Goal: Task Accomplishment & Management: Manage account settings

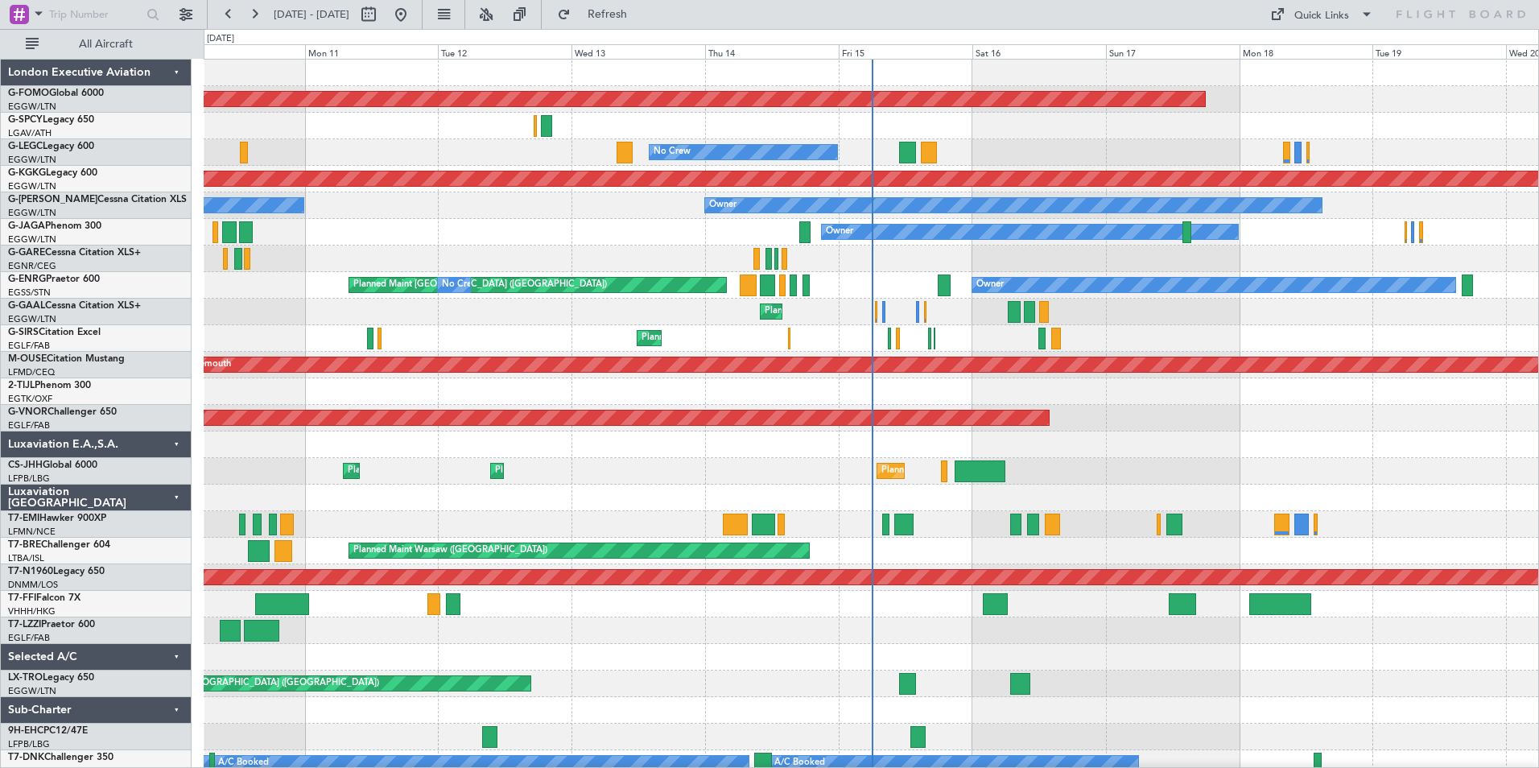
drag, startPoint x: 894, startPoint y: 629, endPoint x: 452, endPoint y: 531, distance: 453.2
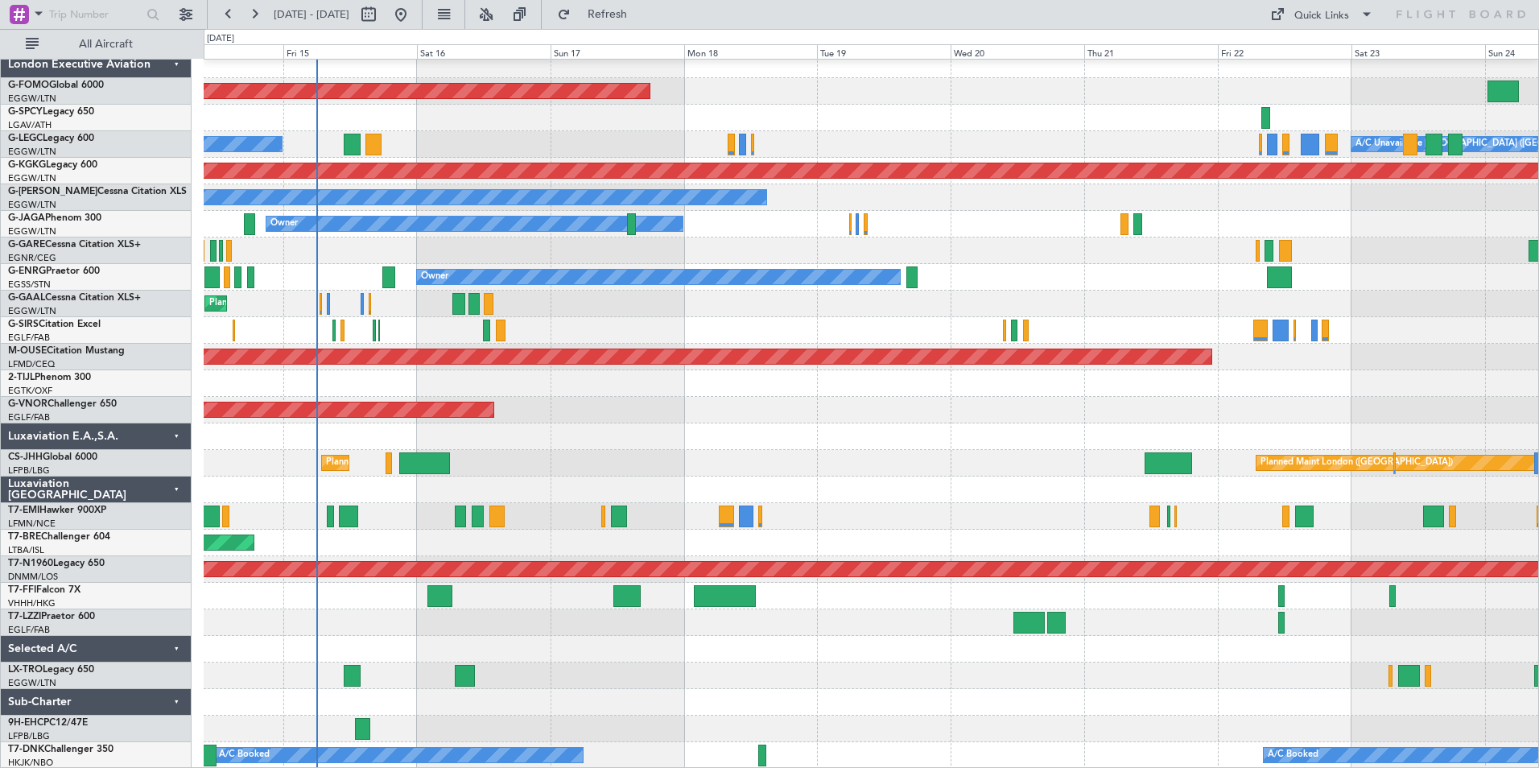
click at [232, 520] on div "Planned Maint Windsor Locks ([PERSON_NAME] Intl) No Crew A/C Unavailable [GEOGR…" at bounding box center [871, 410] width 1334 height 717
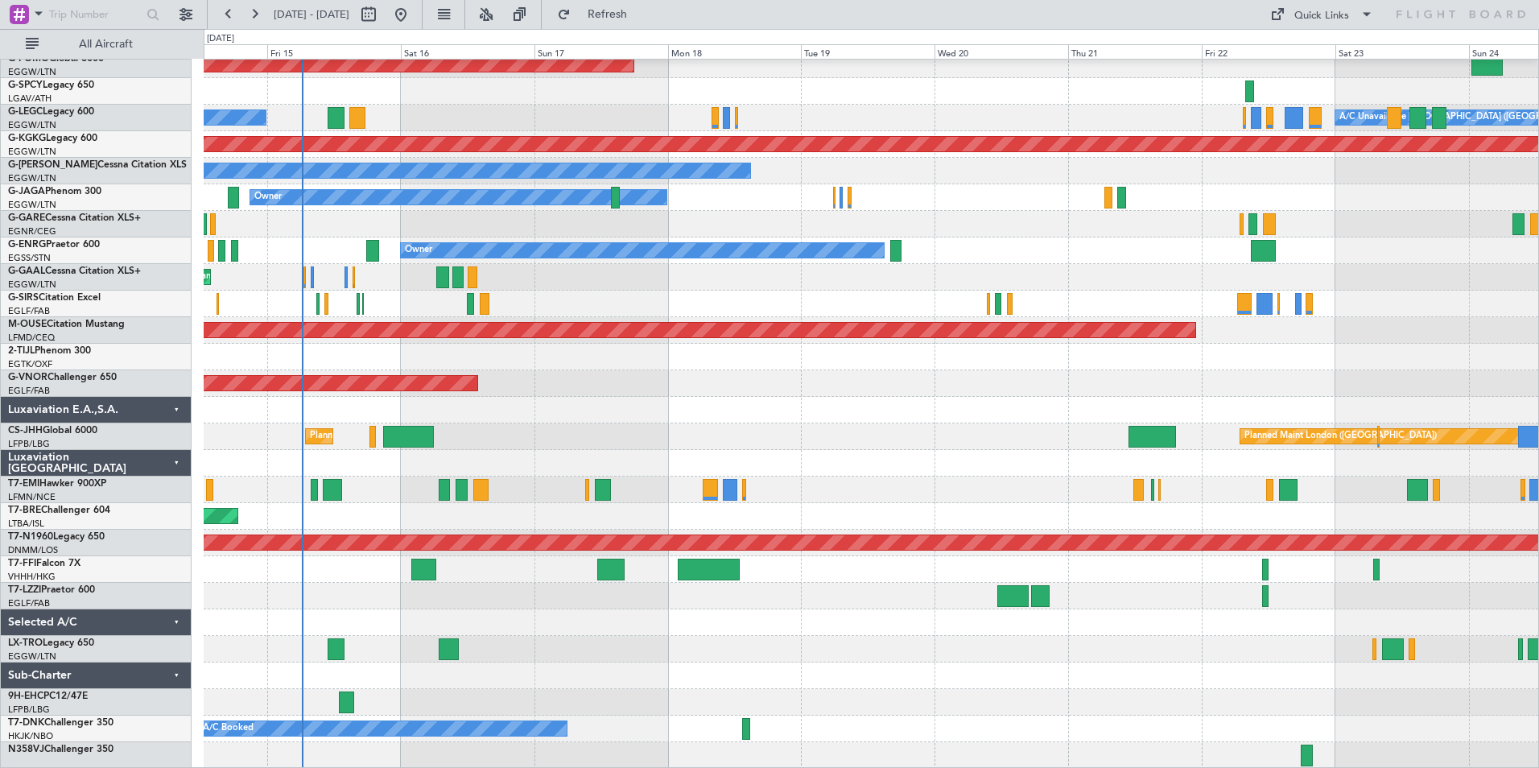
click at [535, 592] on div "Planned Maint Windsor Locks ([PERSON_NAME] Intl) A/C Unavailable [GEOGRAPHIC_DA…" at bounding box center [871, 397] width 1334 height 744
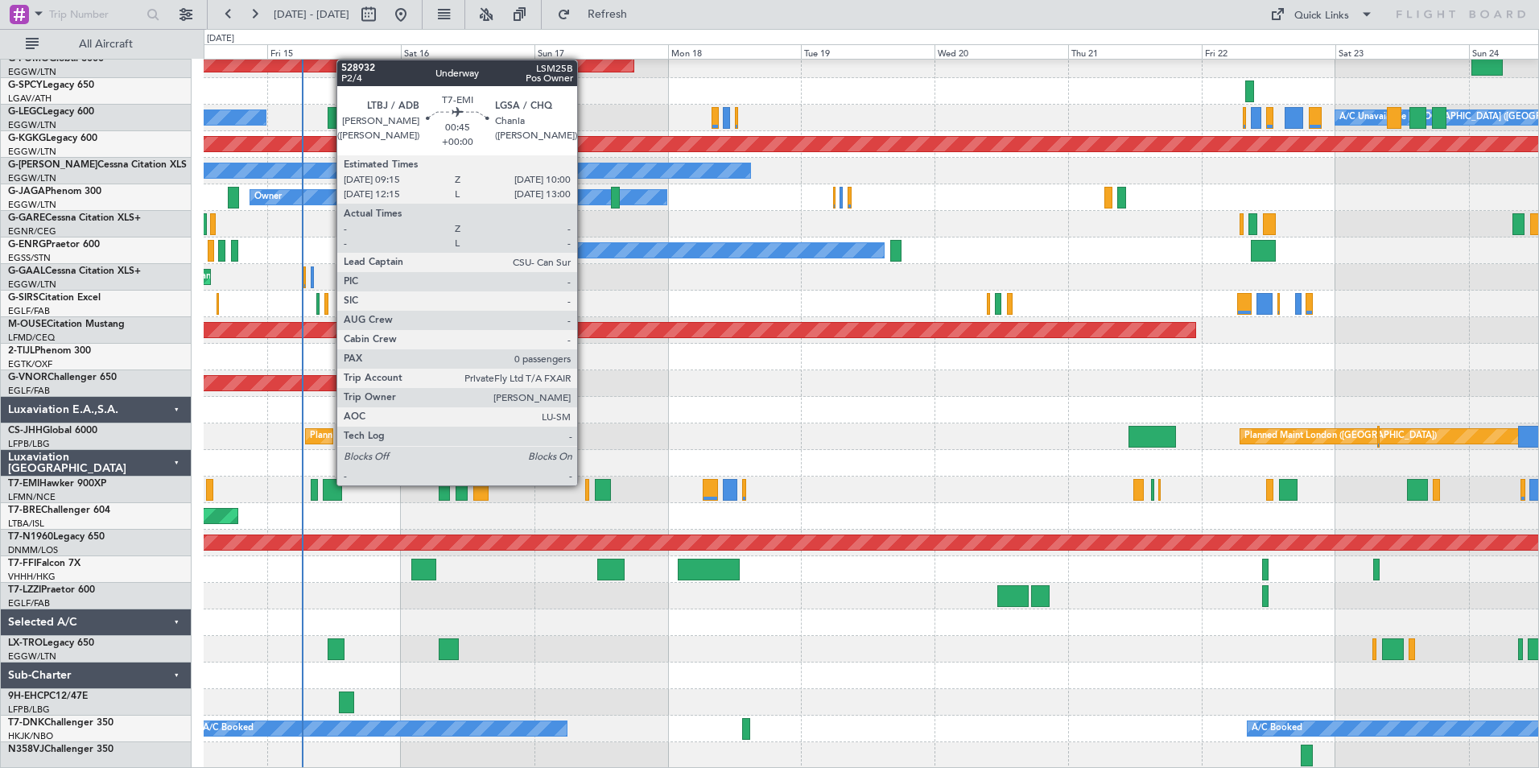
click at [585, 484] on div at bounding box center [587, 490] width 5 height 22
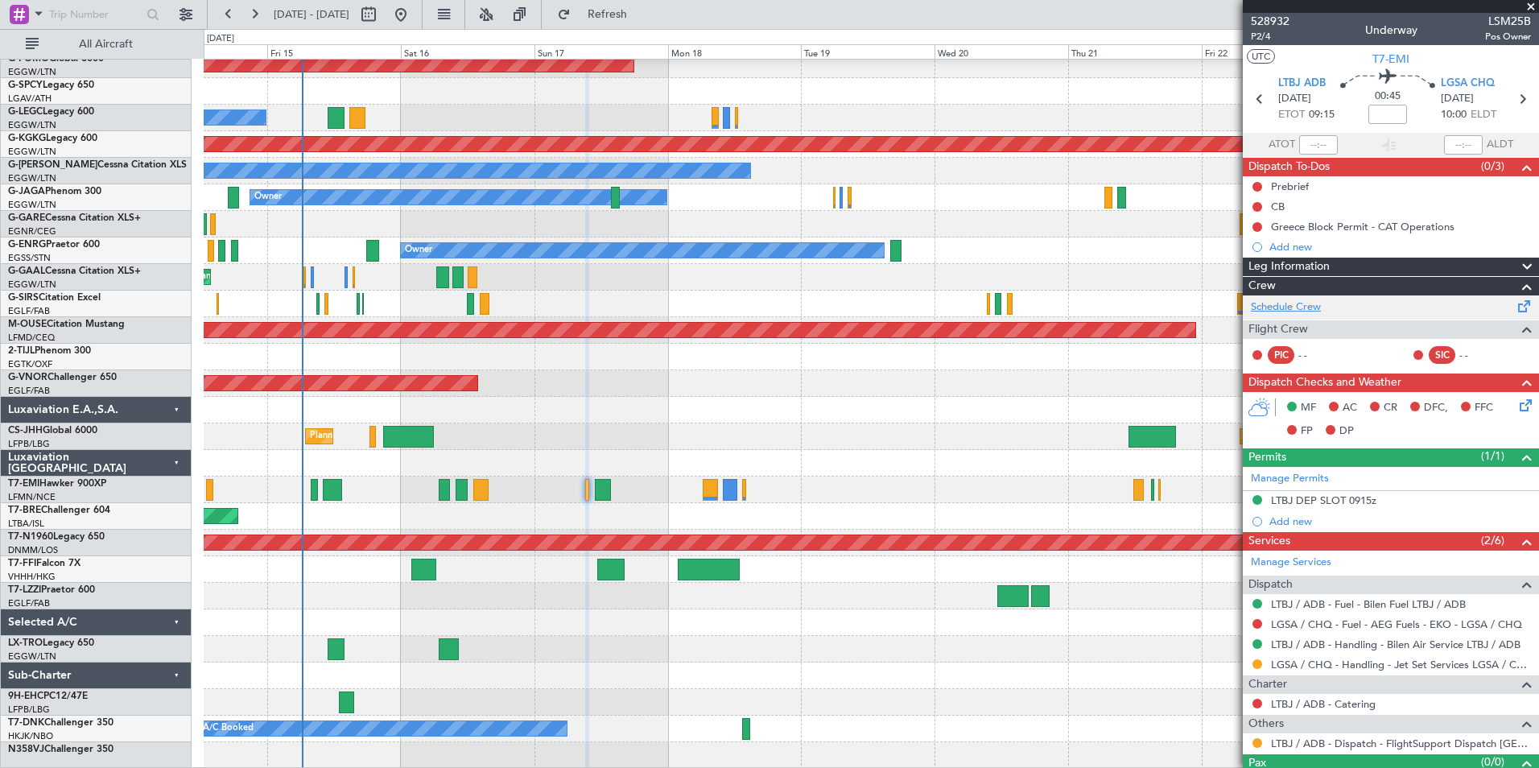
click at [1303, 303] on link "Schedule Crew" at bounding box center [1286, 307] width 70 height 16
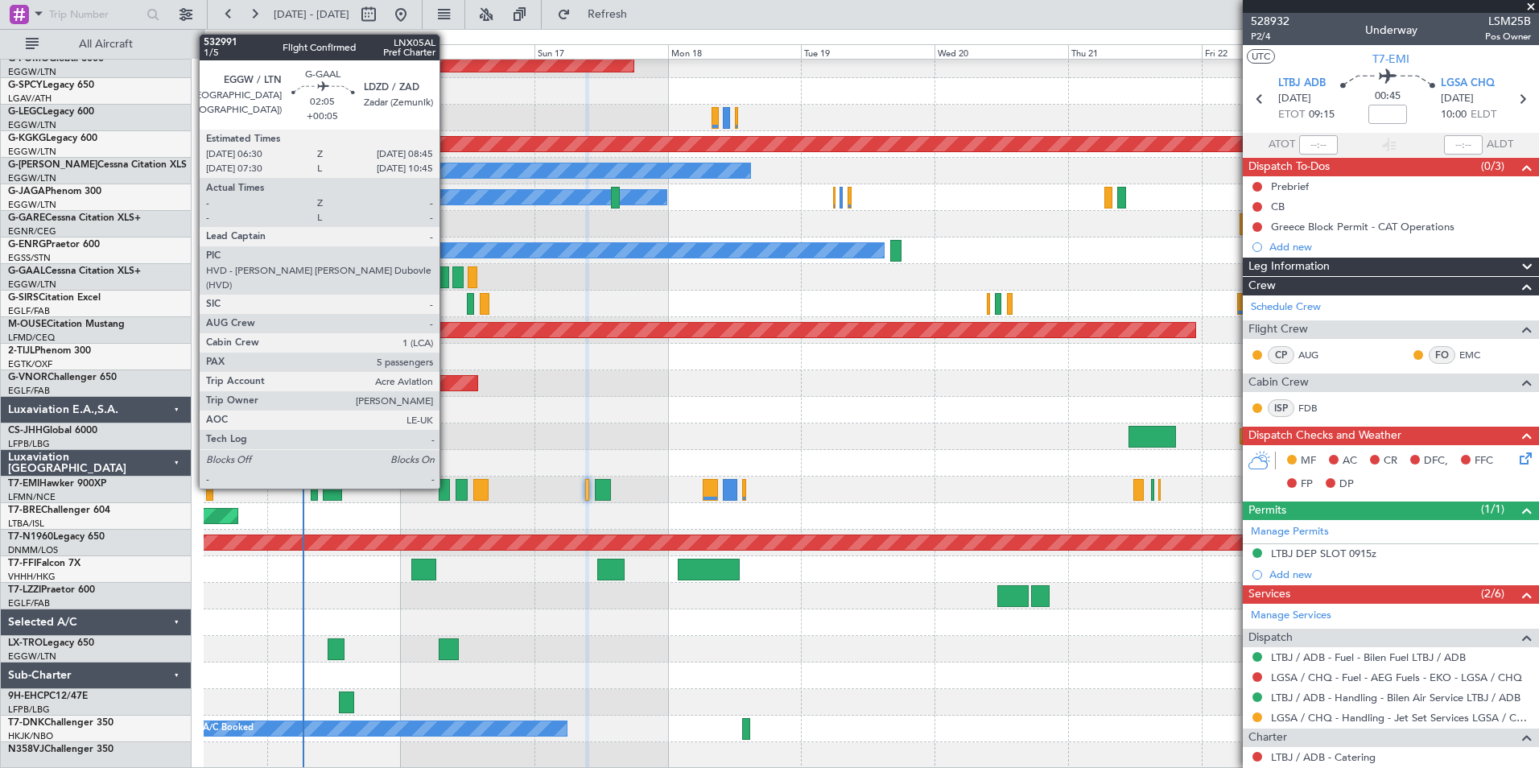
click at [447, 278] on div at bounding box center [442, 277] width 13 height 22
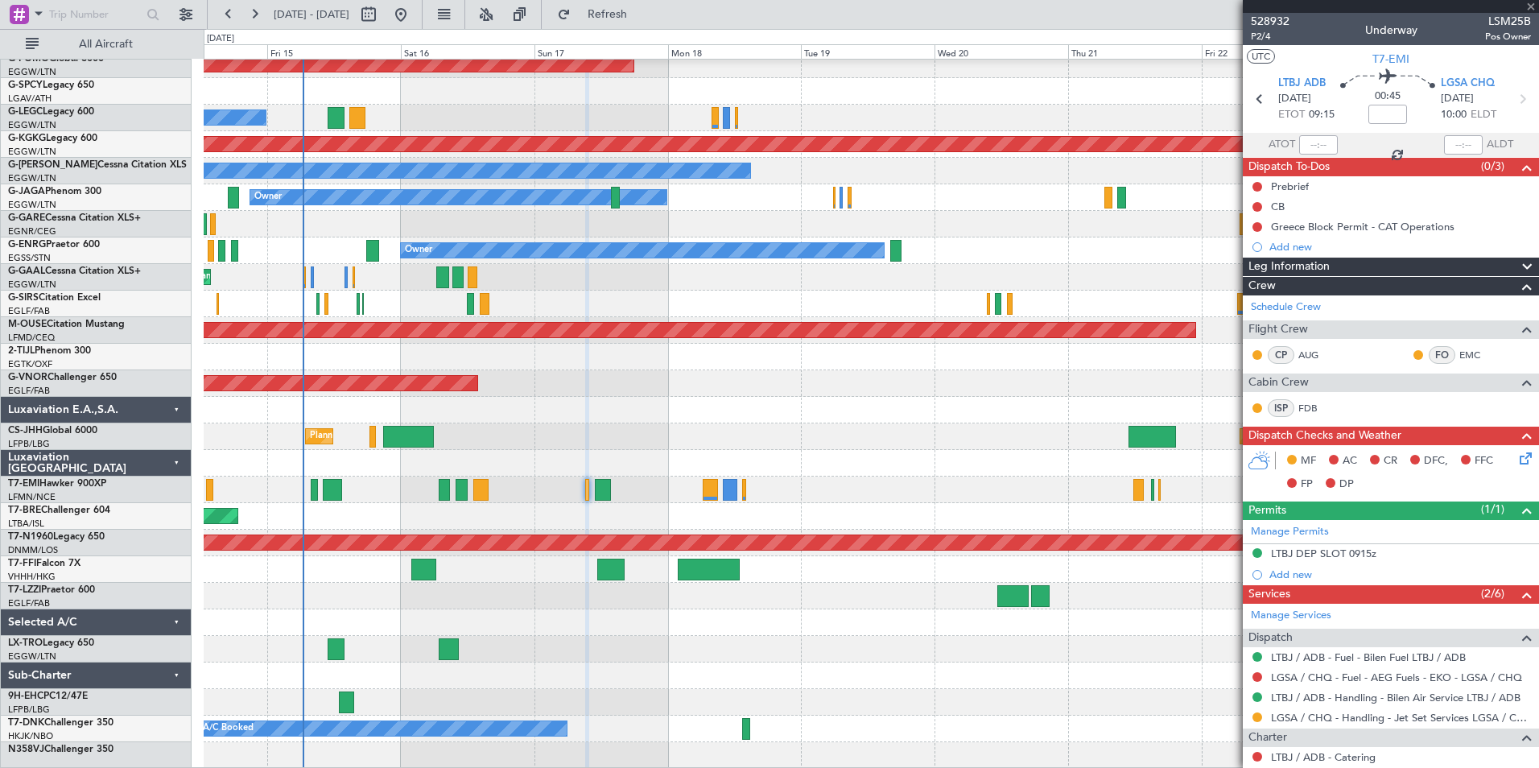
type input "+00:05"
type input "5"
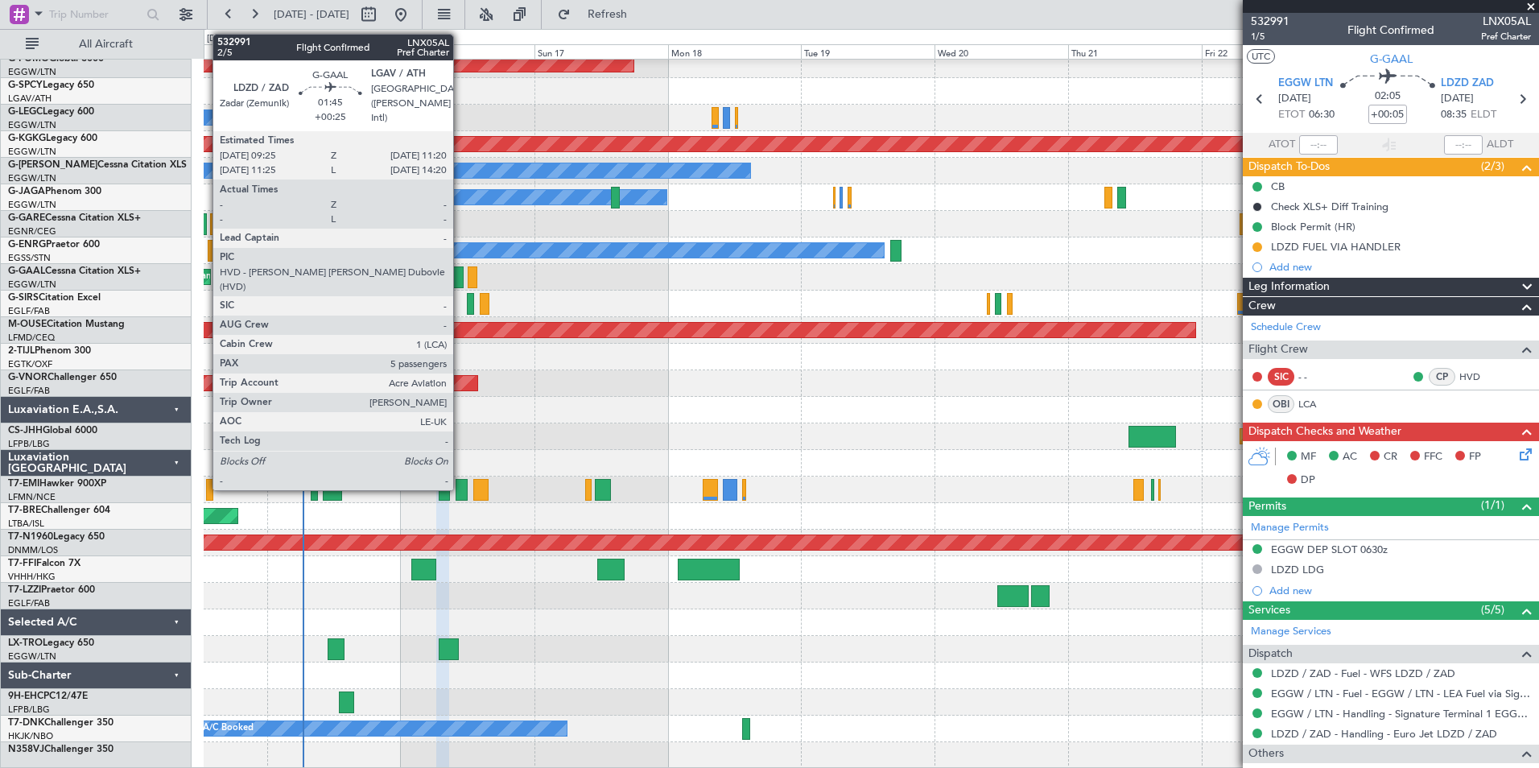
click at [460, 281] on div at bounding box center [457, 277] width 11 height 22
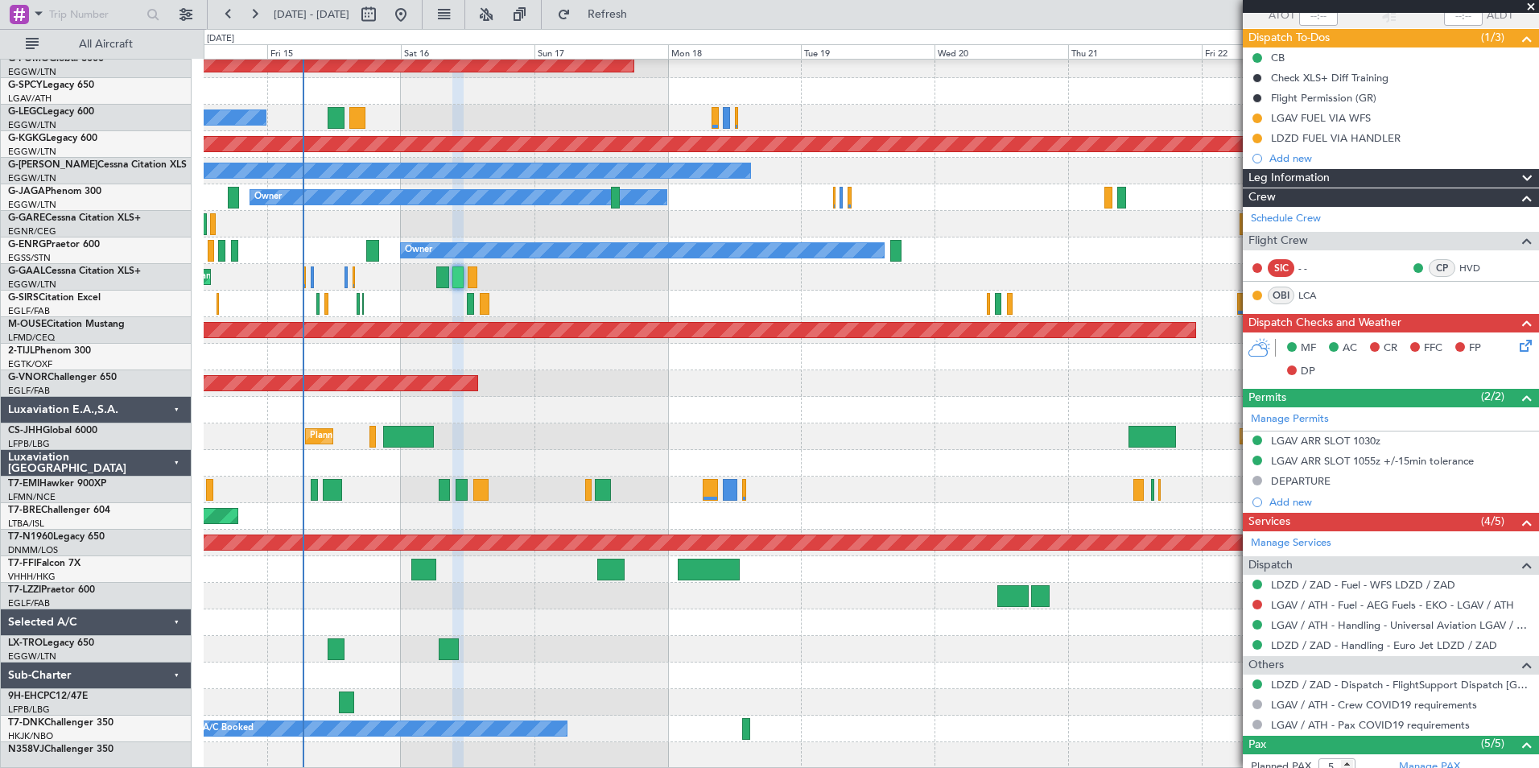
scroll to position [161, 0]
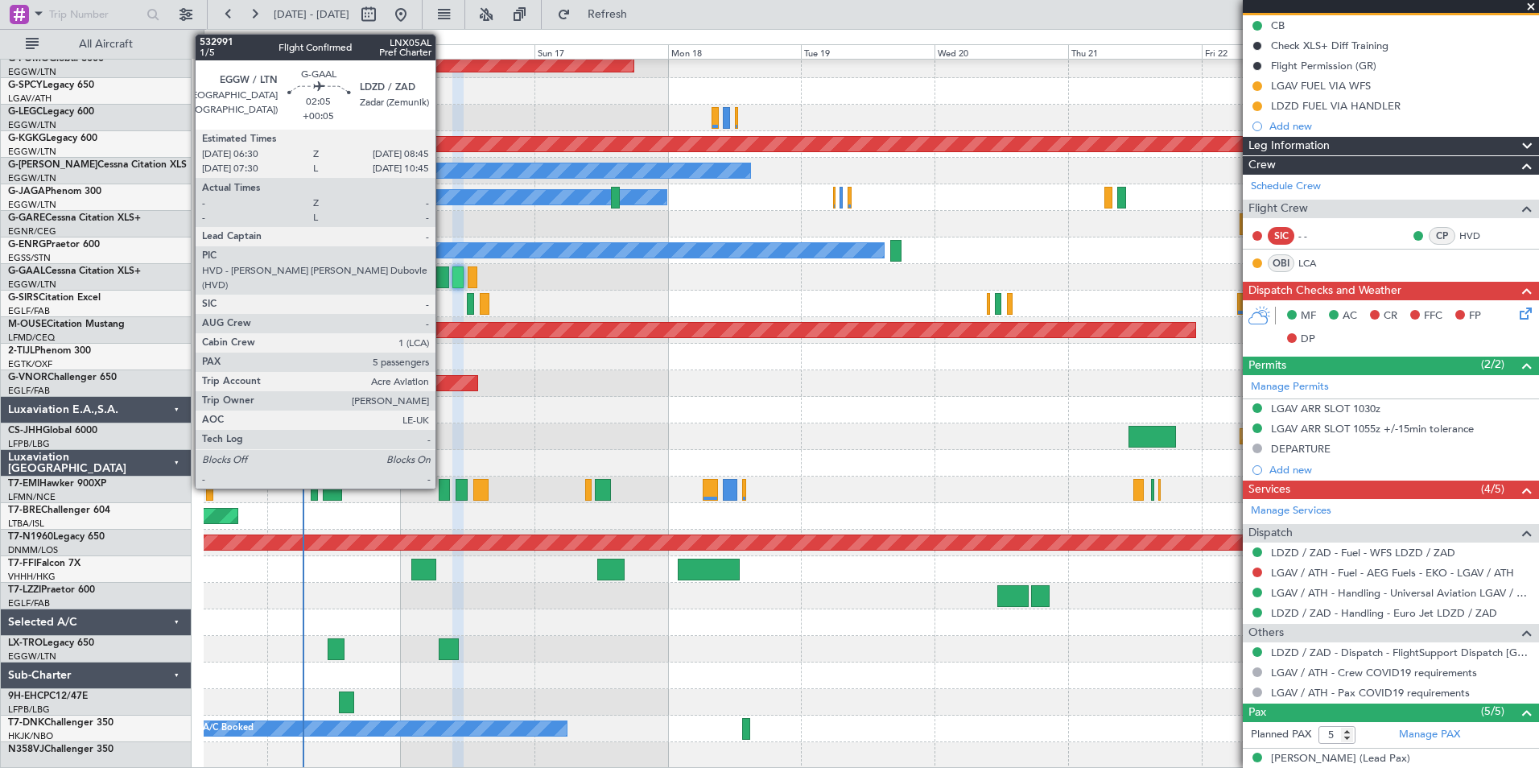
click at [443, 274] on div at bounding box center [442, 277] width 13 height 22
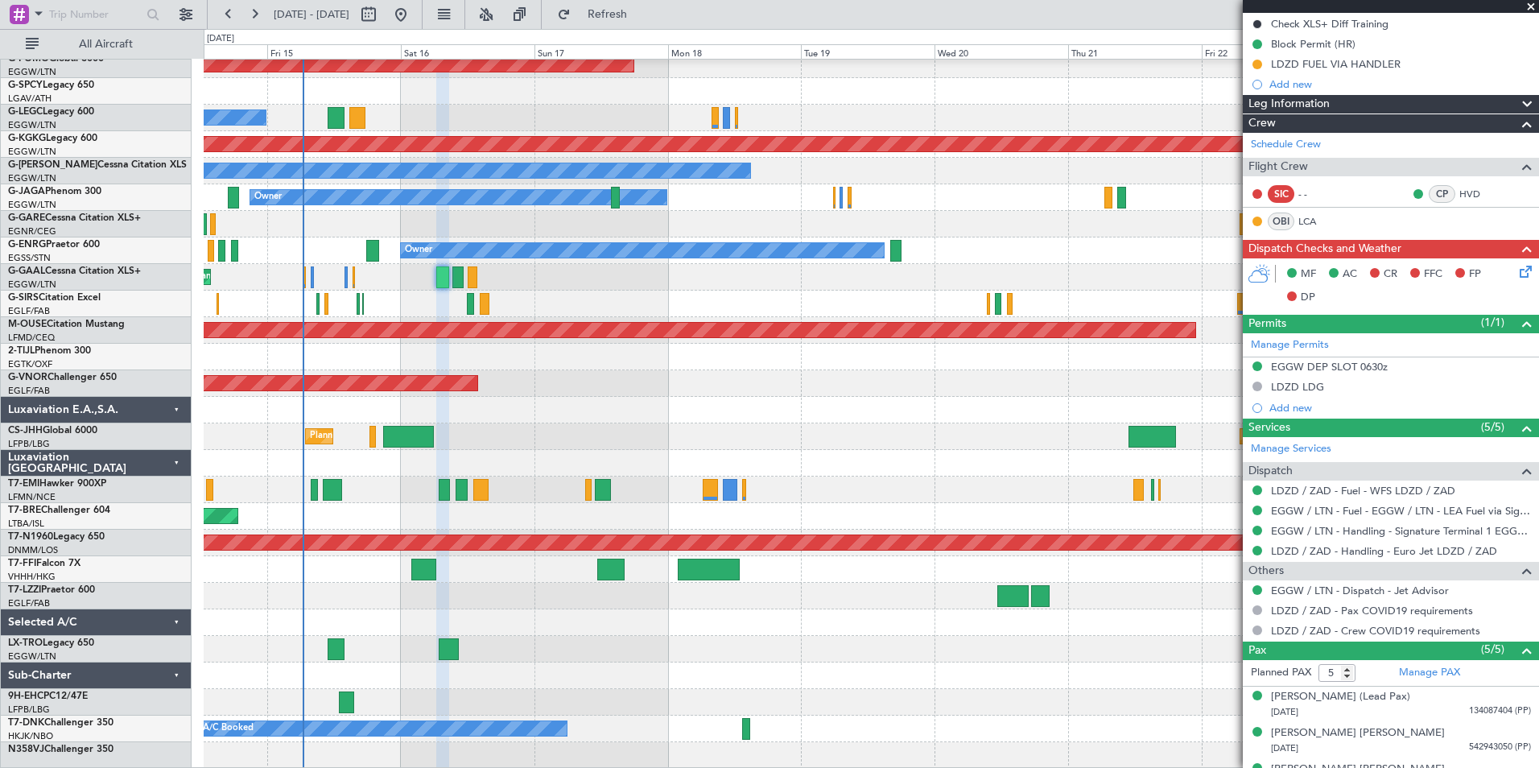
scroll to position [193, 0]
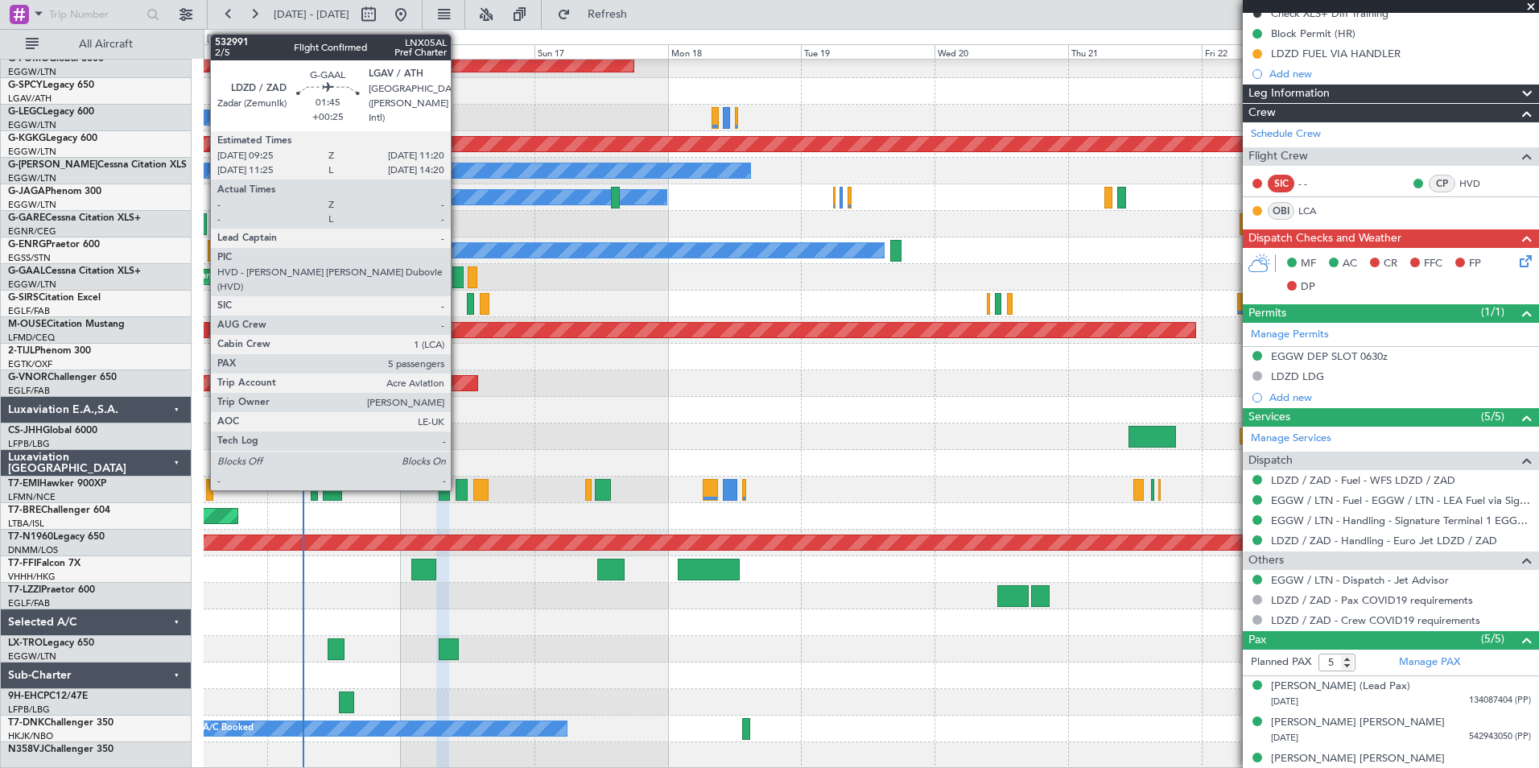
click at [458, 274] on div at bounding box center [457, 277] width 11 height 22
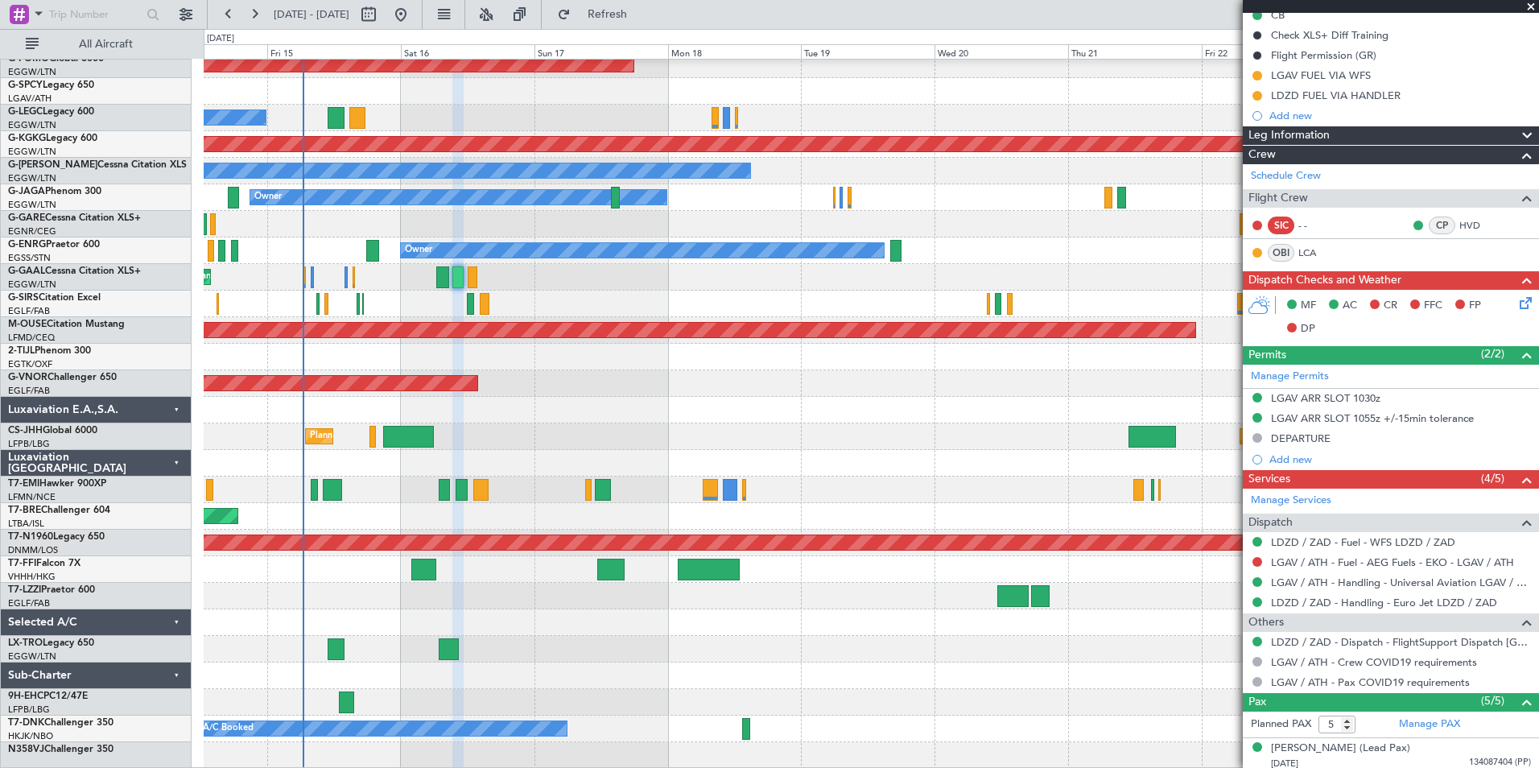
scroll to position [215, 0]
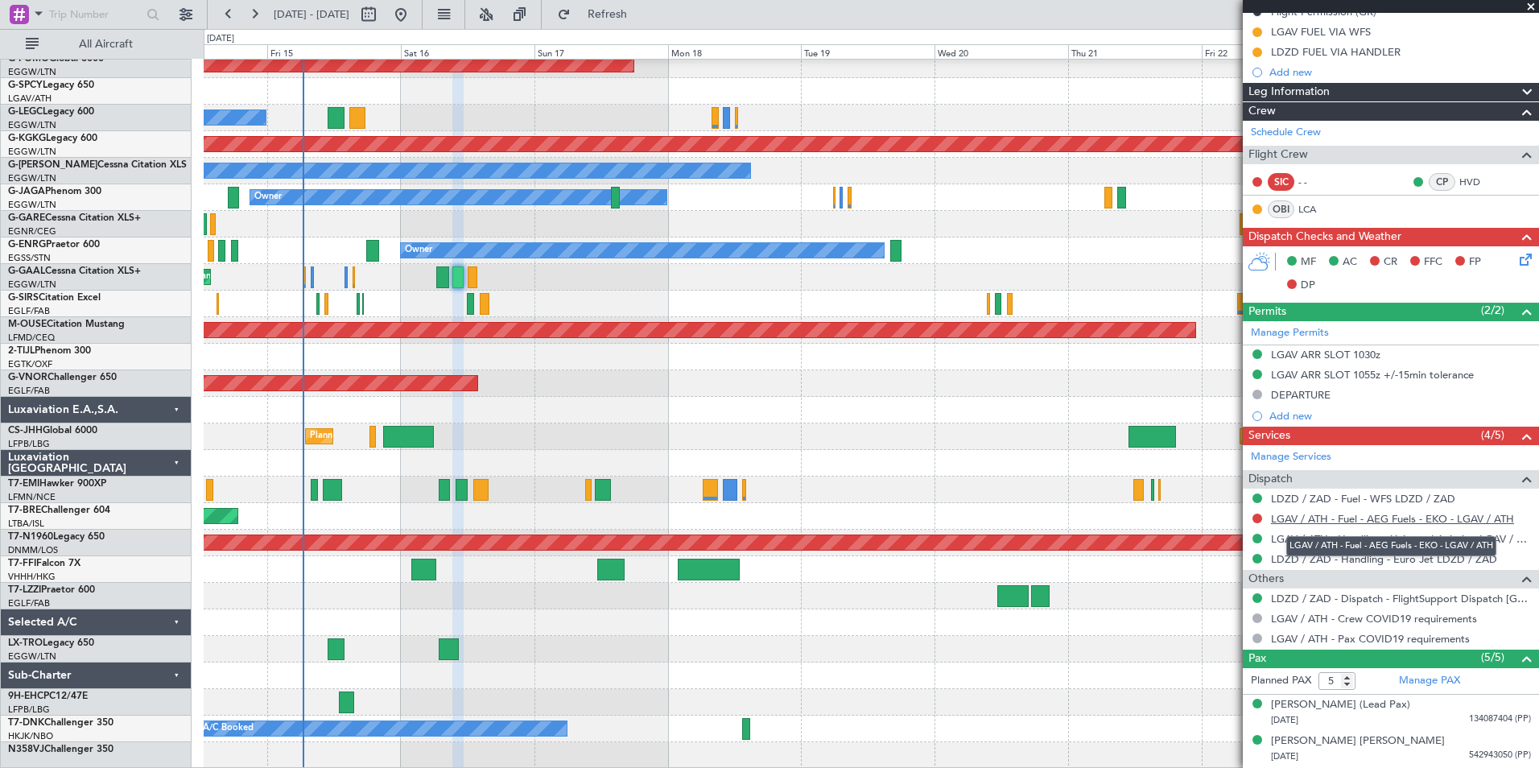
click at [1429, 521] on link "LGAV / ATH - Fuel - AEG Fuels - EKO - LGAV / ATH" at bounding box center [1392, 519] width 243 height 14
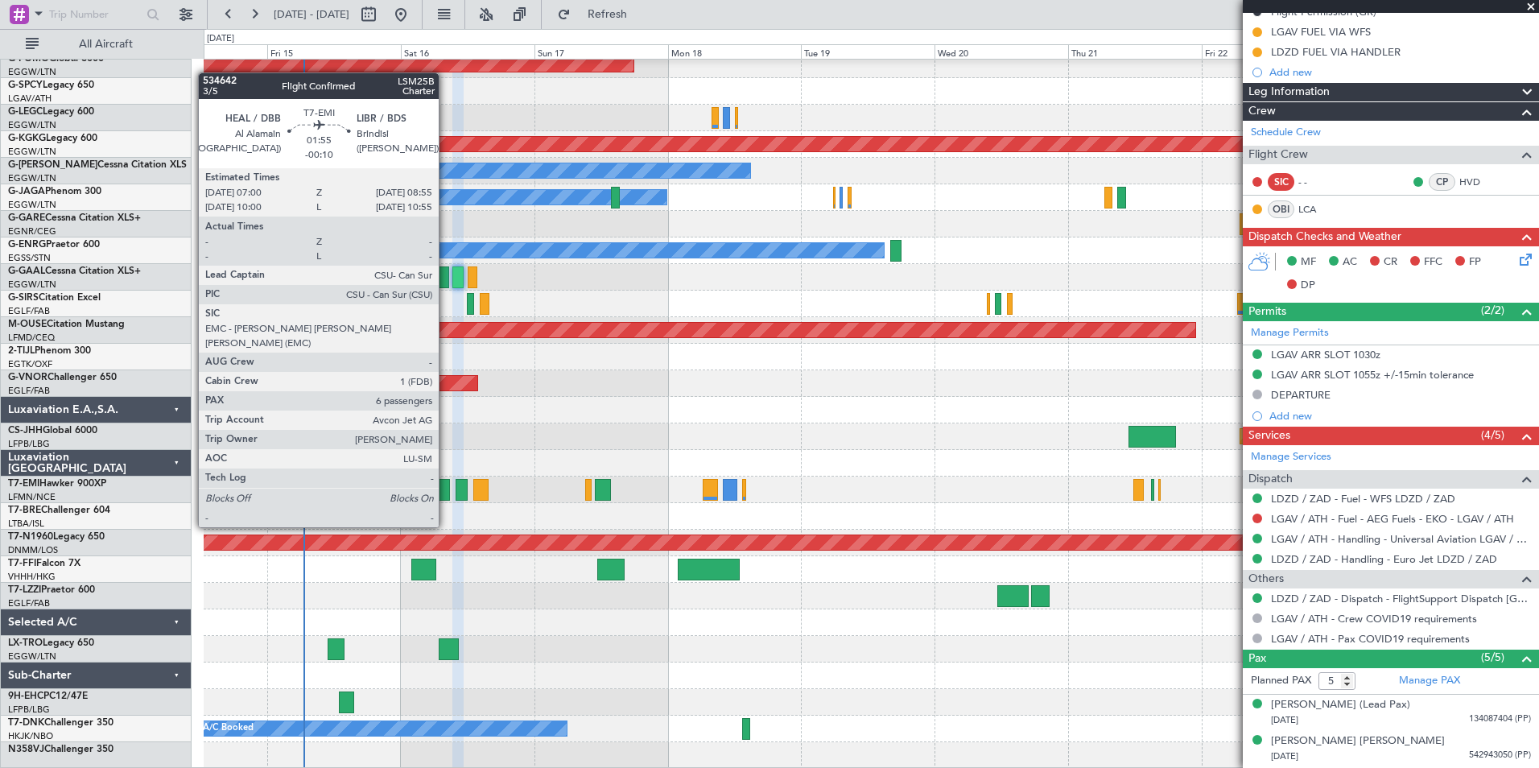
click at [446, 497] on div at bounding box center [444, 490] width 11 height 22
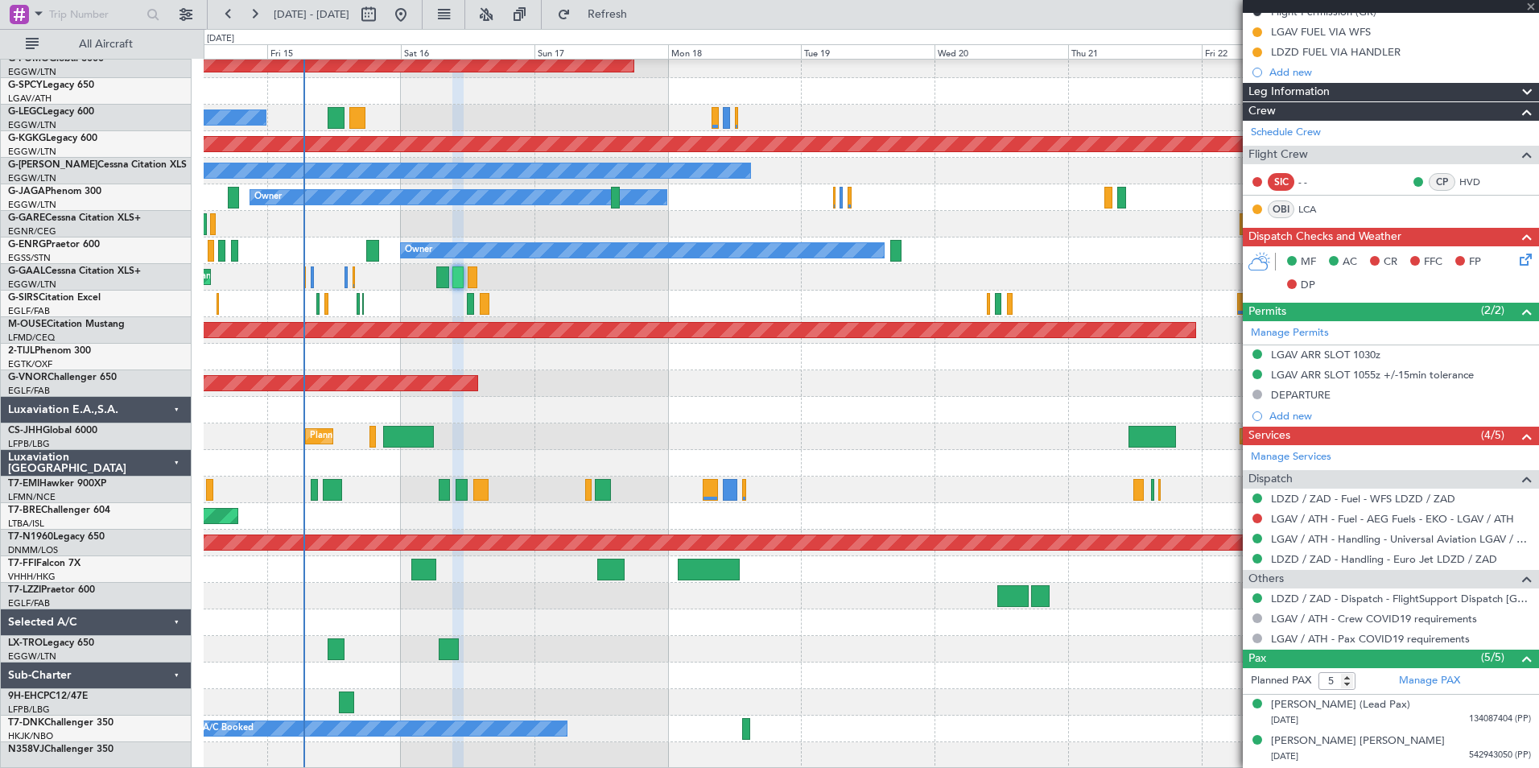
type input "-00:10"
type input "6"
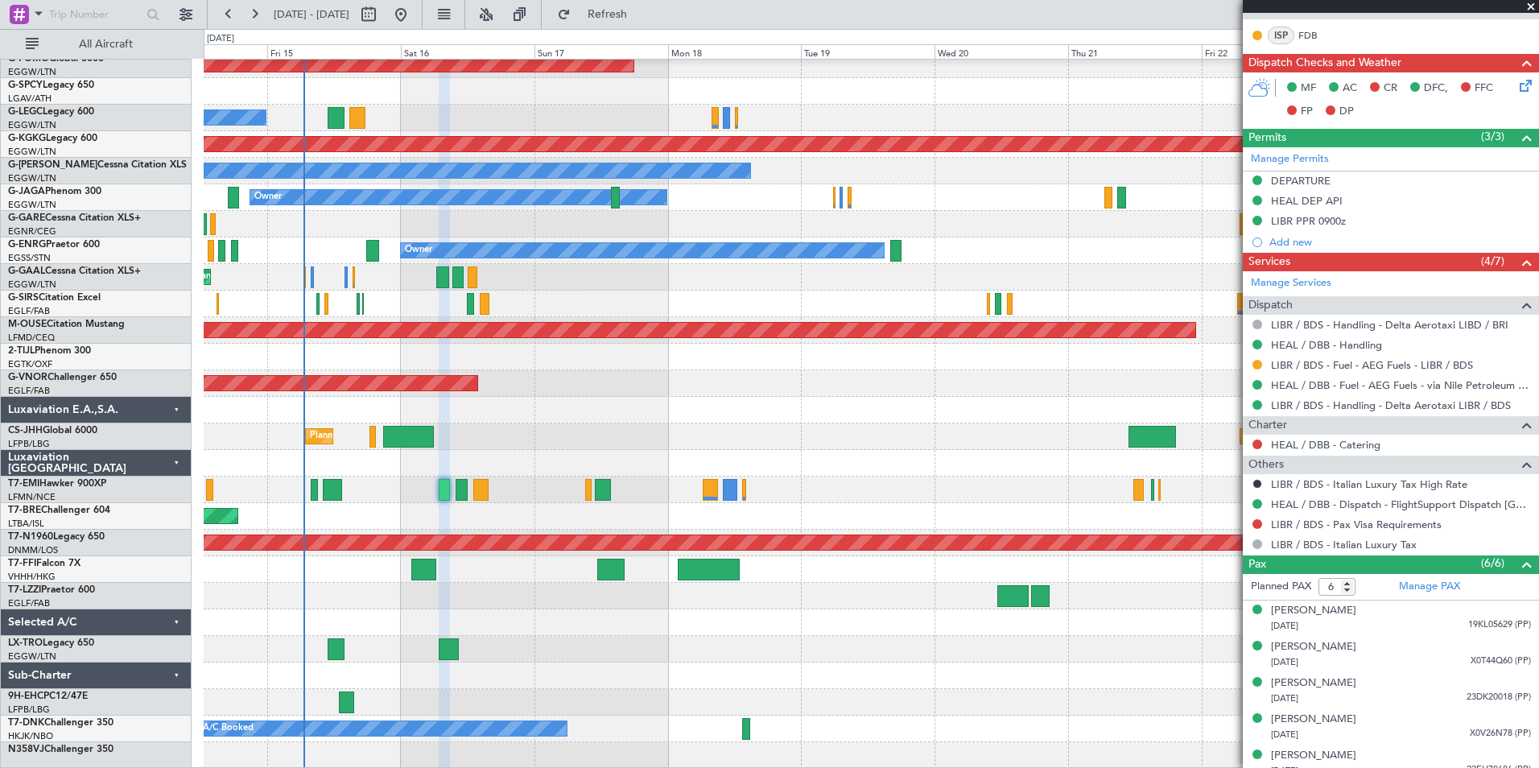
scroll to position [0, 0]
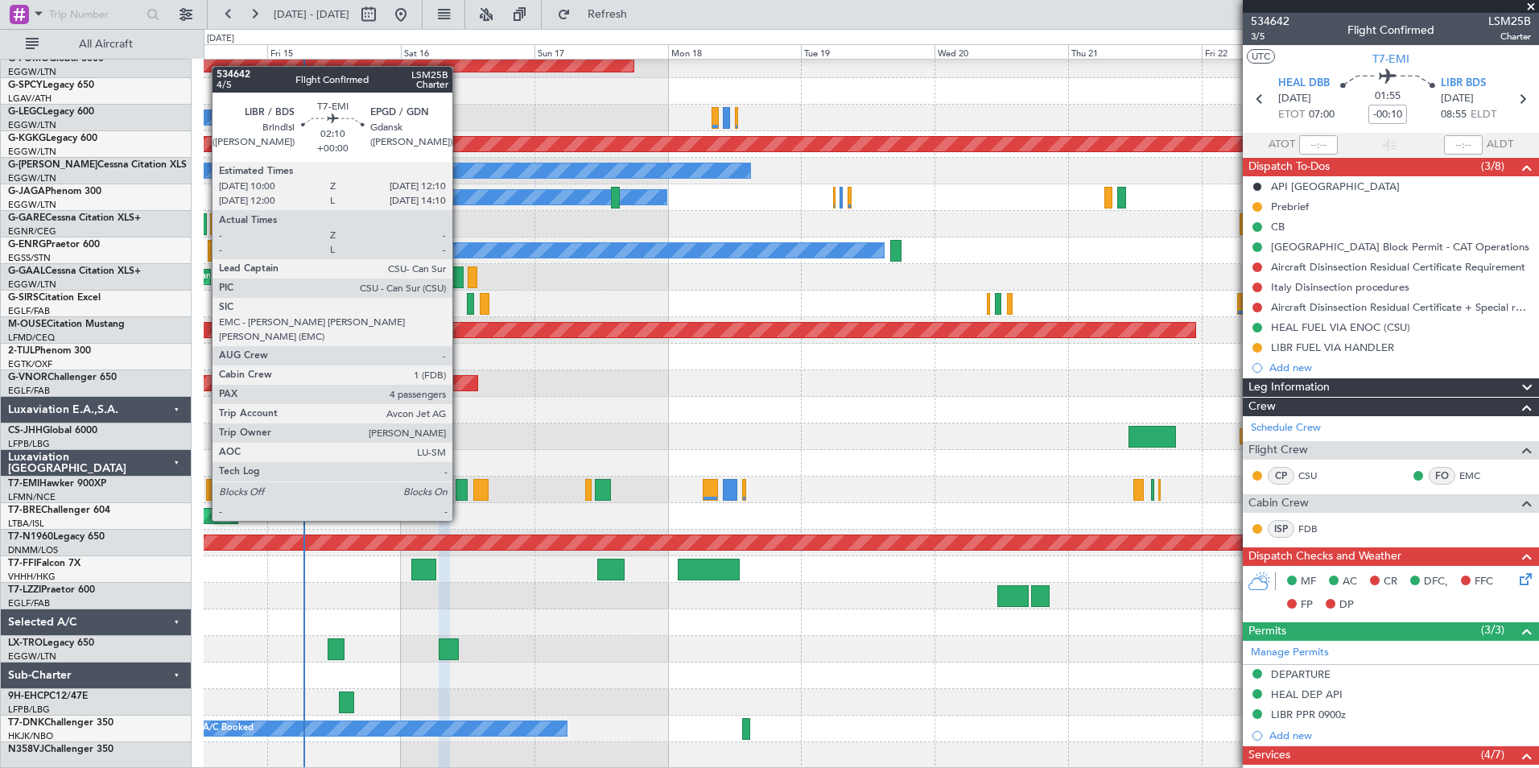
click at [460, 490] on div at bounding box center [462, 490] width 12 height 22
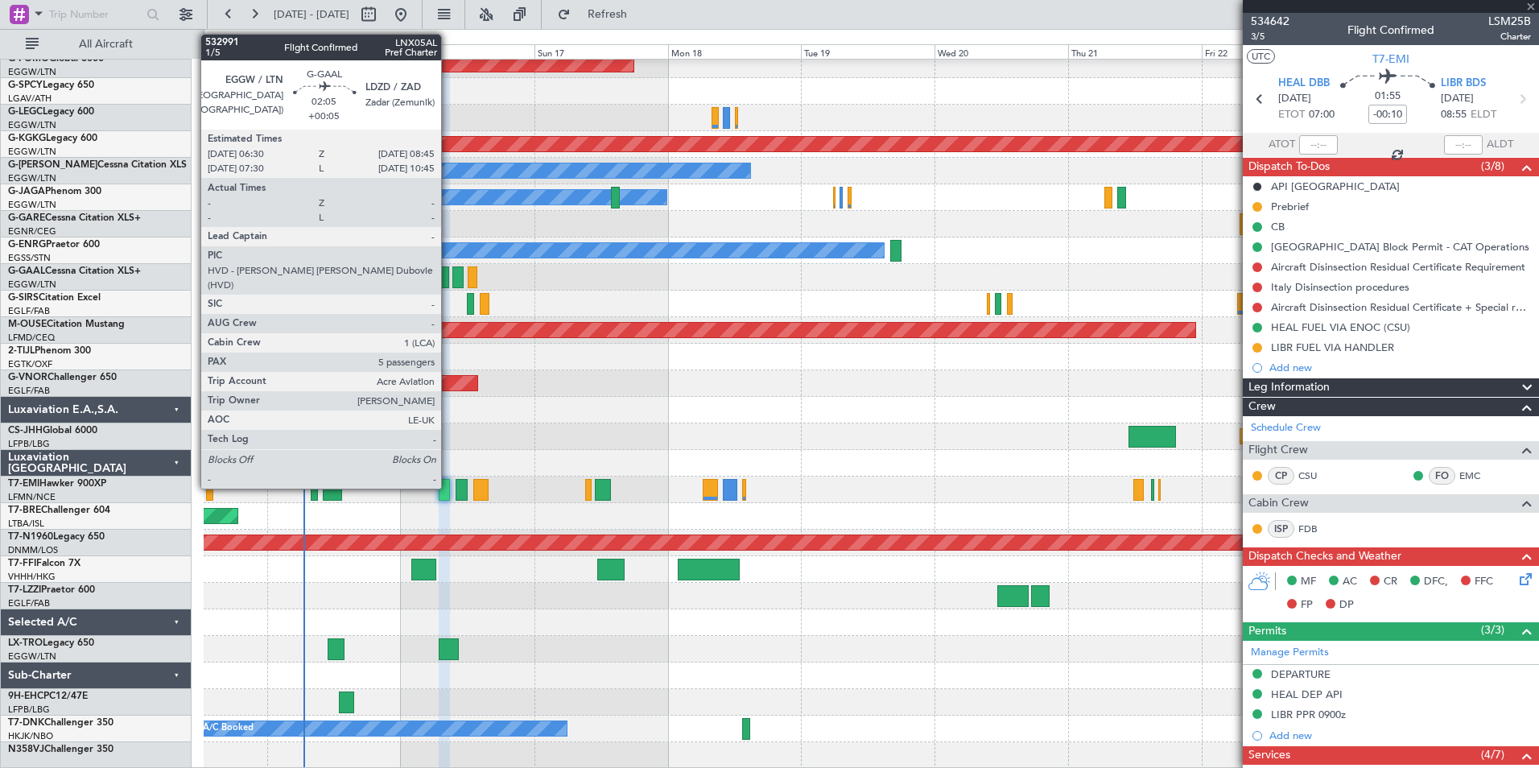
click at [448, 273] on div at bounding box center [442, 277] width 13 height 22
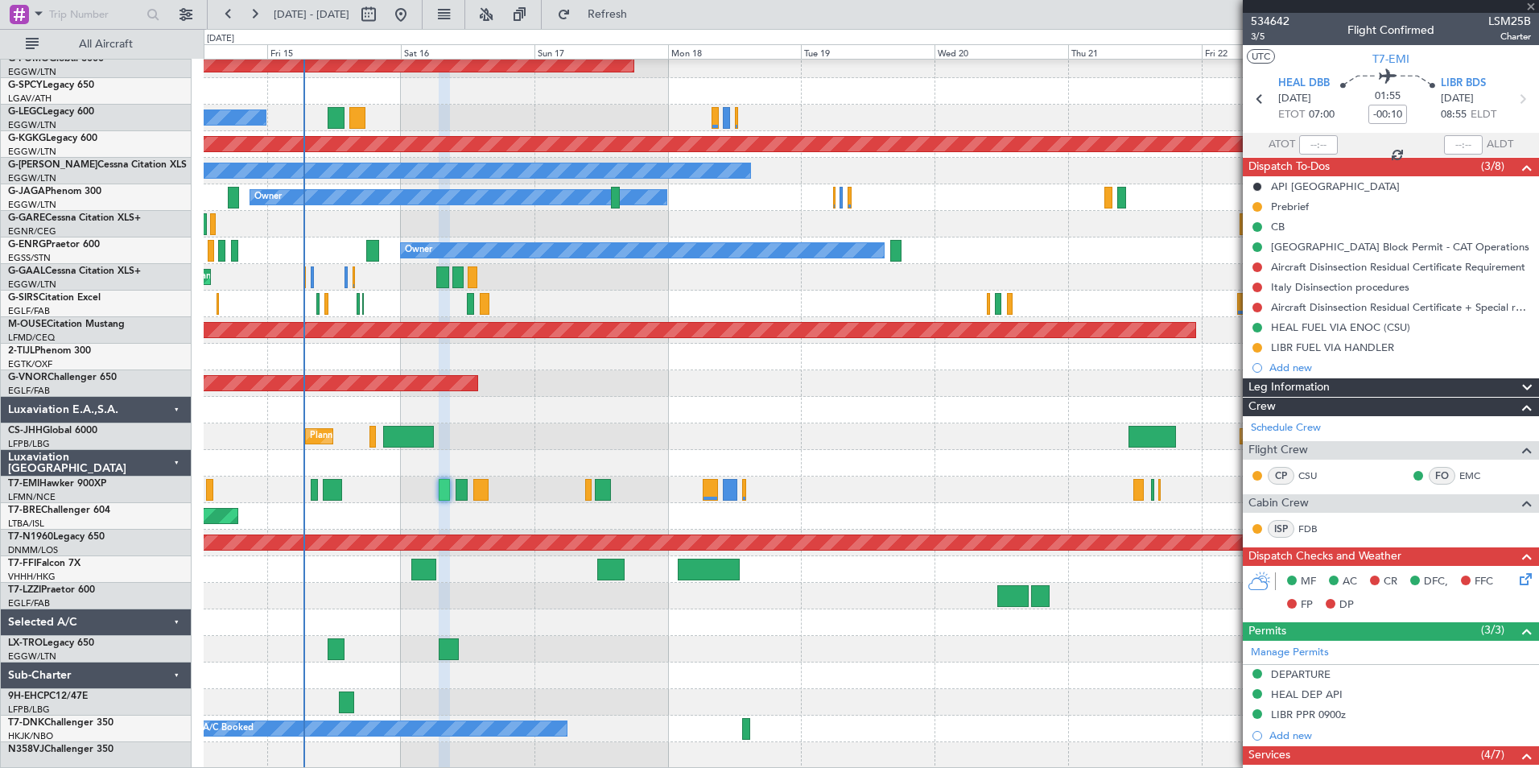
type input "+00:05"
type input "5"
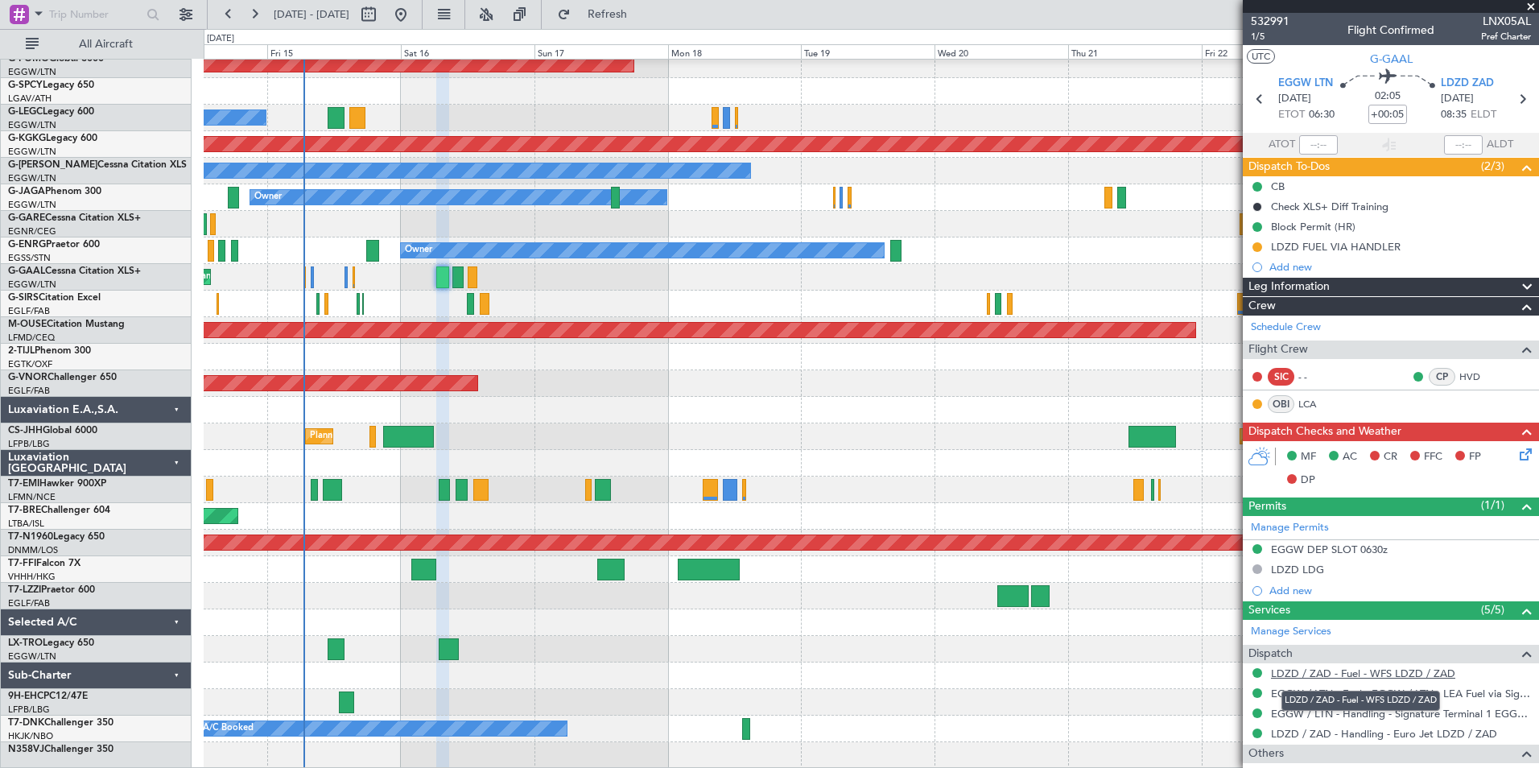
click at [1370, 678] on link "LDZD / ZAD - Fuel - WFS LDZD / ZAD" at bounding box center [1363, 673] width 184 height 14
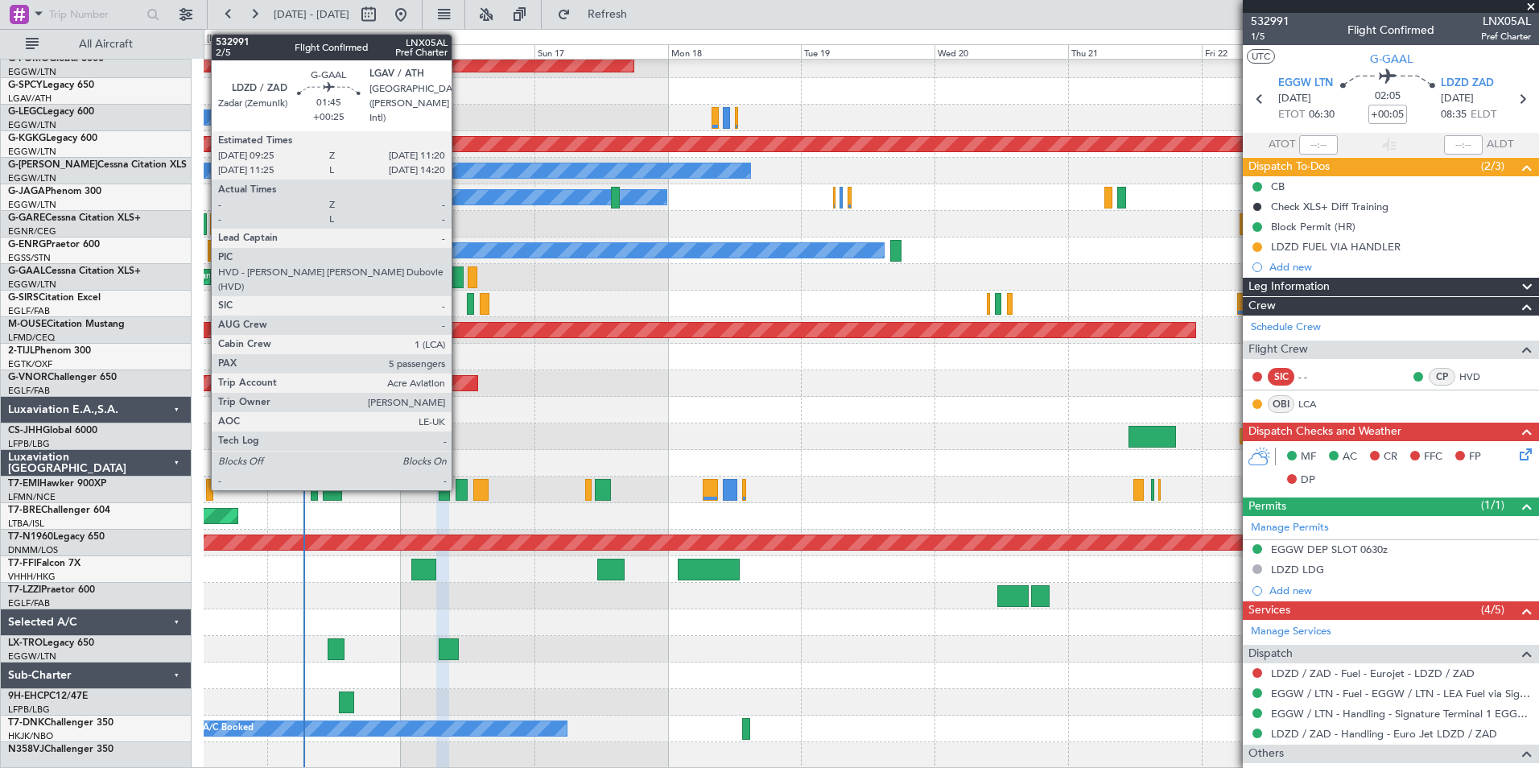
click at [459, 279] on div at bounding box center [457, 277] width 11 height 22
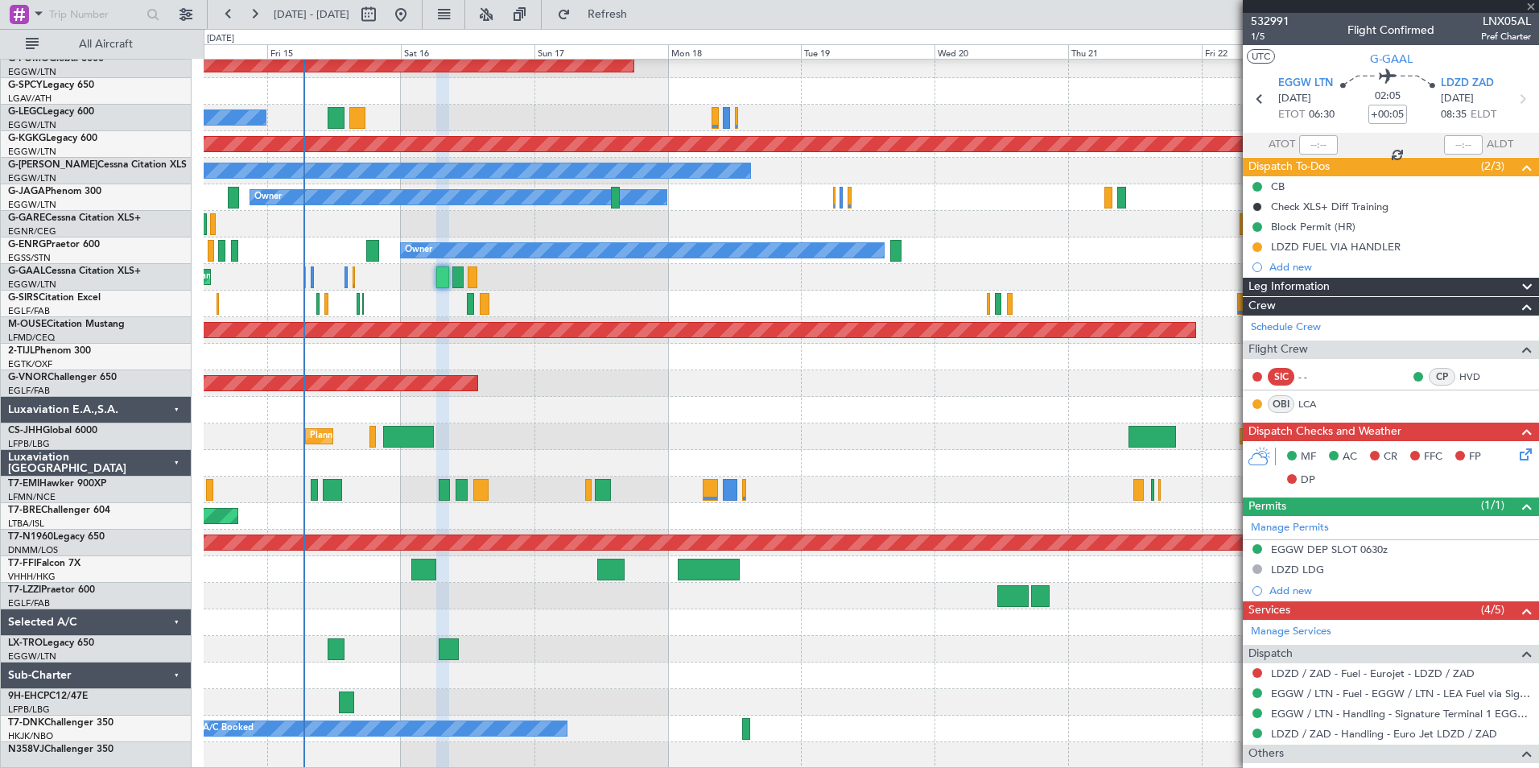
type input "+00:25"
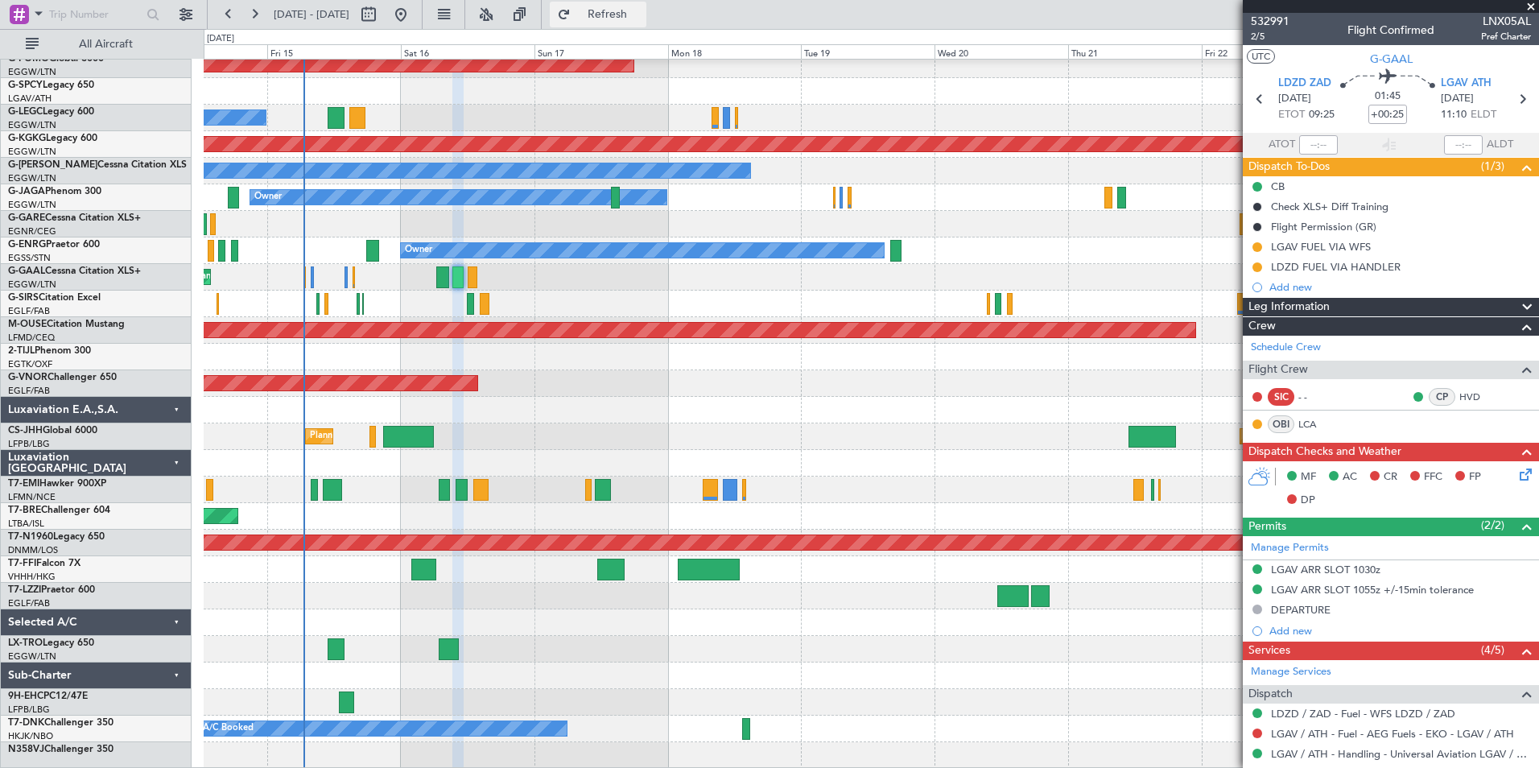
click at [641, 10] on span "Refresh" at bounding box center [608, 14] width 68 height 11
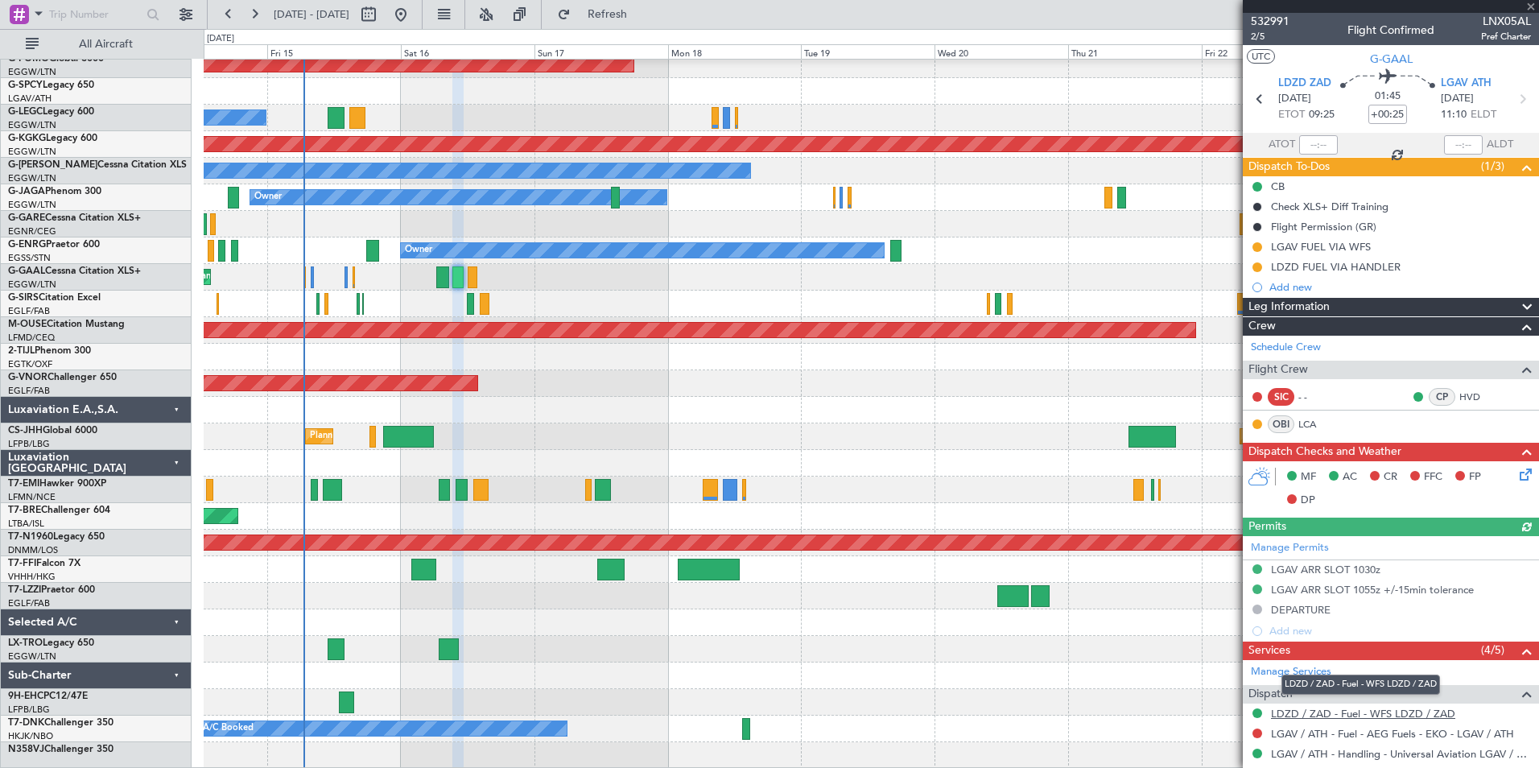
click at [1352, 715] on link "LDZD / ZAD - Fuel - WFS LDZD / ZAD" at bounding box center [1363, 714] width 184 height 14
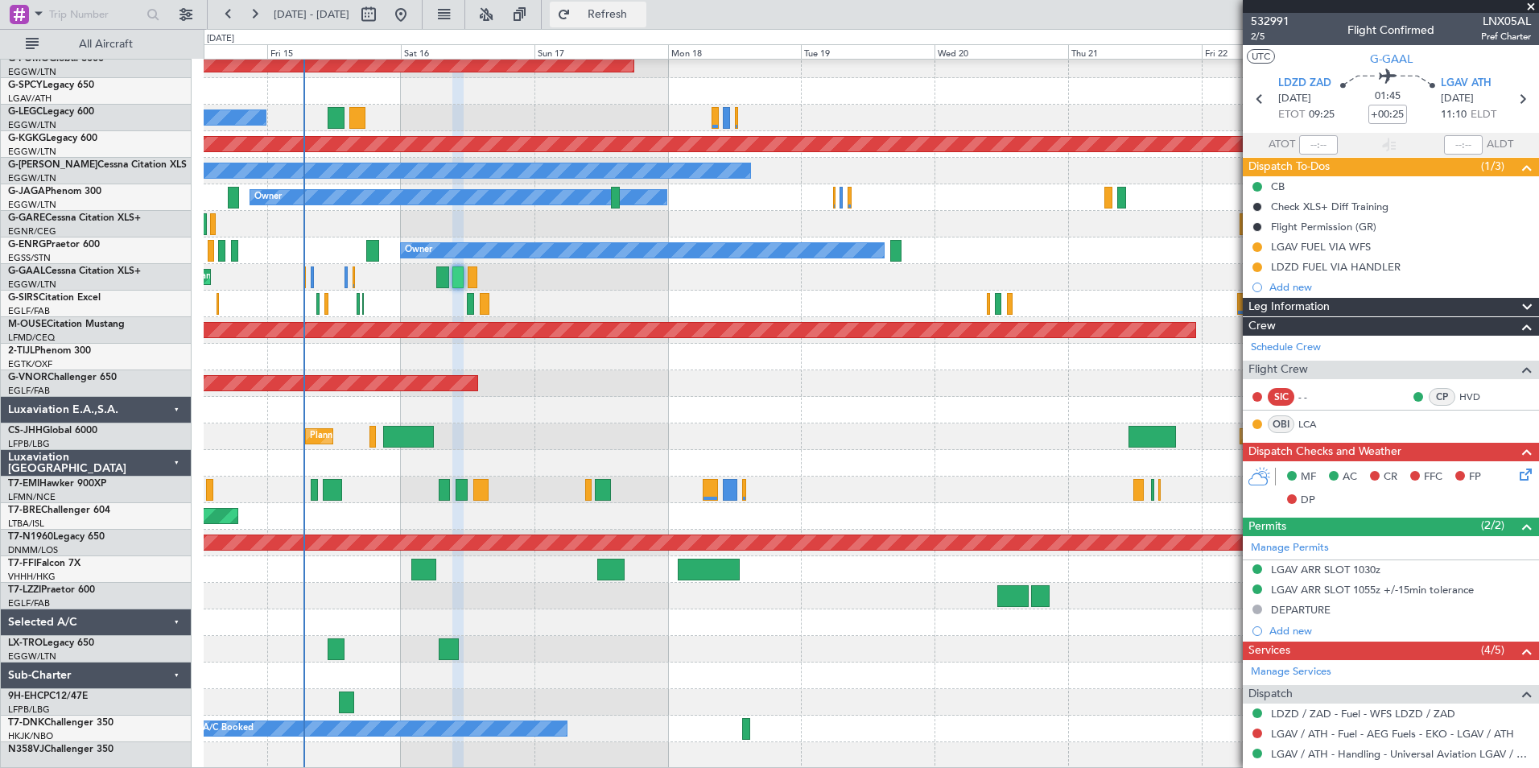
click at [641, 19] on span "Refresh" at bounding box center [608, 14] width 68 height 11
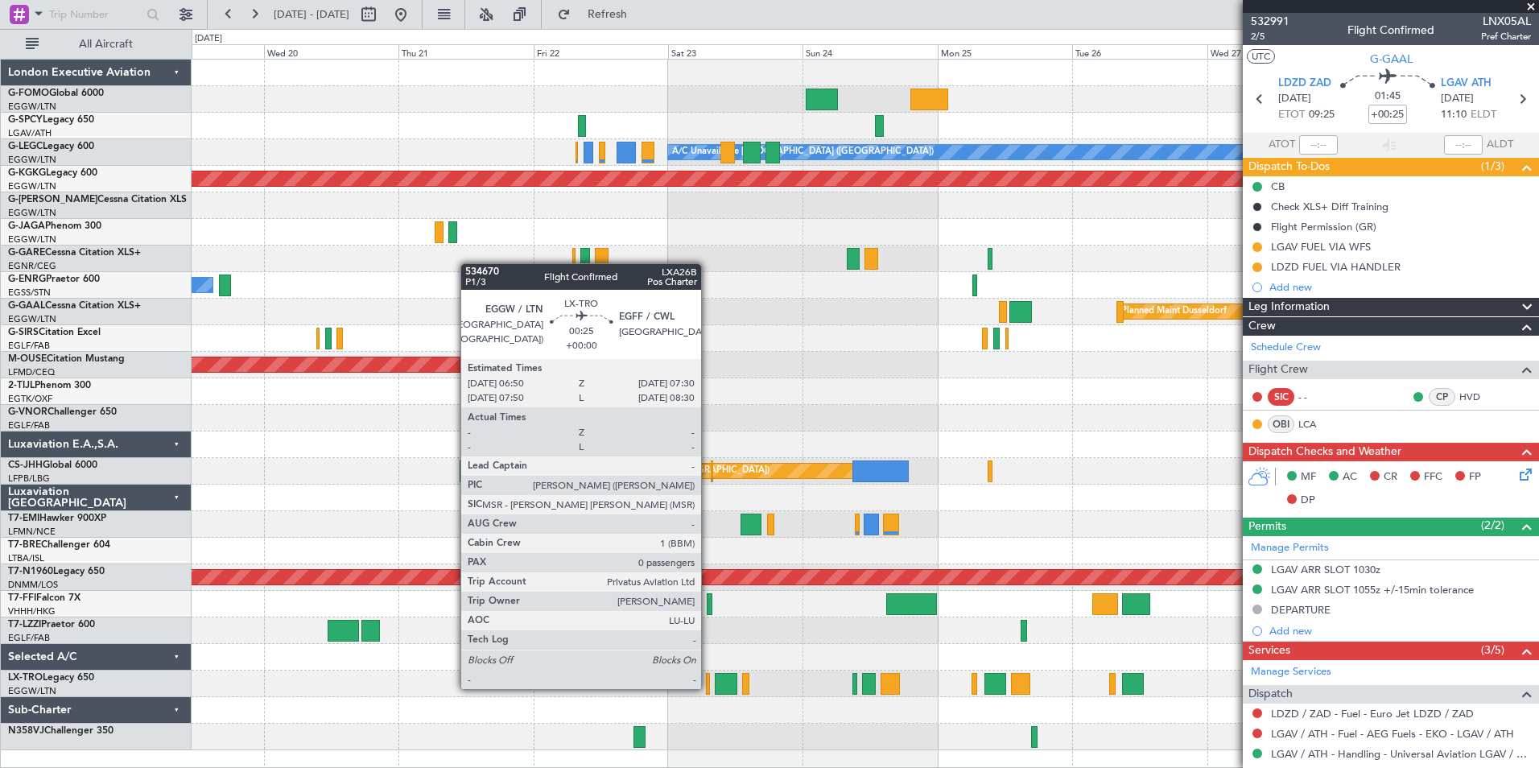
click at [708, 687] on div at bounding box center [708, 684] width 4 height 22
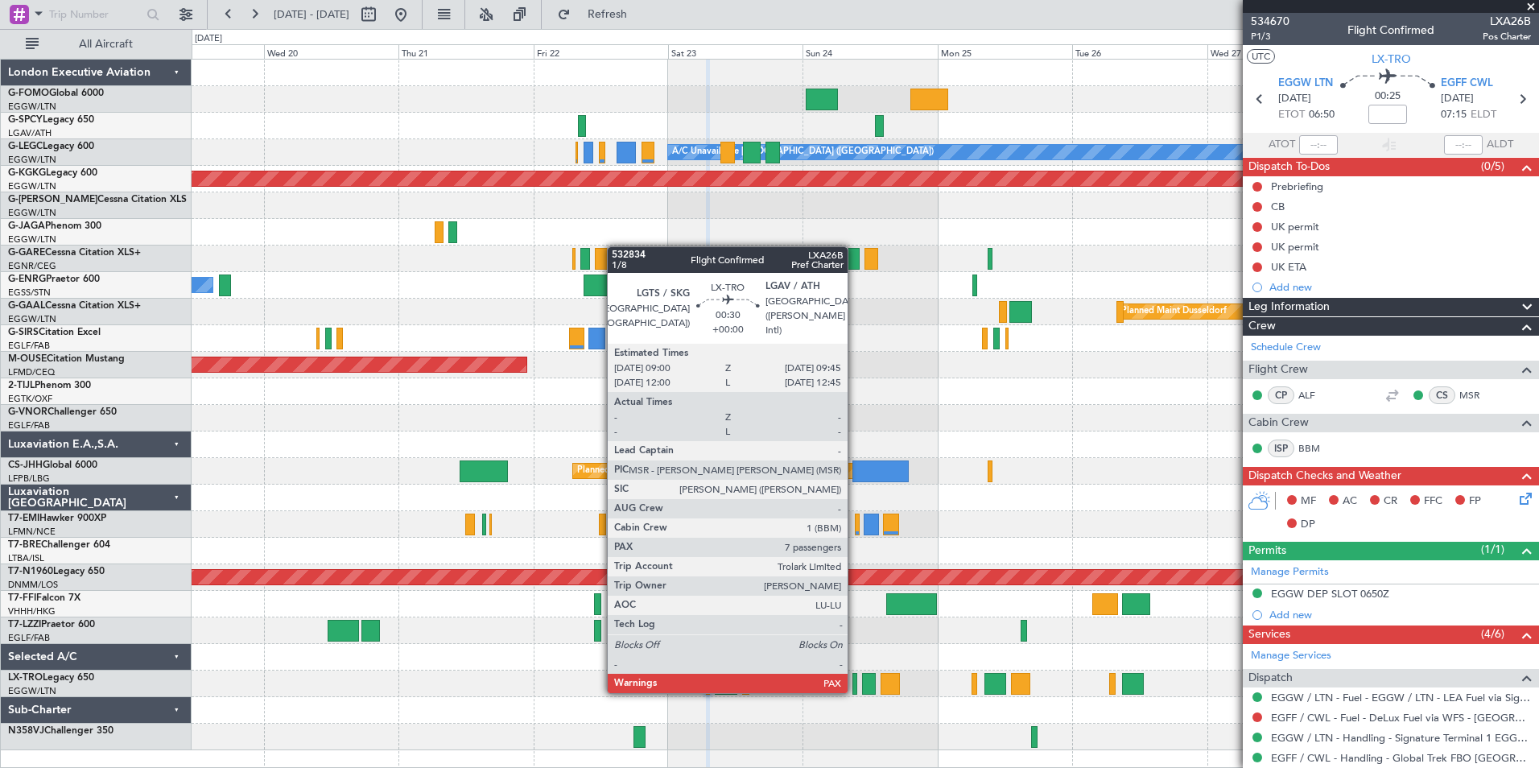
click at [855, 691] on div at bounding box center [854, 684] width 5 height 22
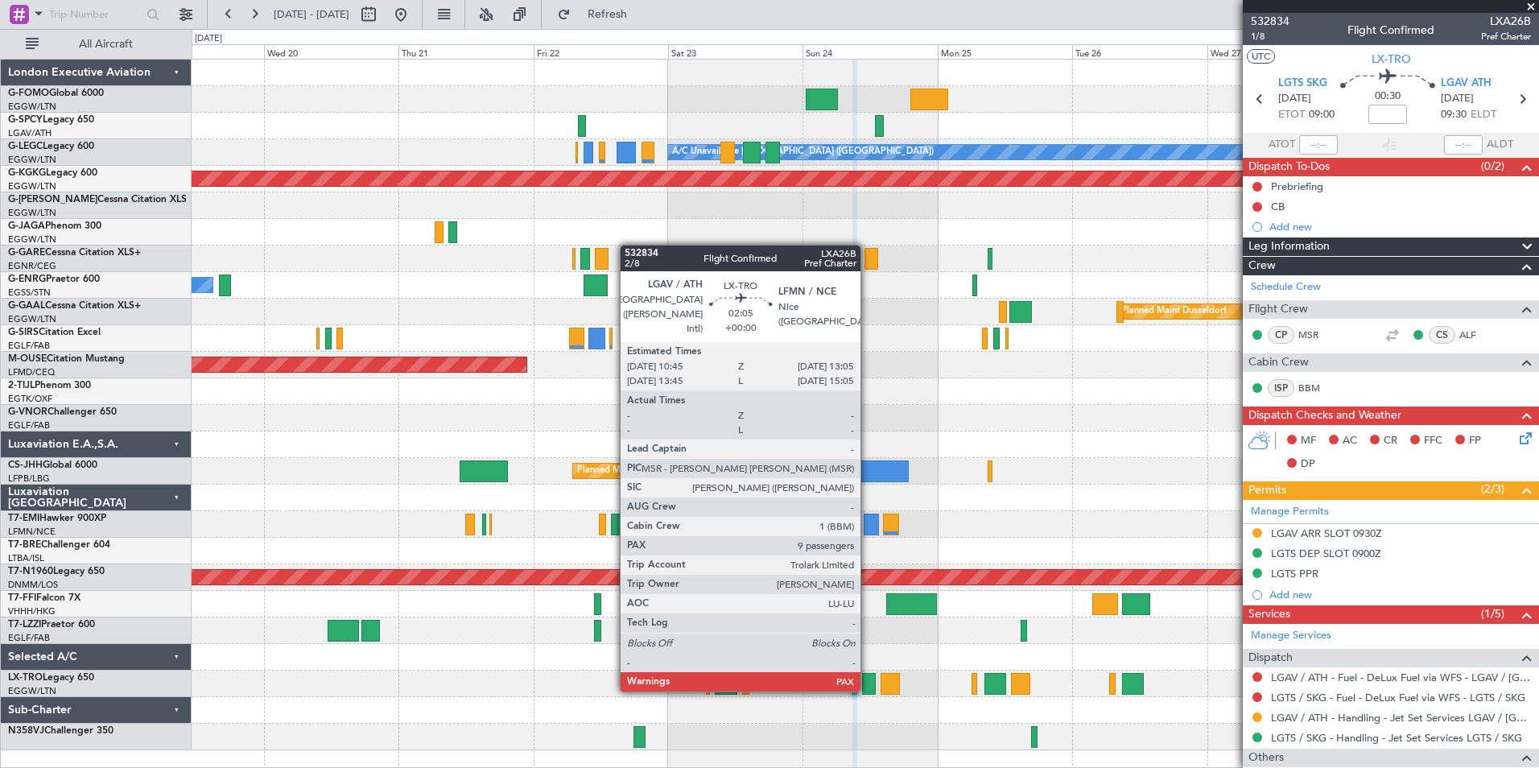
click at [868, 690] on div at bounding box center [869, 684] width 14 height 22
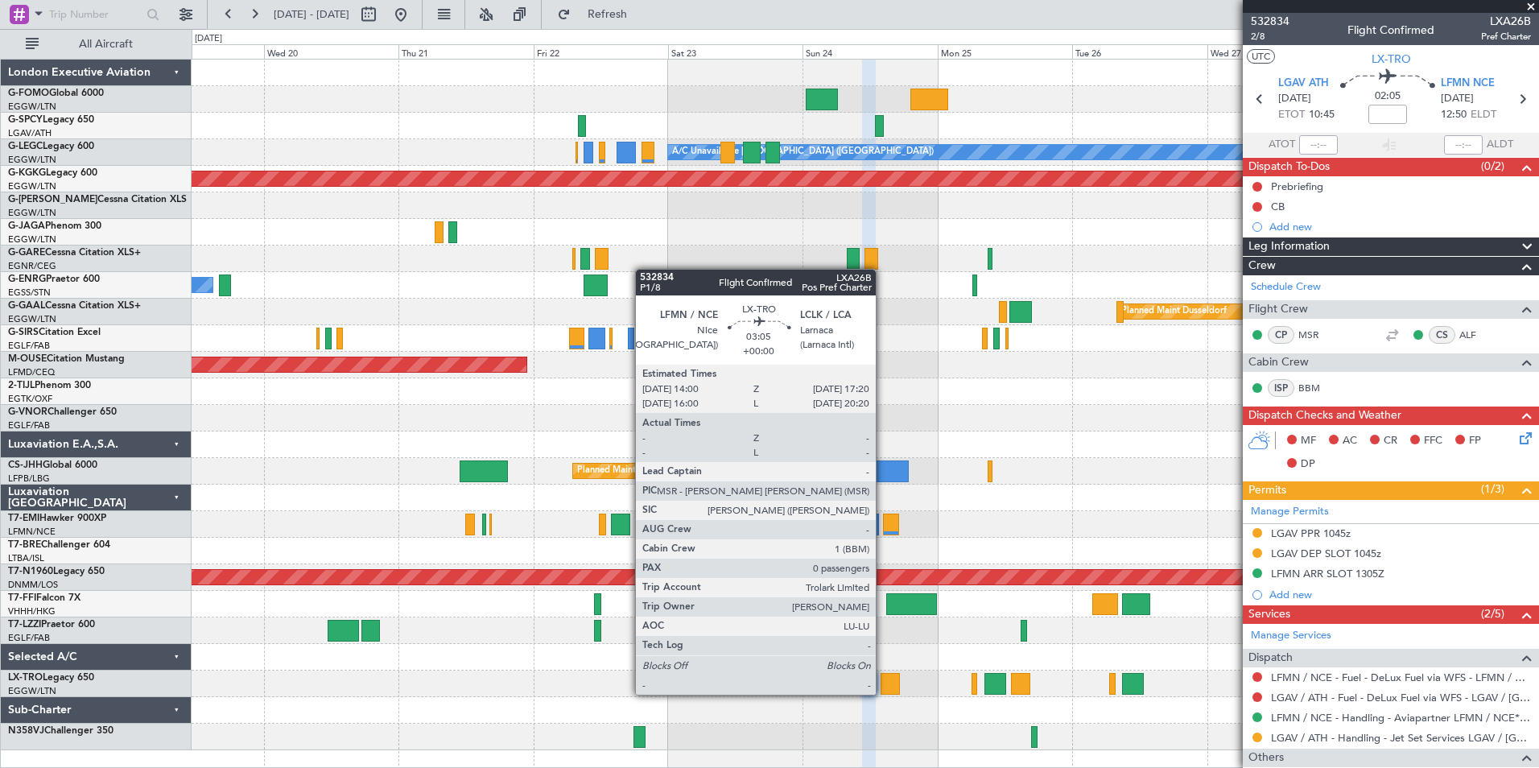
click at [883, 693] on div at bounding box center [889, 684] width 19 height 22
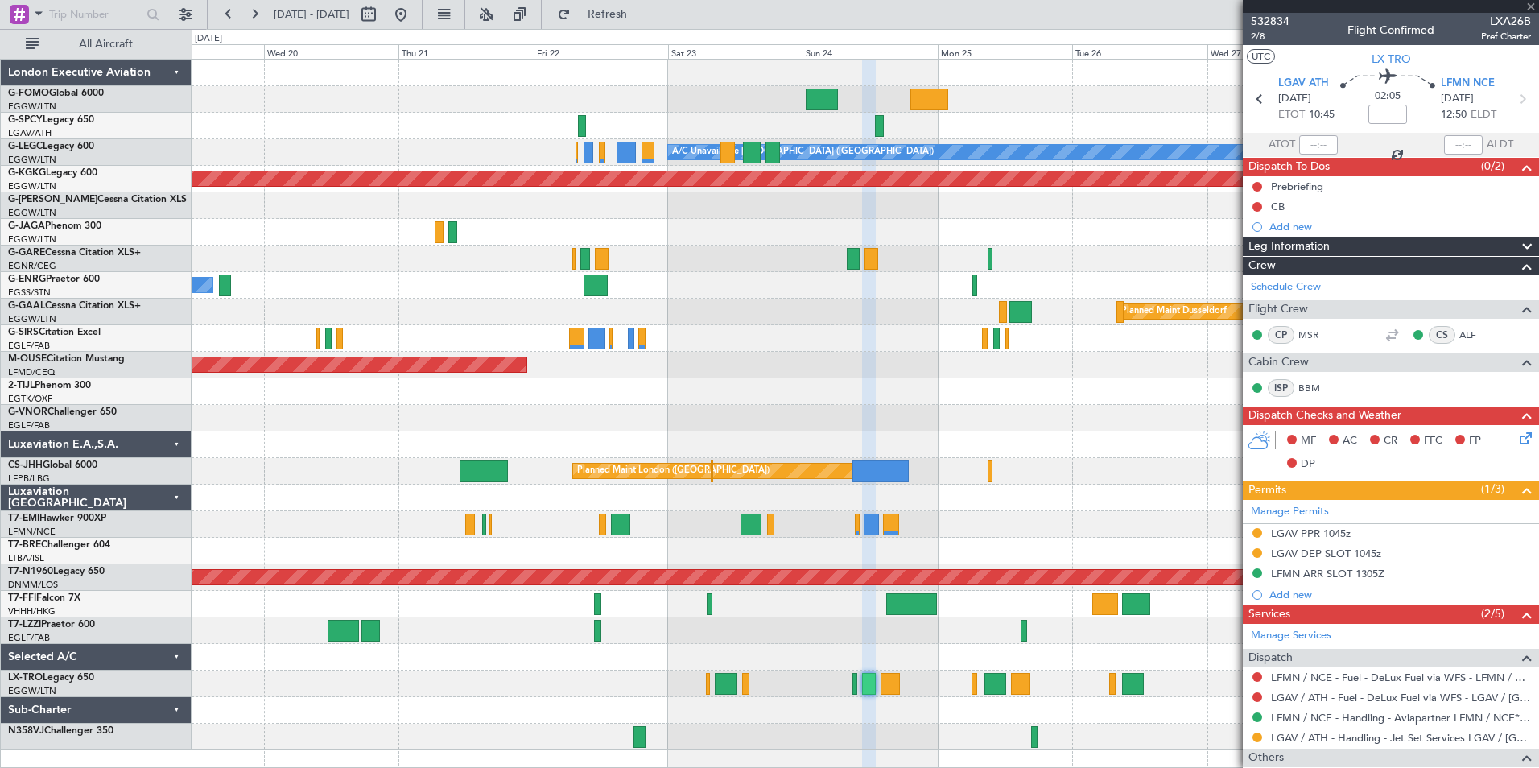
type input "0"
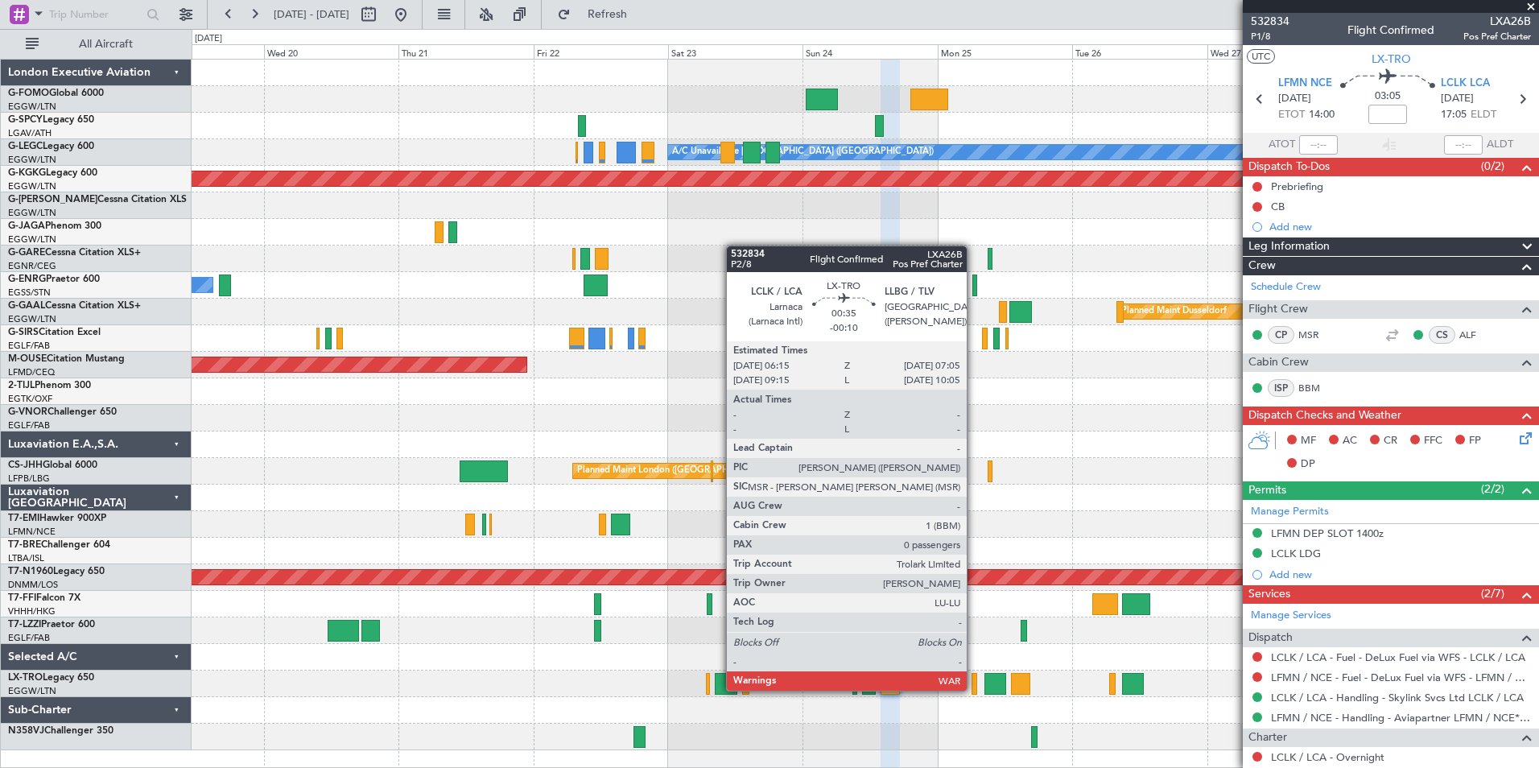
click at [974, 689] on div at bounding box center [973, 684] width 5 height 22
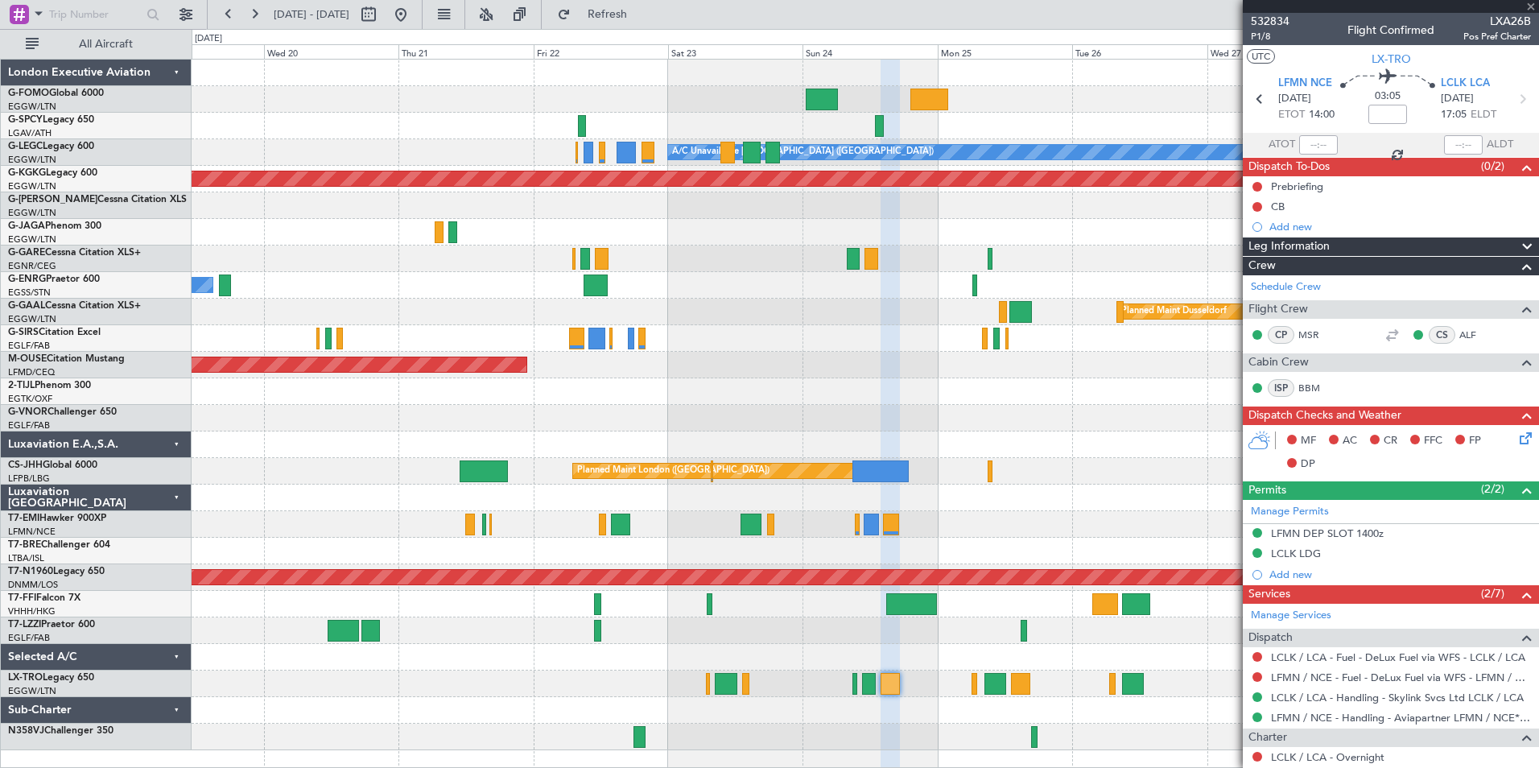
type input "-00:10"
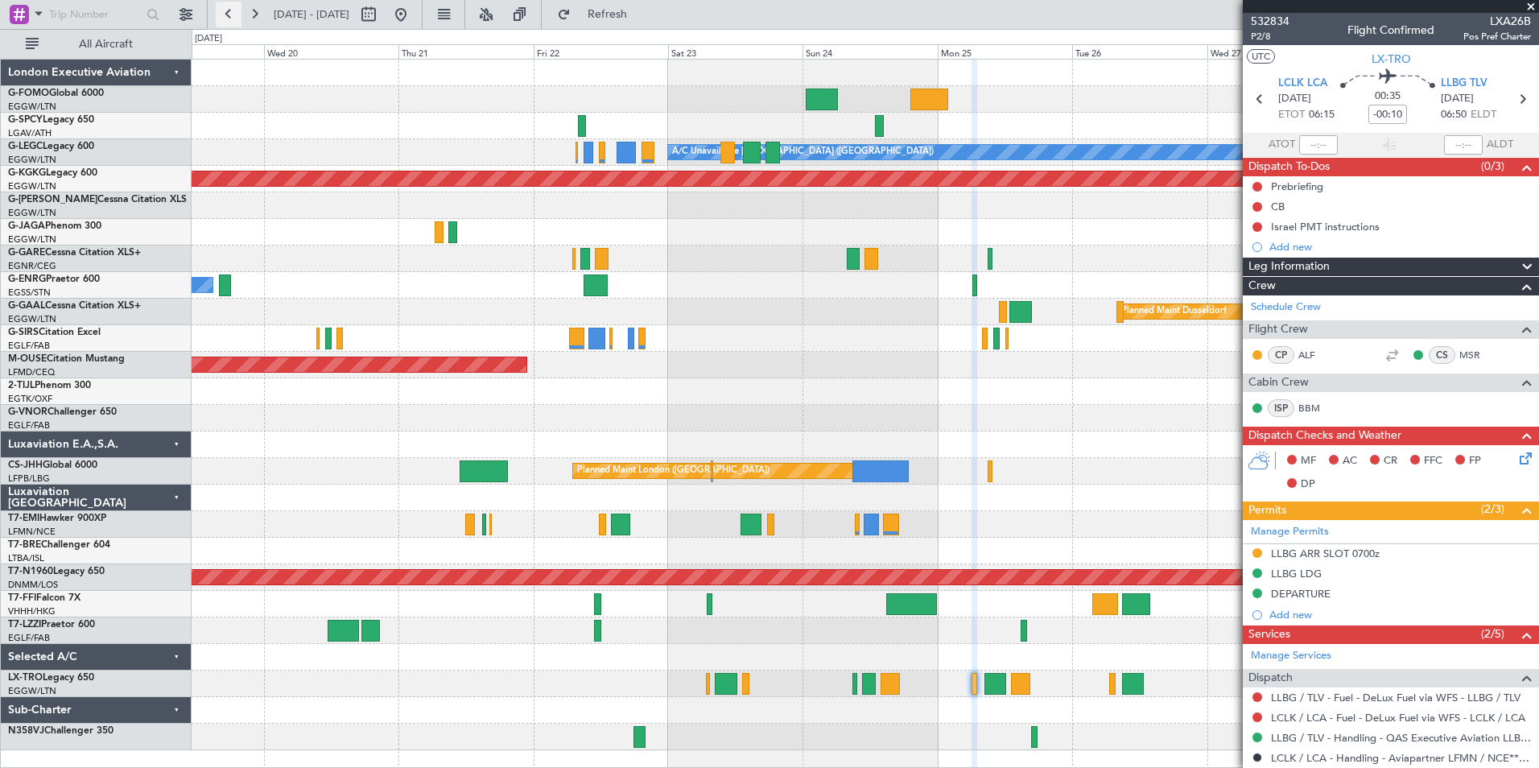
click at [237, 16] on button at bounding box center [229, 15] width 26 height 26
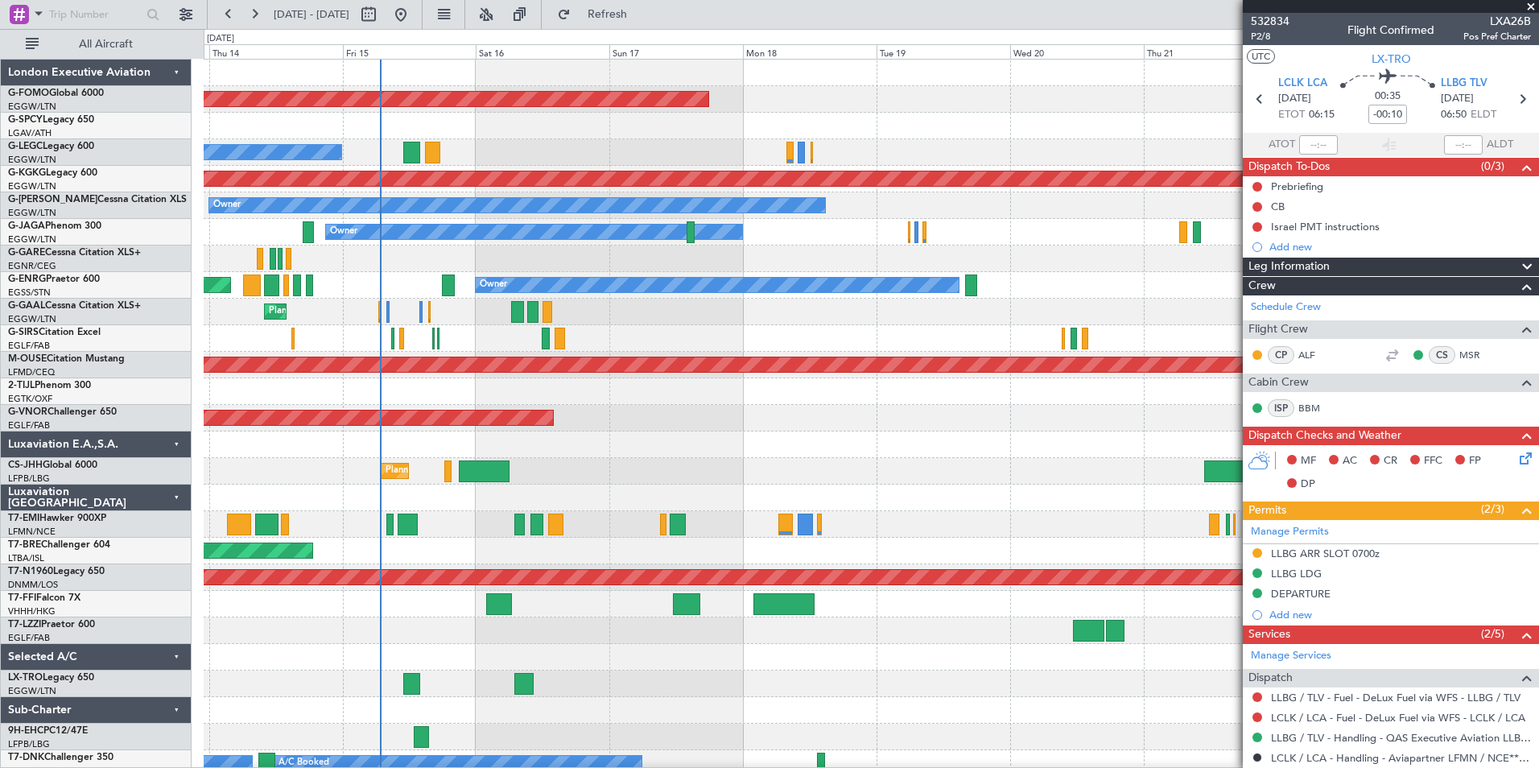
click at [487, 740] on div "Planned Maint Windsor Locks ([PERSON_NAME] Intl) No Crew A/C Unavailable [GEOGR…" at bounding box center [871, 418] width 1334 height 717
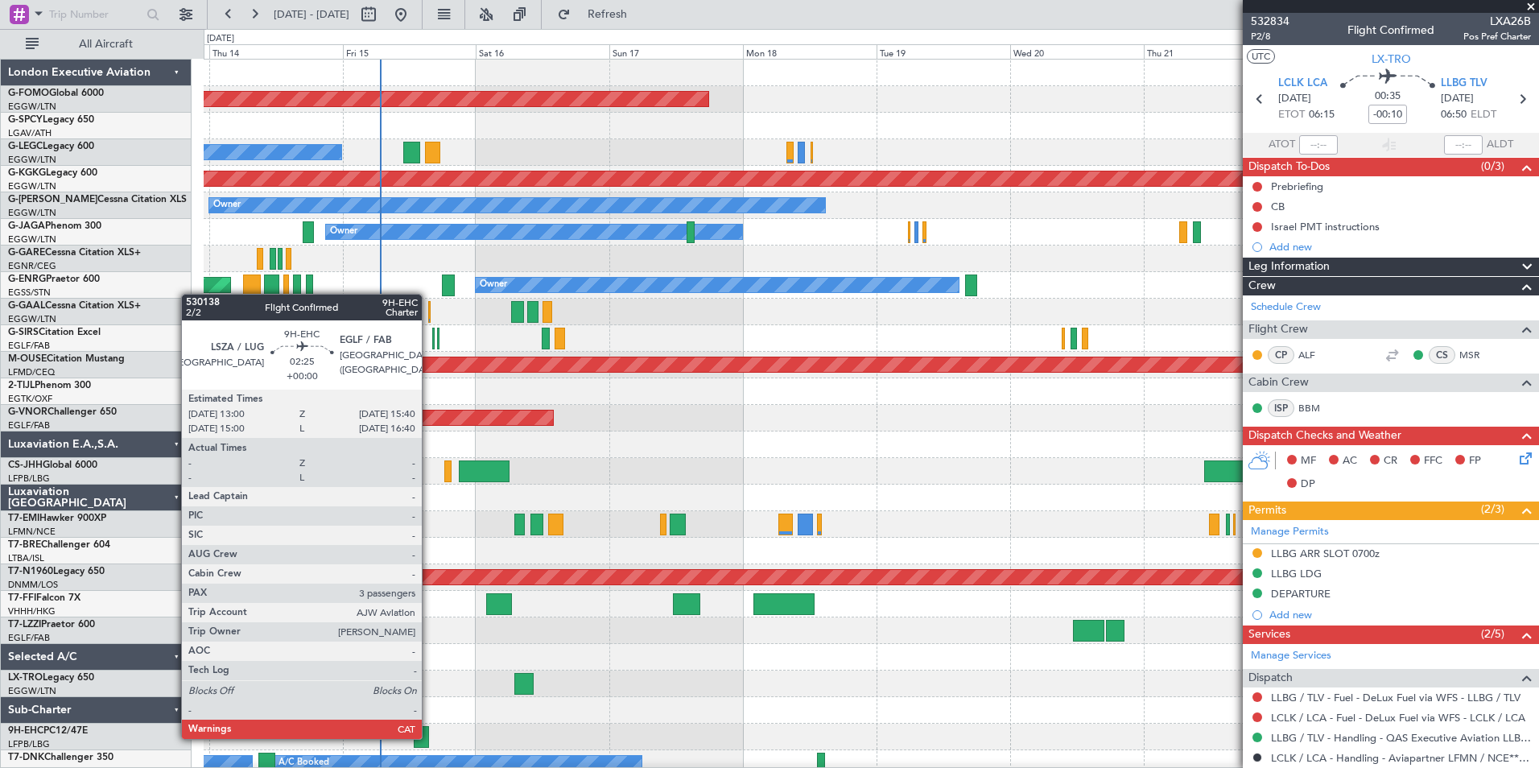
click at [429, 737] on div at bounding box center [421, 737] width 15 height 22
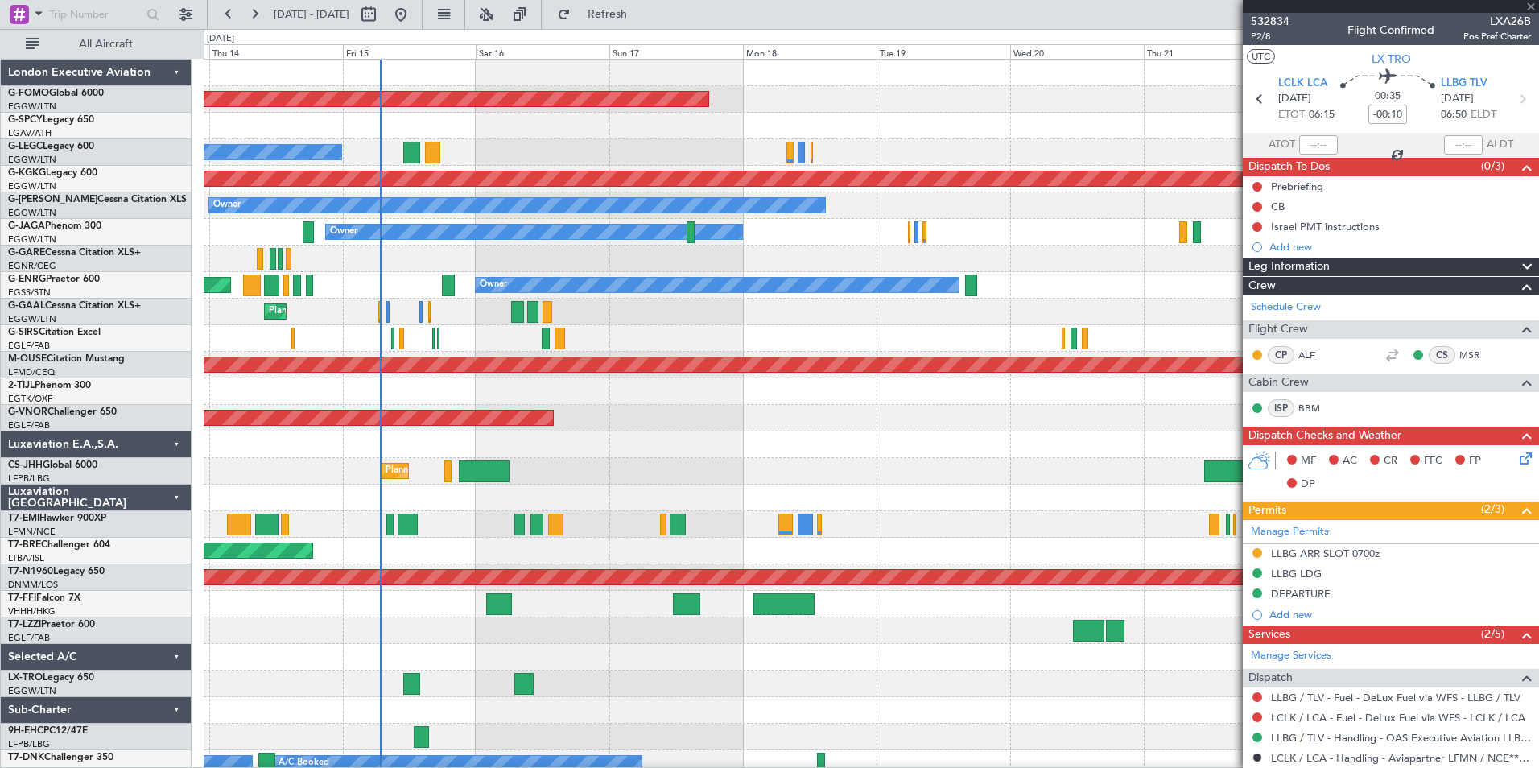
type input "3"
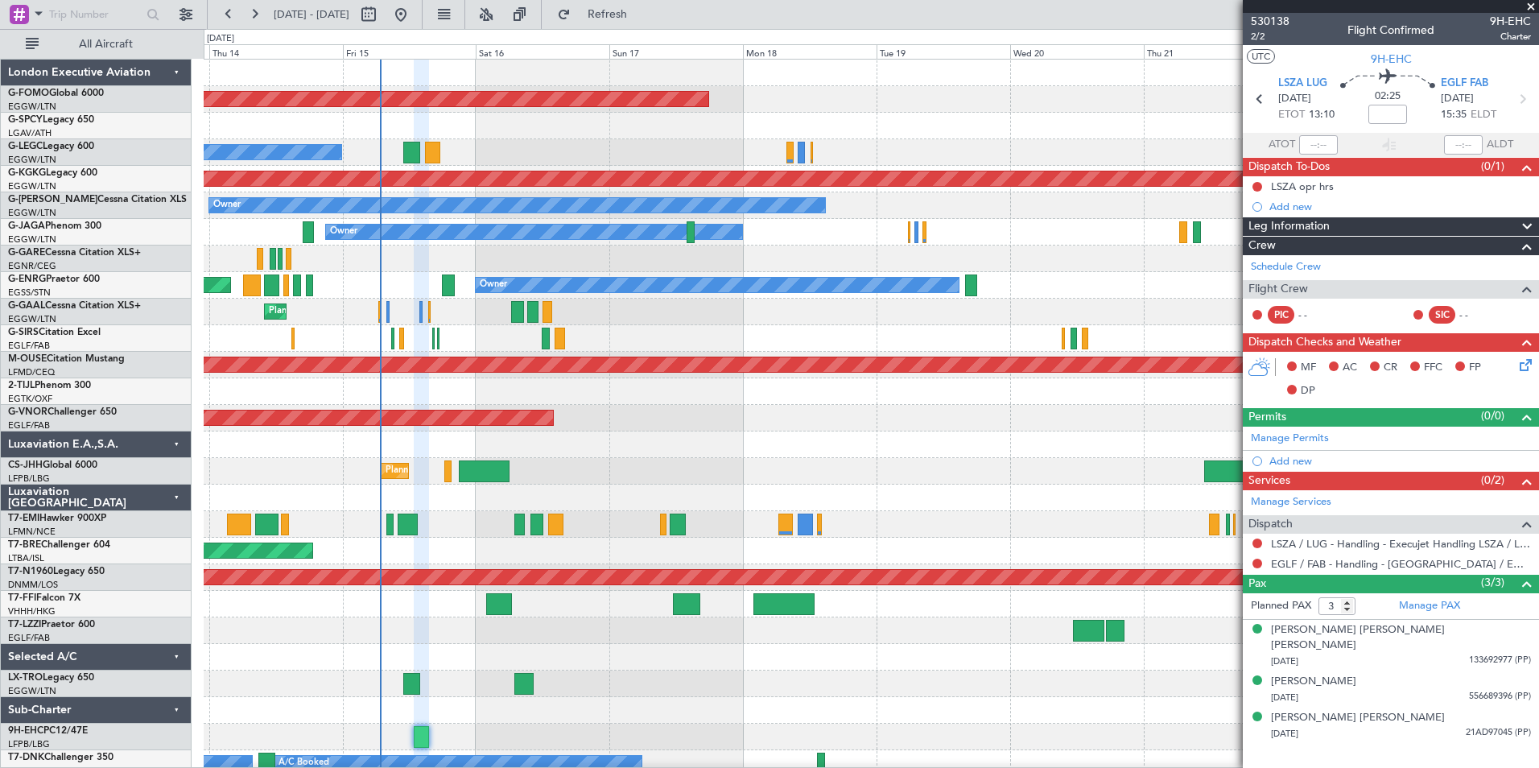
scroll to position [35, 0]
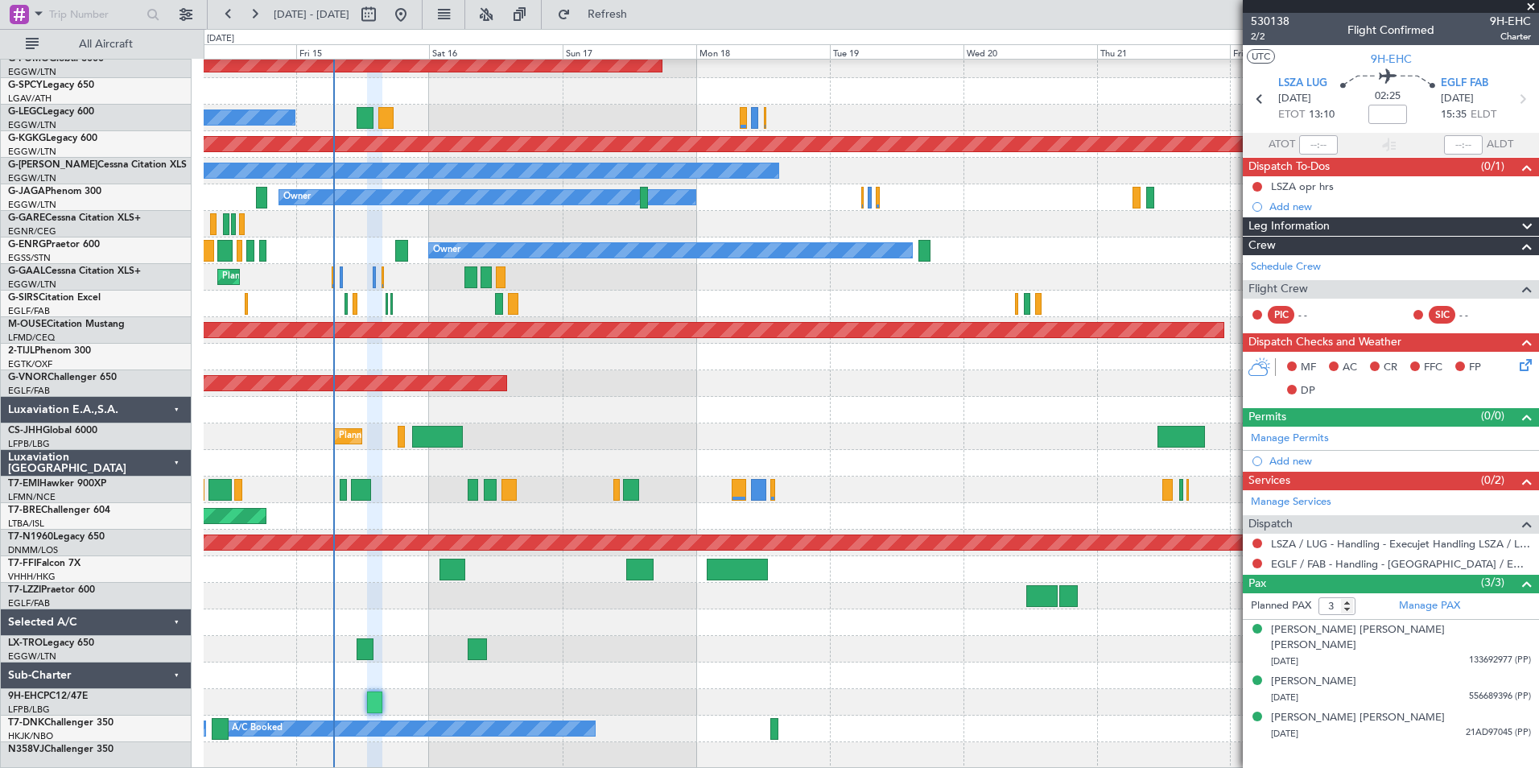
click at [441, 583] on div "Planned Maint Windsor Locks ([PERSON_NAME] Intl) A/C Unavailable [GEOGRAPHIC_DA…" at bounding box center [871, 397] width 1334 height 744
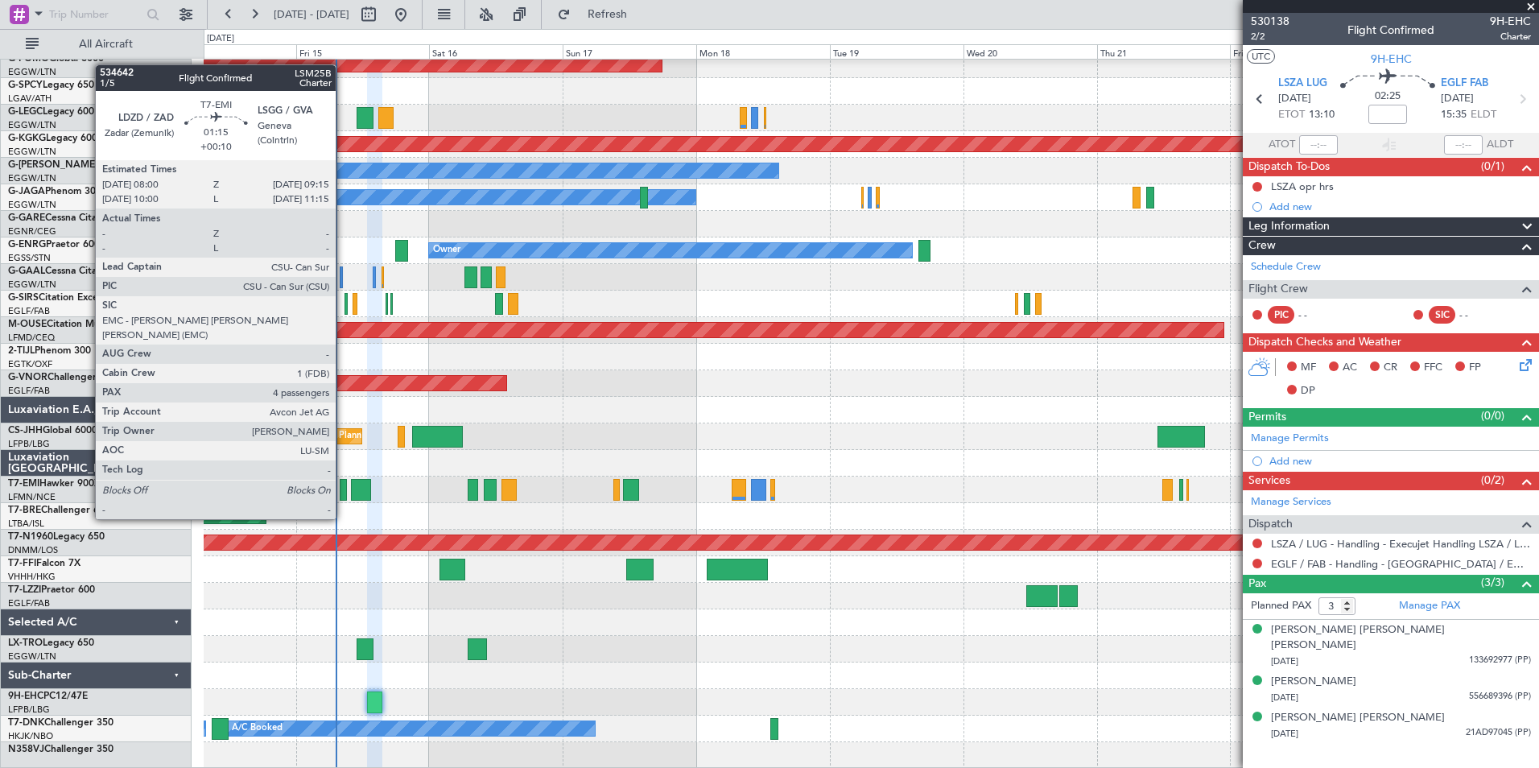
click at [343, 489] on div at bounding box center [343, 490] width 7 height 22
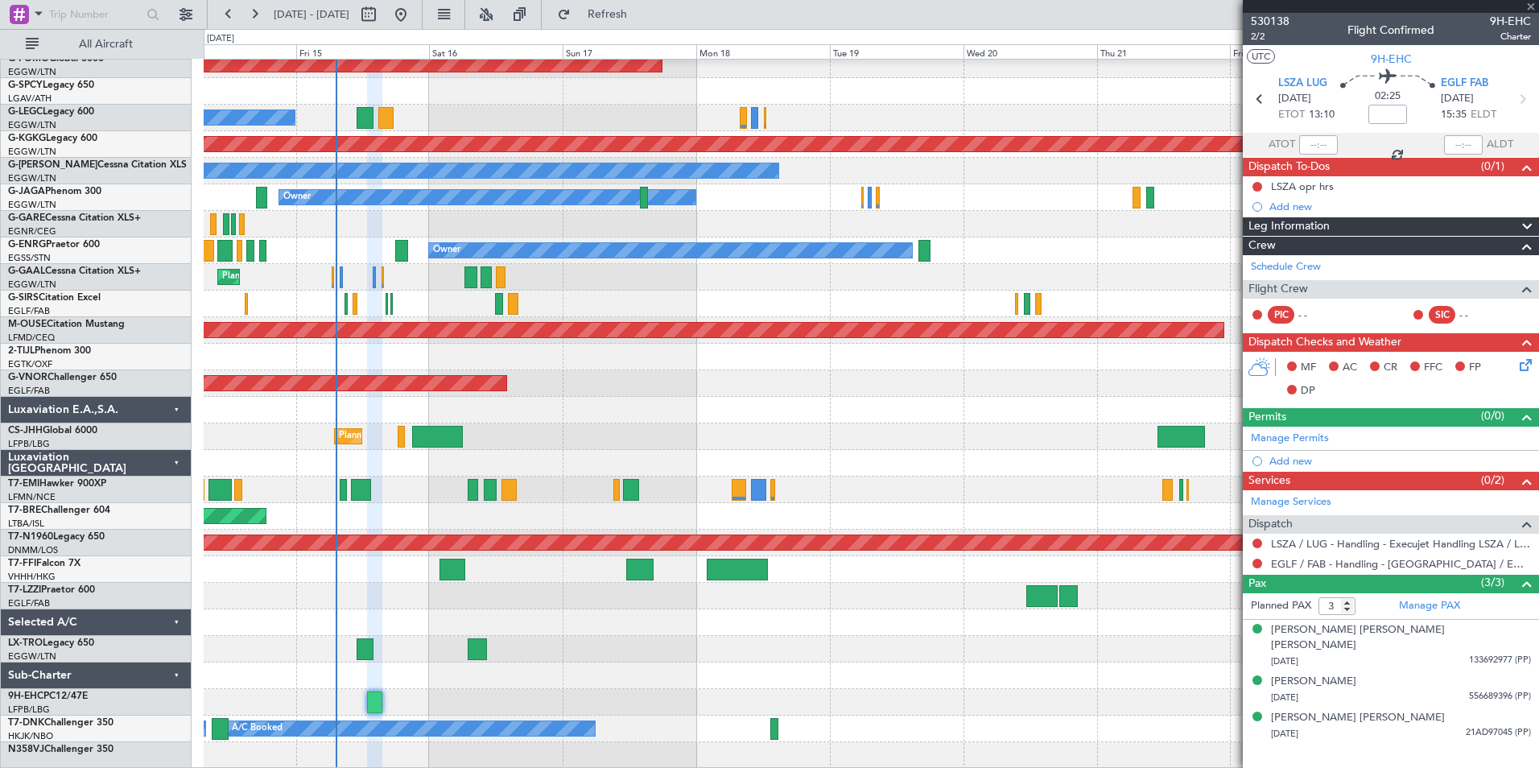
type input "+00:10"
type input "4"
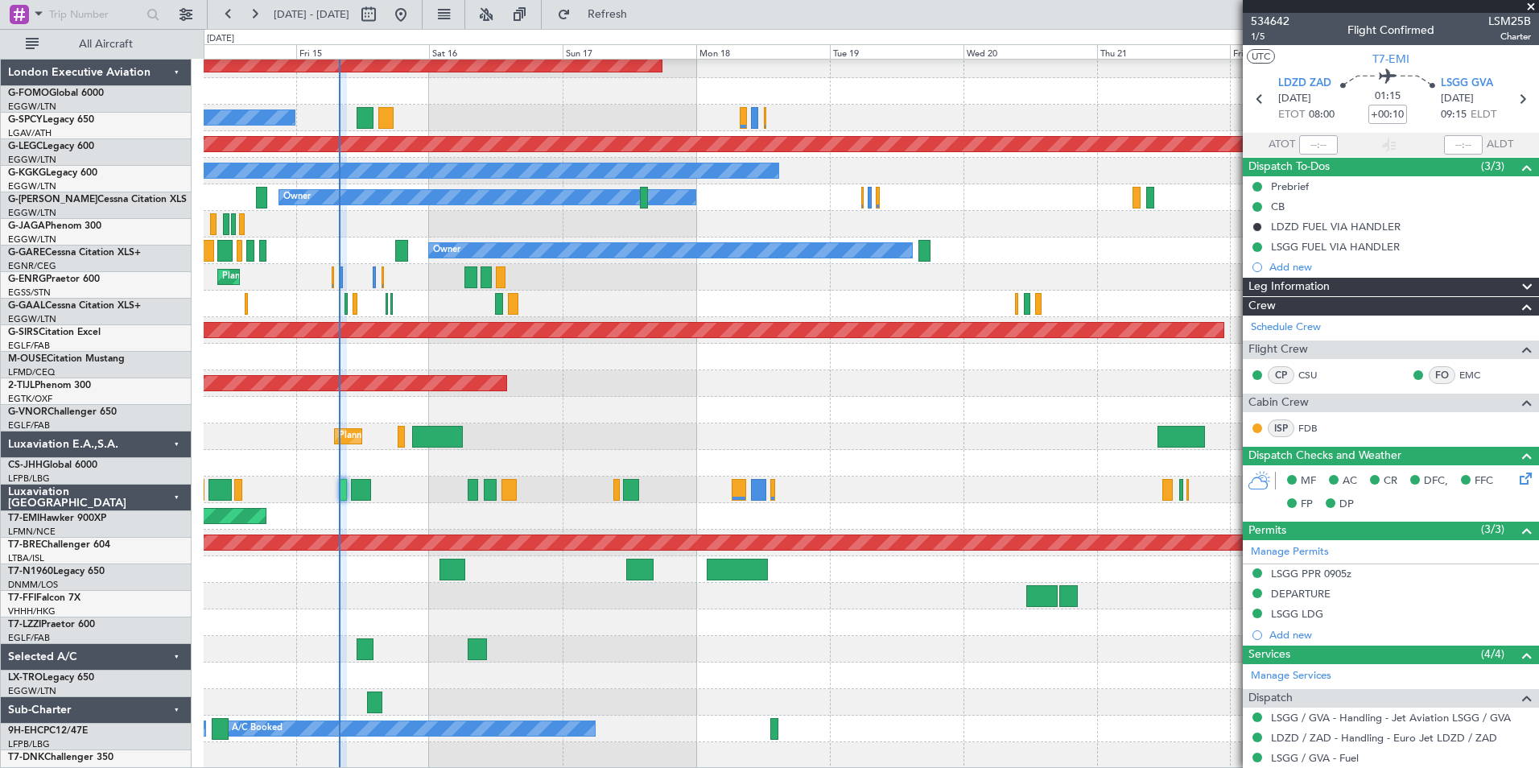
scroll to position [35, 0]
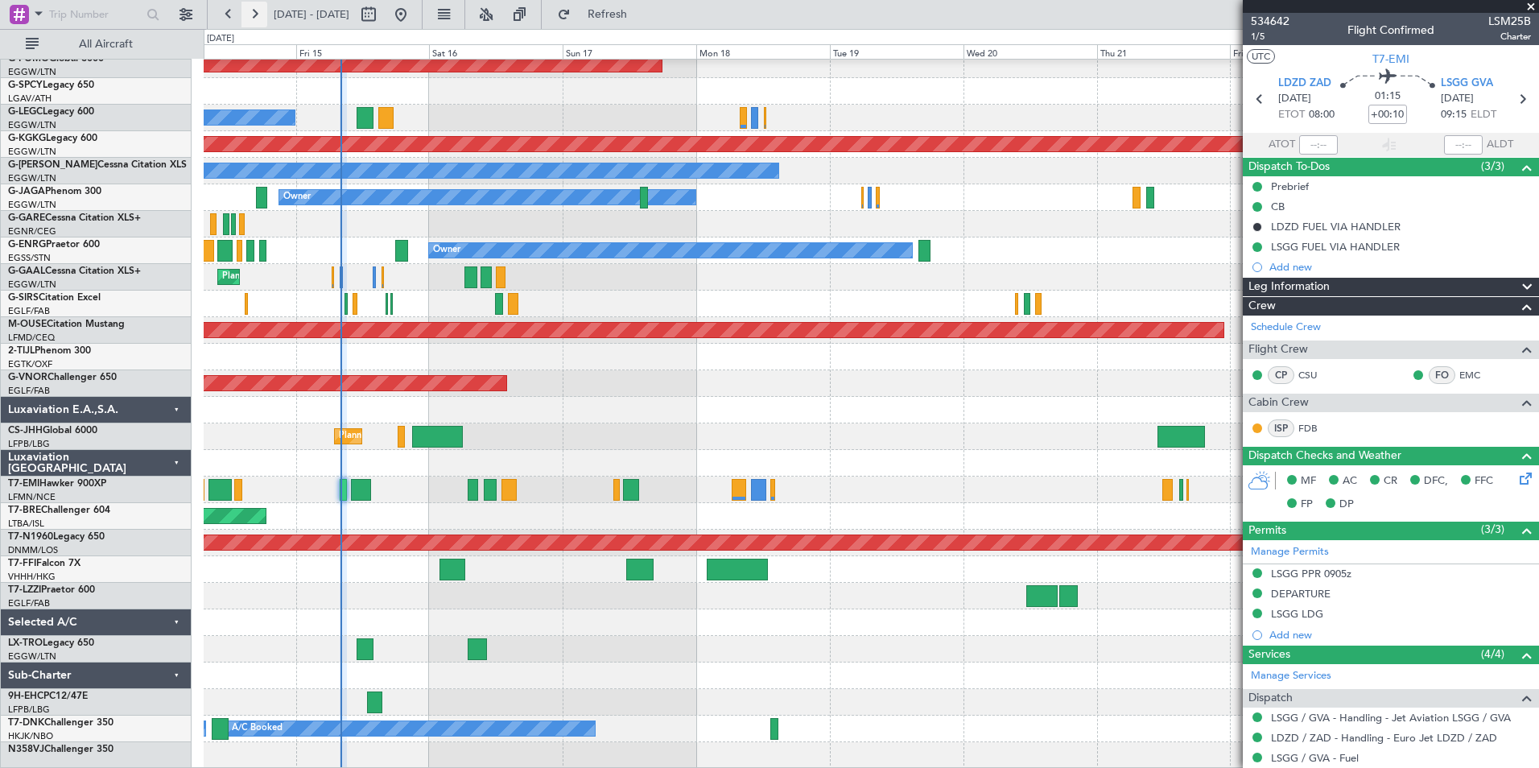
click at [253, 12] on button at bounding box center [254, 15] width 26 height 26
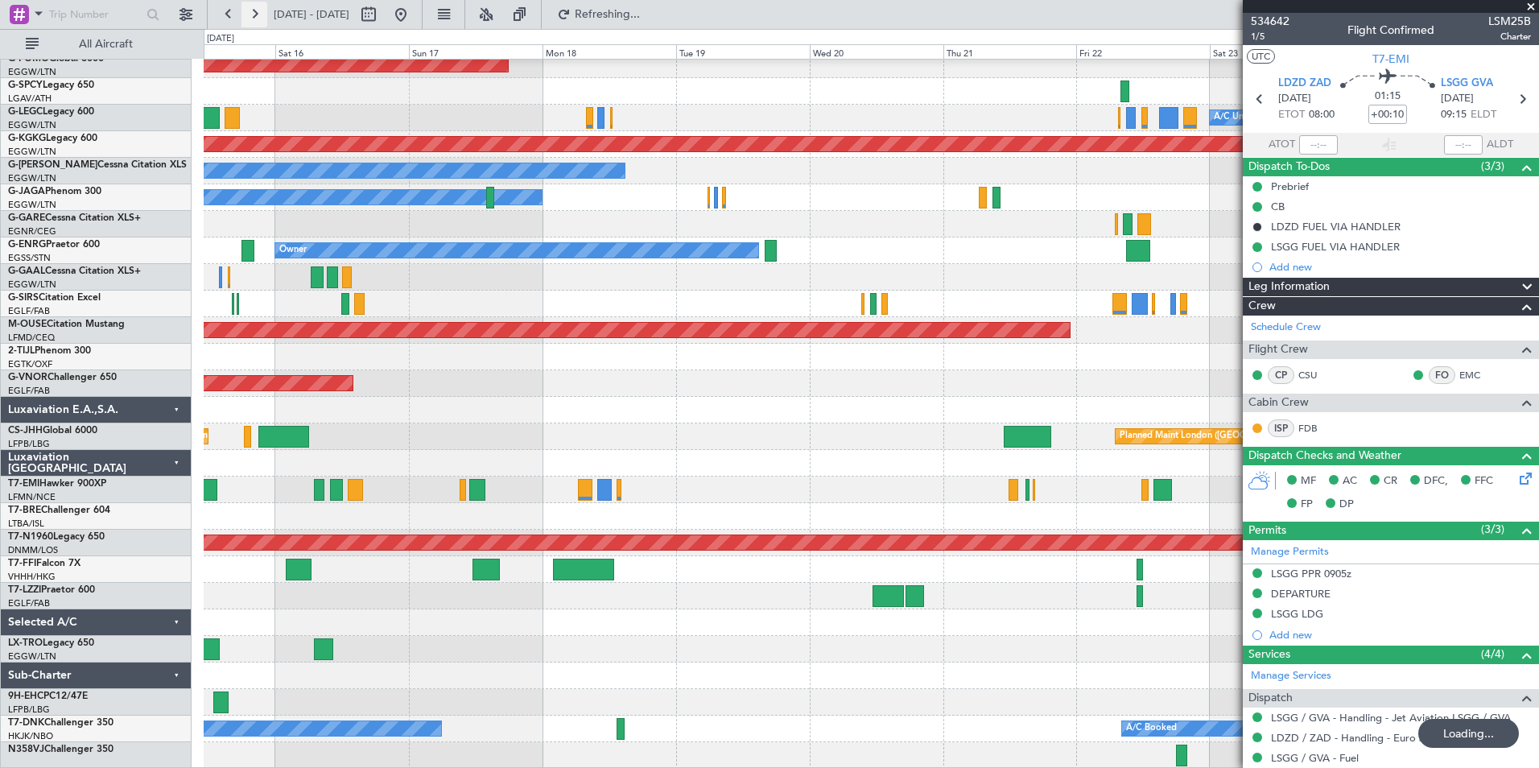
scroll to position [0, 0]
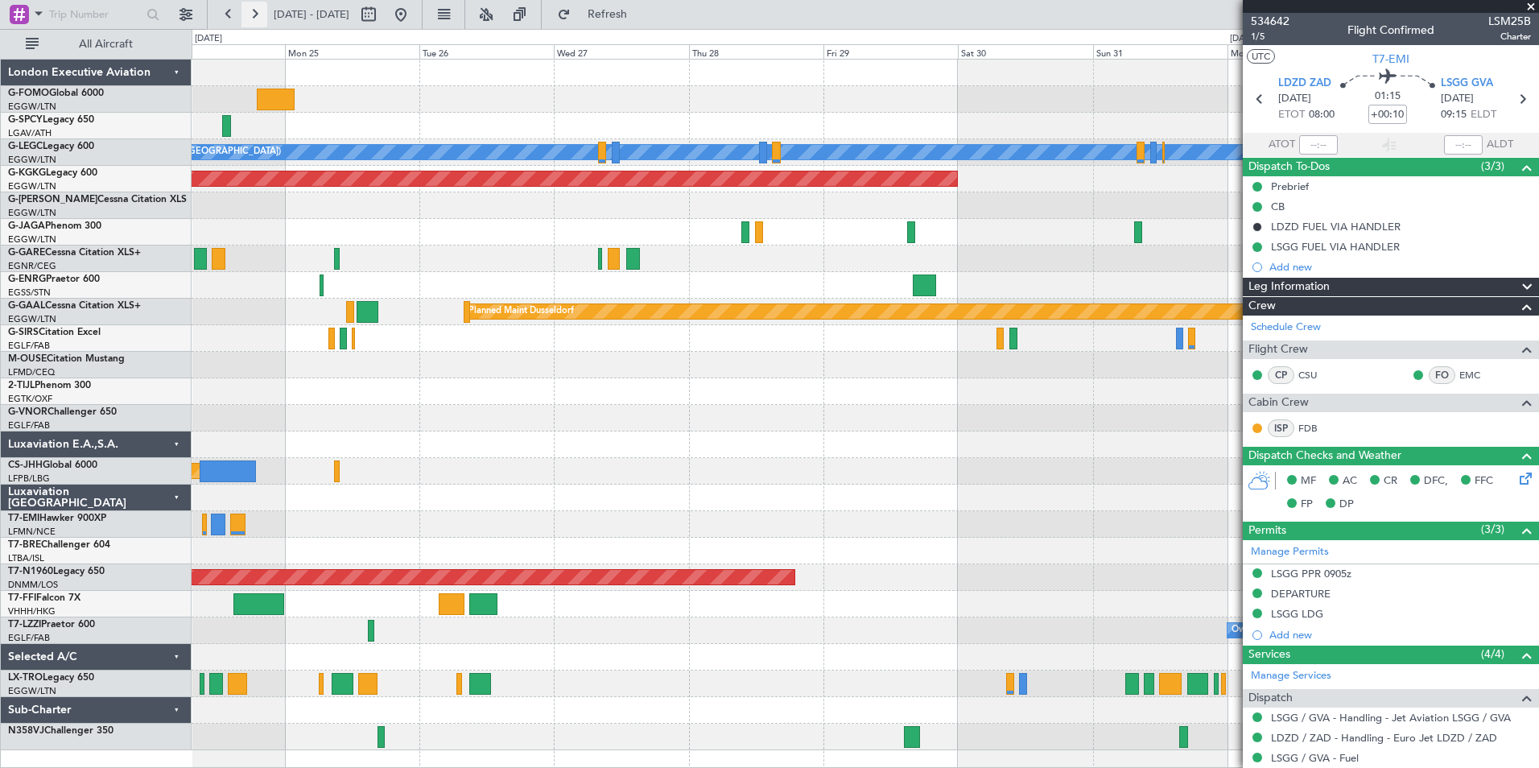
click at [253, 12] on button at bounding box center [254, 15] width 26 height 26
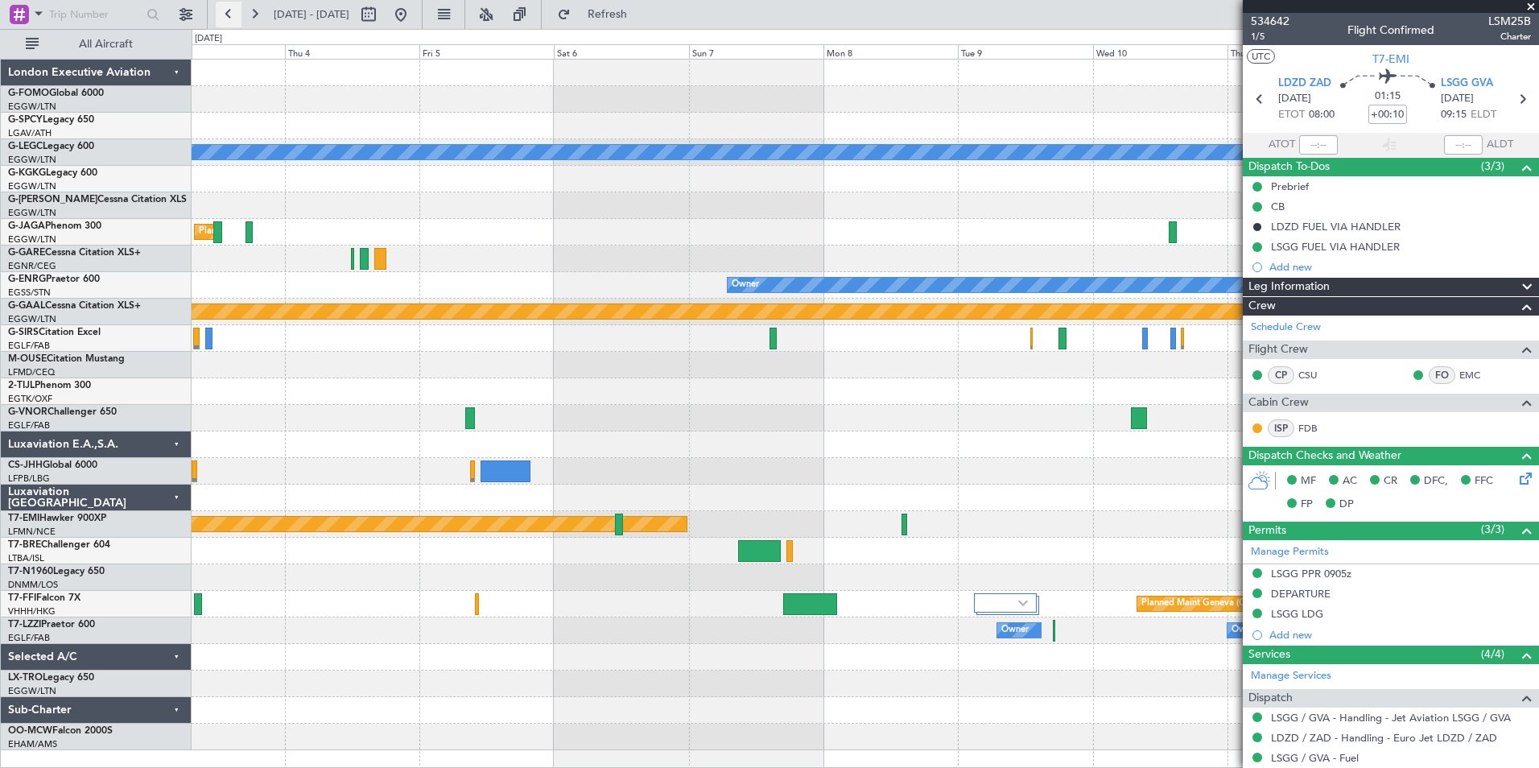
click at [233, 14] on button at bounding box center [229, 15] width 26 height 26
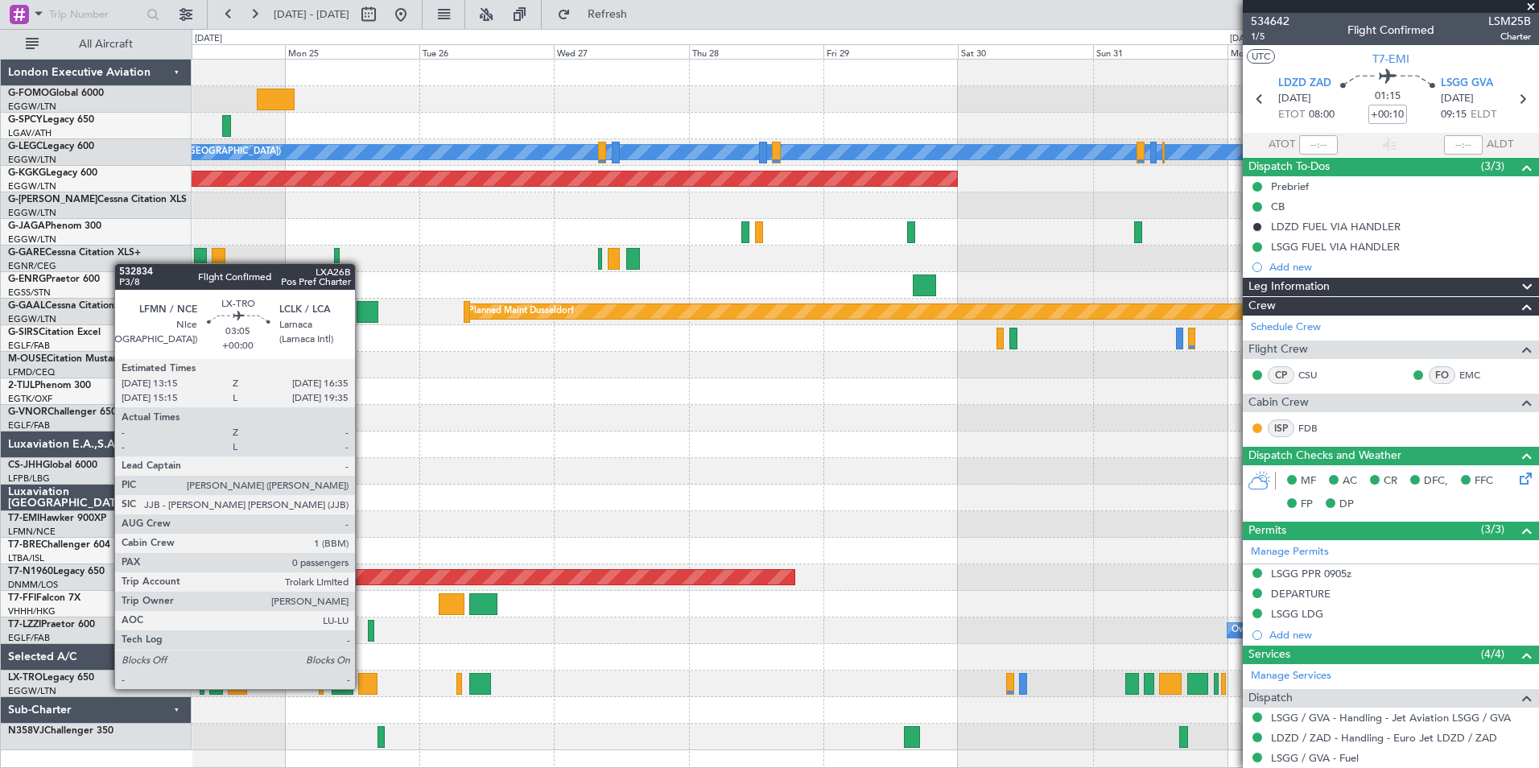
click at [362, 687] on div at bounding box center [367, 684] width 19 height 22
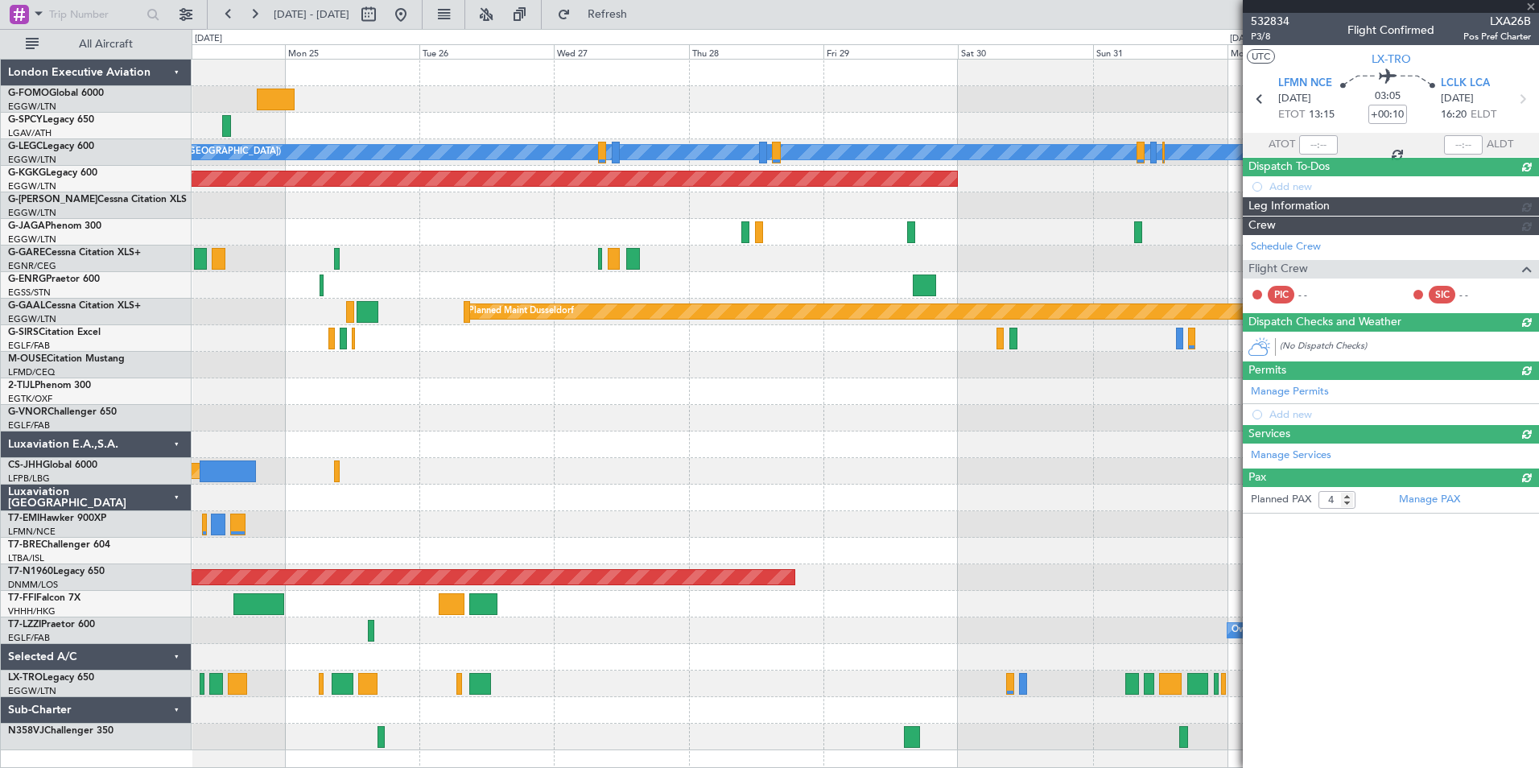
type input "0"
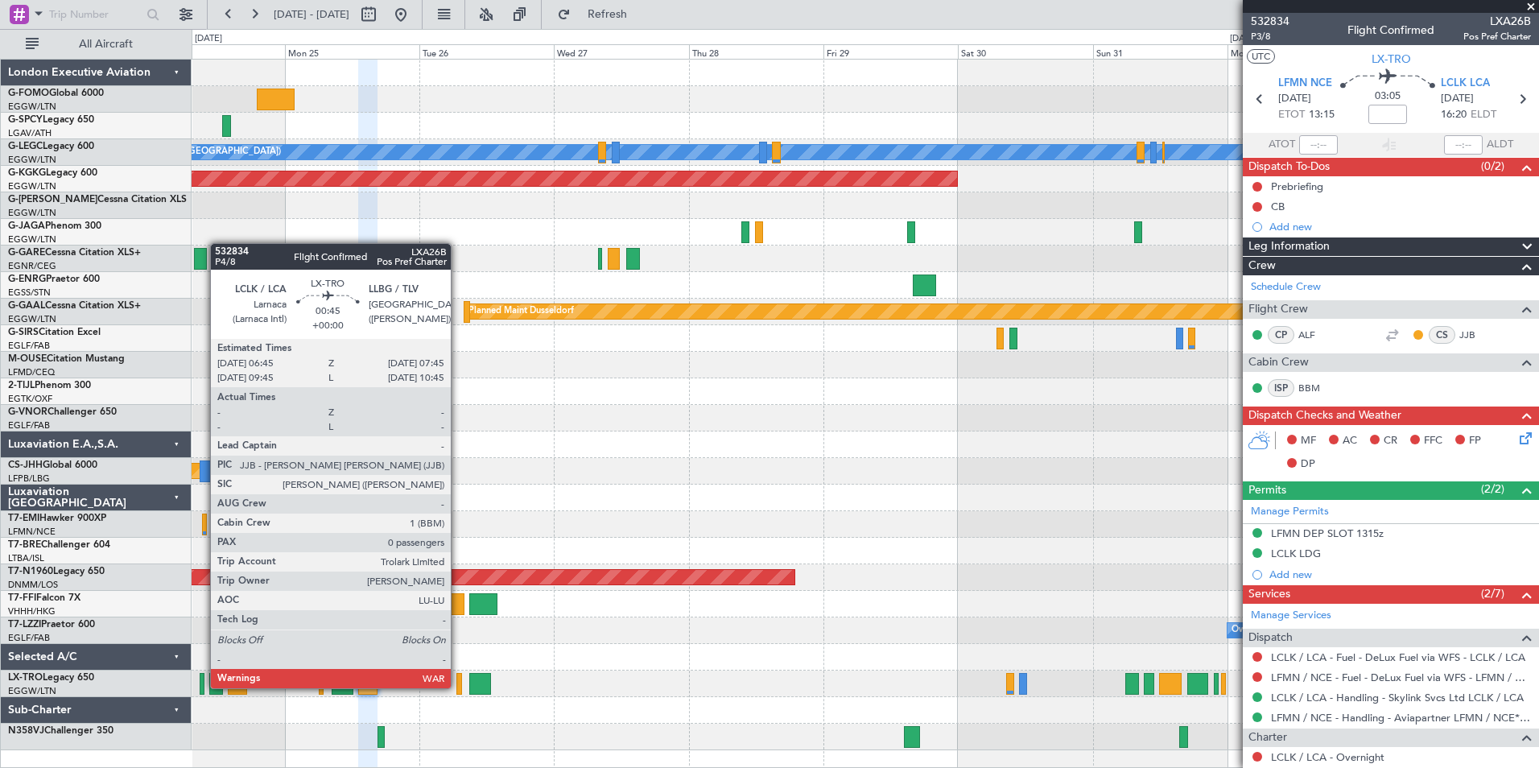
click at [458, 687] on div at bounding box center [459, 684] width 6 height 22
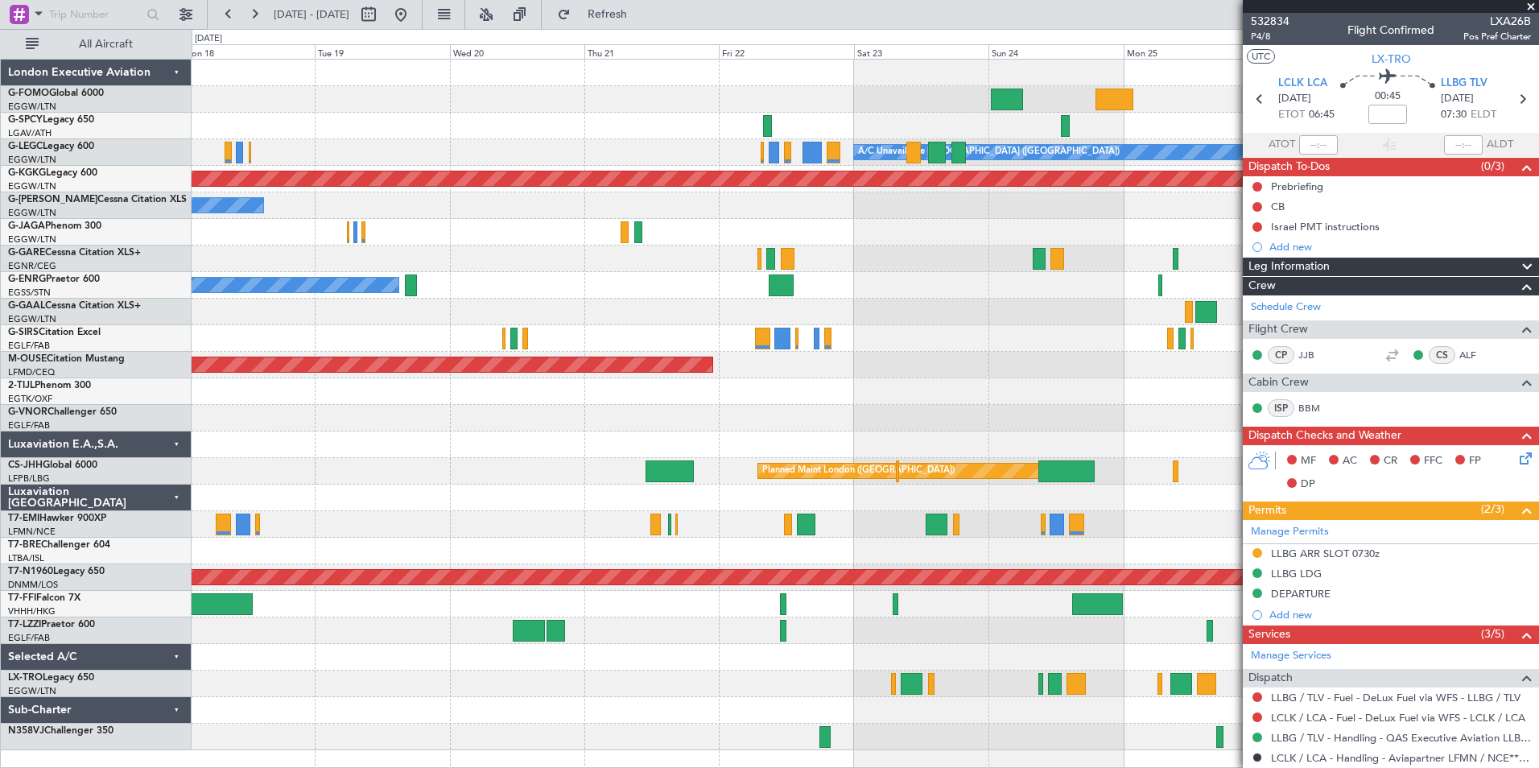
click at [1287, 653] on fb-app "24 Aug 2025 - 03 Sep 2025 Refresh Quick Links All Aircraft Planned Maint Windso…" at bounding box center [769, 390] width 1539 height 756
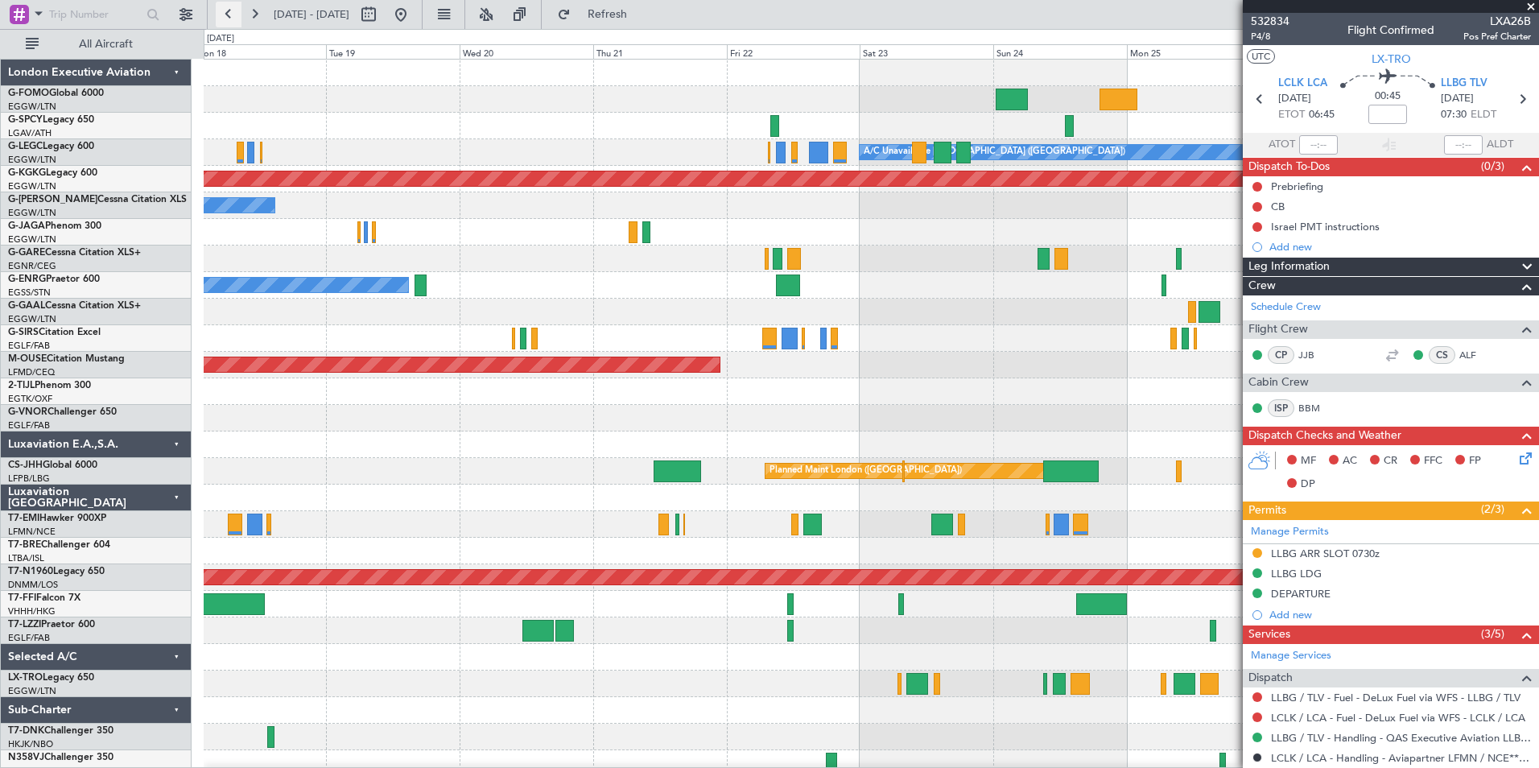
click at [234, 14] on button at bounding box center [229, 15] width 26 height 26
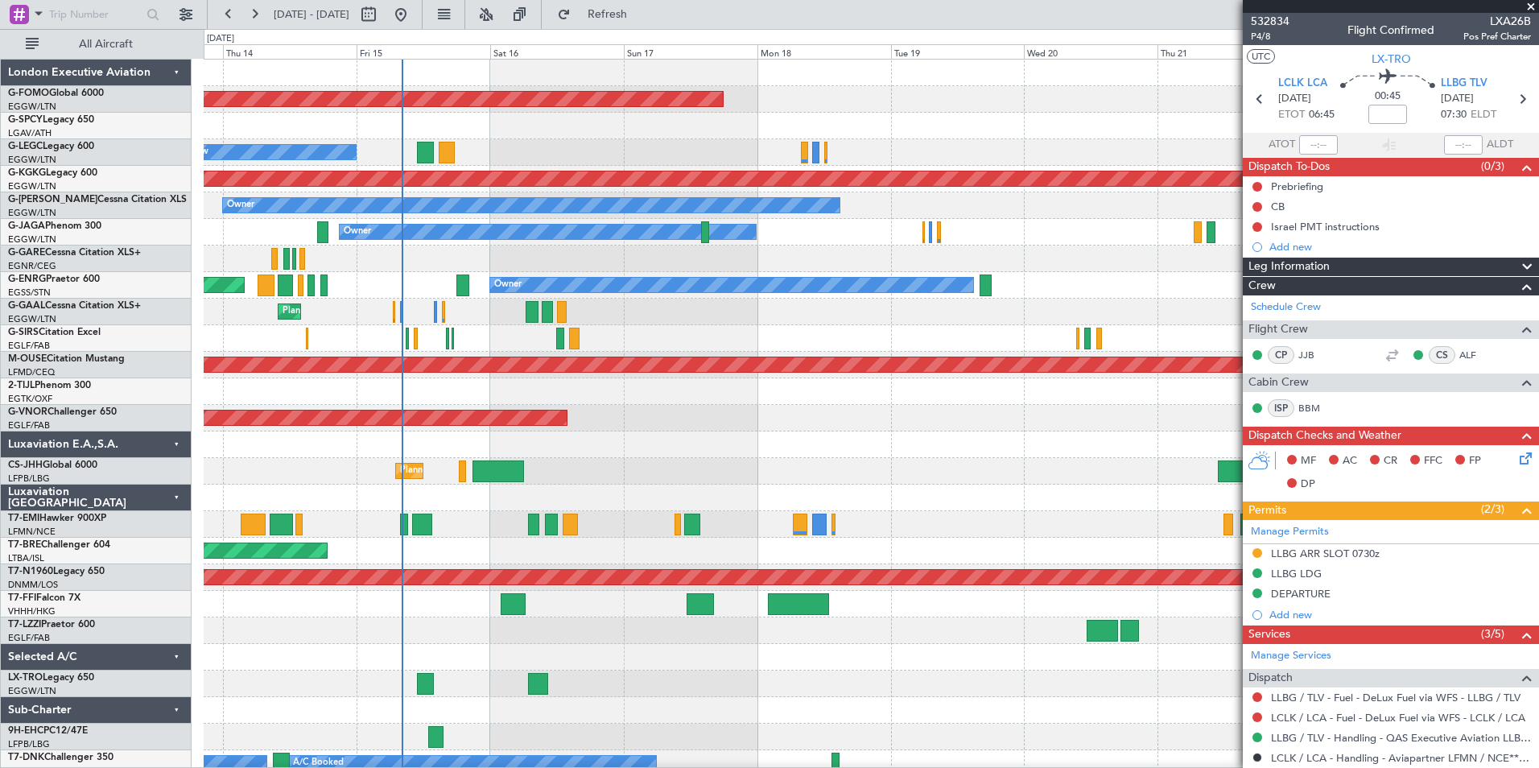
click at [231, 764] on div "Planned Maint Windsor Locks (Bradley Intl) No Crew A/C Unavailable London (Luto…" at bounding box center [871, 418] width 1334 height 717
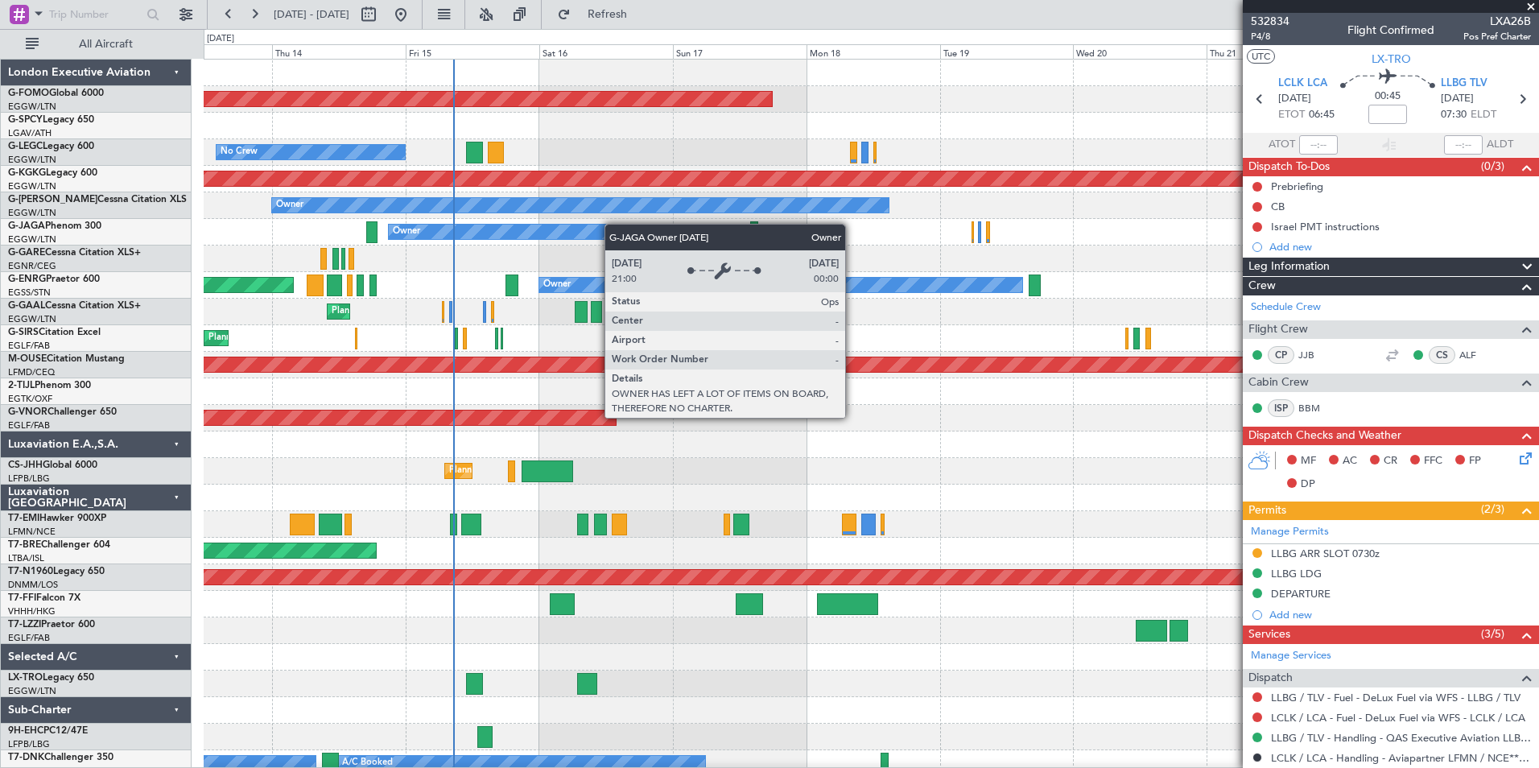
click at [577, 220] on div "Planned Maint Windsor Locks (Bradley Intl) A/C Unavailable London (Luton) No Cr…" at bounding box center [871, 432] width 1334 height 744
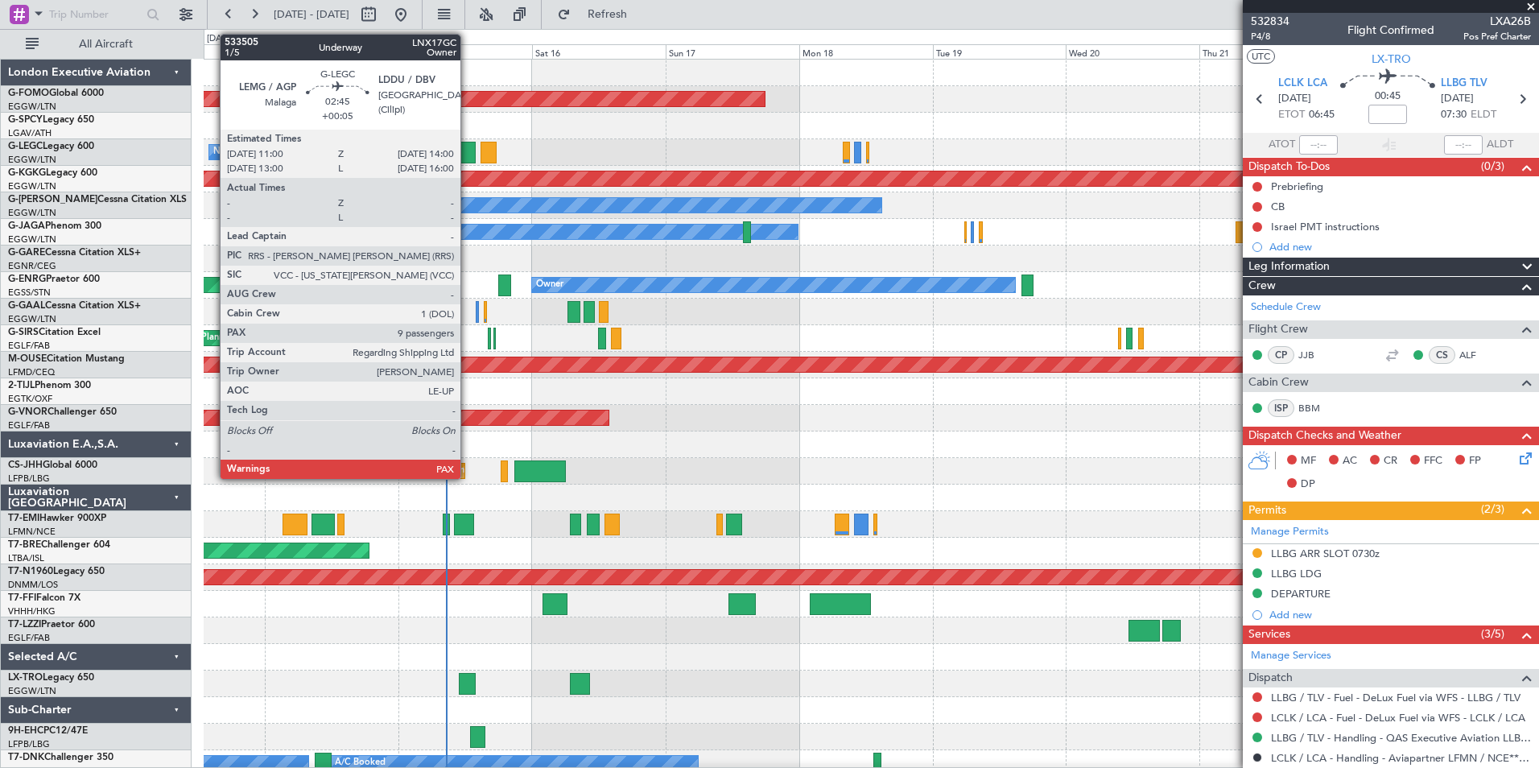
click at [468, 157] on div at bounding box center [467, 153] width 17 height 22
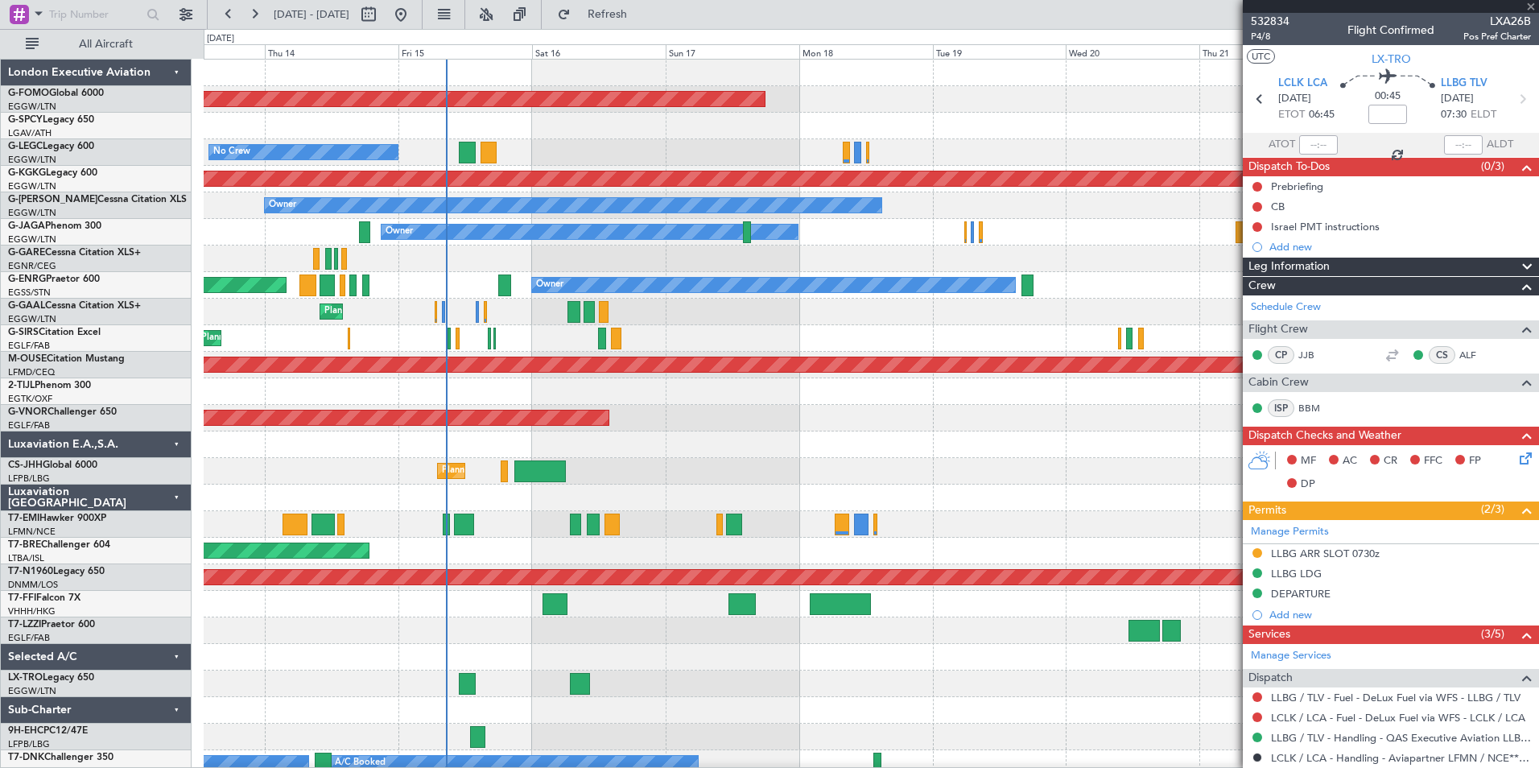
type input "+00:05"
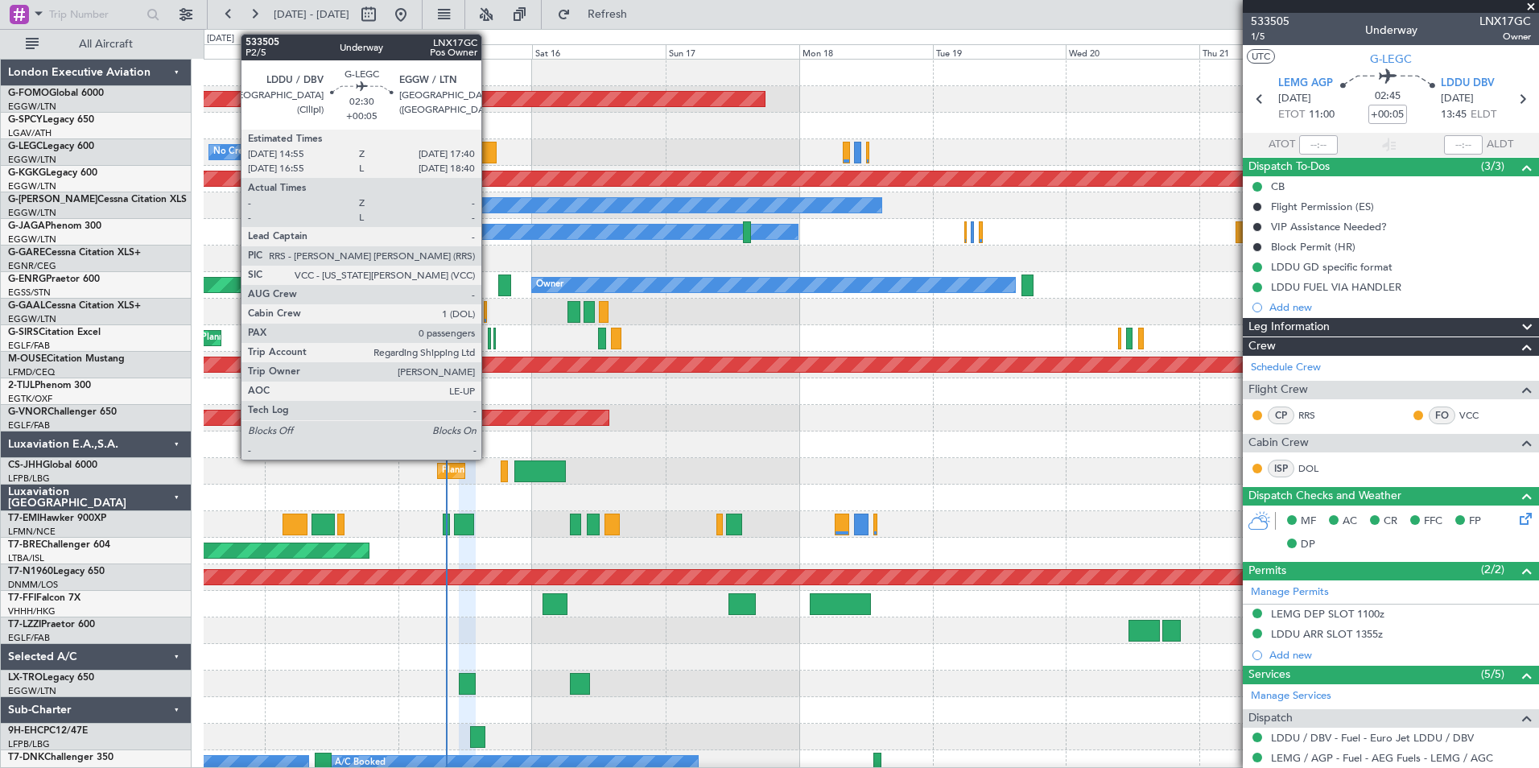
click at [489, 154] on div at bounding box center [488, 153] width 16 height 22
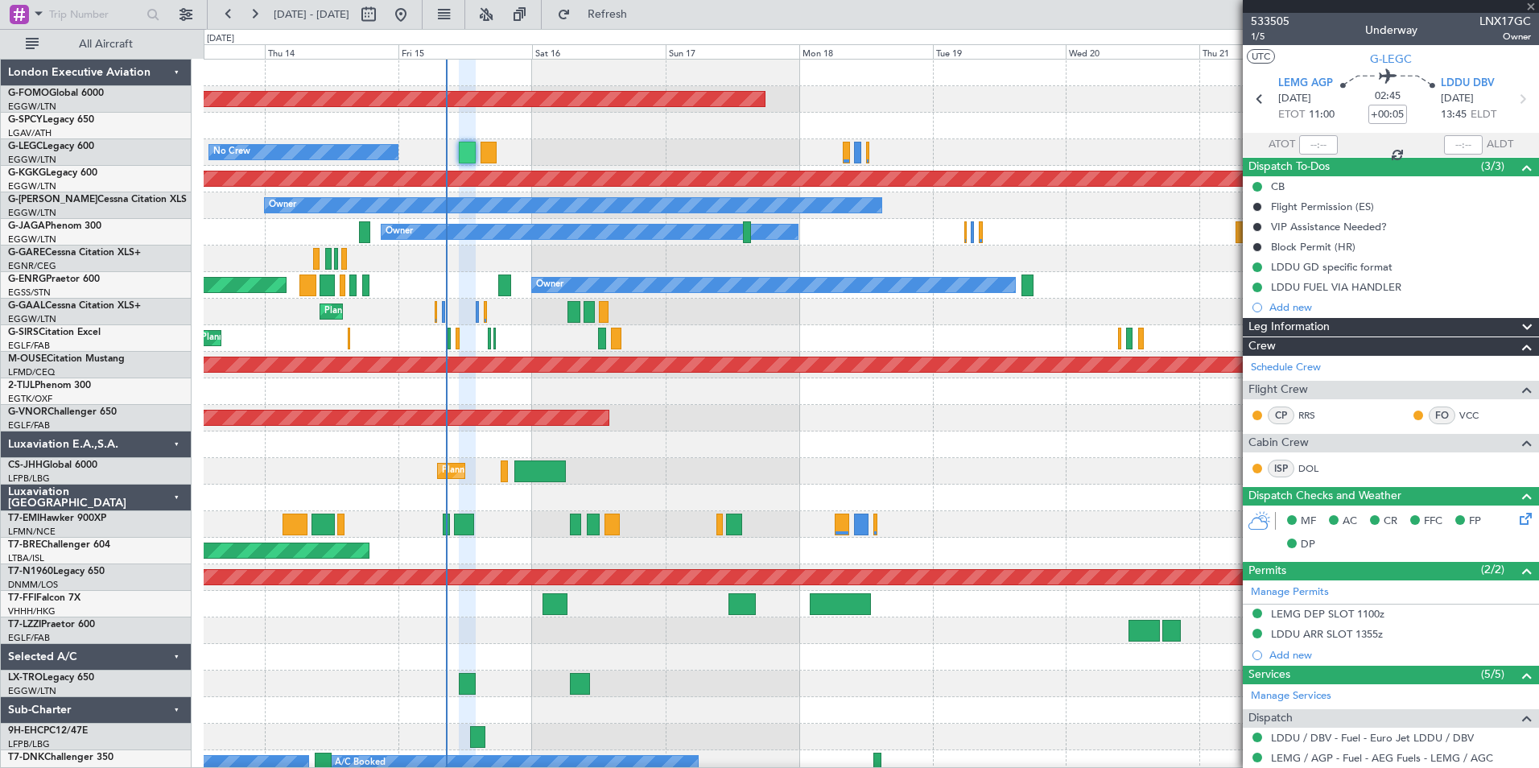
type input "0"
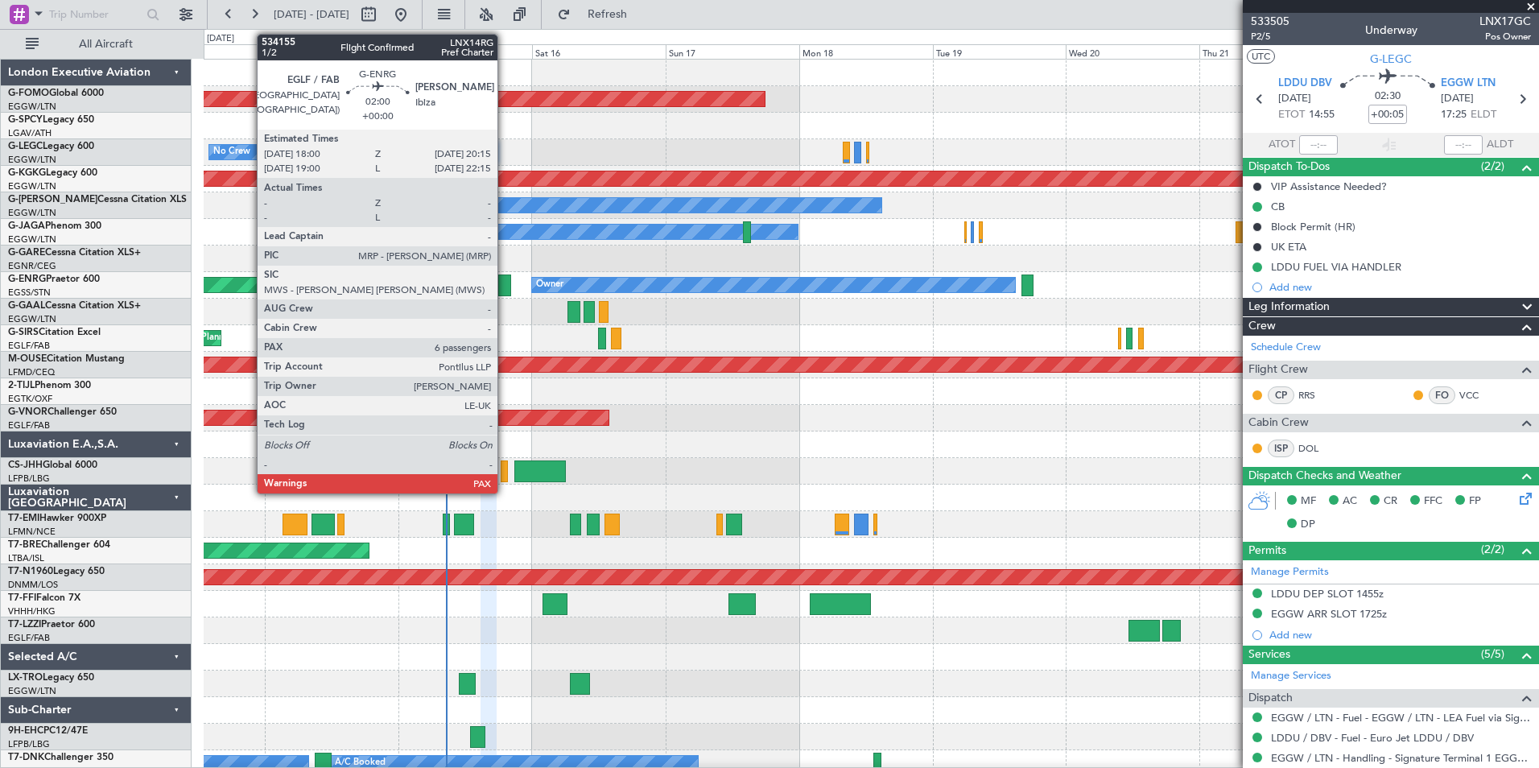
click at [505, 291] on div at bounding box center [504, 285] width 13 height 22
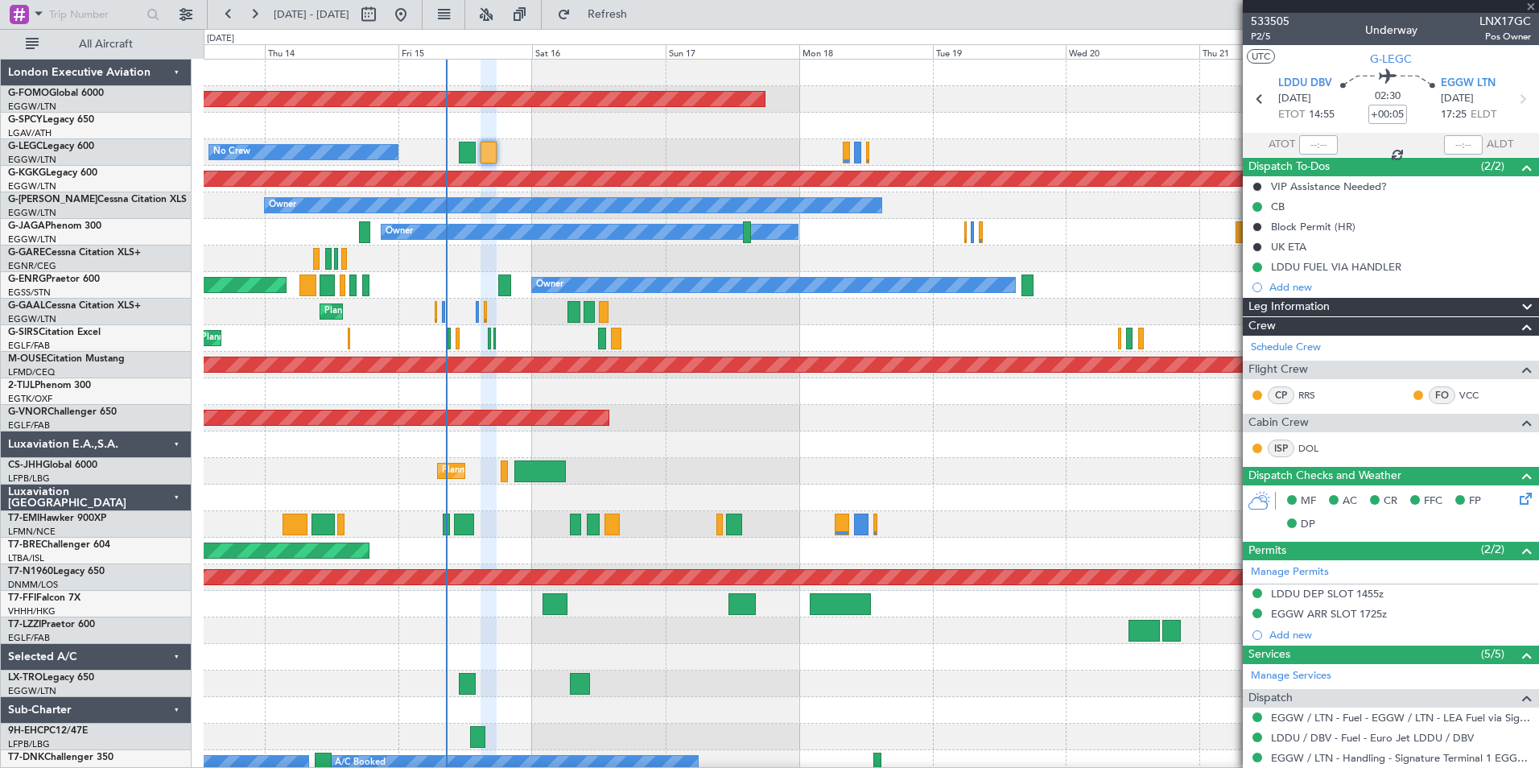
type input "8"
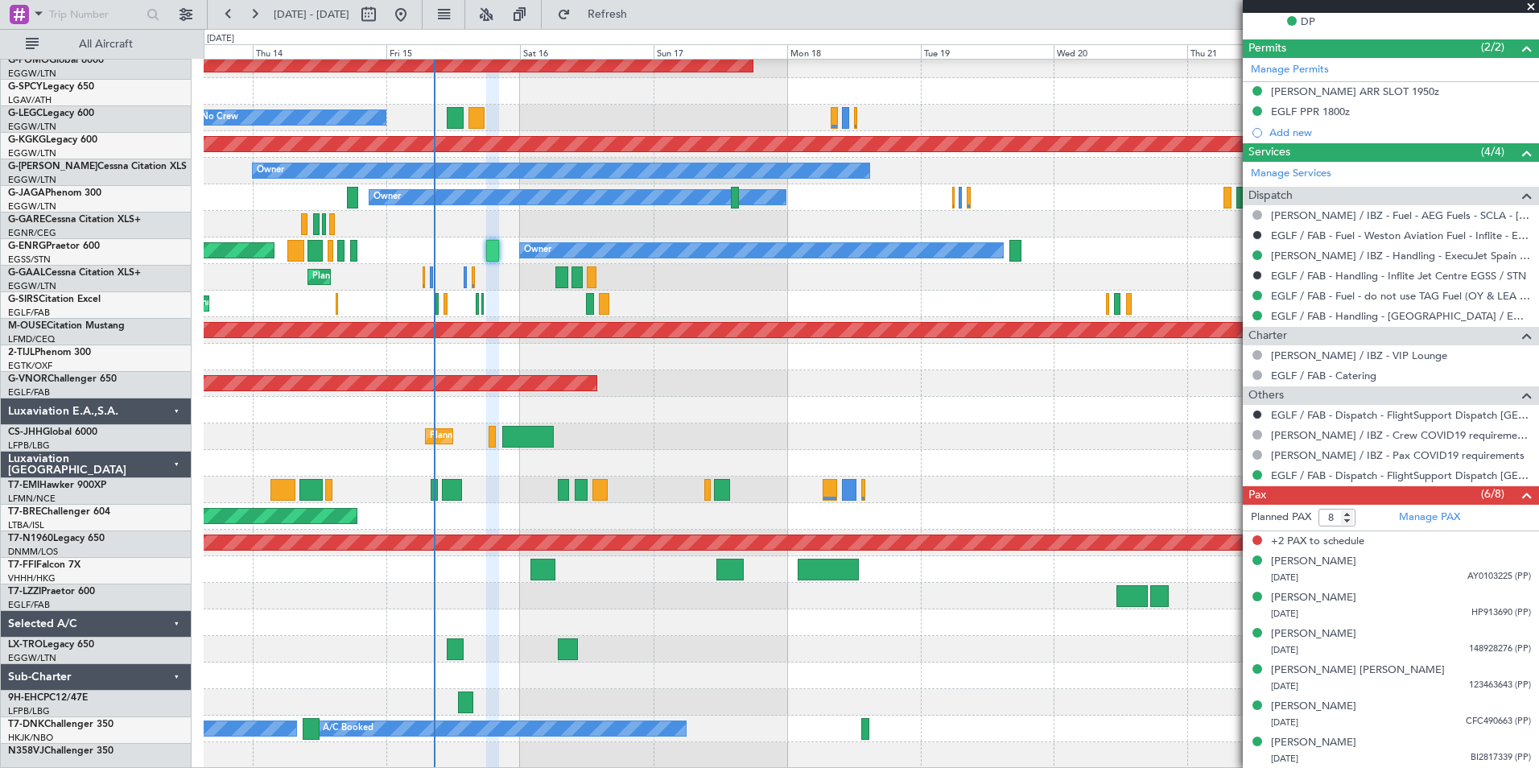
scroll to position [35, 0]
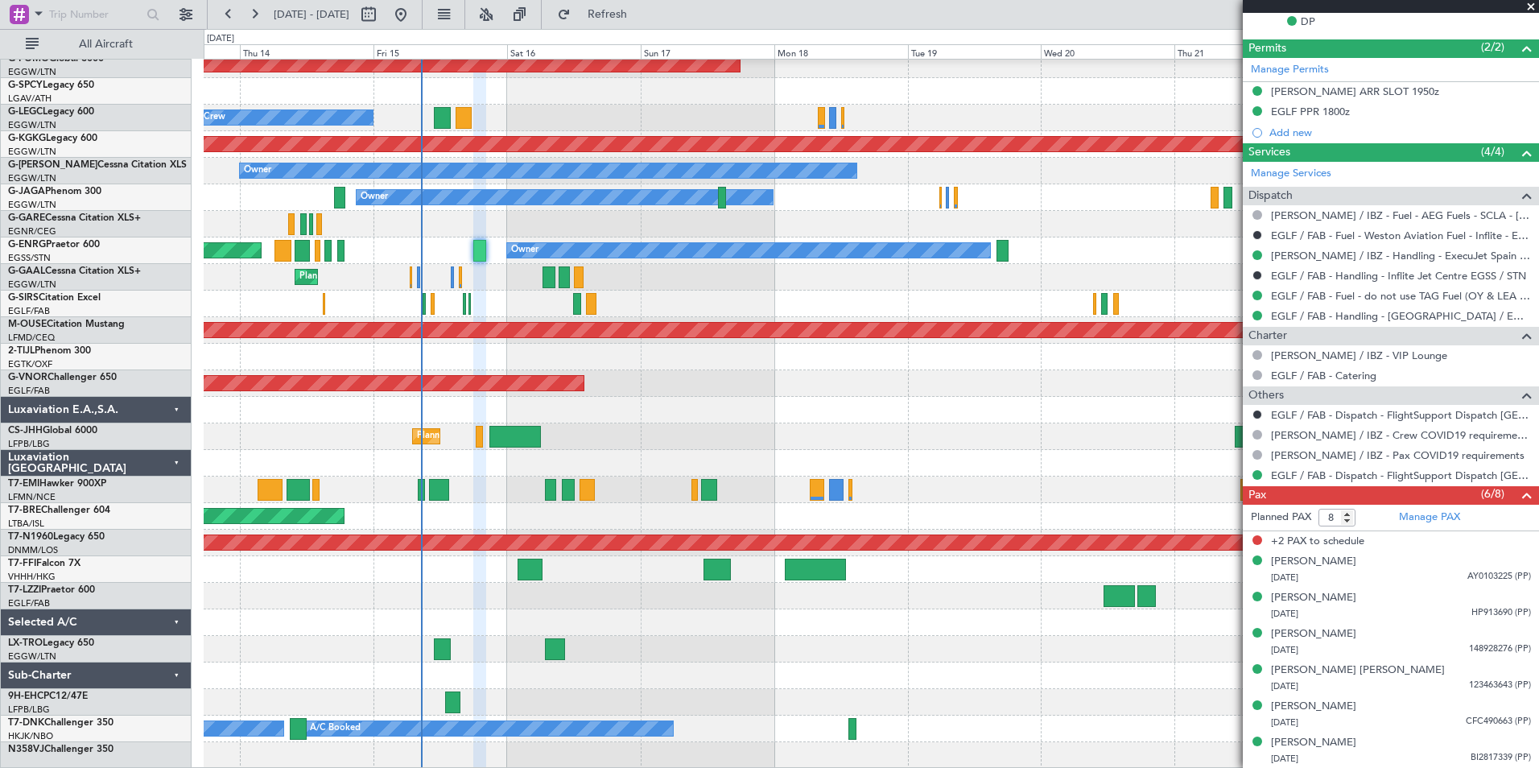
click at [454, 398] on div "Planned Maint Windsor Locks (Bradley Intl) A/C Unavailable London (Luton) No Cr…" at bounding box center [871, 397] width 1334 height 744
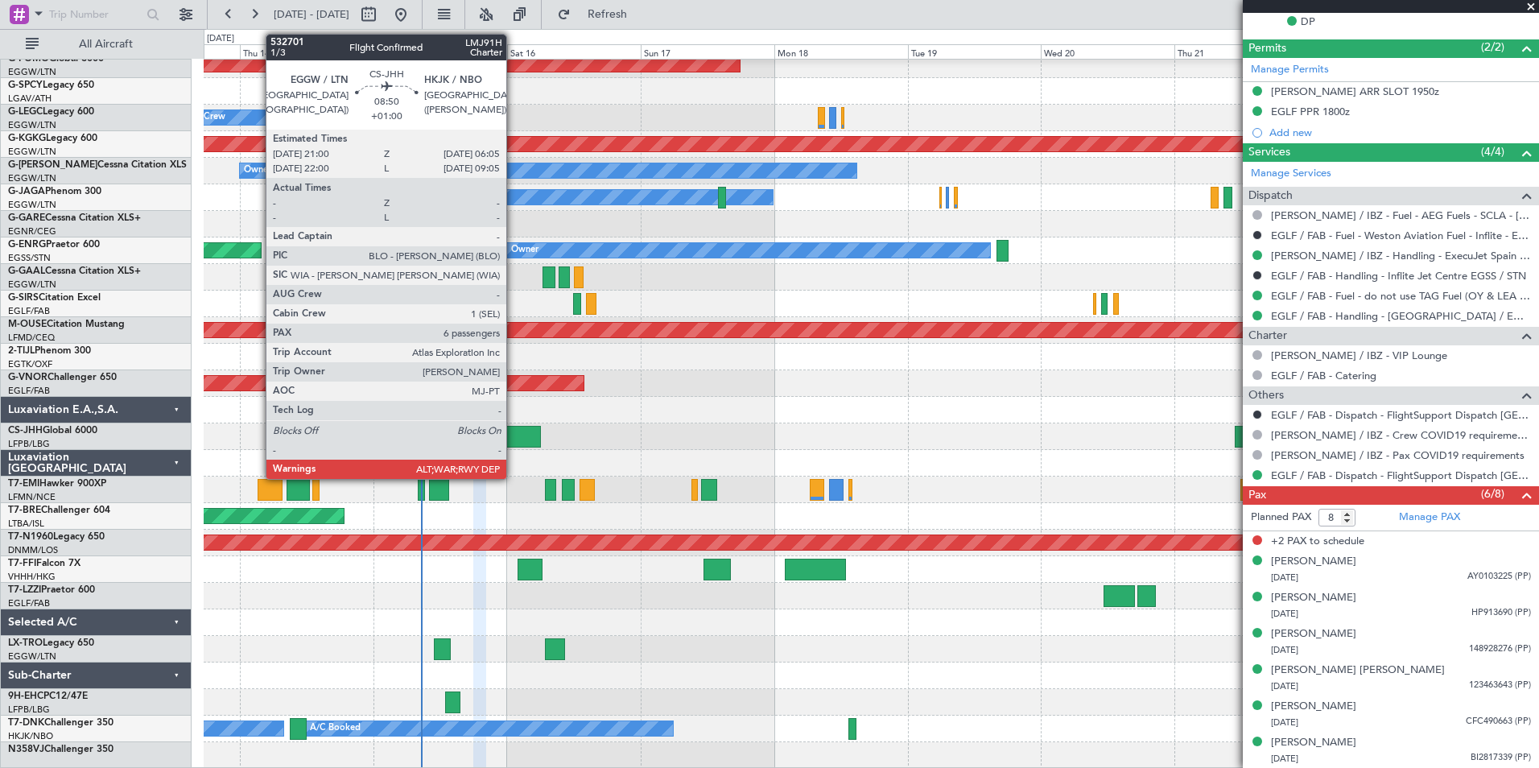
click at [513, 438] on div at bounding box center [514, 437] width 51 height 22
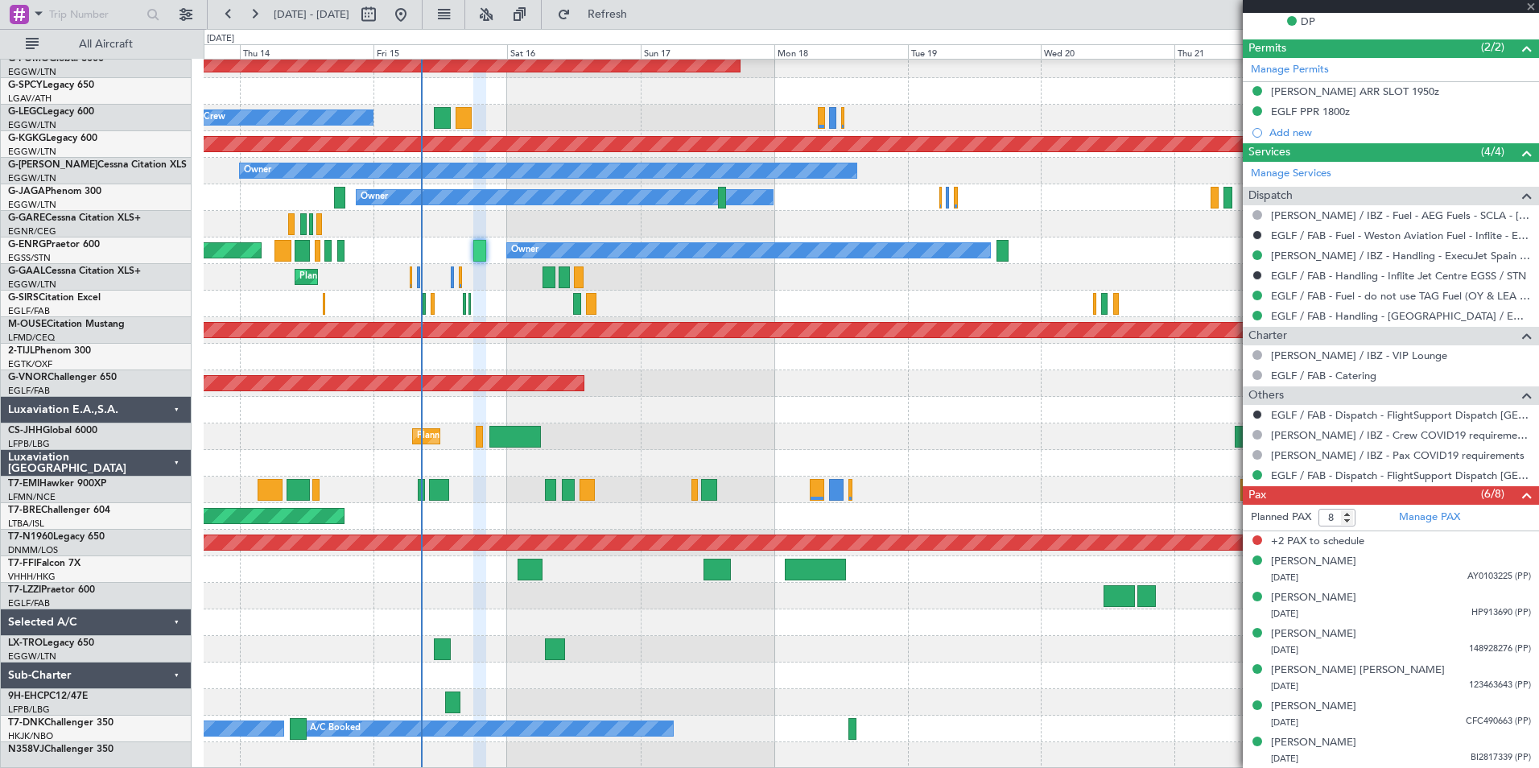
type input "+01:00"
type input "6"
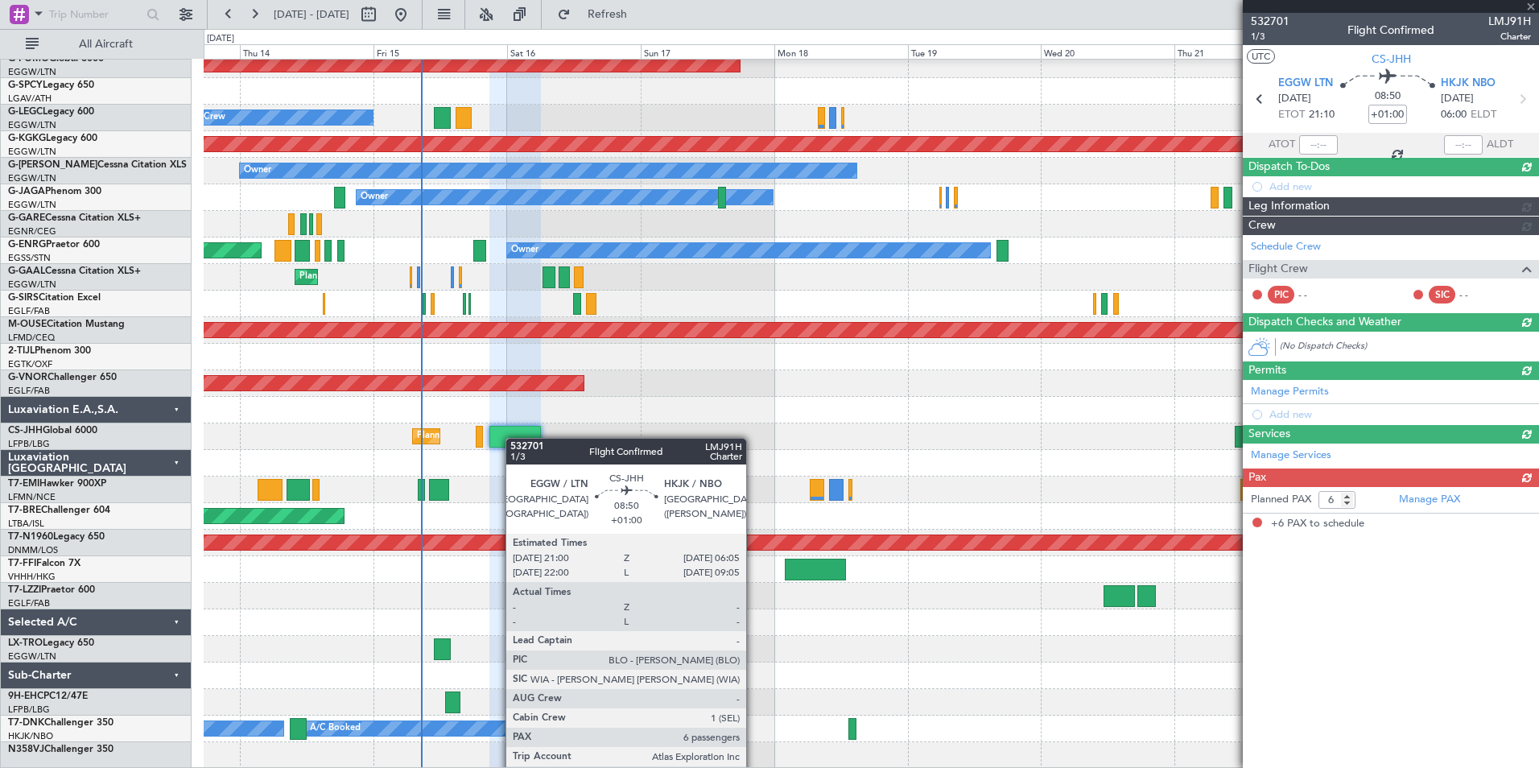
scroll to position [0, 0]
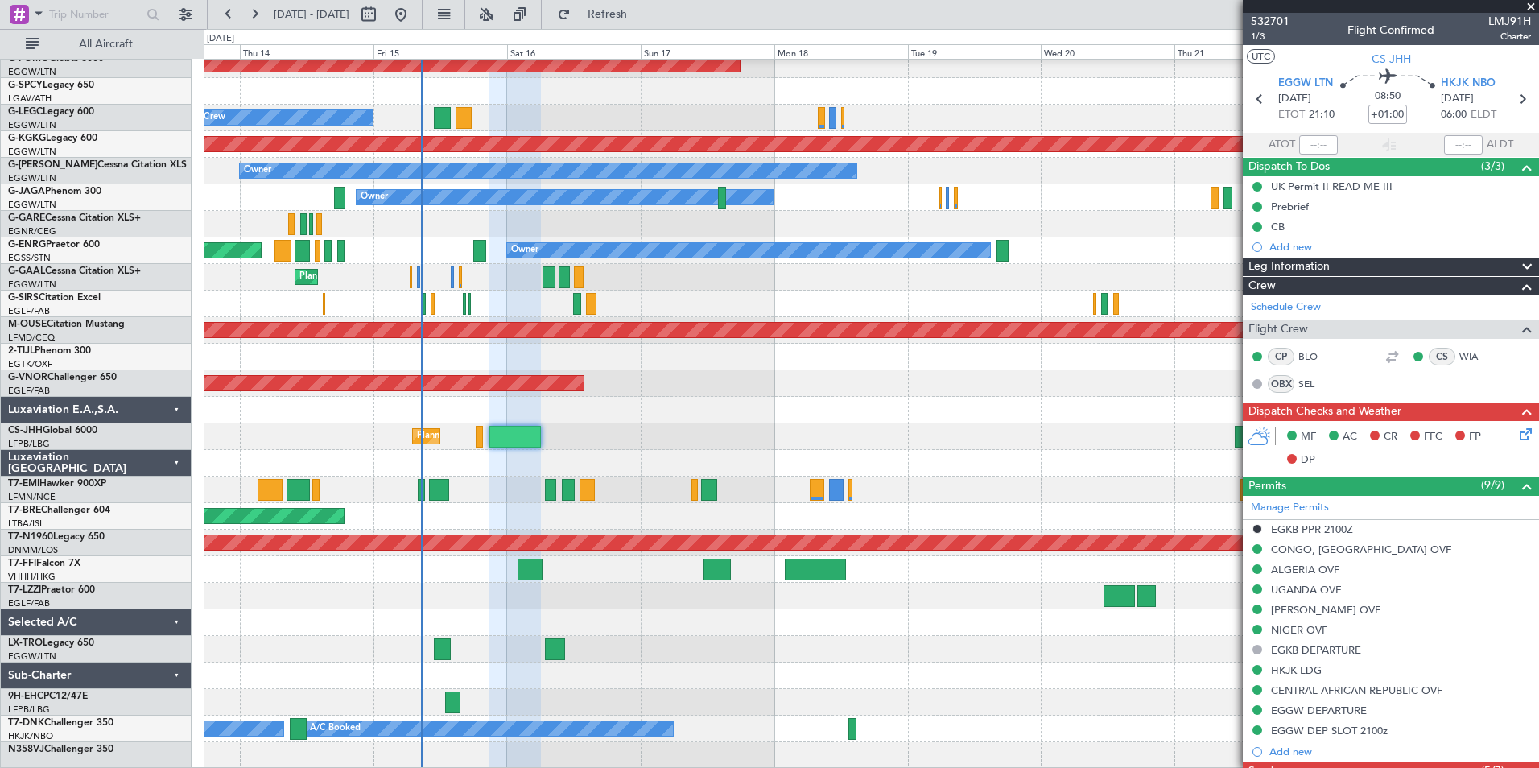
click at [416, 488] on div at bounding box center [871, 489] width 1334 height 27
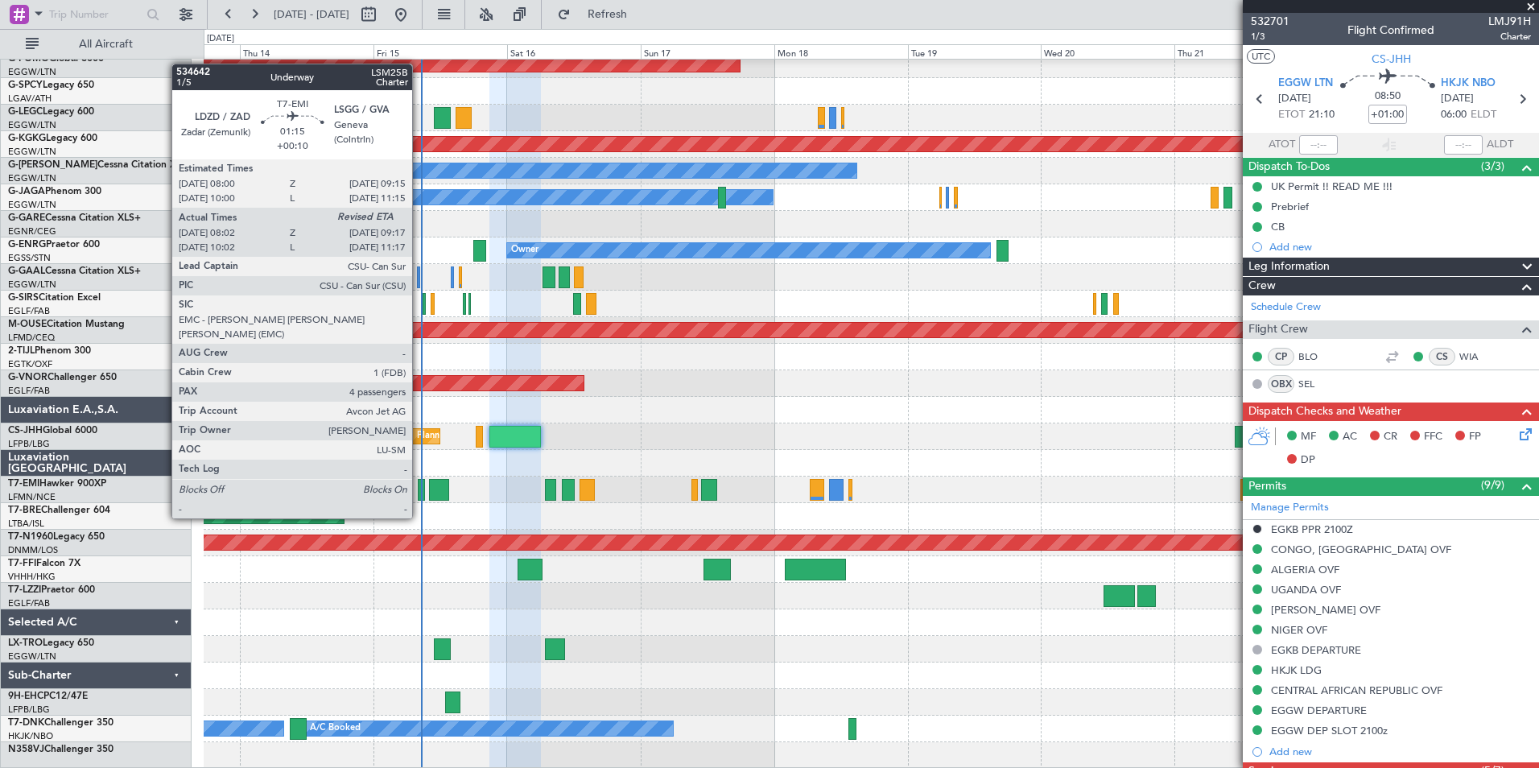
click at [419, 488] on div at bounding box center [421, 490] width 7 height 22
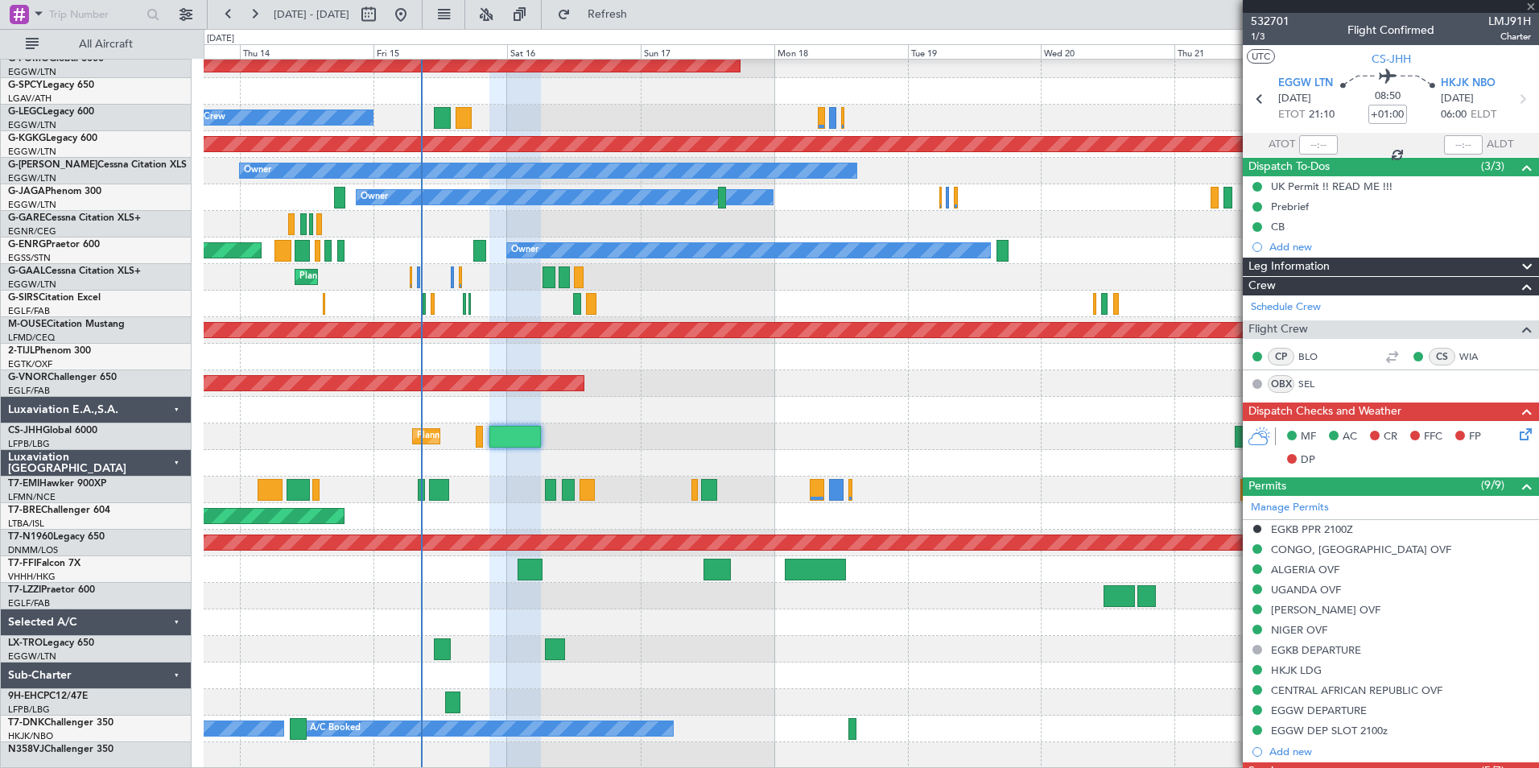
type input "+00:10"
type input "08:02"
type input "4"
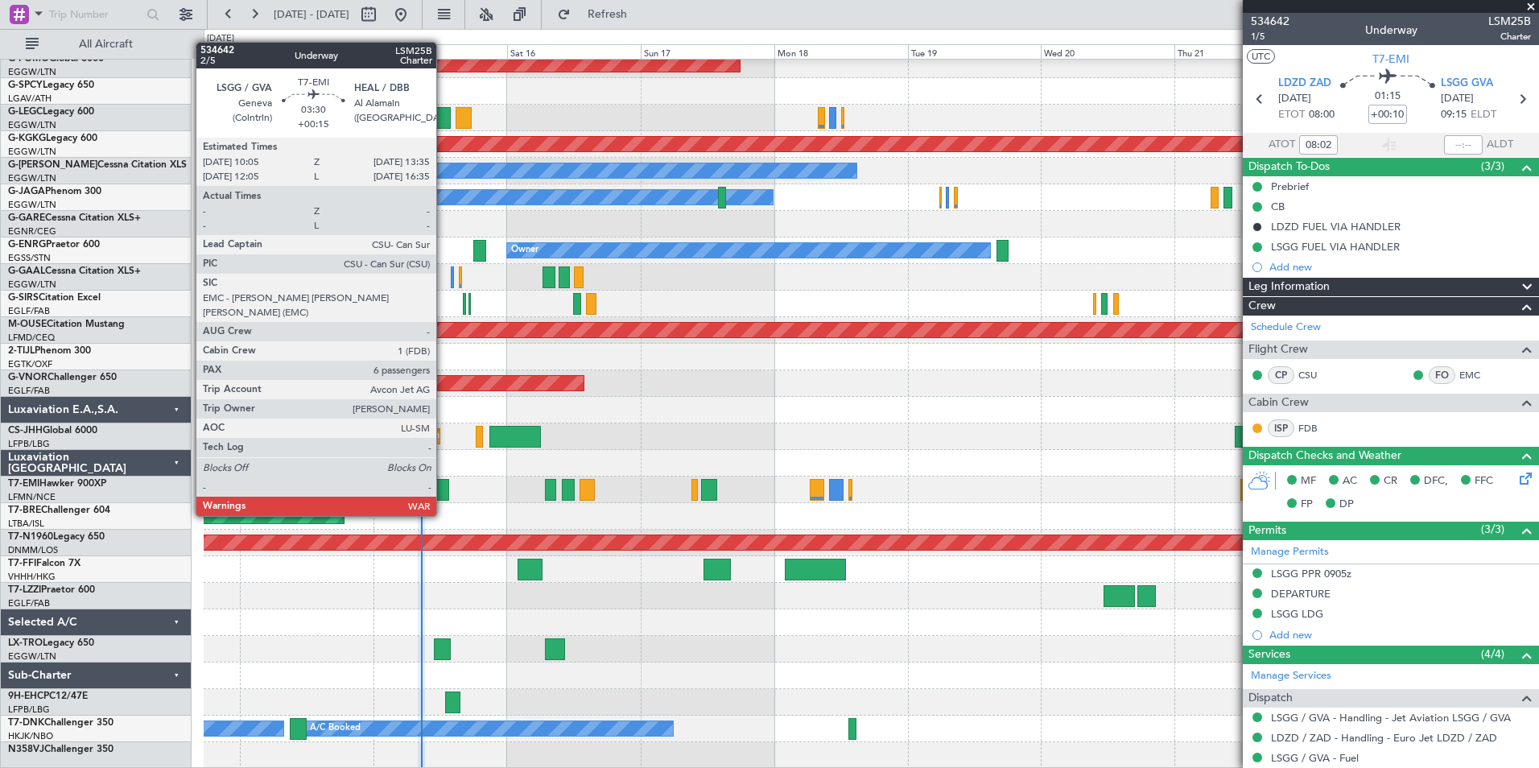
click at [443, 485] on div at bounding box center [439, 490] width 20 height 22
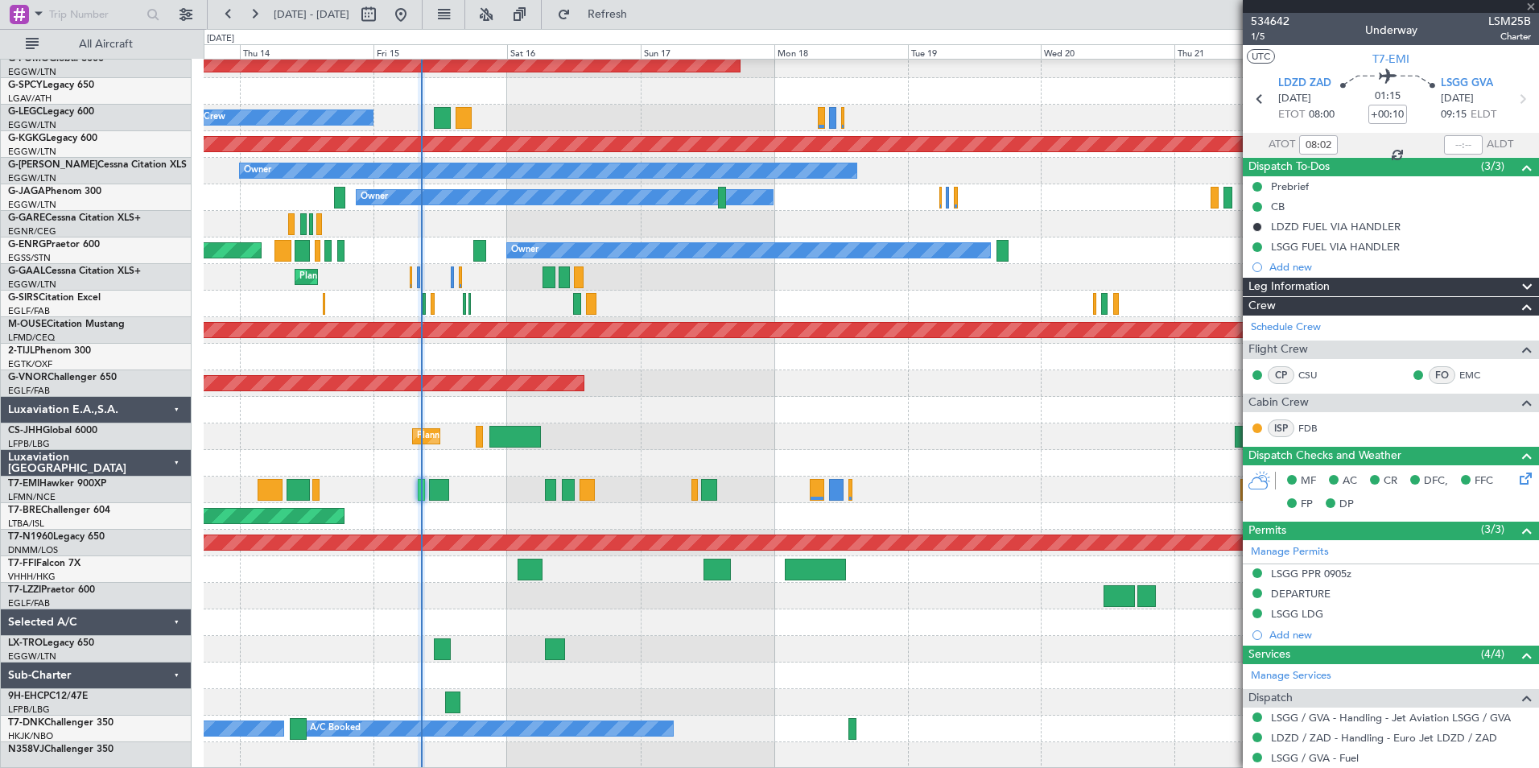
type input "+00:15"
type input "6"
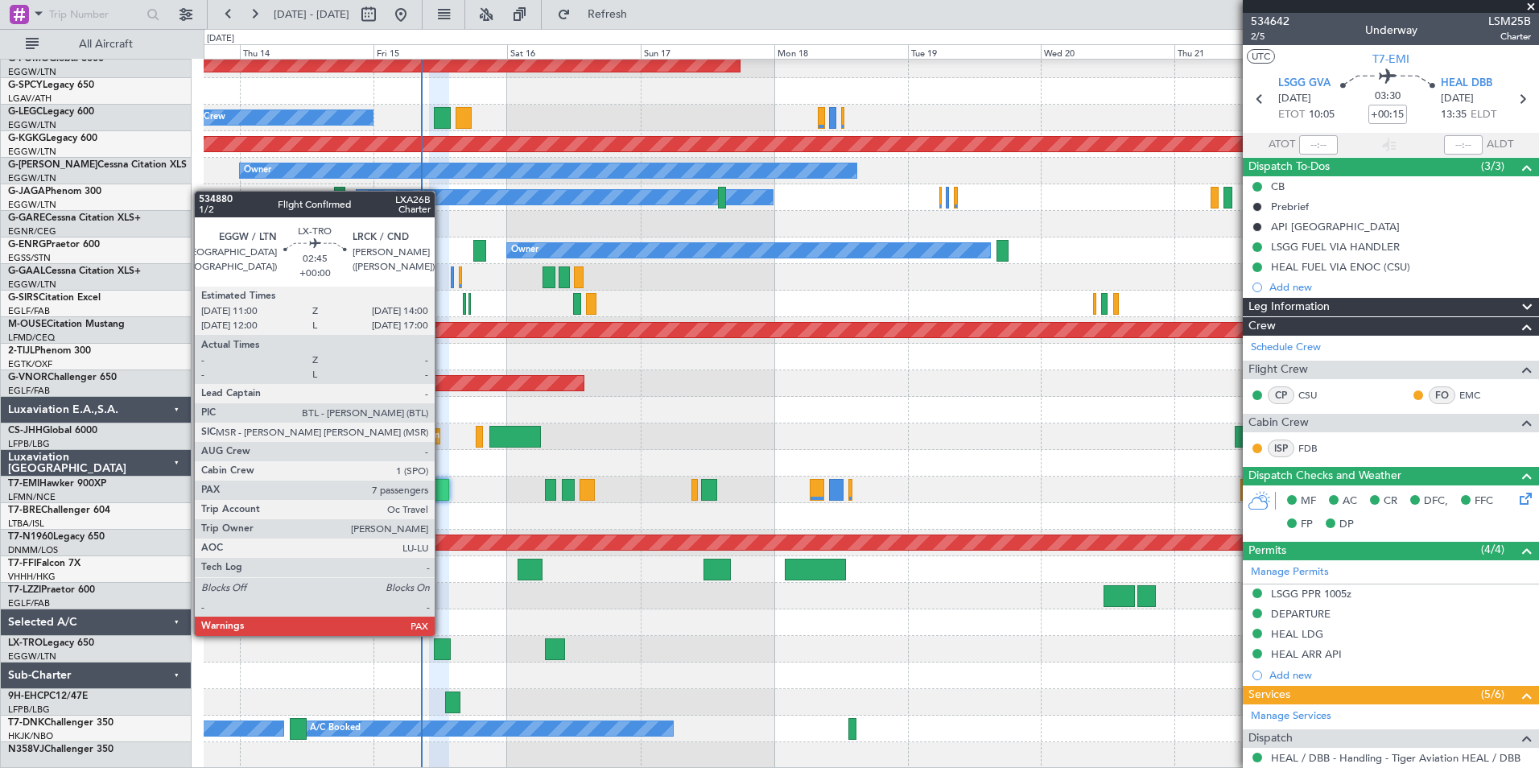
click at [442, 650] on div at bounding box center [442, 649] width 17 height 22
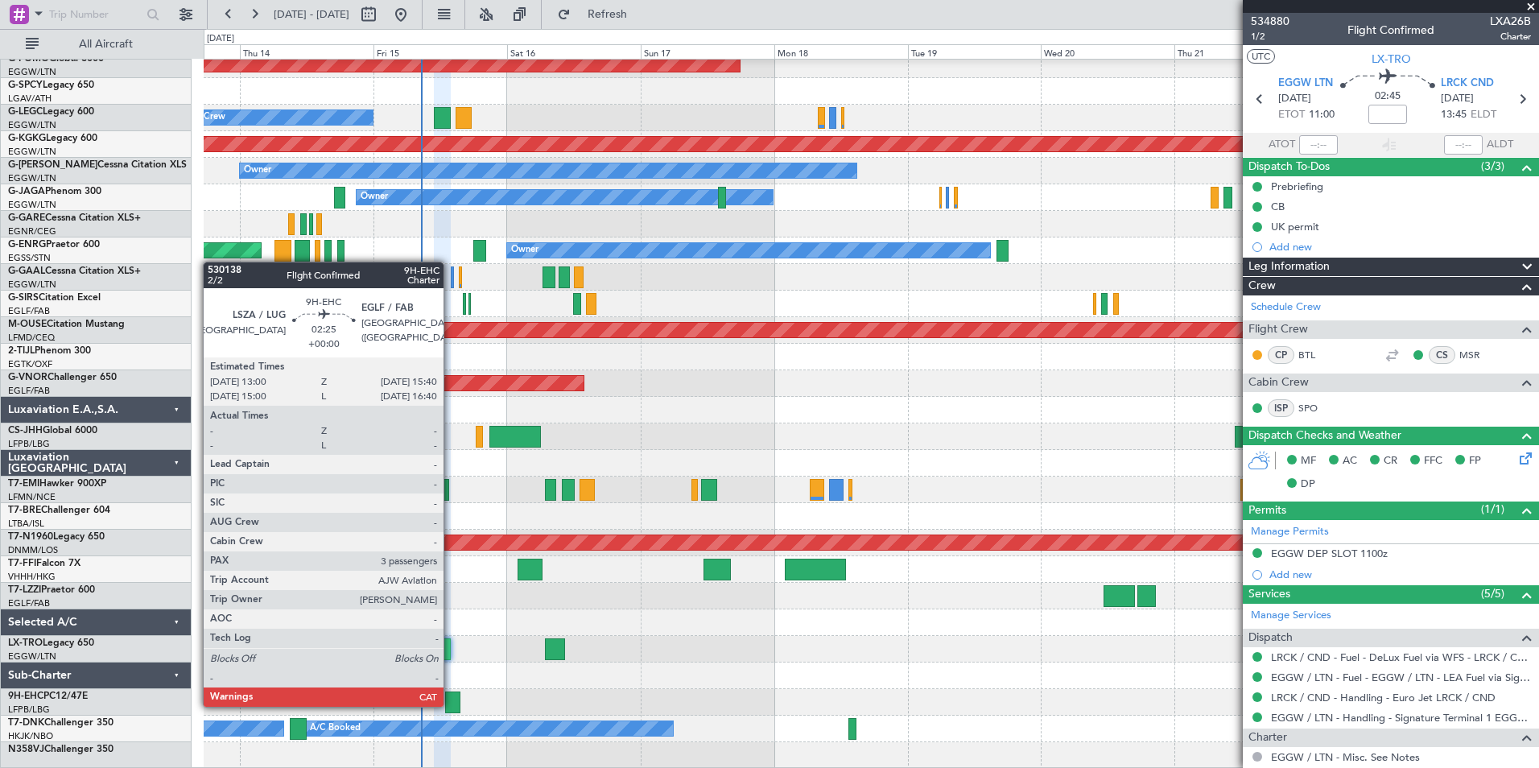
click at [451, 705] on div at bounding box center [452, 702] width 15 height 22
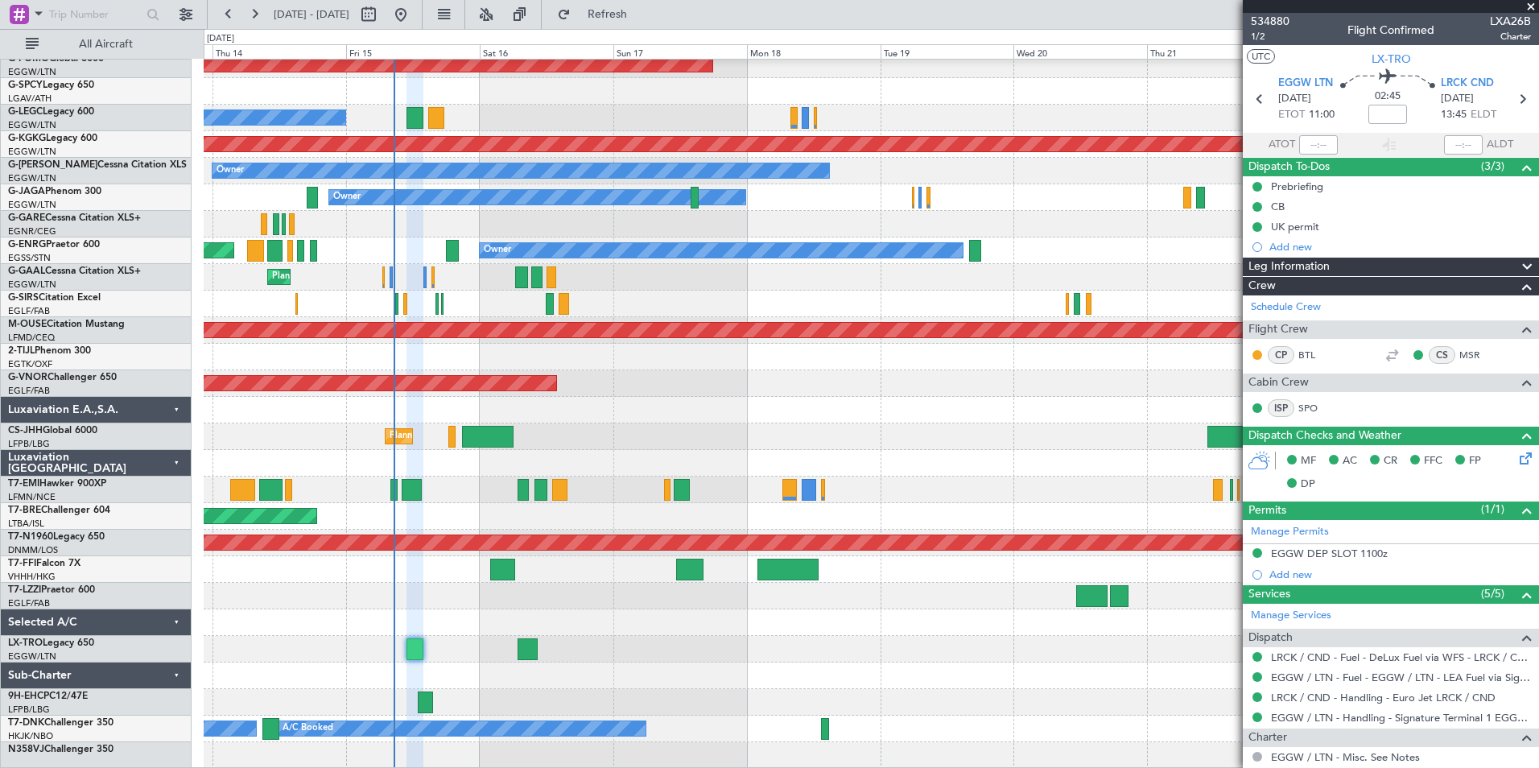
click at [492, 627] on div "Planned Maint Windsor Locks (Bradley Intl) A/C Unavailable London (Luton) No Cr…" at bounding box center [871, 397] width 1334 height 744
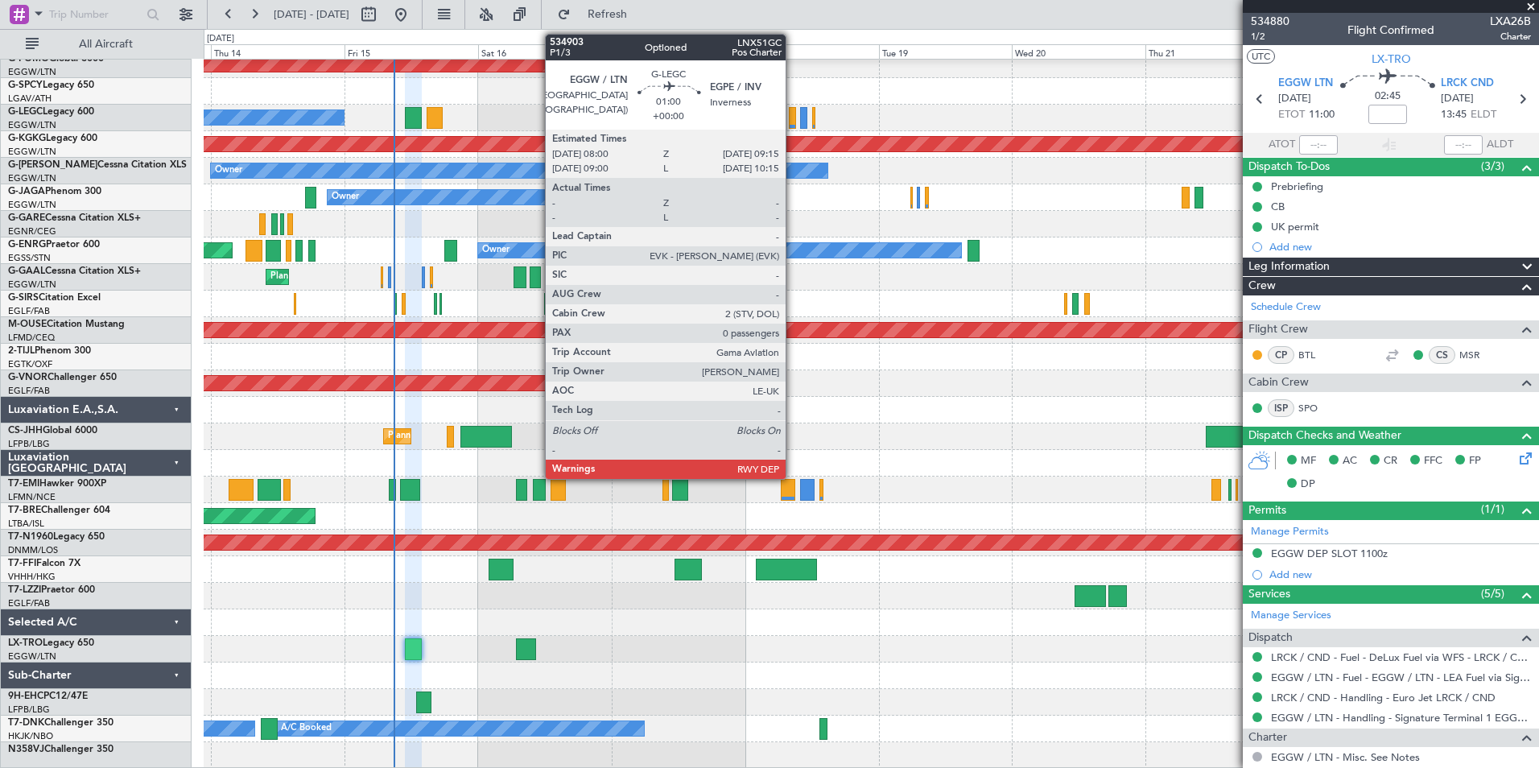
click at [793, 122] on div at bounding box center [792, 118] width 7 height 22
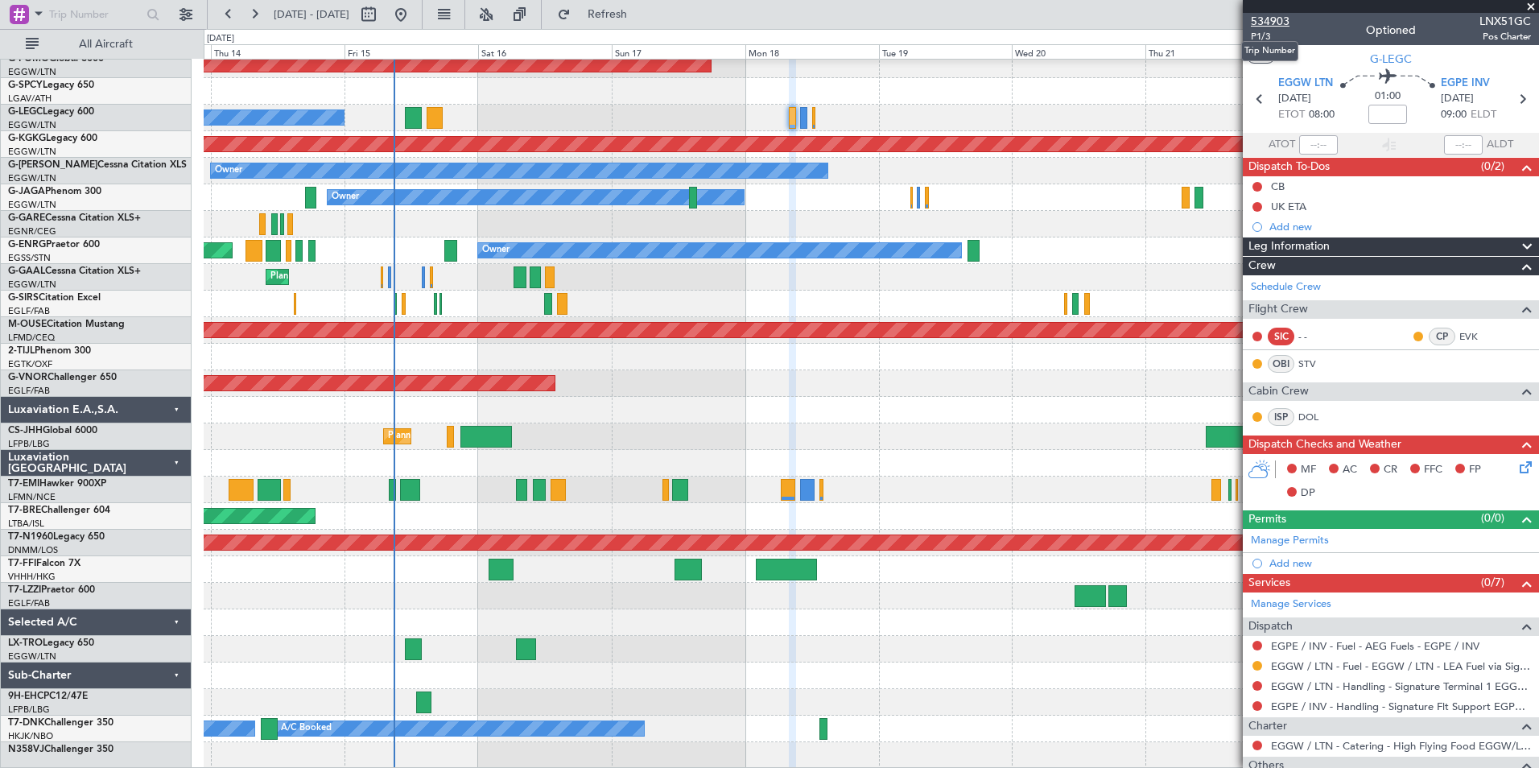
click at [1276, 26] on span "534903" at bounding box center [1270, 21] width 39 height 17
click at [641, 20] on span "Refresh" at bounding box center [608, 14] width 68 height 11
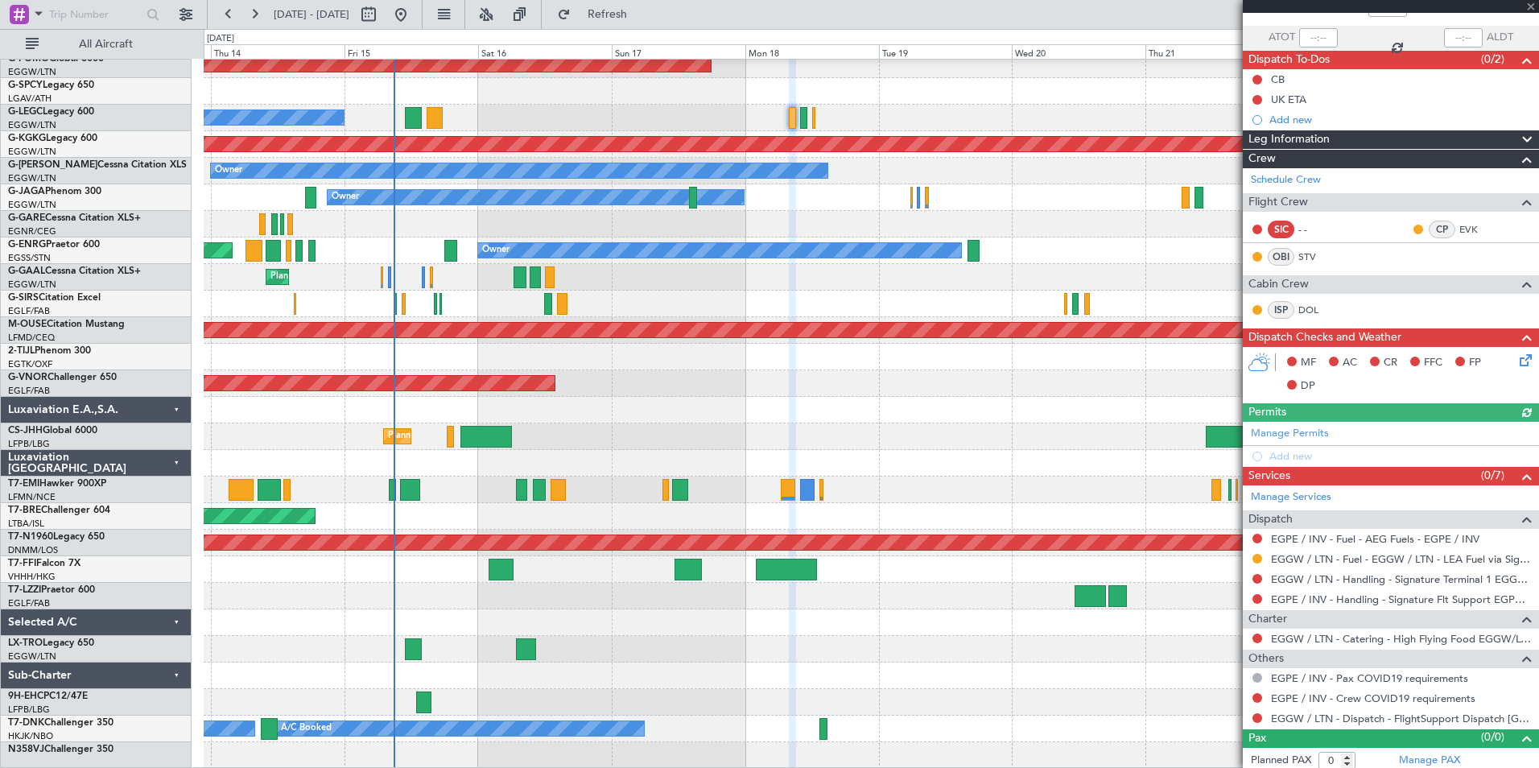
scroll to position [113, 0]
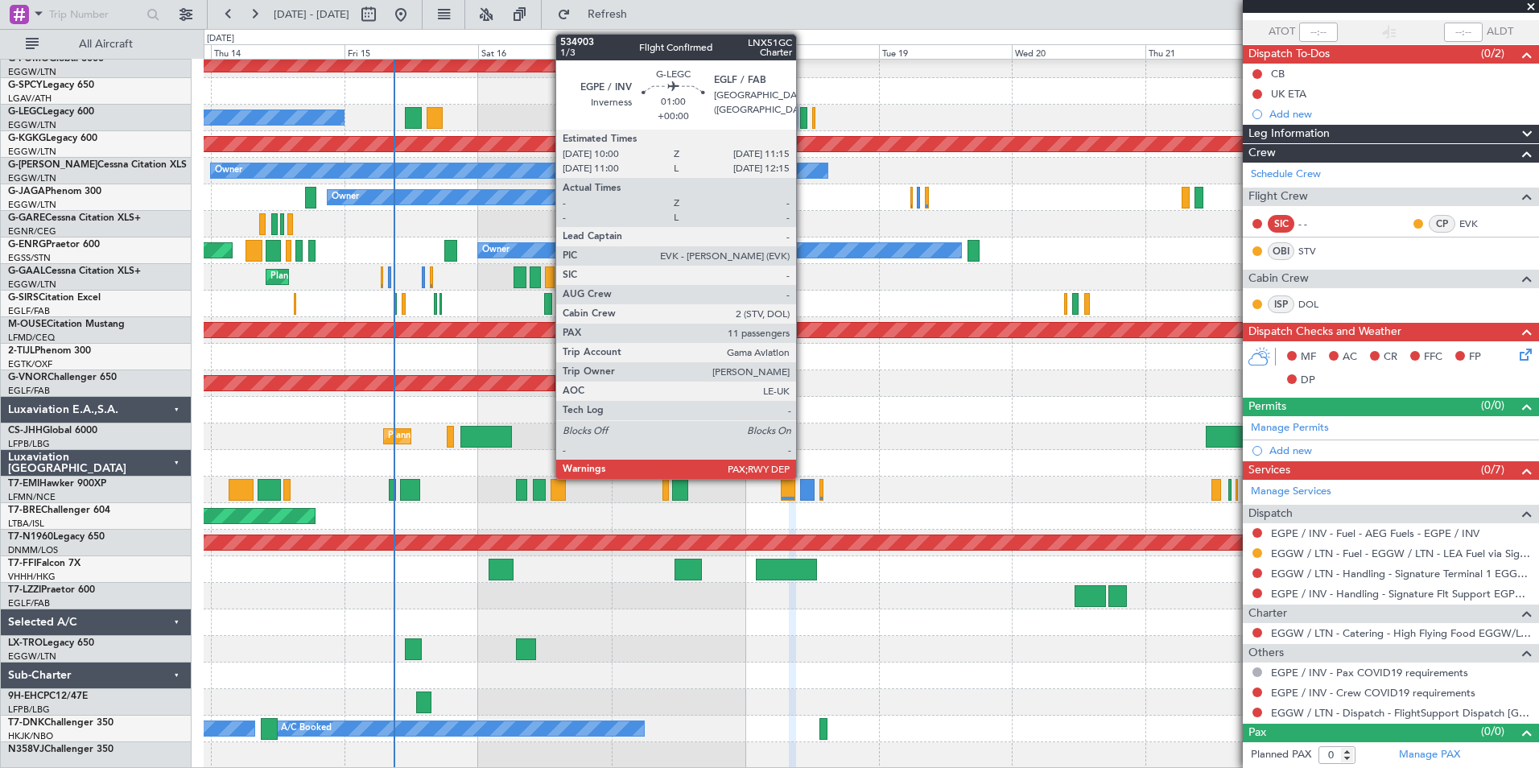
click at [803, 112] on div at bounding box center [803, 118] width 7 height 22
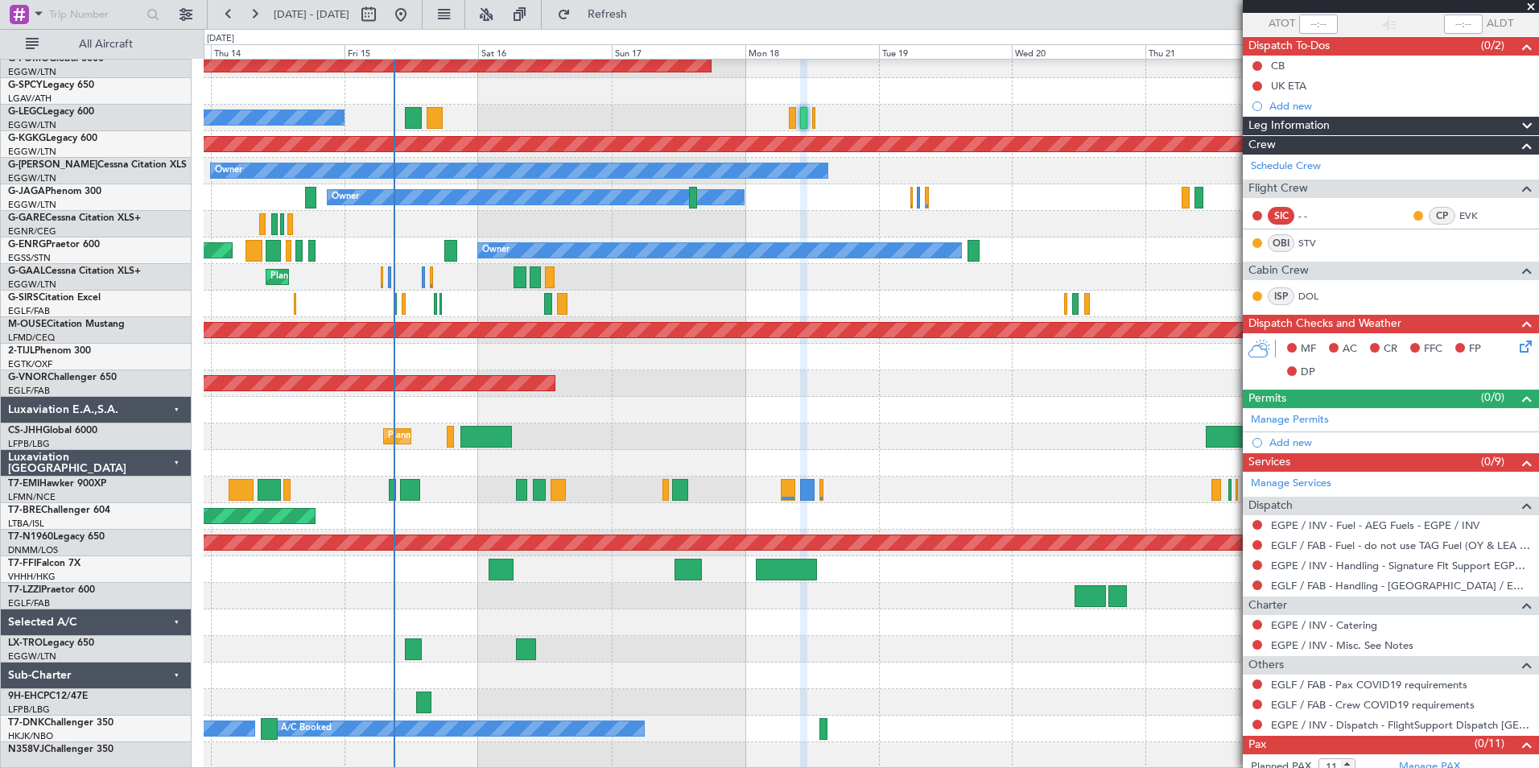
scroll to position [0, 0]
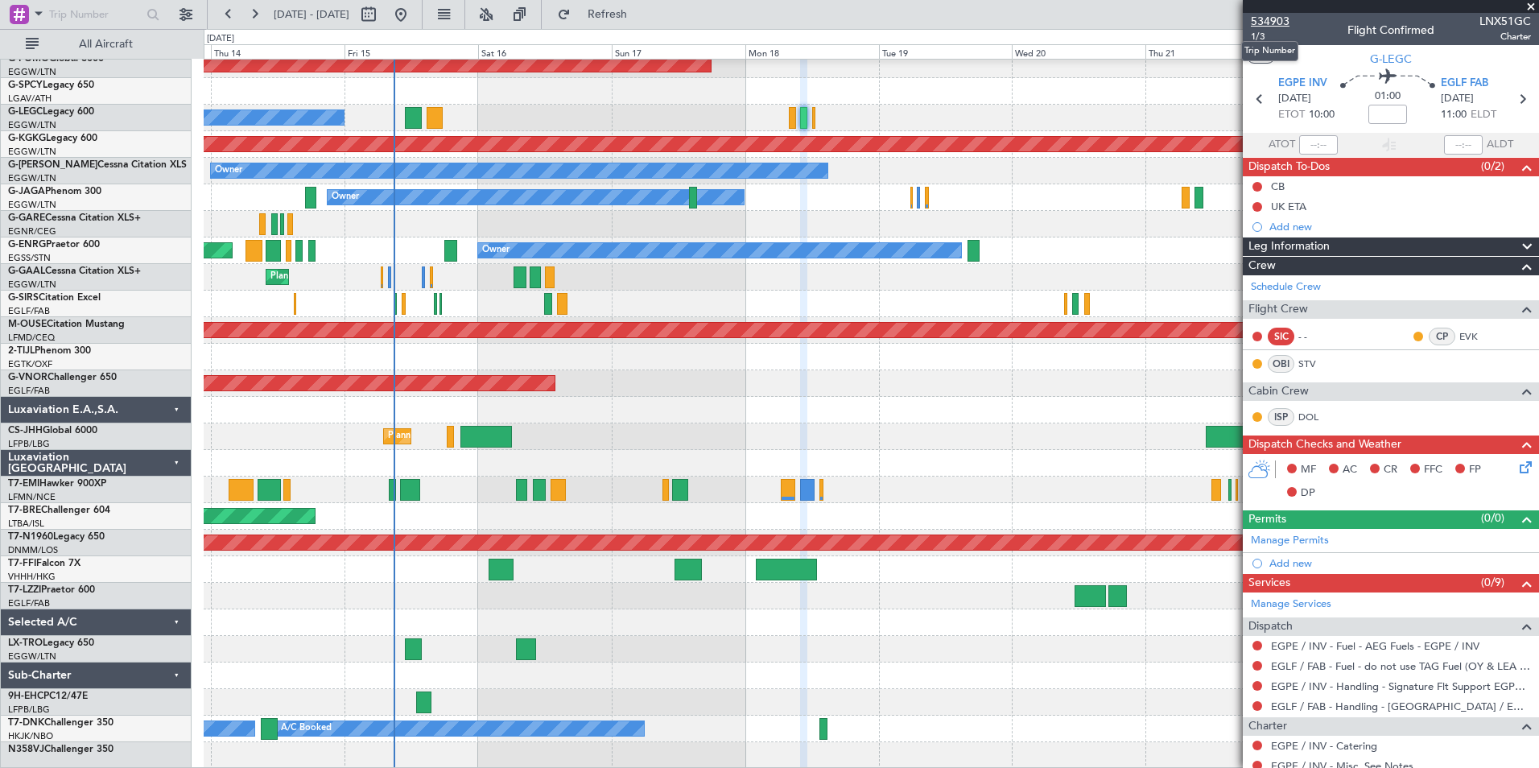
click at [1269, 24] on span "534903" at bounding box center [1270, 21] width 39 height 17
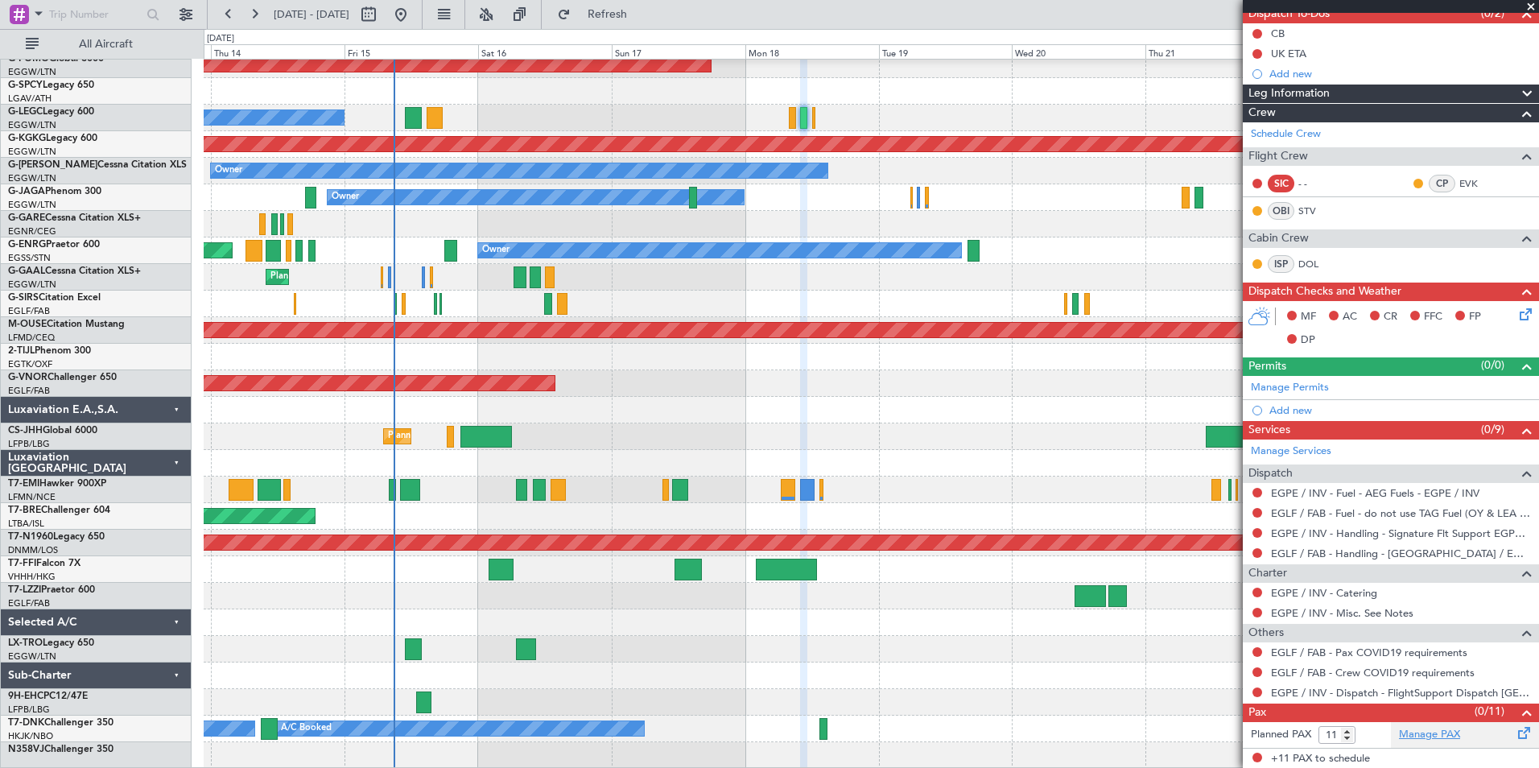
click at [1410, 727] on link "Manage PAX" at bounding box center [1429, 735] width 61 height 16
click at [641, 14] on span "Refresh" at bounding box center [608, 14] width 68 height 11
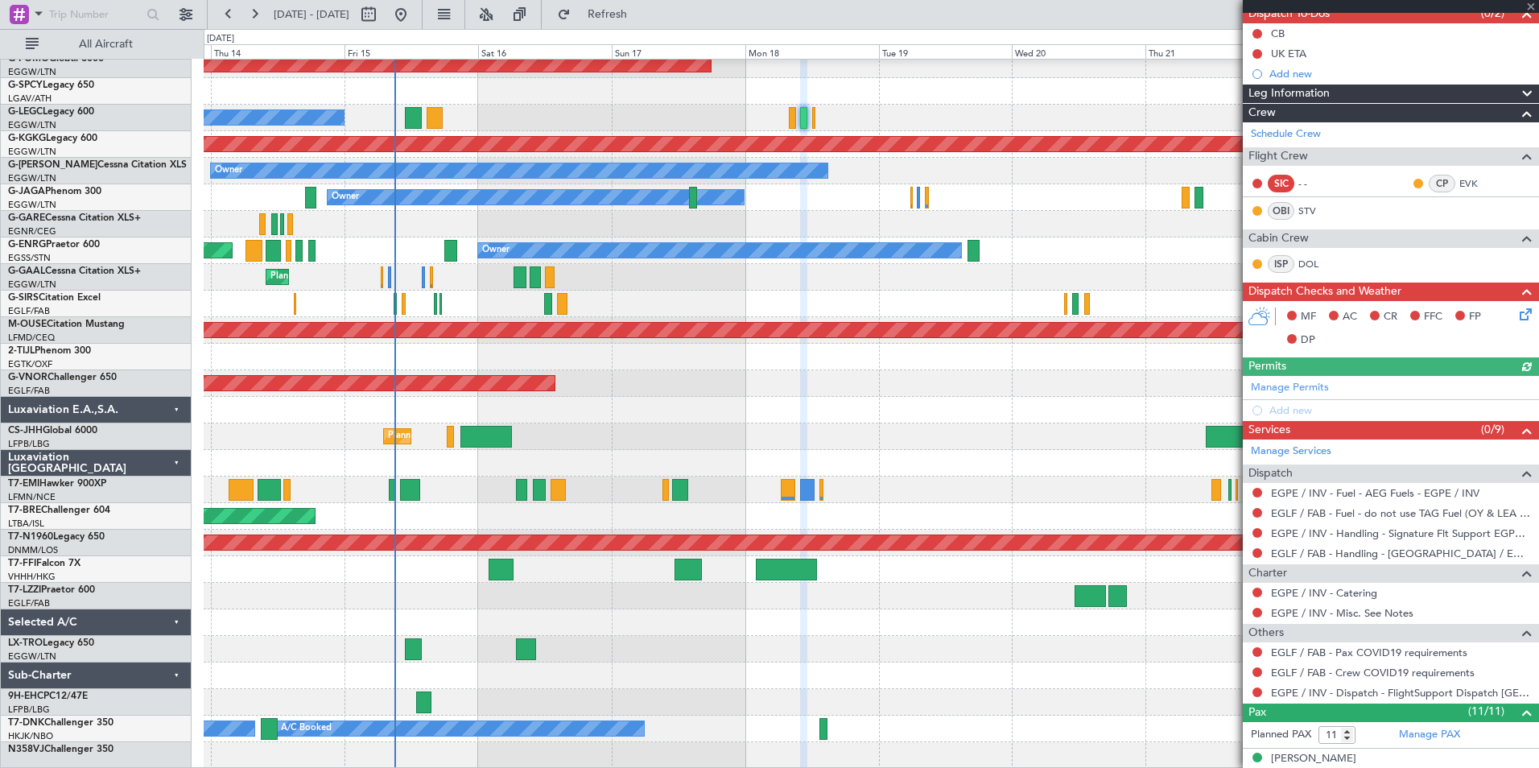
scroll to position [531, 0]
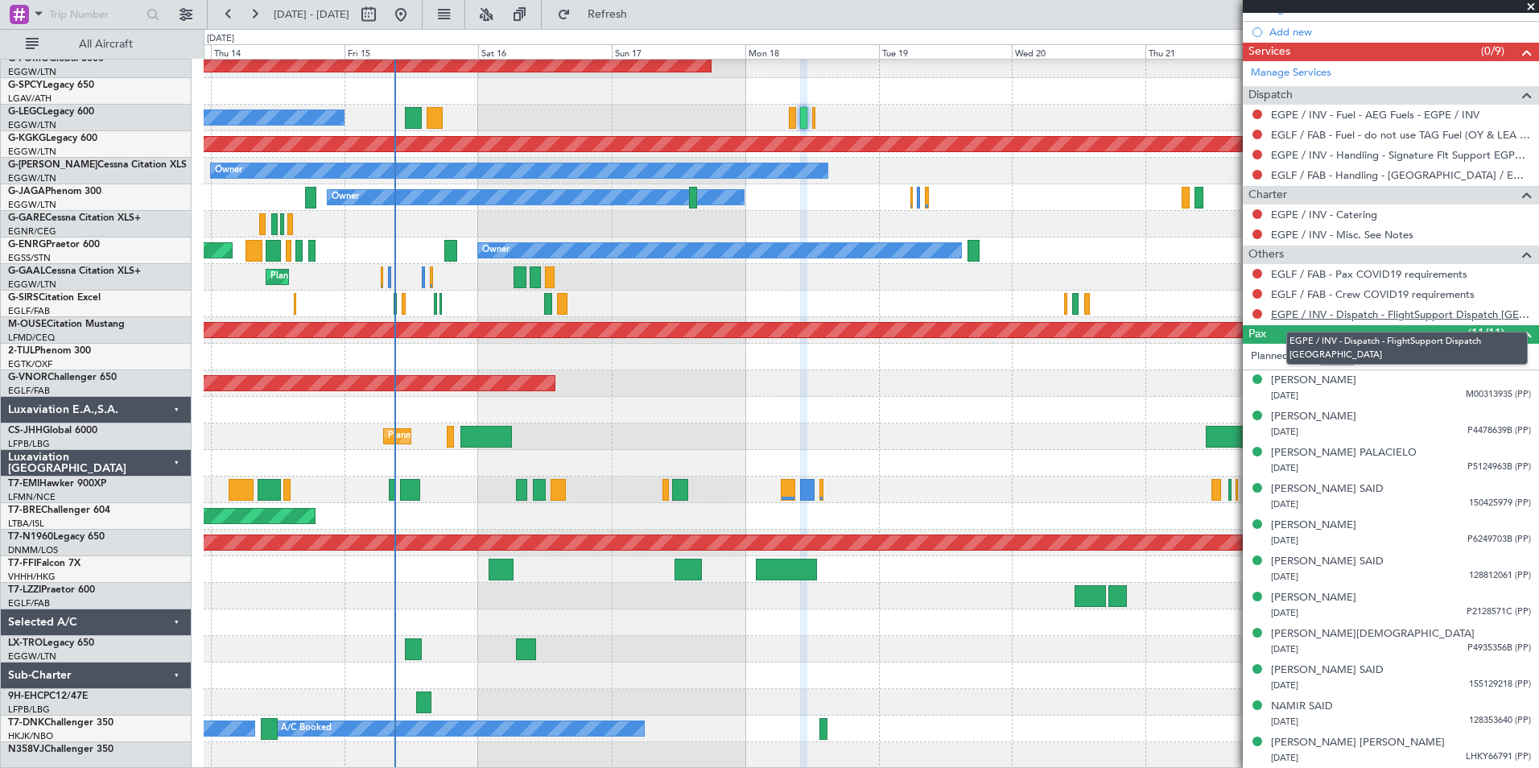
click at [1491, 312] on link "EGPE / INV - Dispatch - FlightSupport Dispatch UK" at bounding box center [1401, 314] width 260 height 14
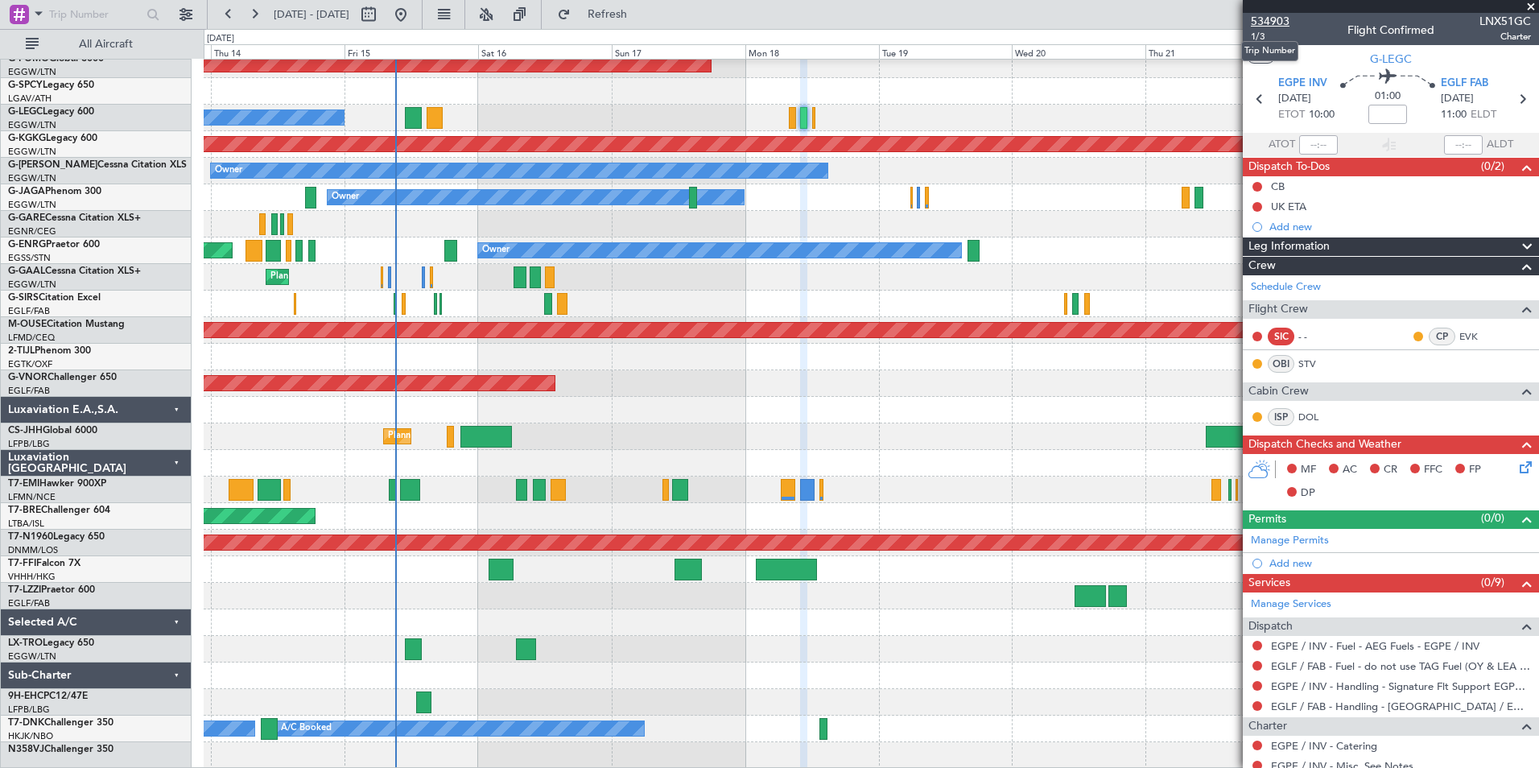
click at [1265, 27] on span "534903" at bounding box center [1270, 21] width 39 height 17
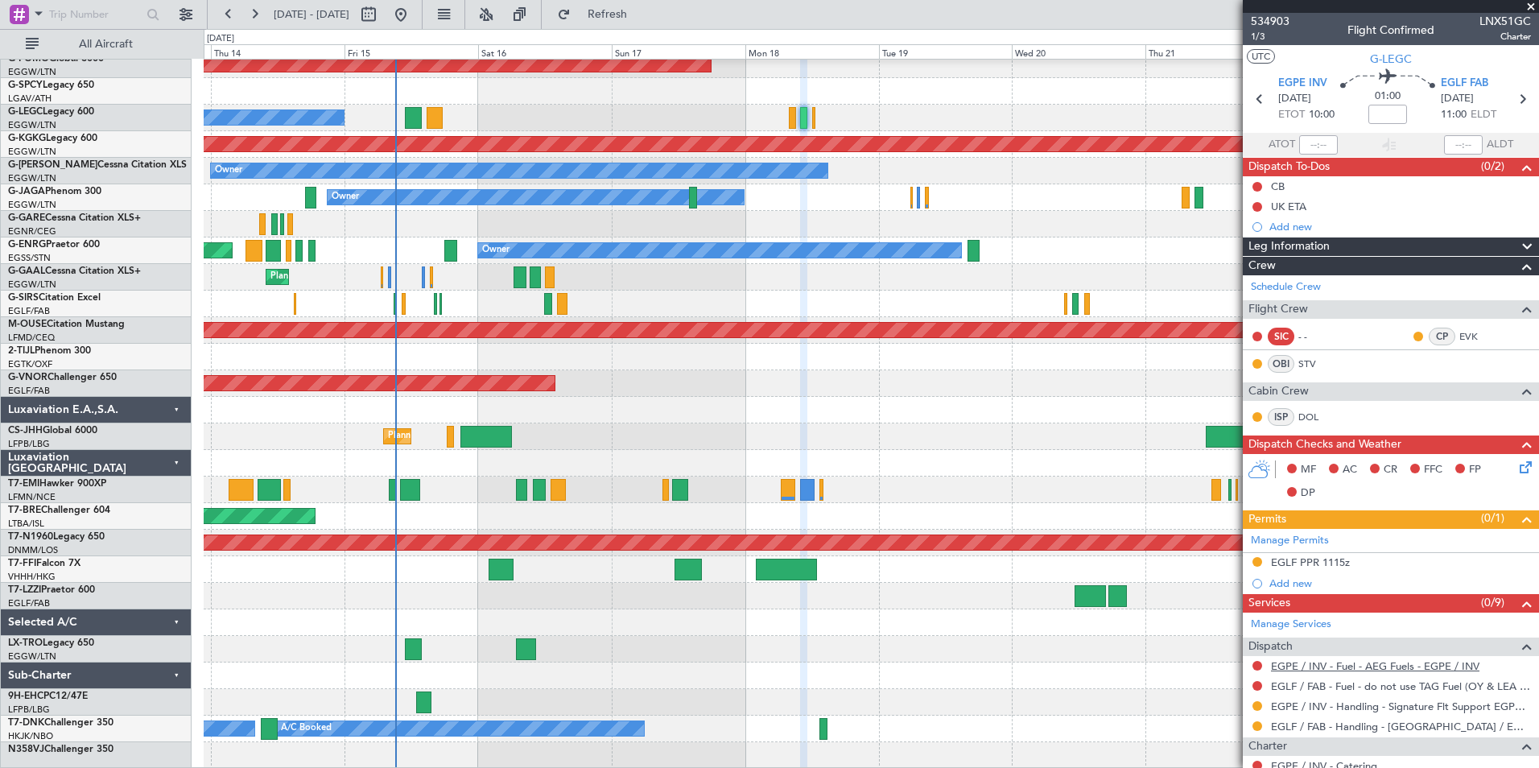
click at [1343, 669] on link "EGPE / INV - Fuel - AEG Fuels - EGPE / INV" at bounding box center [1375, 666] width 208 height 14
click at [262, 20] on button at bounding box center [254, 15] width 26 height 26
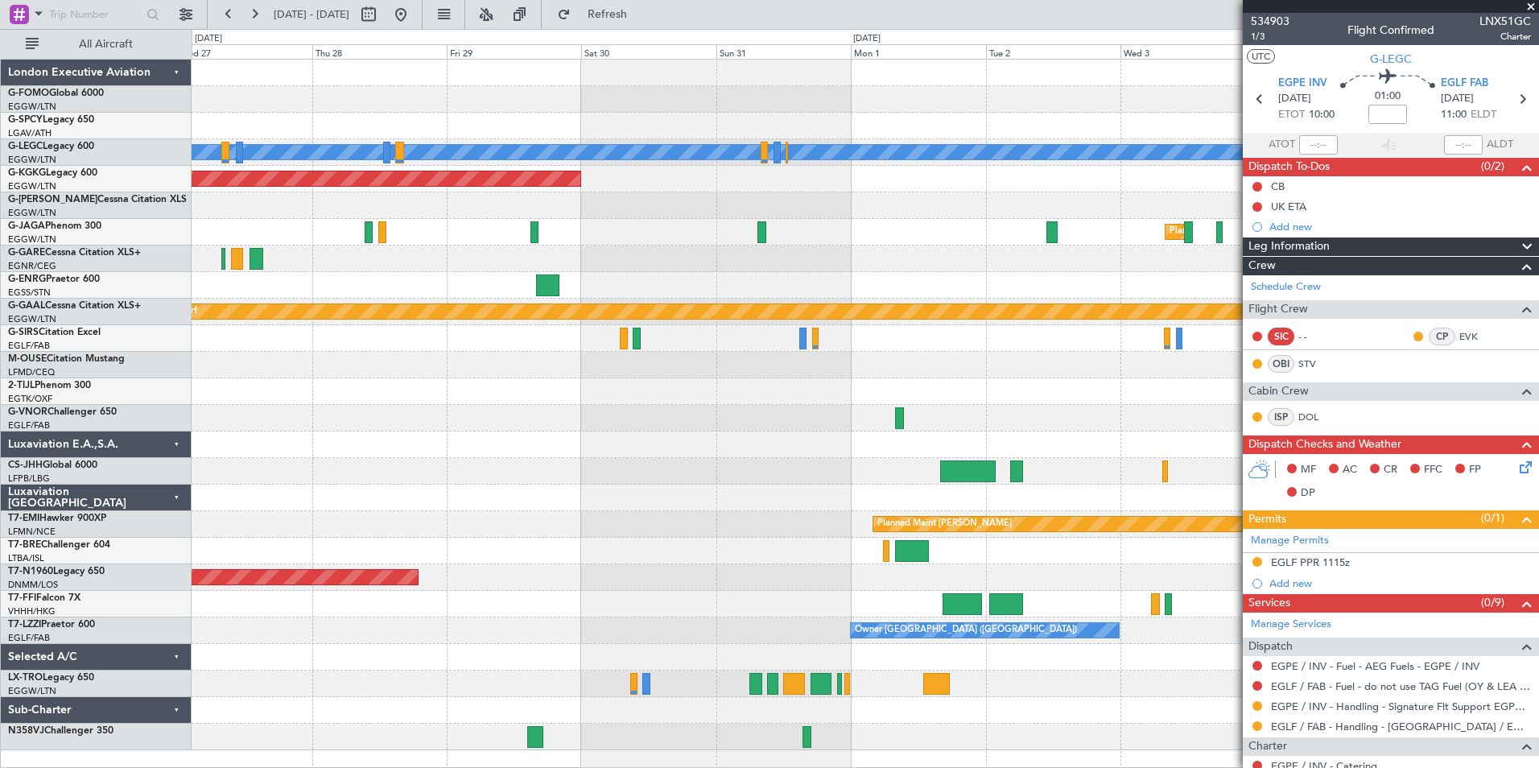
click at [730, 767] on html "23 Aug 2025 - 02 Sep 2025 Refresh Quick Links All Aircraft A/C Unavailable Lond…" at bounding box center [769, 384] width 1539 height 768
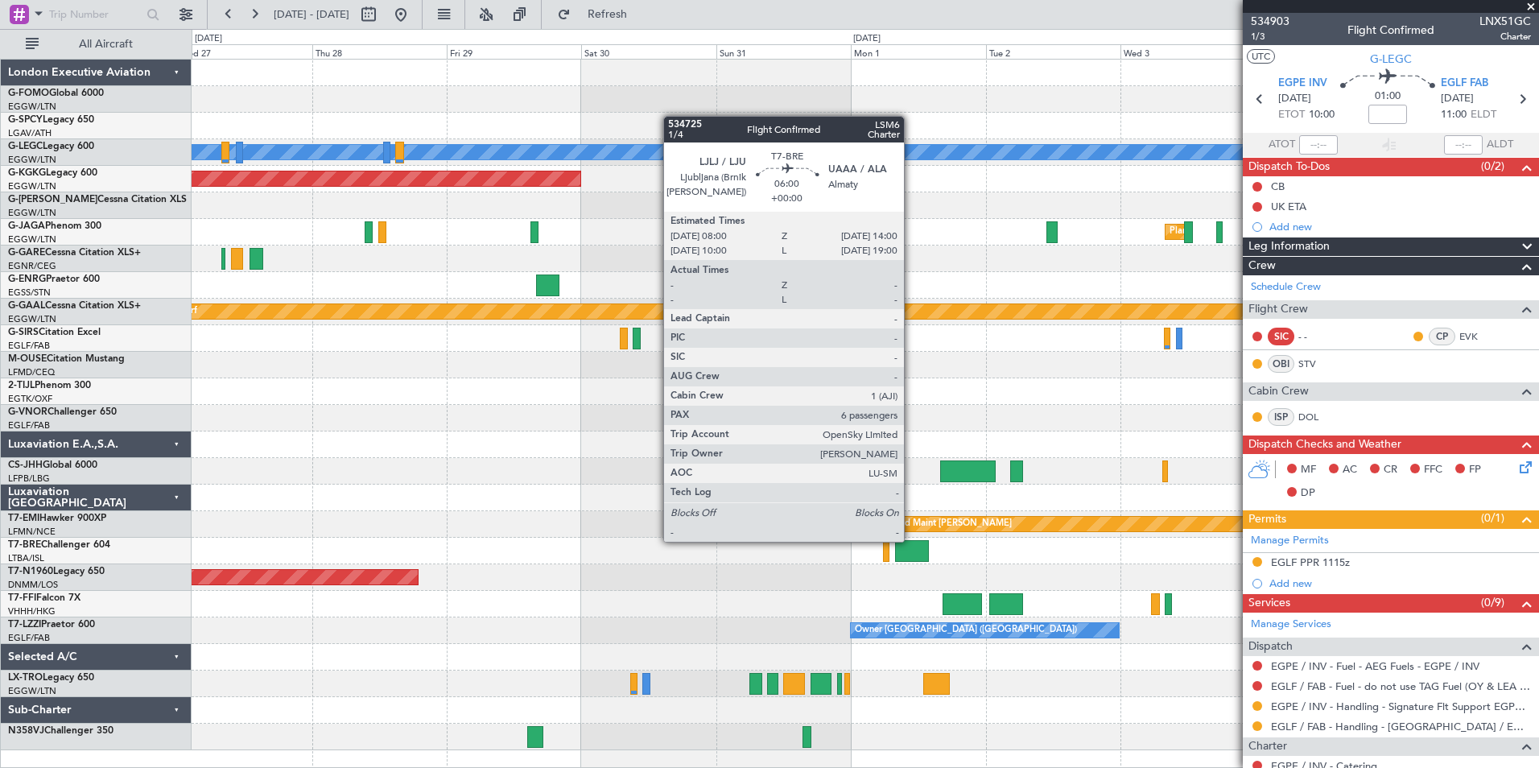
click at [911, 540] on div at bounding box center [912, 551] width 34 height 22
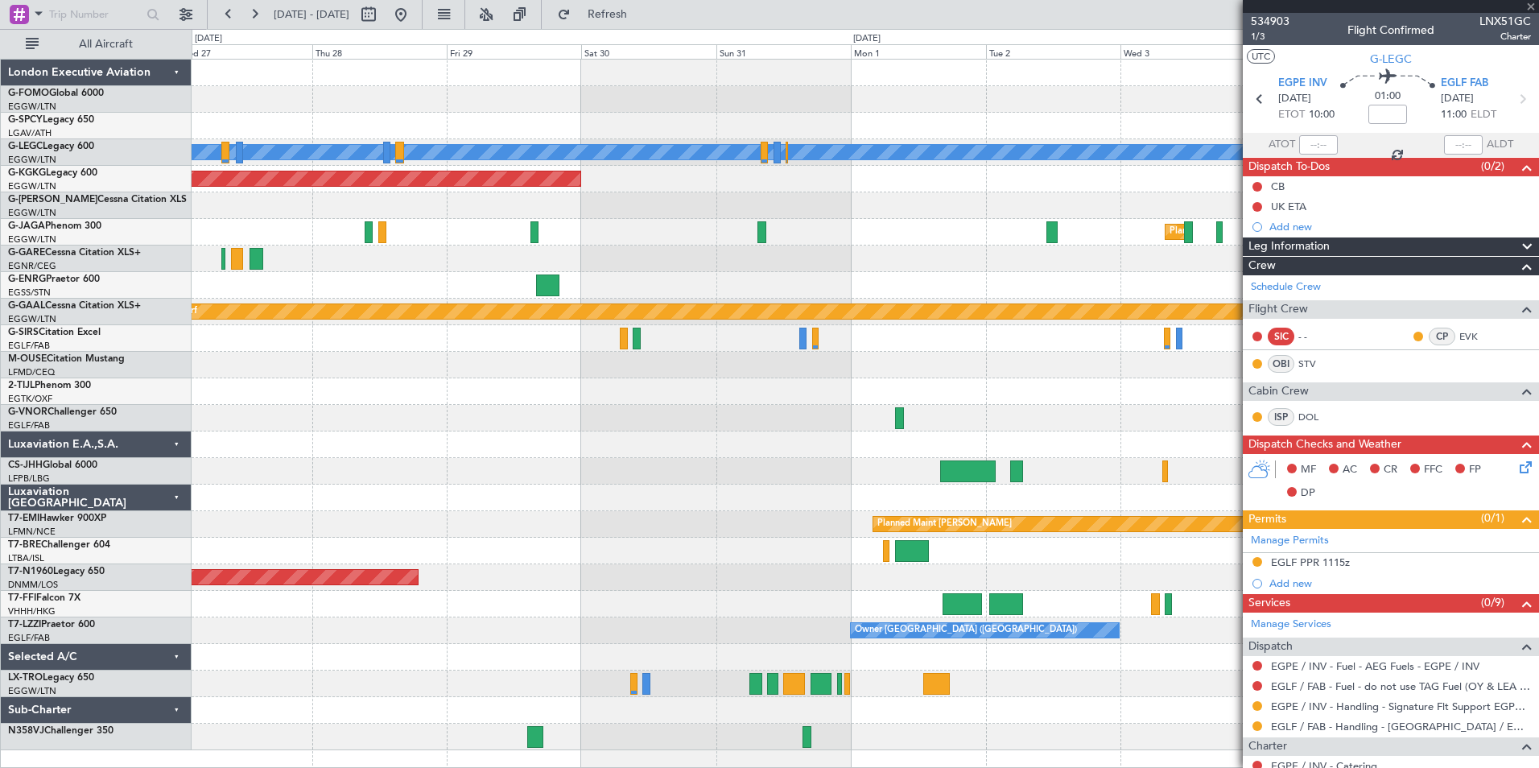
type input "6"
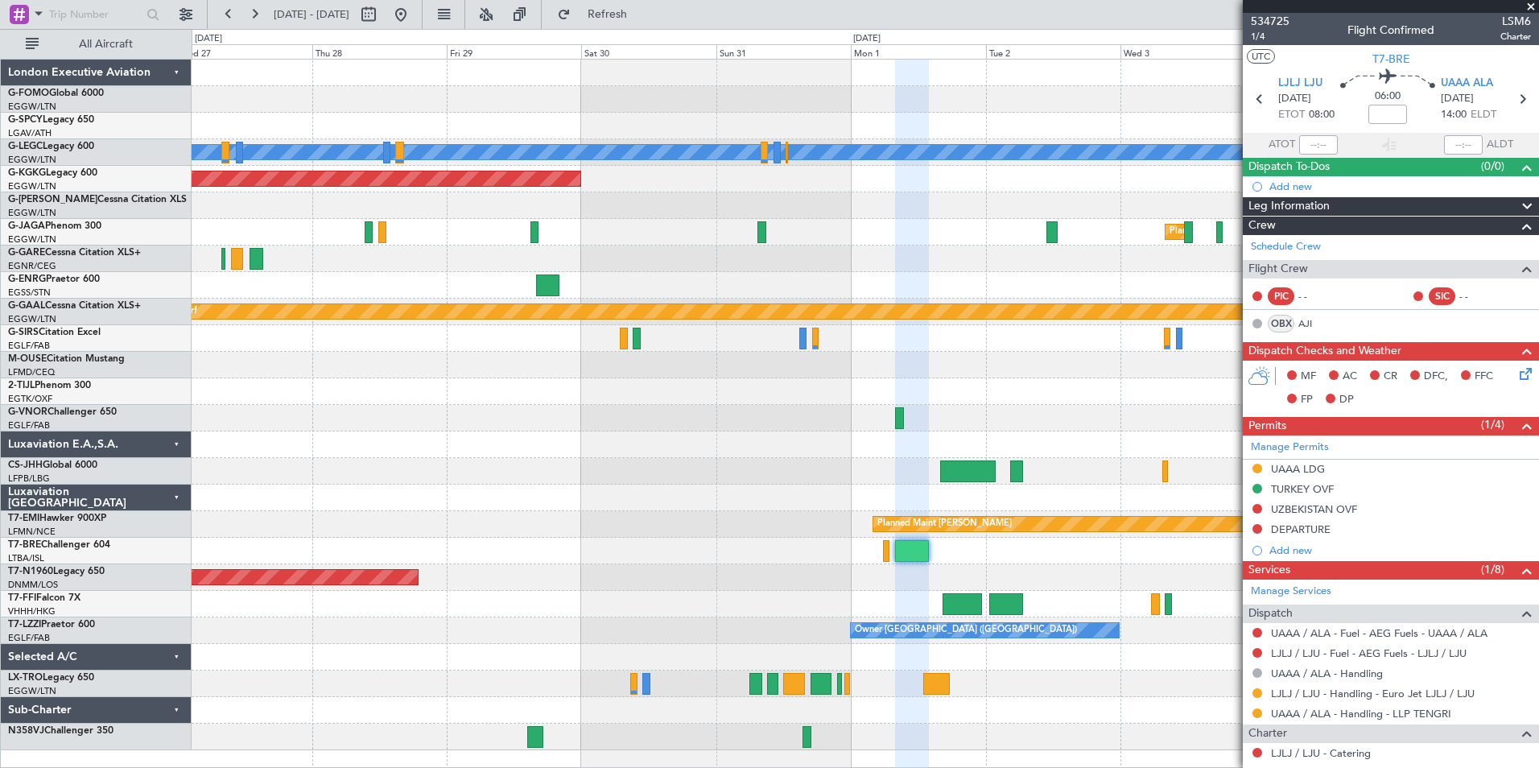
scroll to position [377, 0]
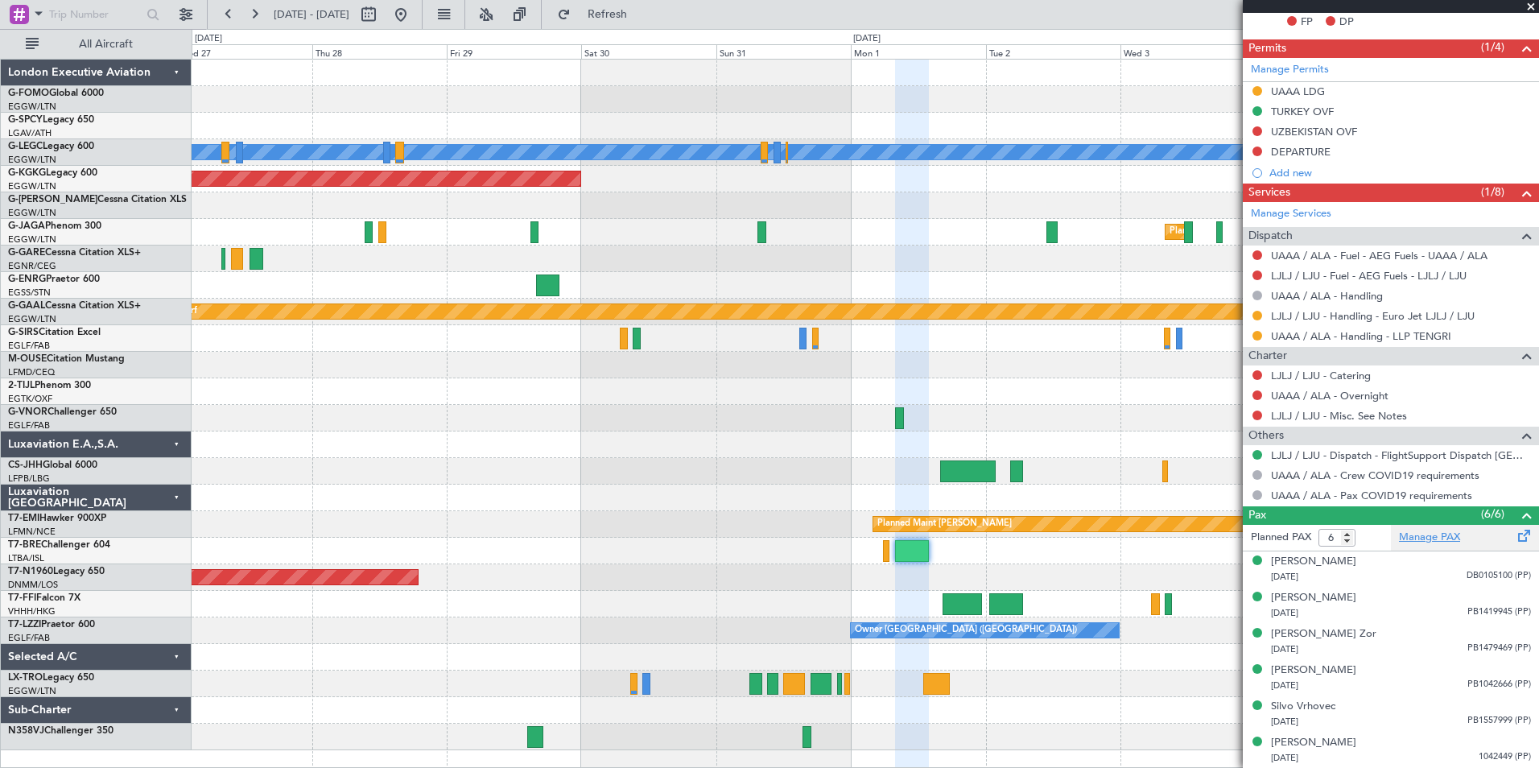
click at [1406, 532] on link "Manage PAX" at bounding box center [1429, 538] width 61 height 16
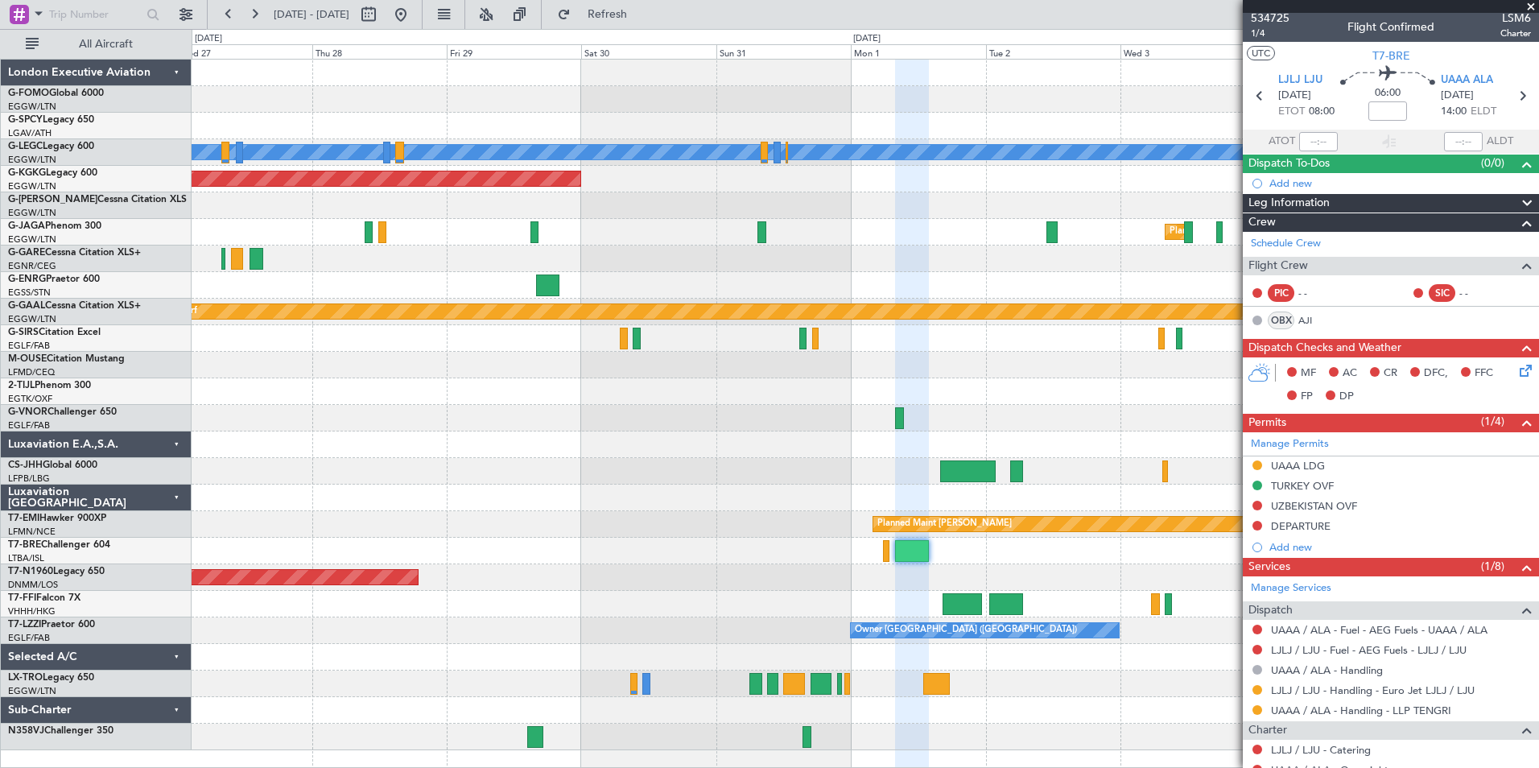
scroll to position [0, 0]
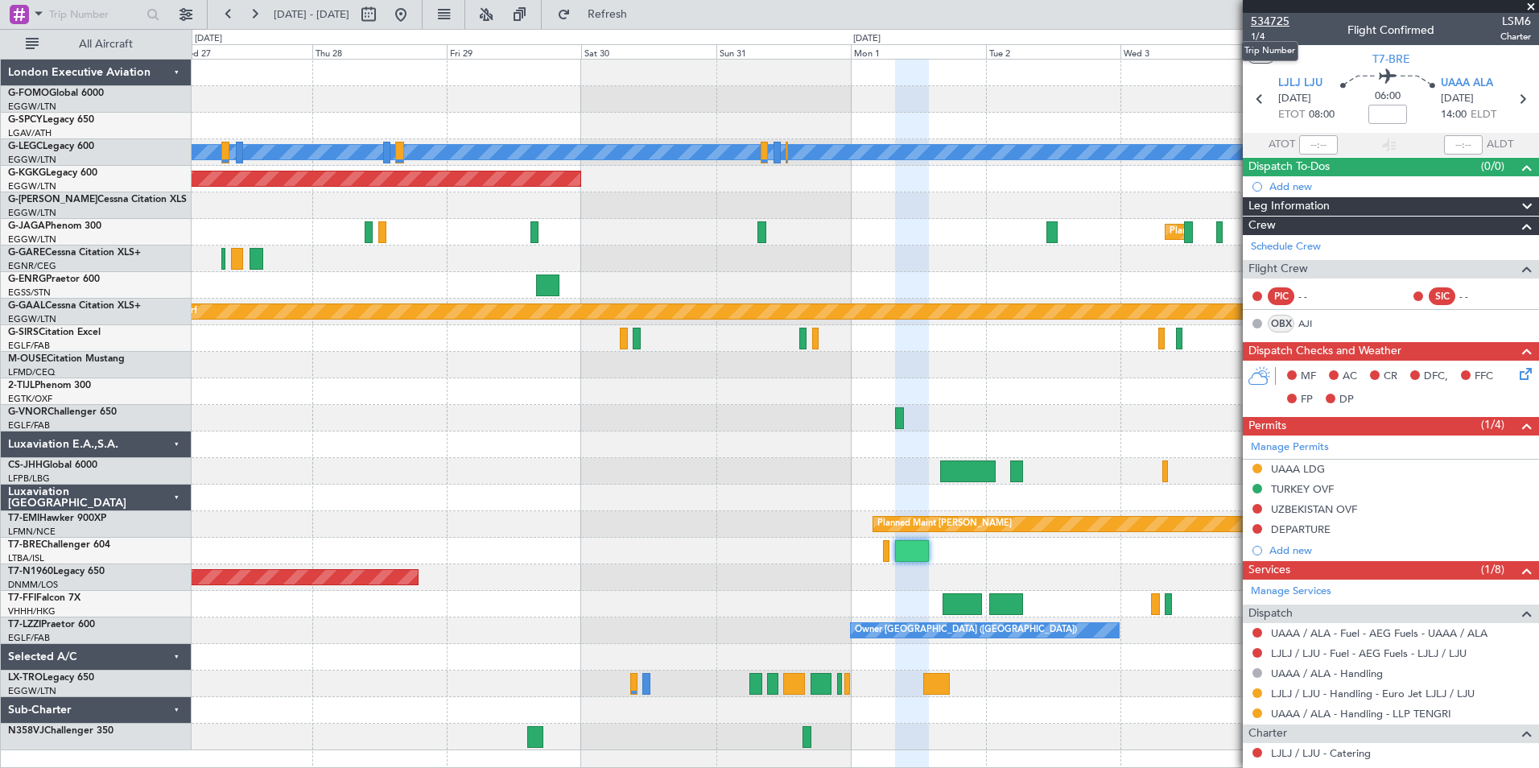
click at [1272, 24] on span "534725" at bounding box center [1270, 21] width 39 height 17
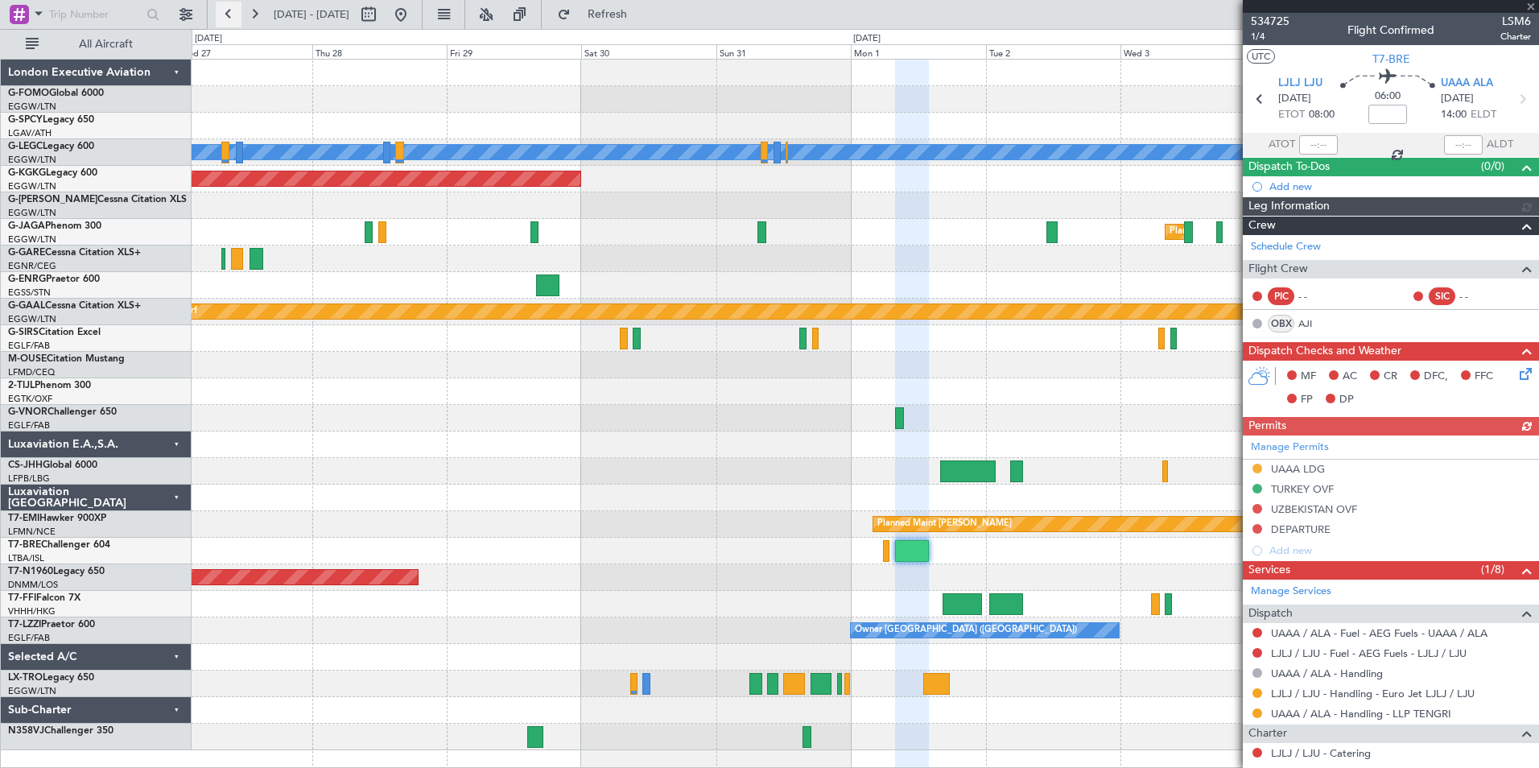
click at [227, 6] on button at bounding box center [229, 15] width 26 height 26
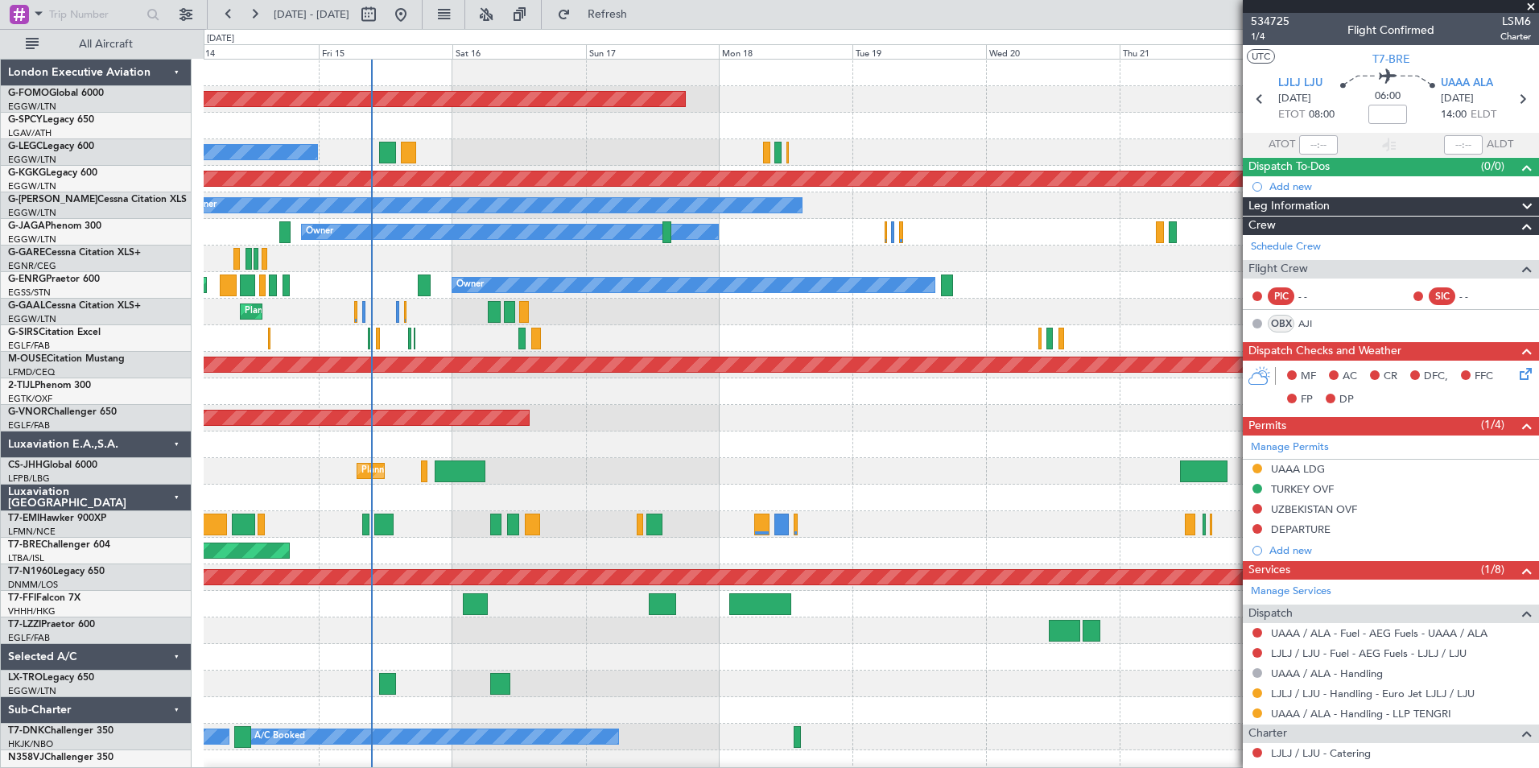
click at [825, 520] on div "Planned Maint Windsor Locks ([PERSON_NAME] Intl) A/C Unavailable [GEOGRAPHIC_DA…" at bounding box center [871, 418] width 1334 height 717
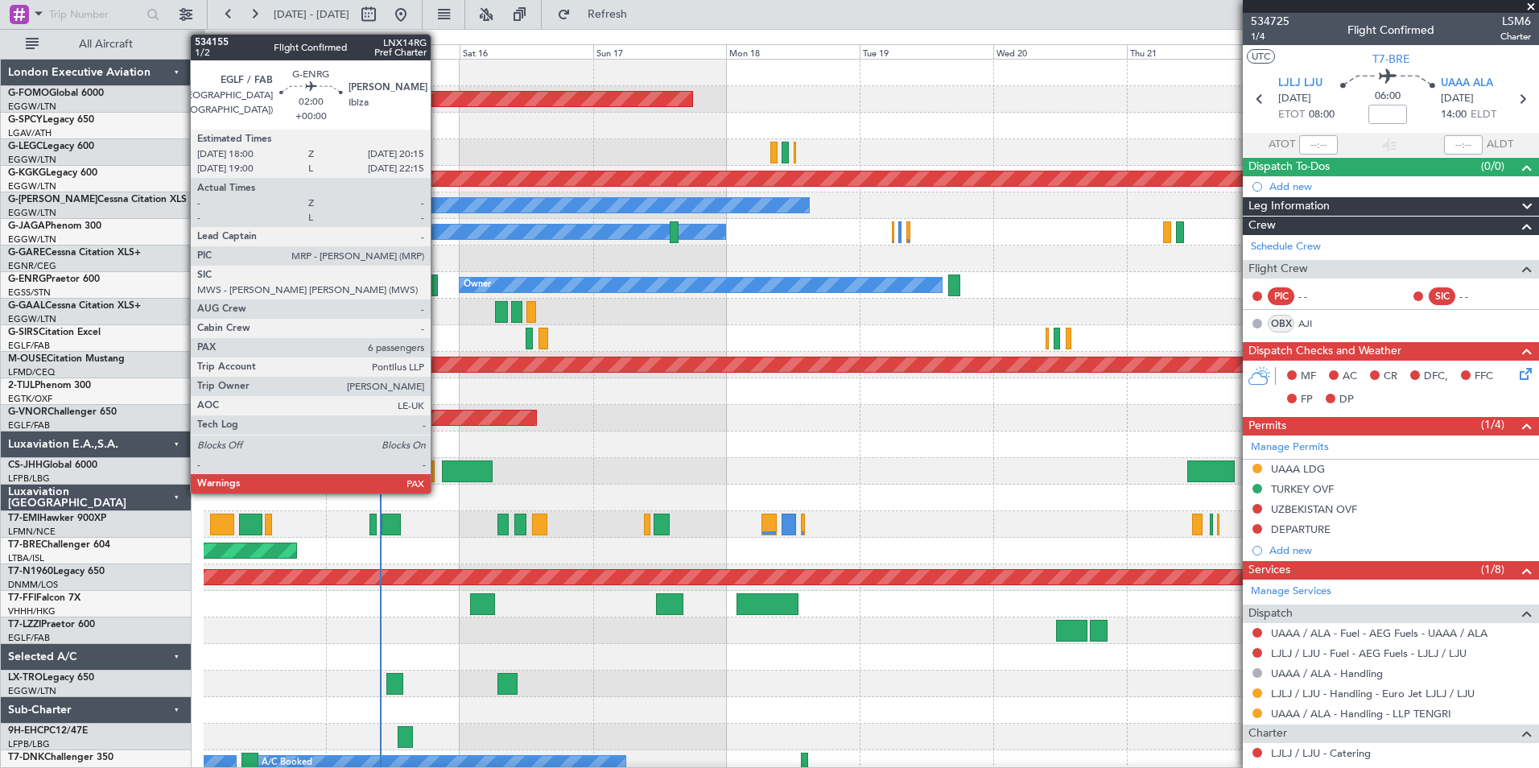
click at [438, 293] on div at bounding box center [431, 285] width 13 height 22
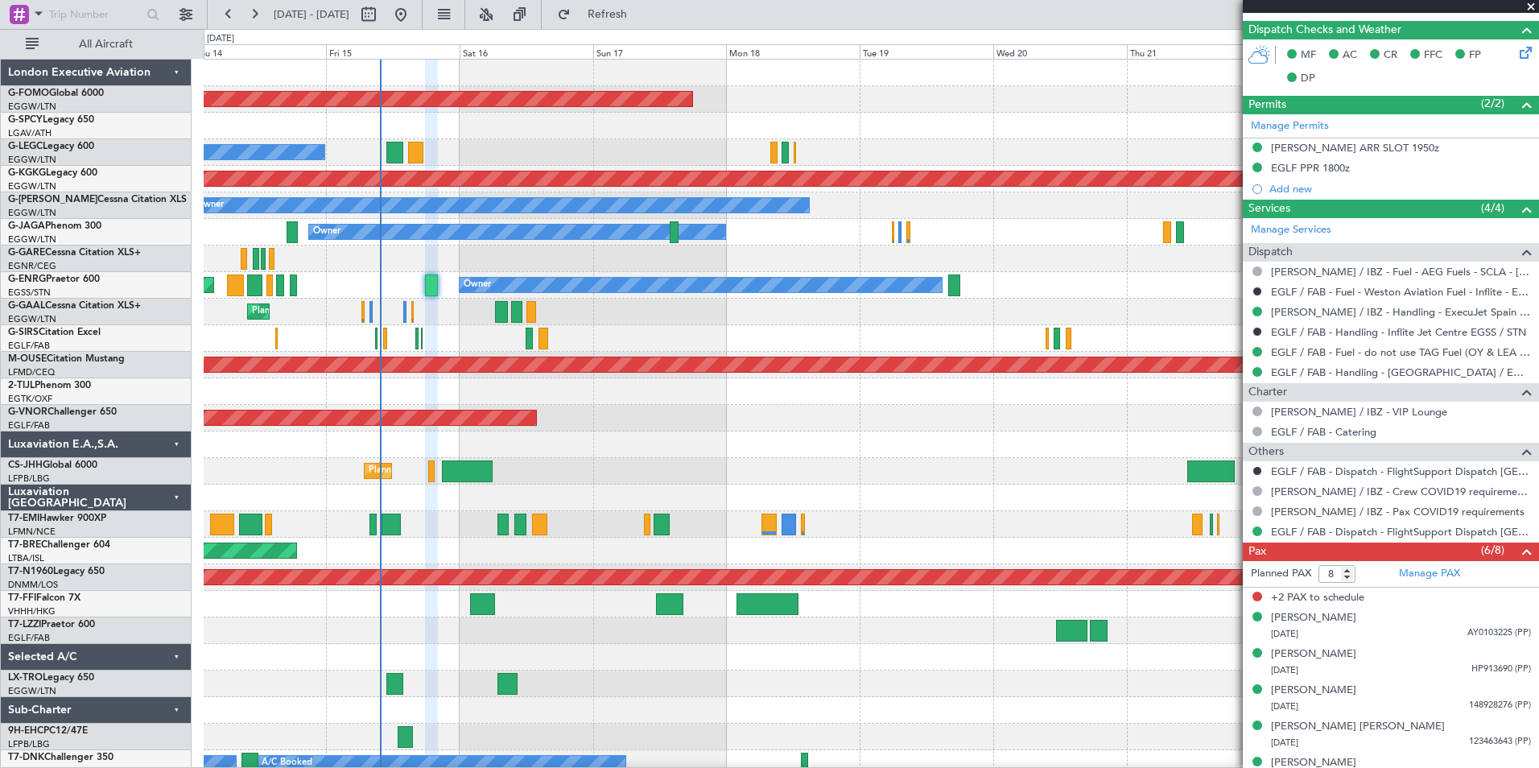
scroll to position [376, 0]
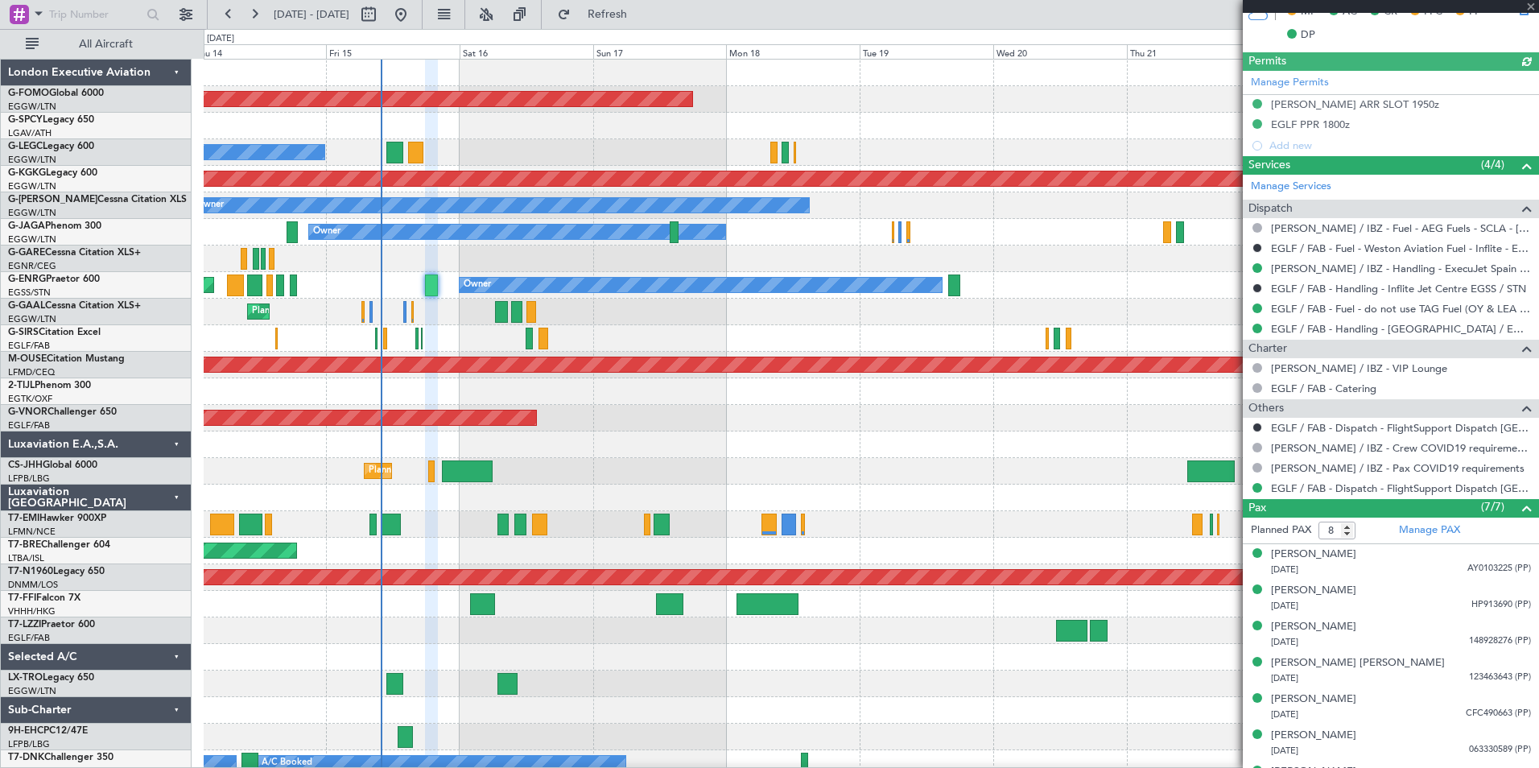
type input "7"
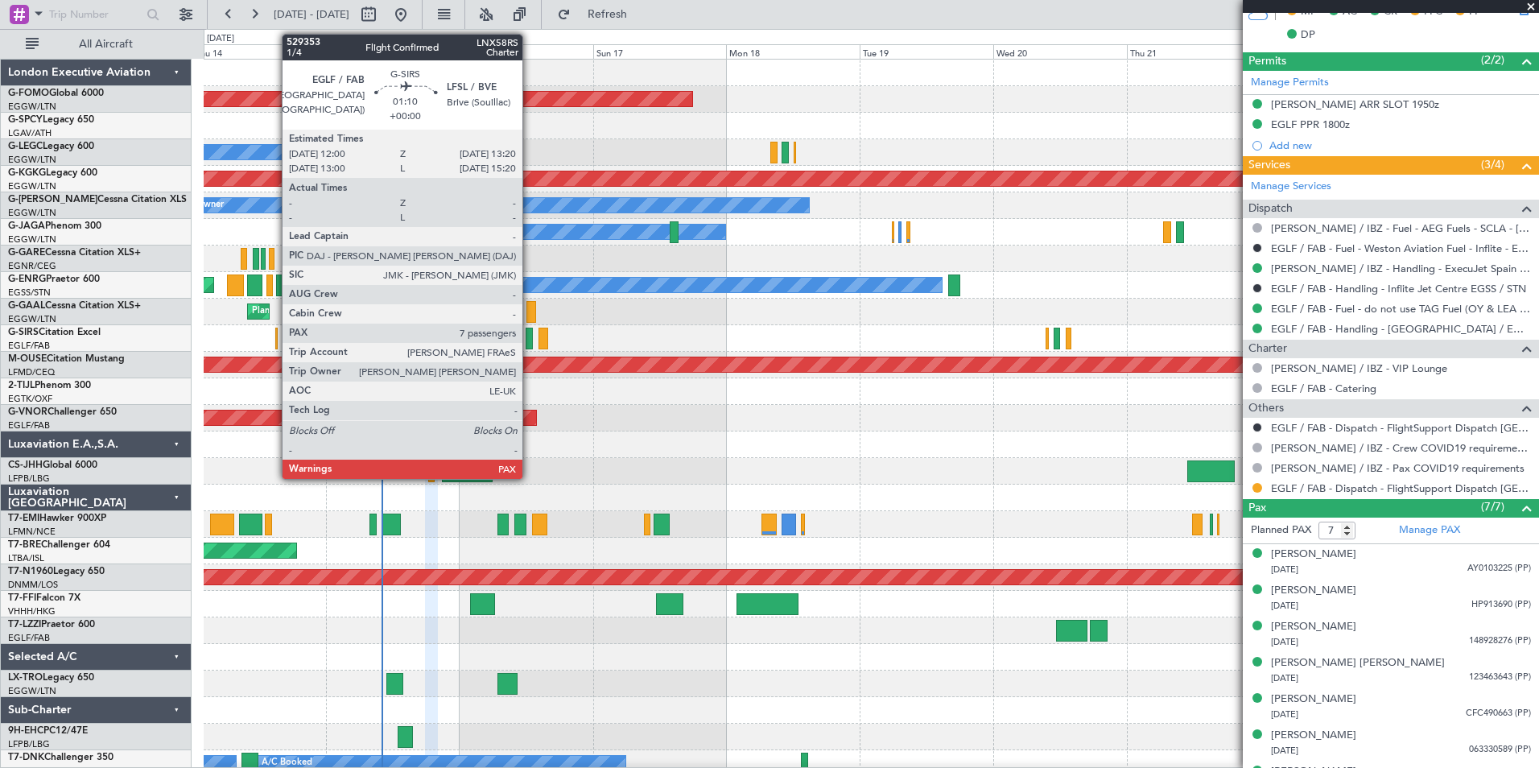
click at [530, 343] on div at bounding box center [530, 339] width 8 height 22
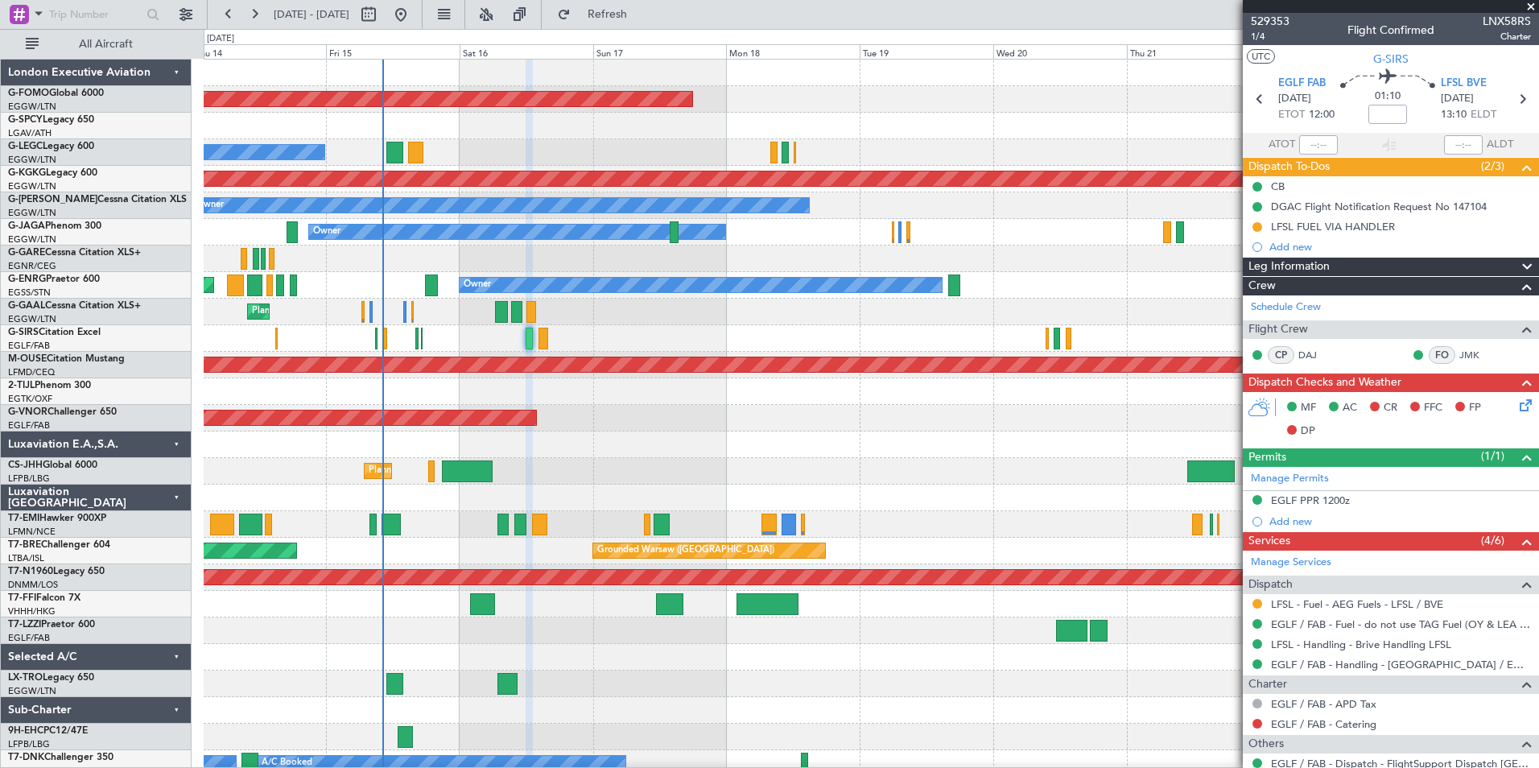
scroll to position [35, 0]
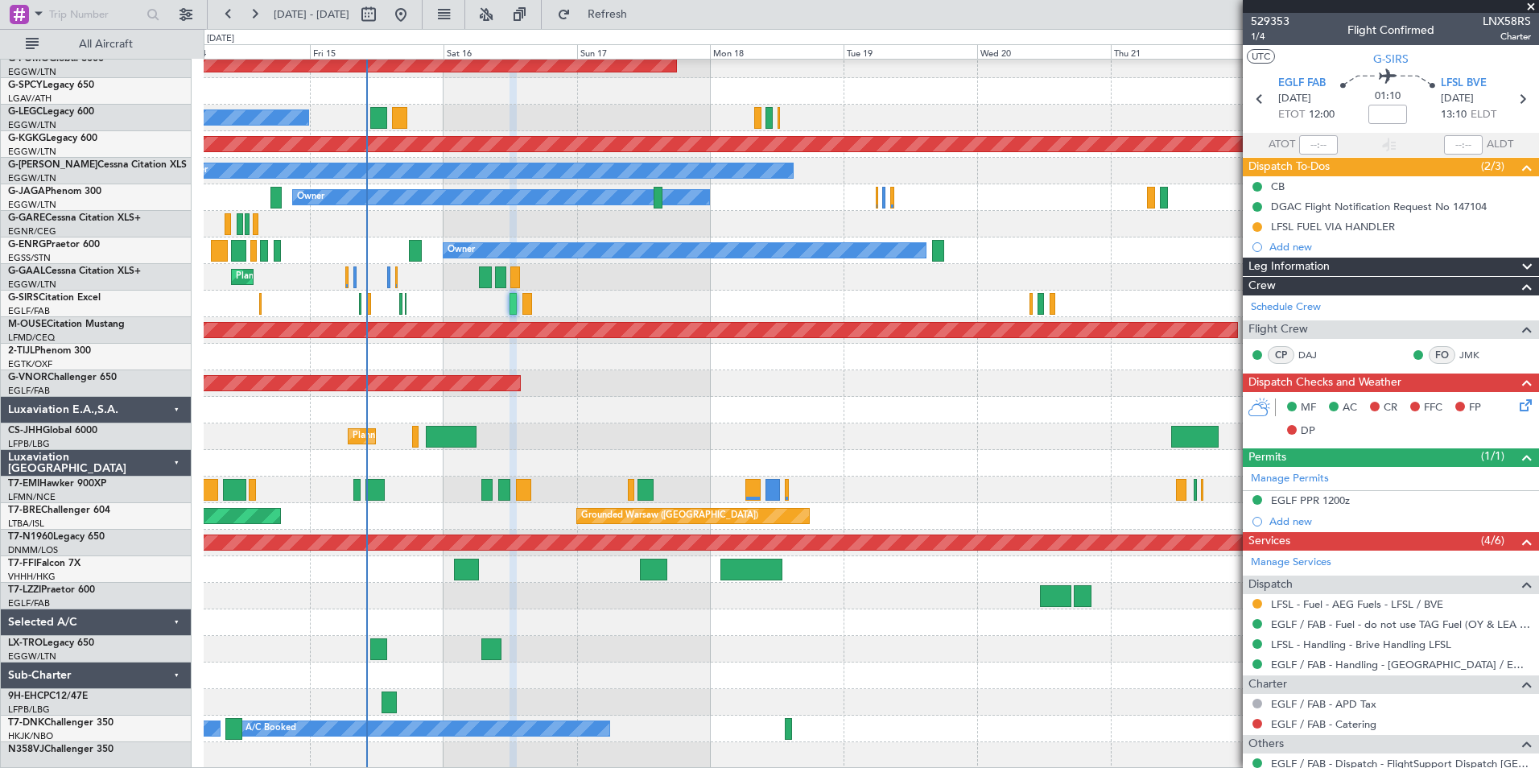
click at [608, 533] on div "Planned Maint Windsor Locks (Bradley Intl) A/C Unavailable London (Luton) No Cr…" at bounding box center [871, 397] width 1334 height 744
click at [255, 11] on button at bounding box center [254, 15] width 26 height 26
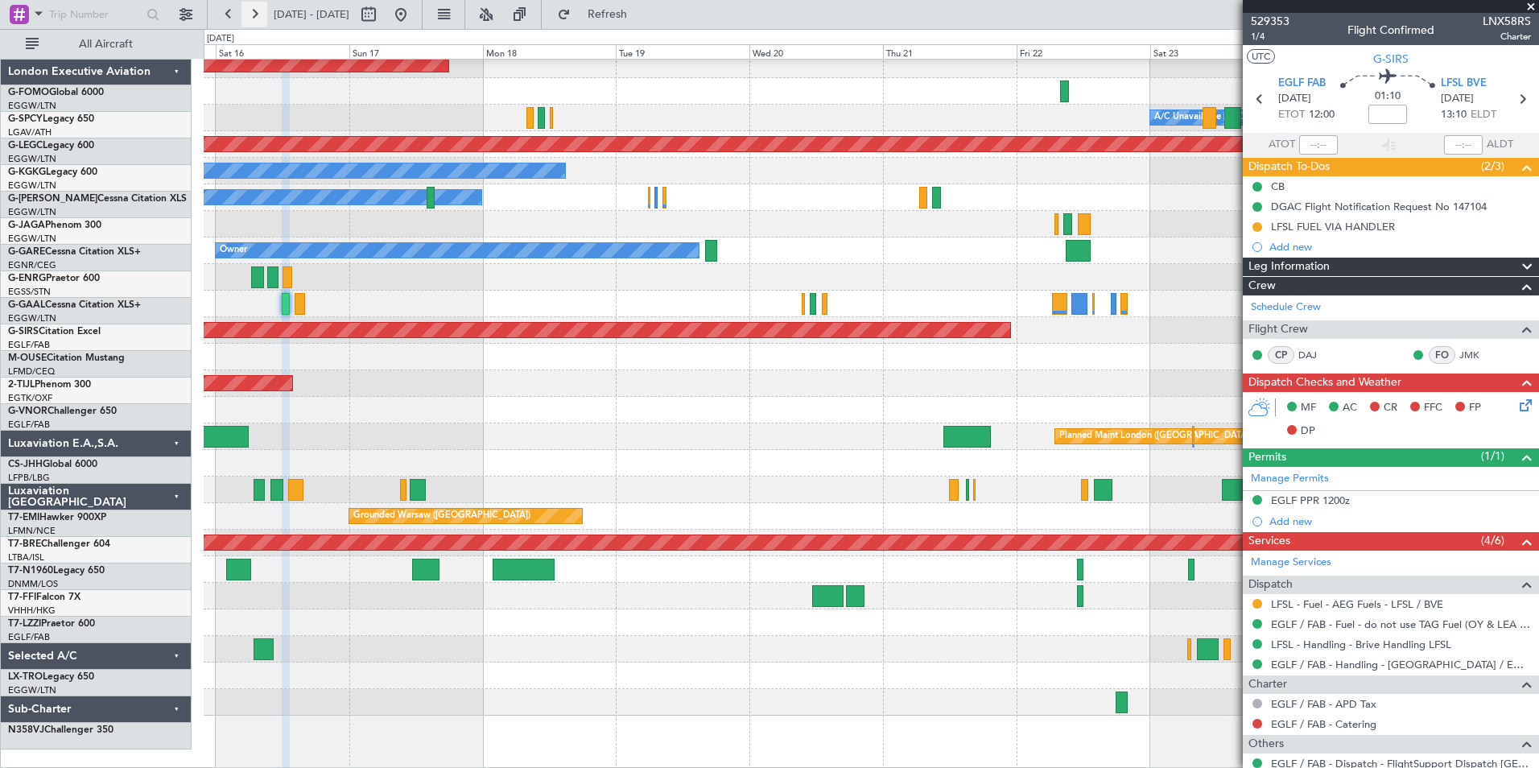
click at [255, 11] on button at bounding box center [254, 15] width 26 height 26
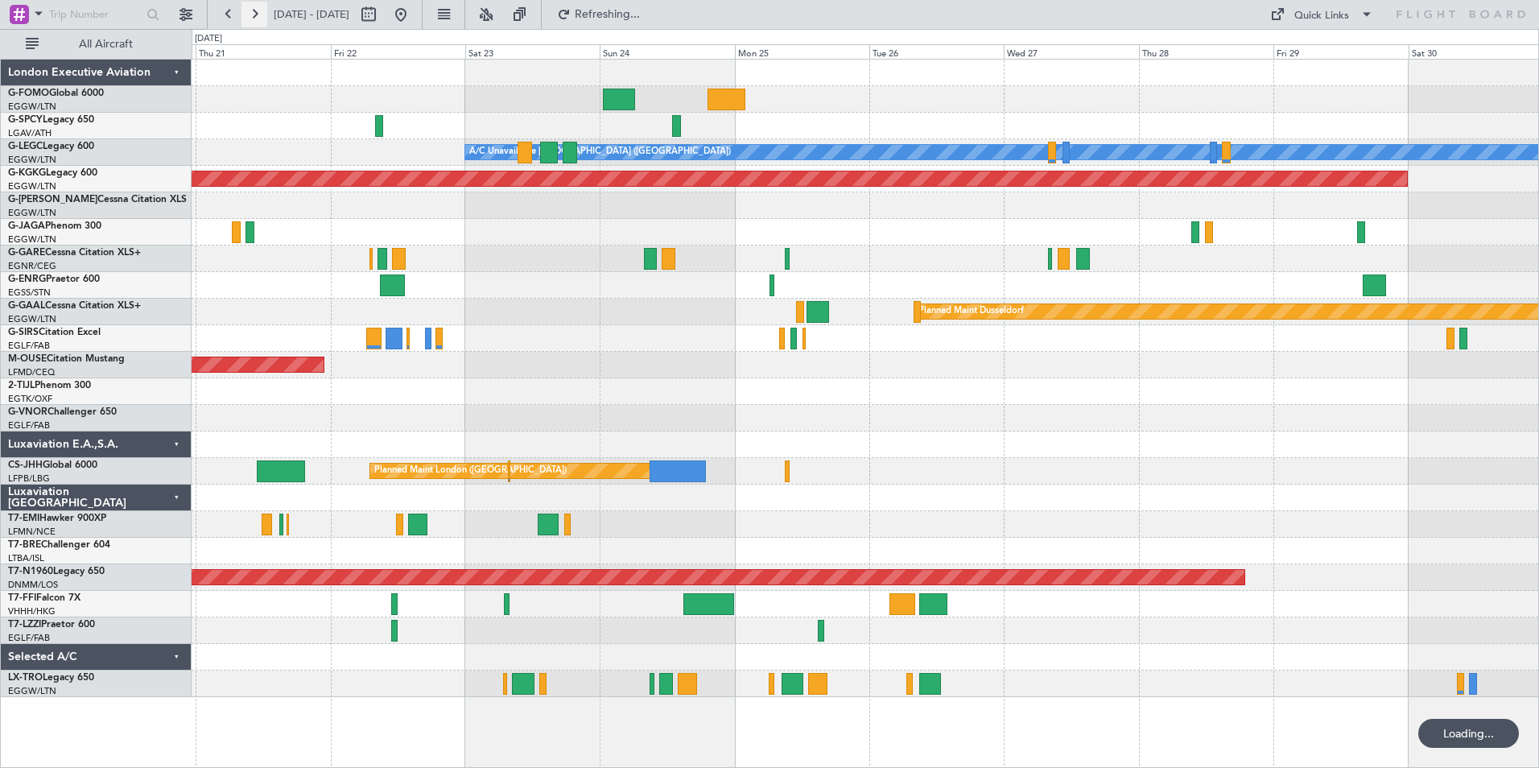
click at [255, 11] on button at bounding box center [254, 15] width 26 height 26
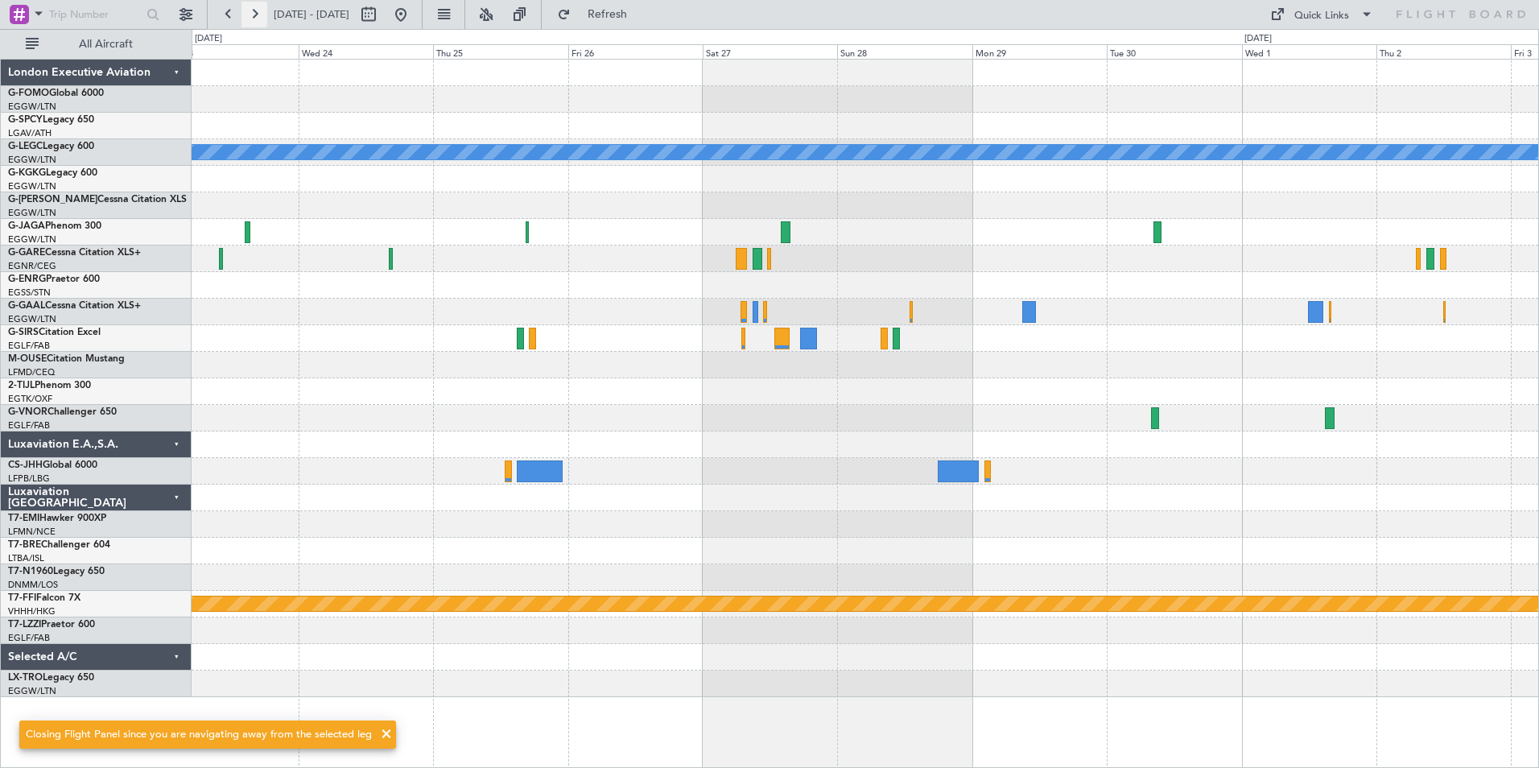
click at [255, 11] on button at bounding box center [254, 15] width 26 height 26
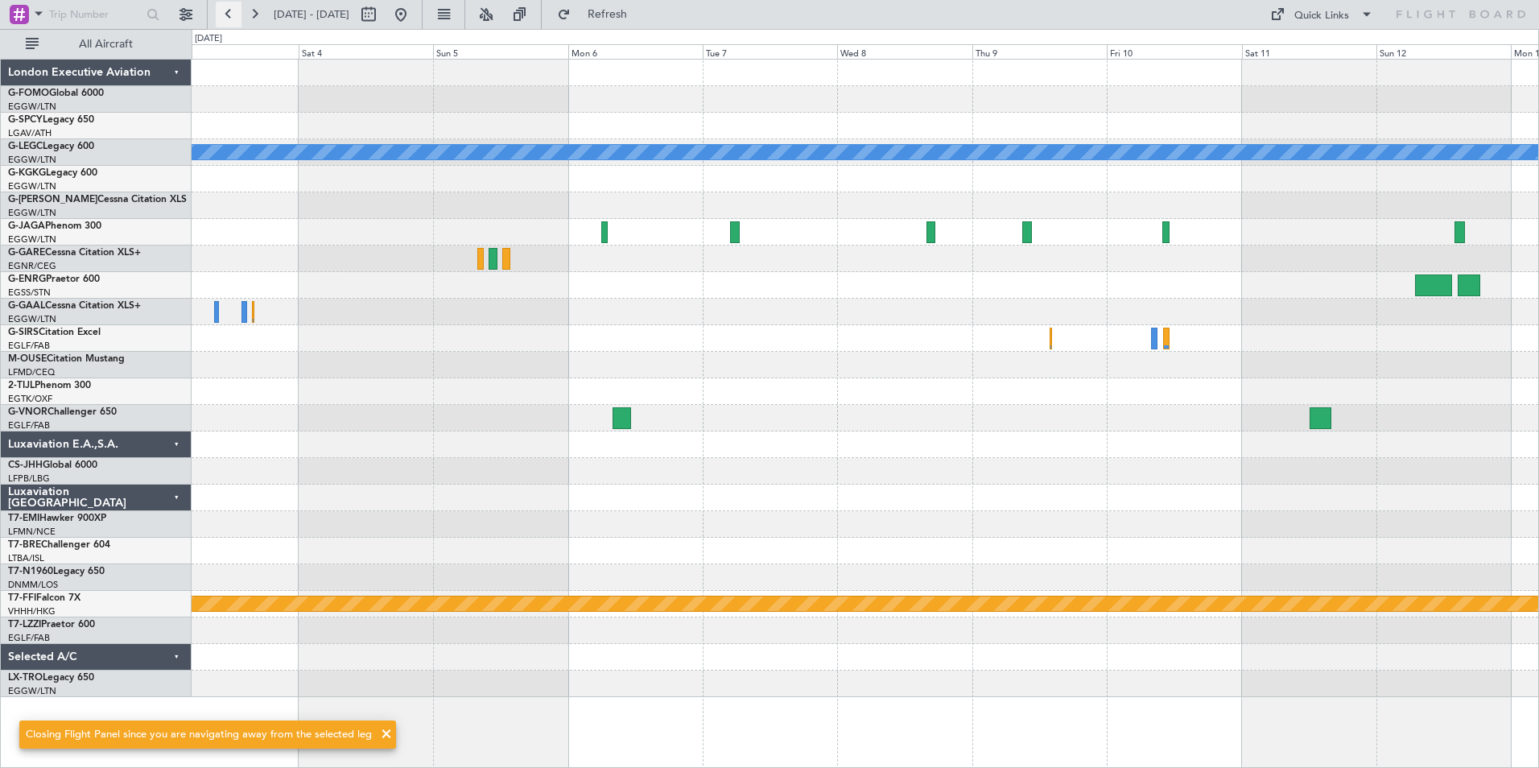
click at [223, 14] on button at bounding box center [229, 15] width 26 height 26
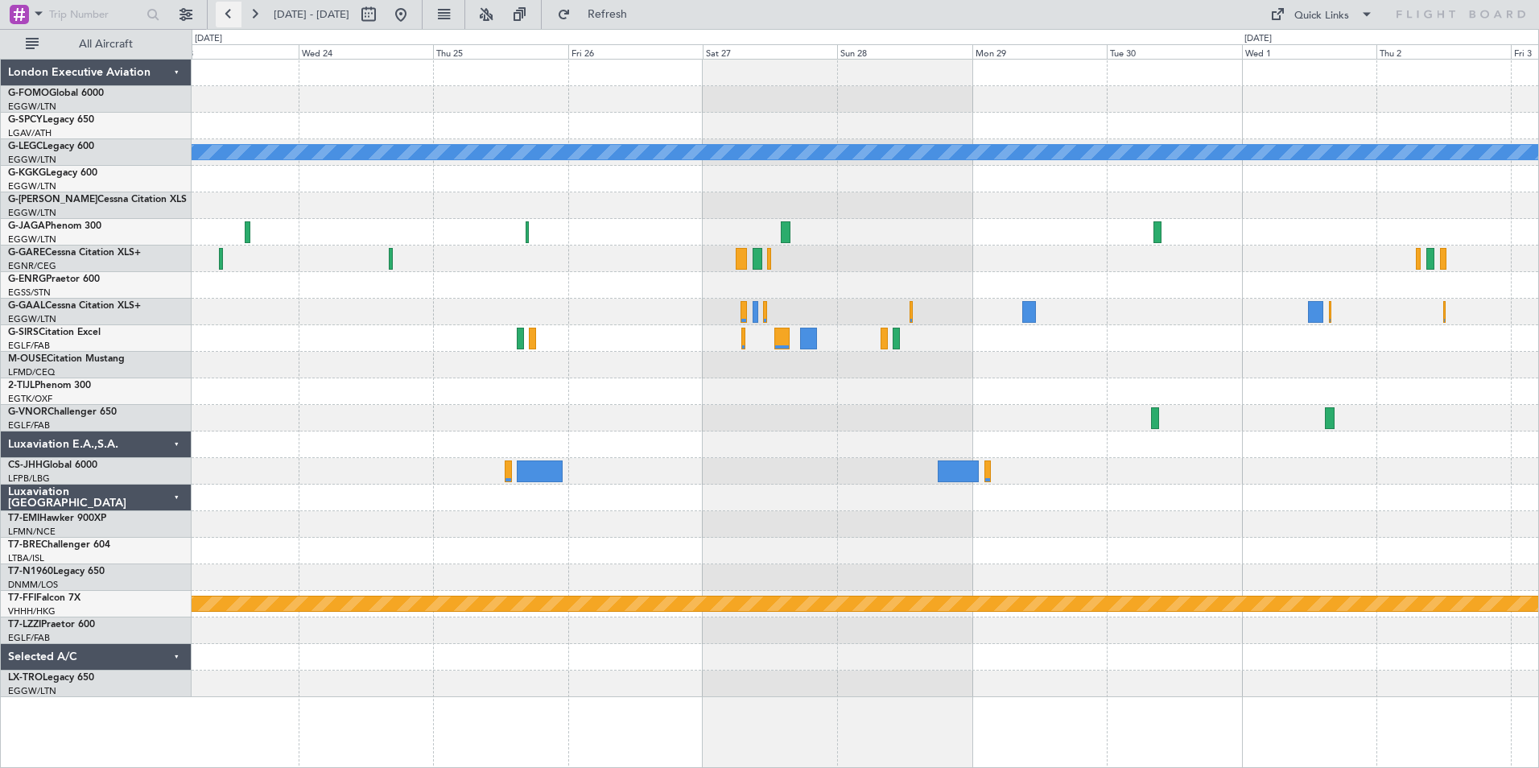
click at [223, 13] on button at bounding box center [229, 15] width 26 height 26
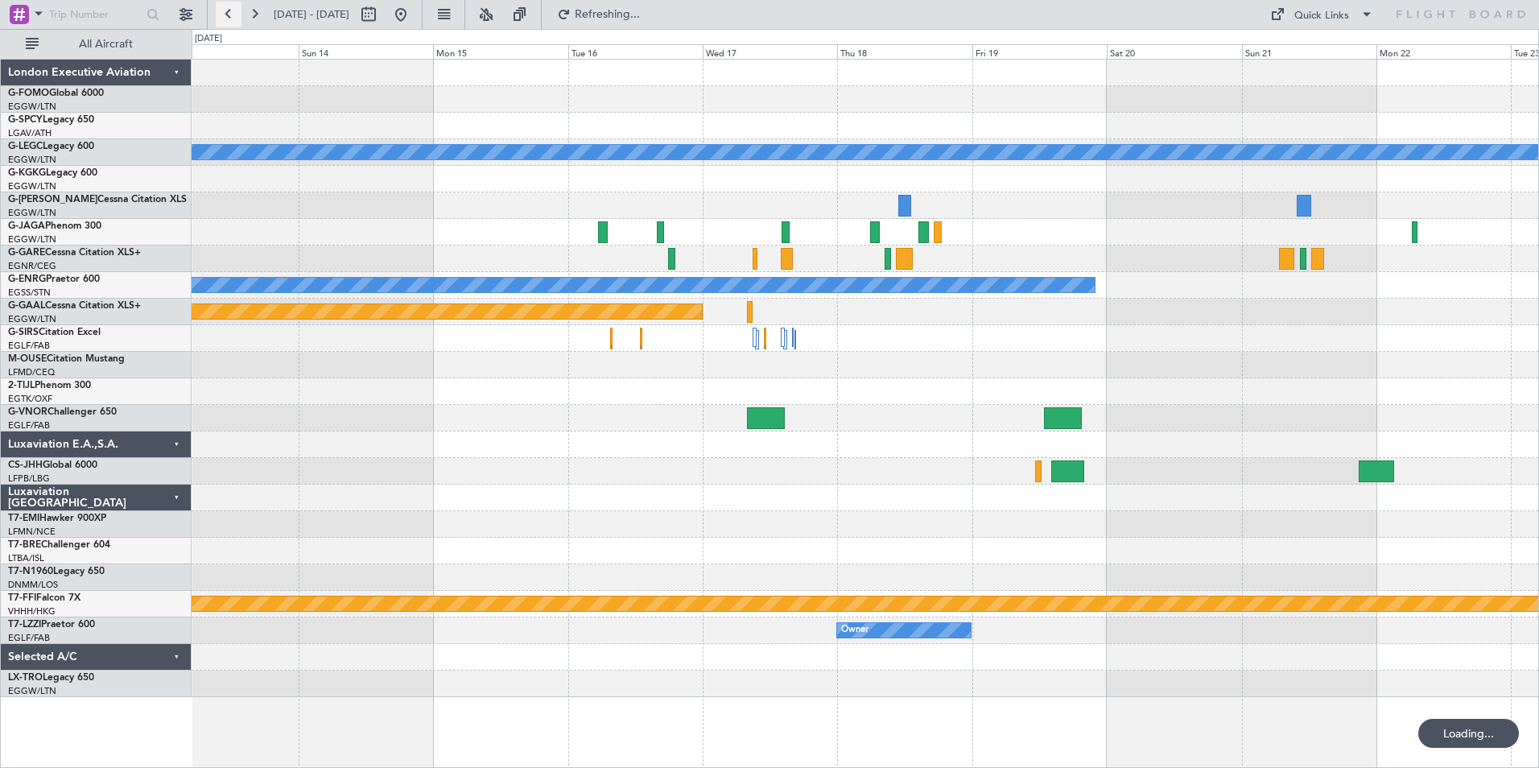
click at [223, 13] on button at bounding box center [229, 15] width 26 height 26
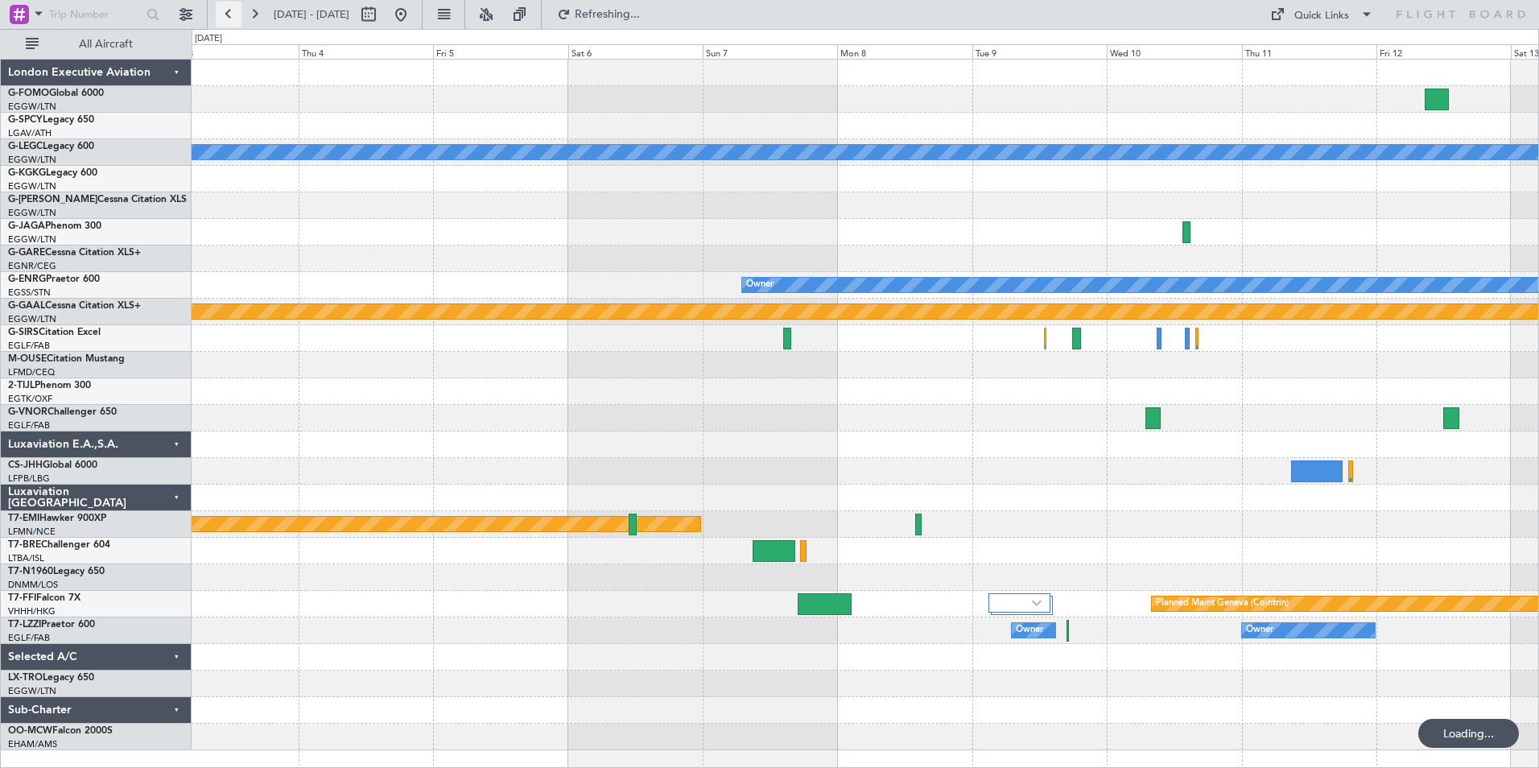
click at [223, 13] on button at bounding box center [229, 15] width 26 height 26
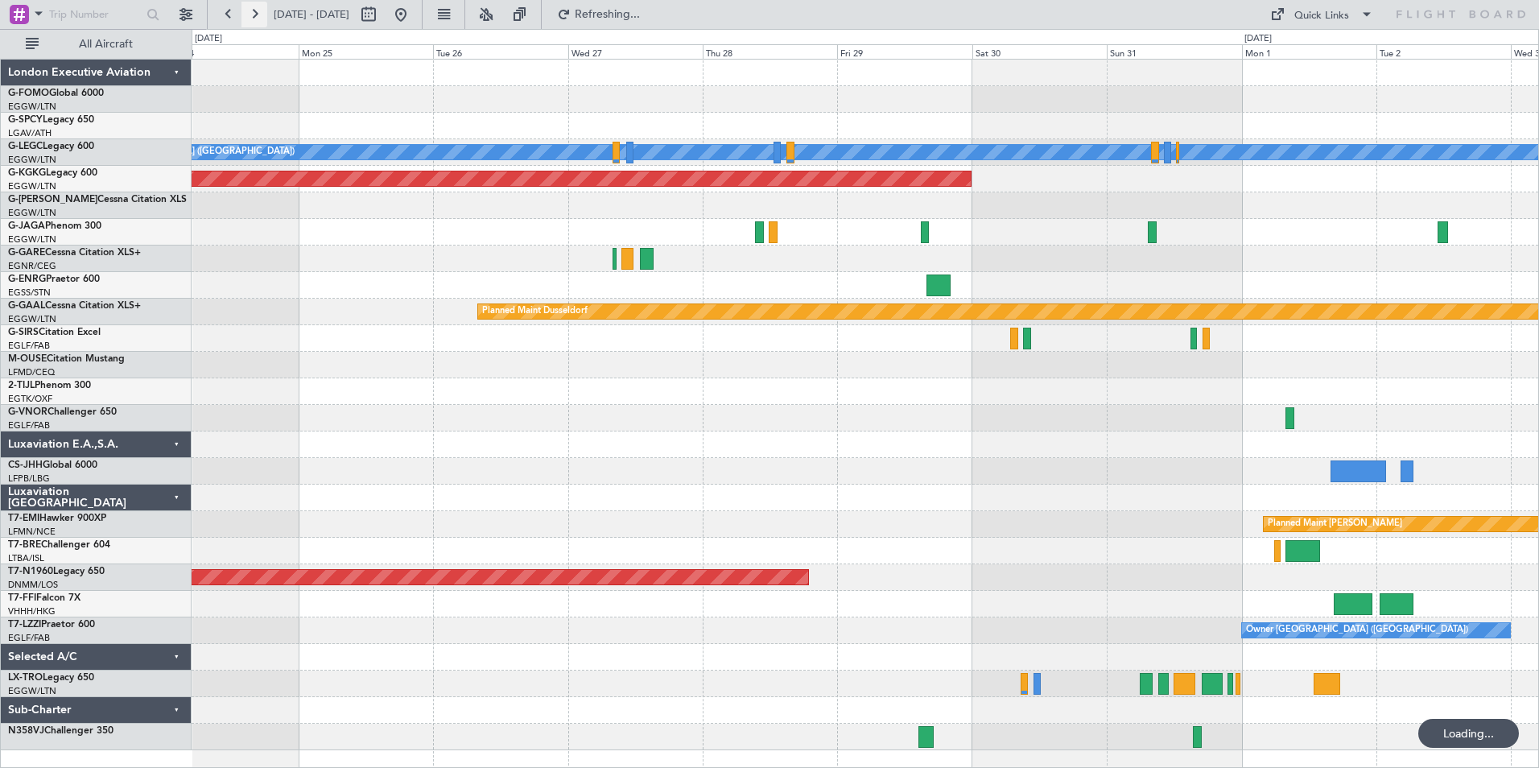
click at [245, 17] on button at bounding box center [254, 15] width 26 height 26
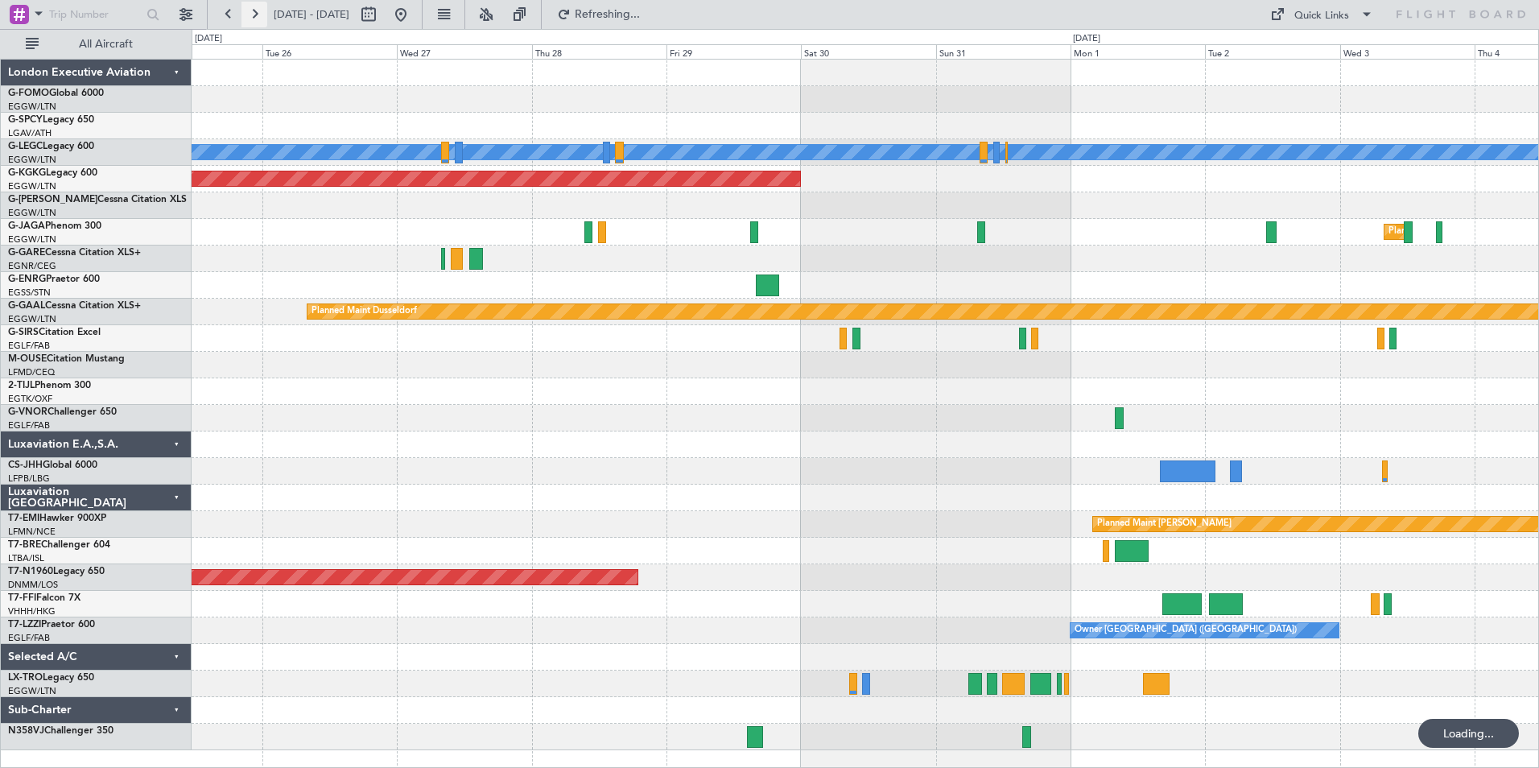
click at [245, 17] on button at bounding box center [254, 15] width 26 height 26
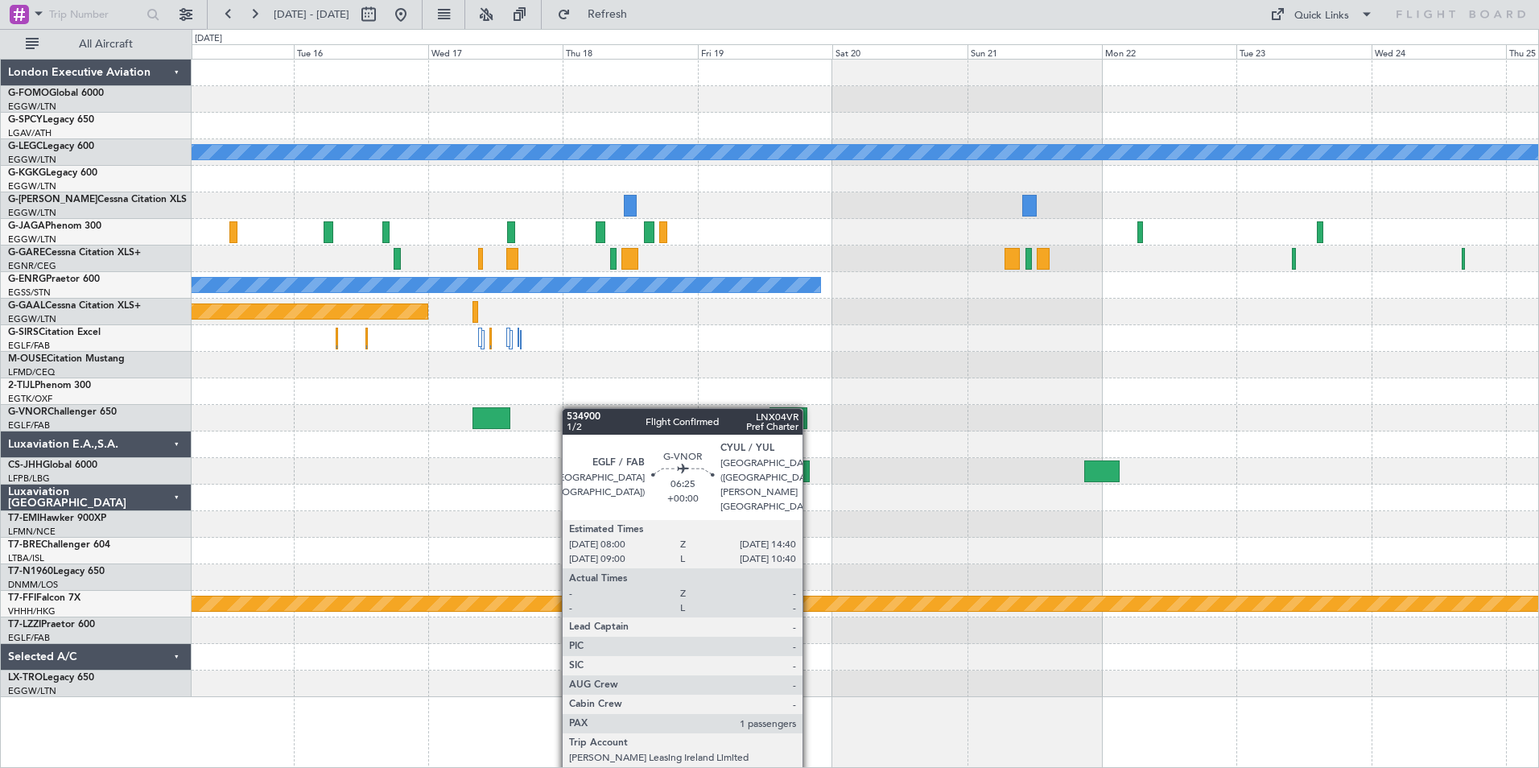
click at [459, 447] on div "A/C Unavailable London (Luton) Owner Planned Maint Dusseldorf Planned Maint Gen…" at bounding box center [865, 378] width 1346 height 637
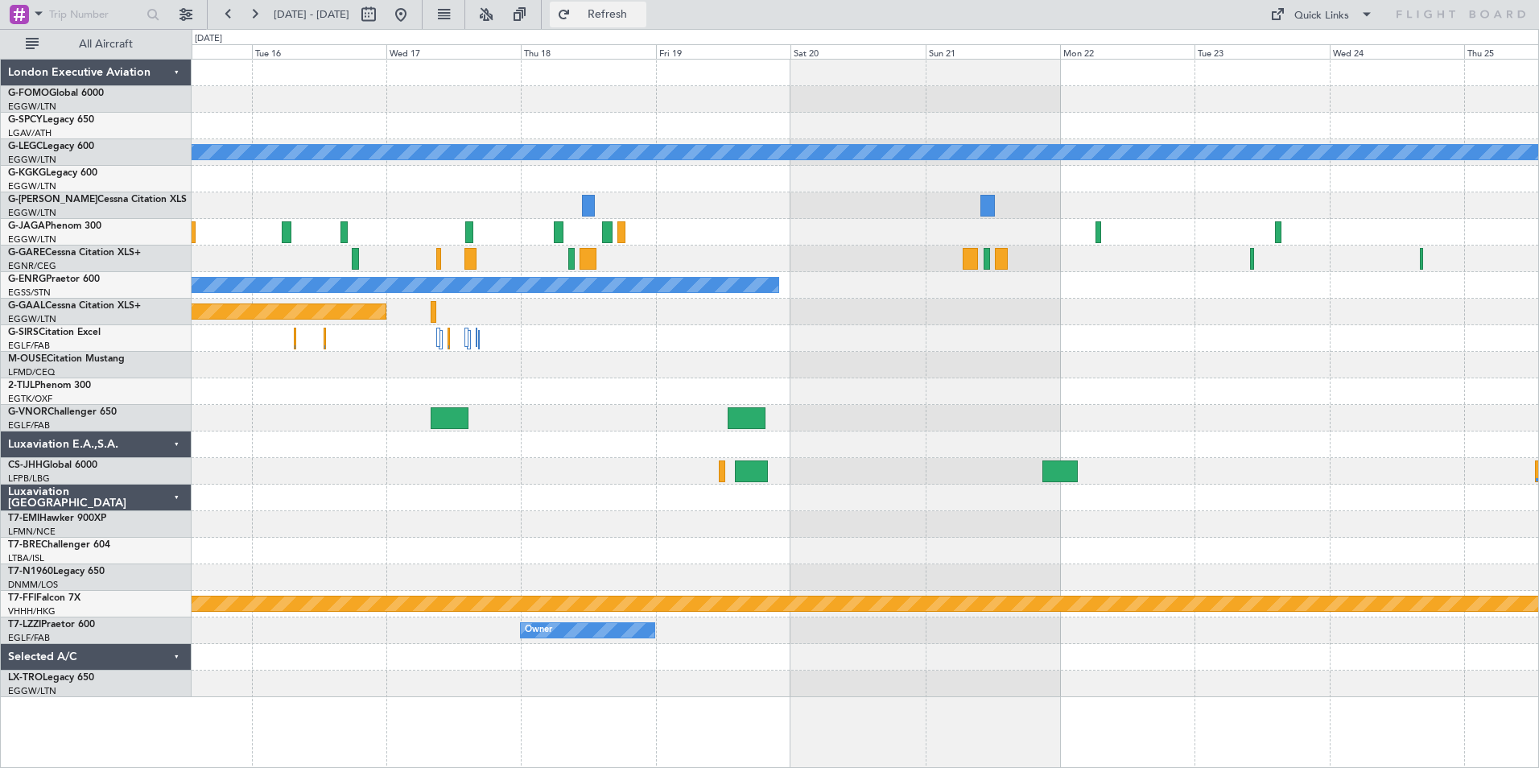
click at [641, 9] on span "Refresh" at bounding box center [608, 14] width 68 height 11
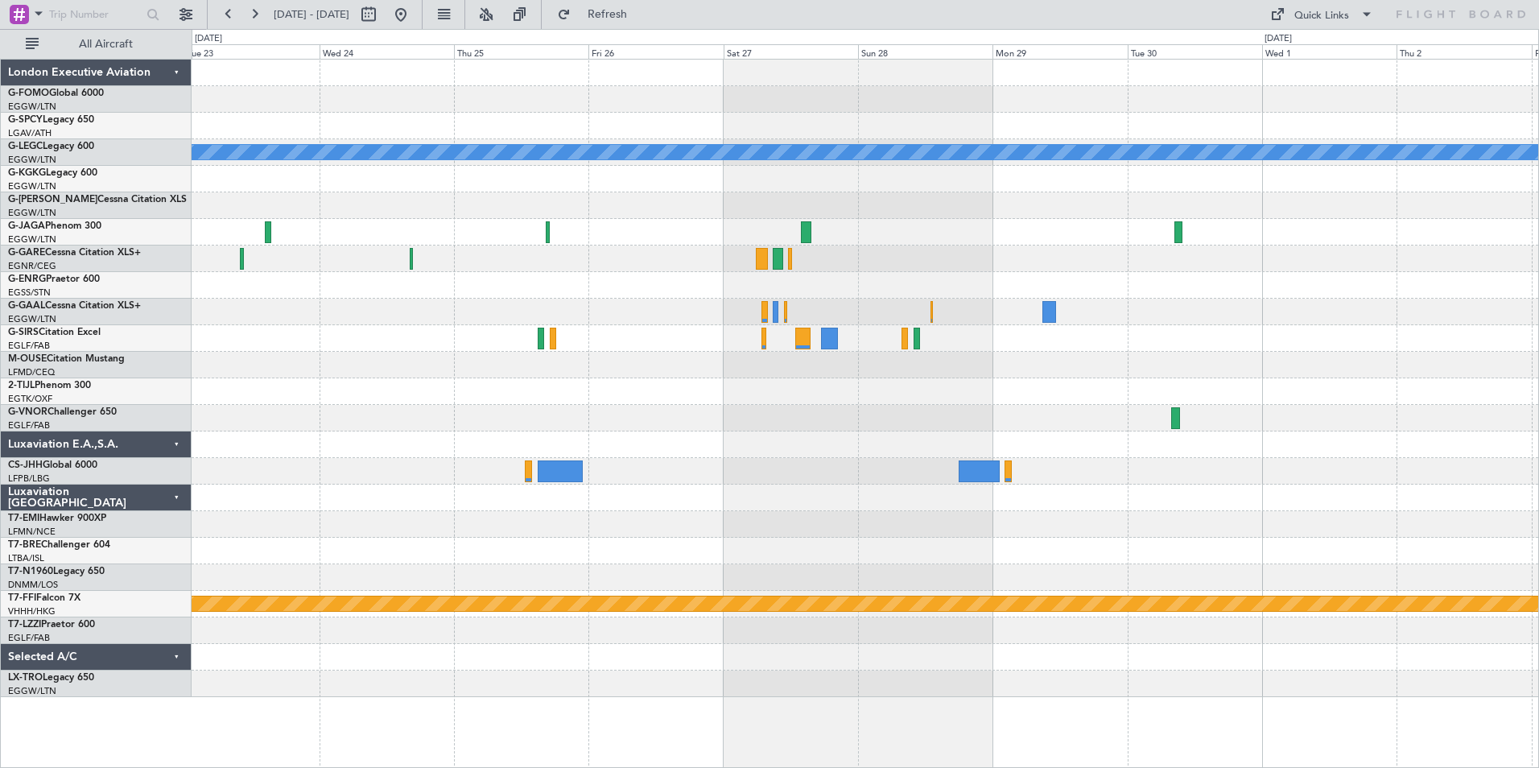
click at [0, 575] on html "15 Sep 2025 - 25 Sep 2025 Refresh Quick Links All Aircraft A/C Unavailable Lond…" at bounding box center [769, 384] width 1539 height 768
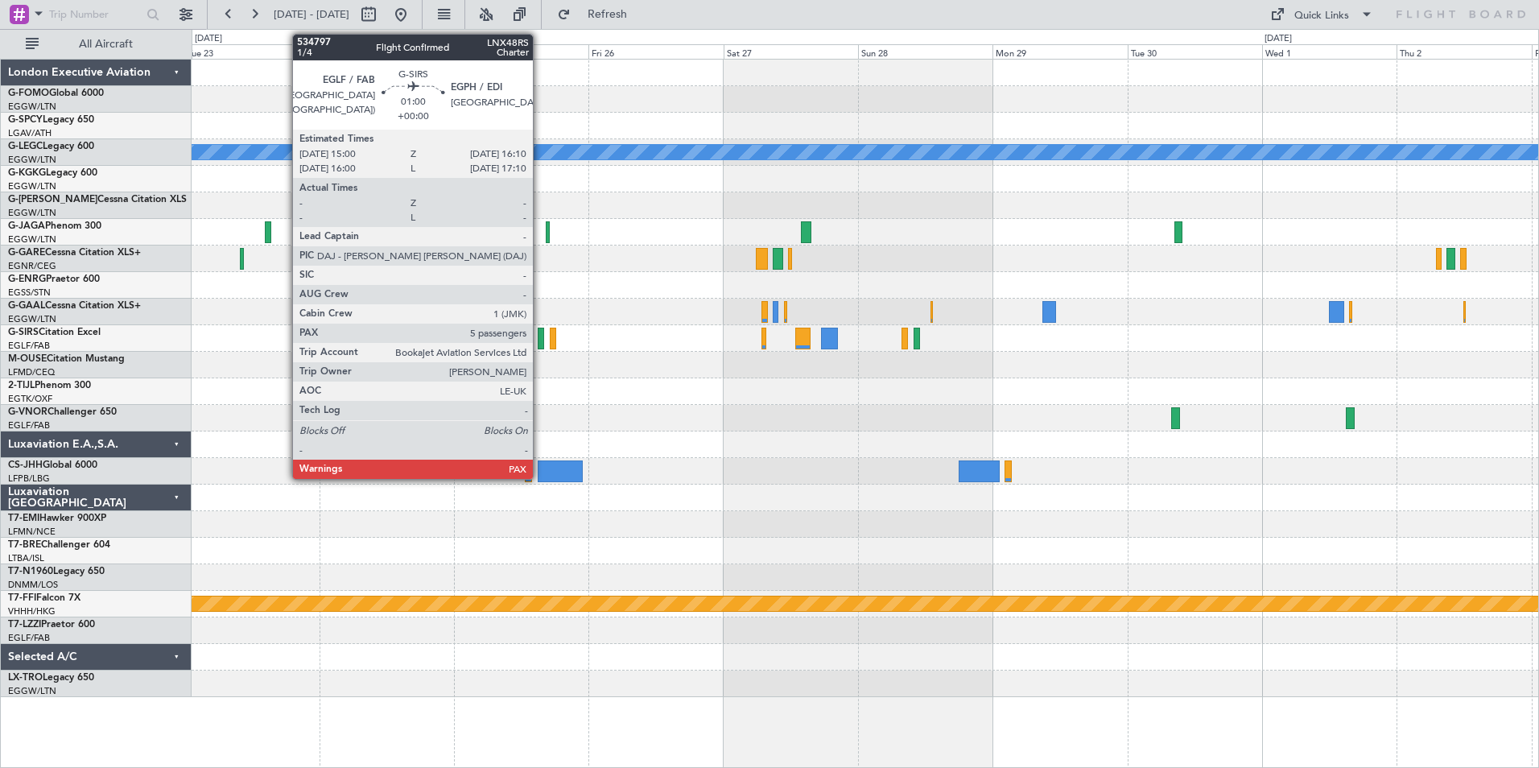
click at [540, 342] on div at bounding box center [541, 339] width 7 height 22
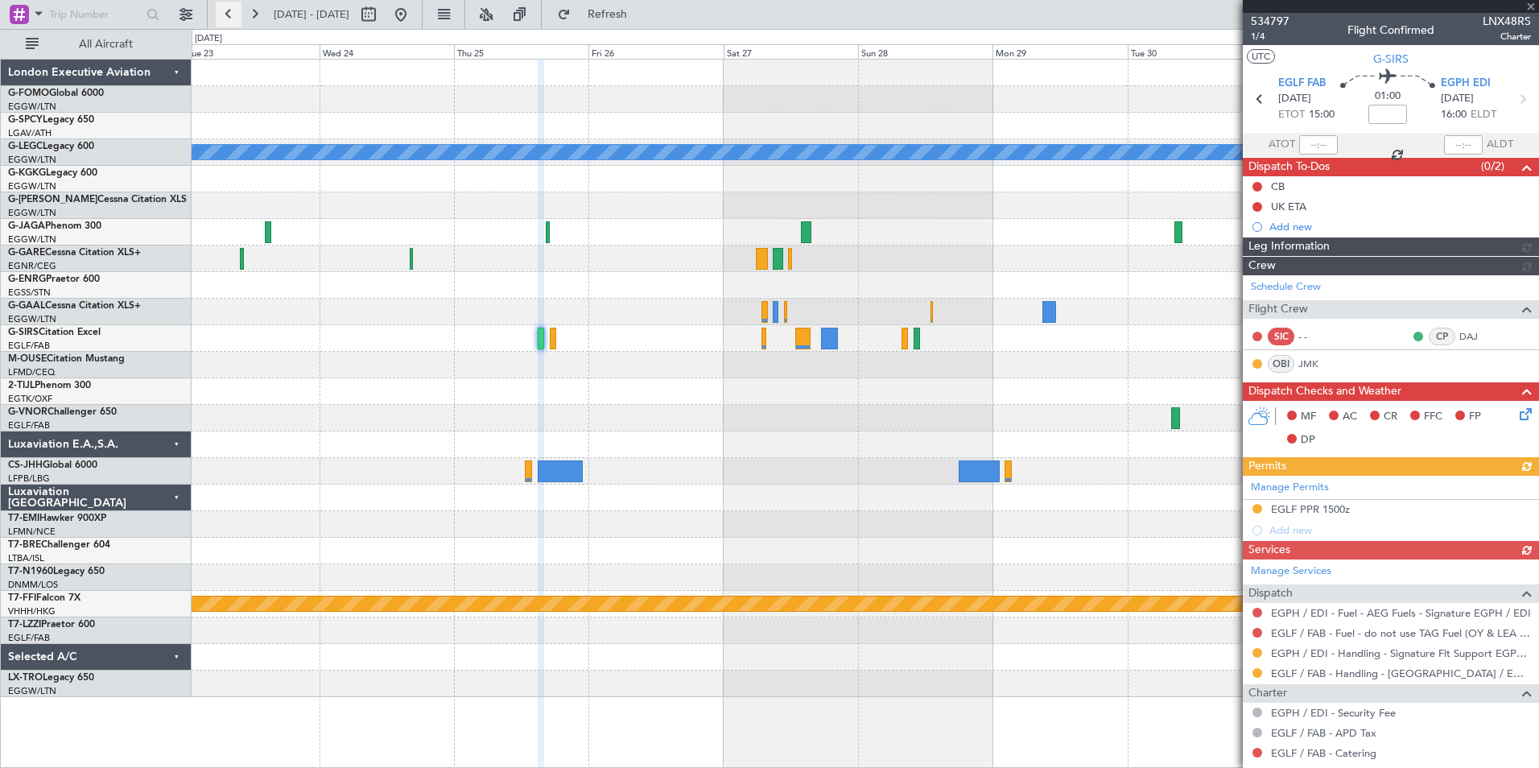
click at [230, 9] on button at bounding box center [229, 15] width 26 height 26
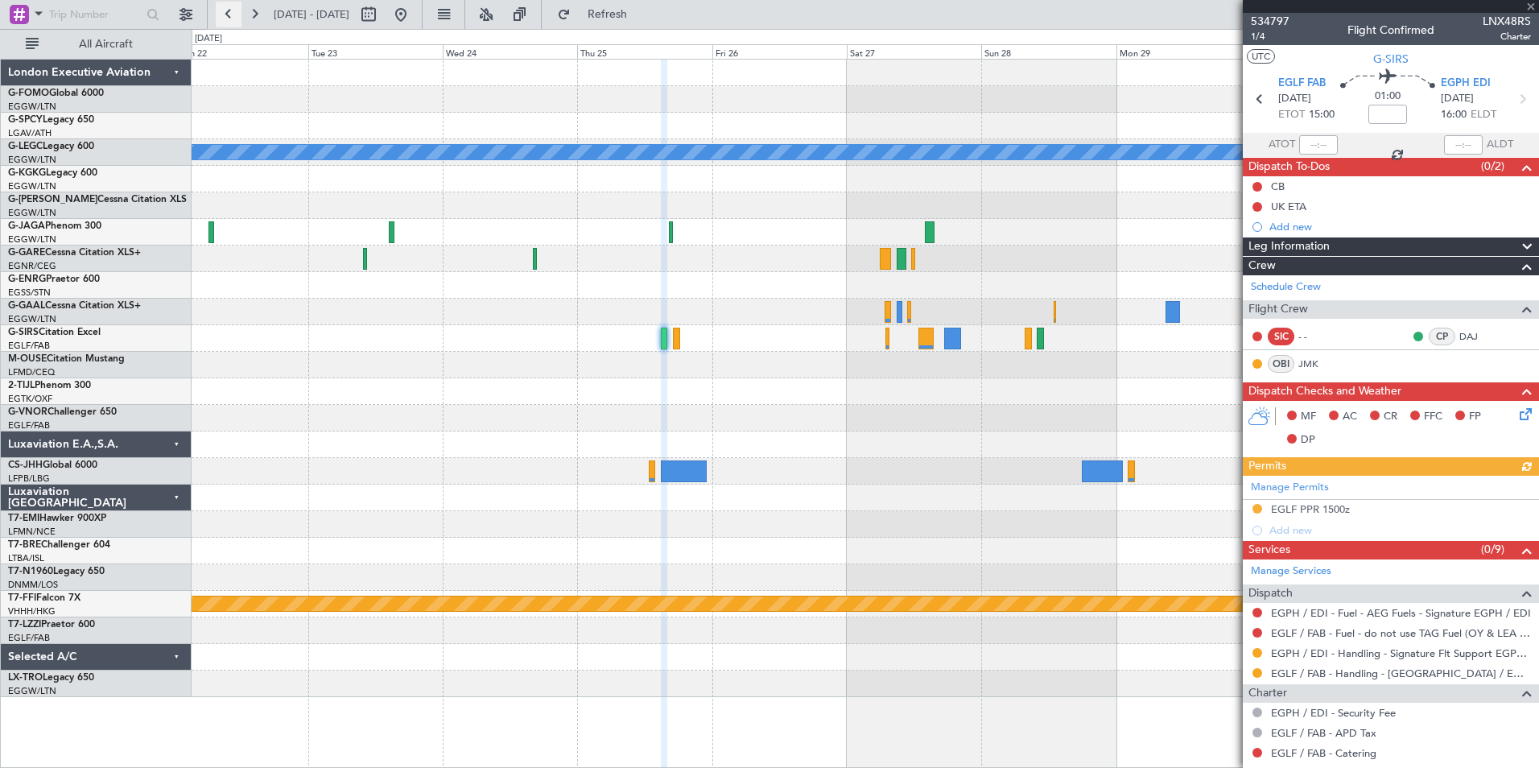
click at [230, 9] on button at bounding box center [229, 15] width 26 height 26
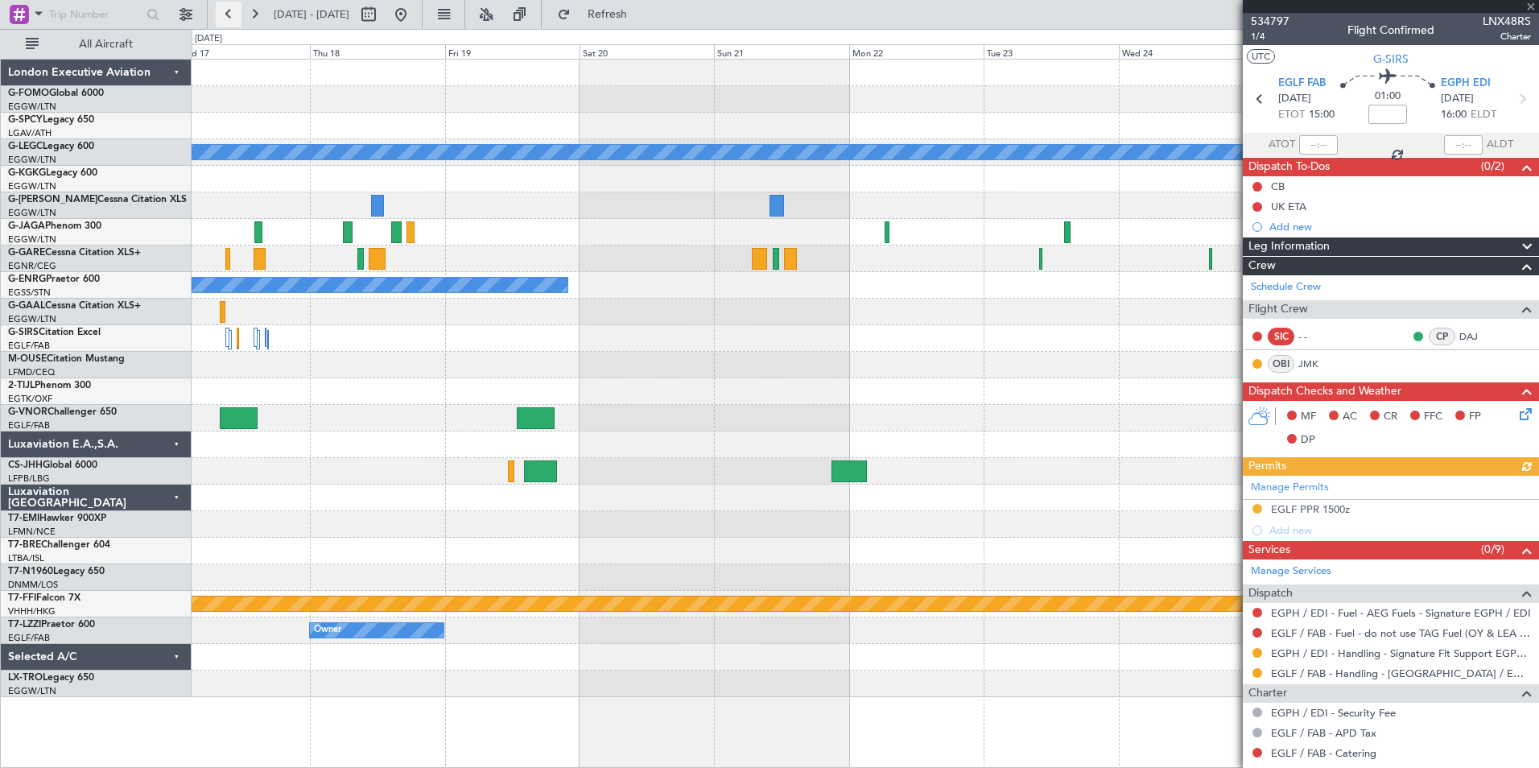
click at [230, 9] on button at bounding box center [229, 15] width 26 height 26
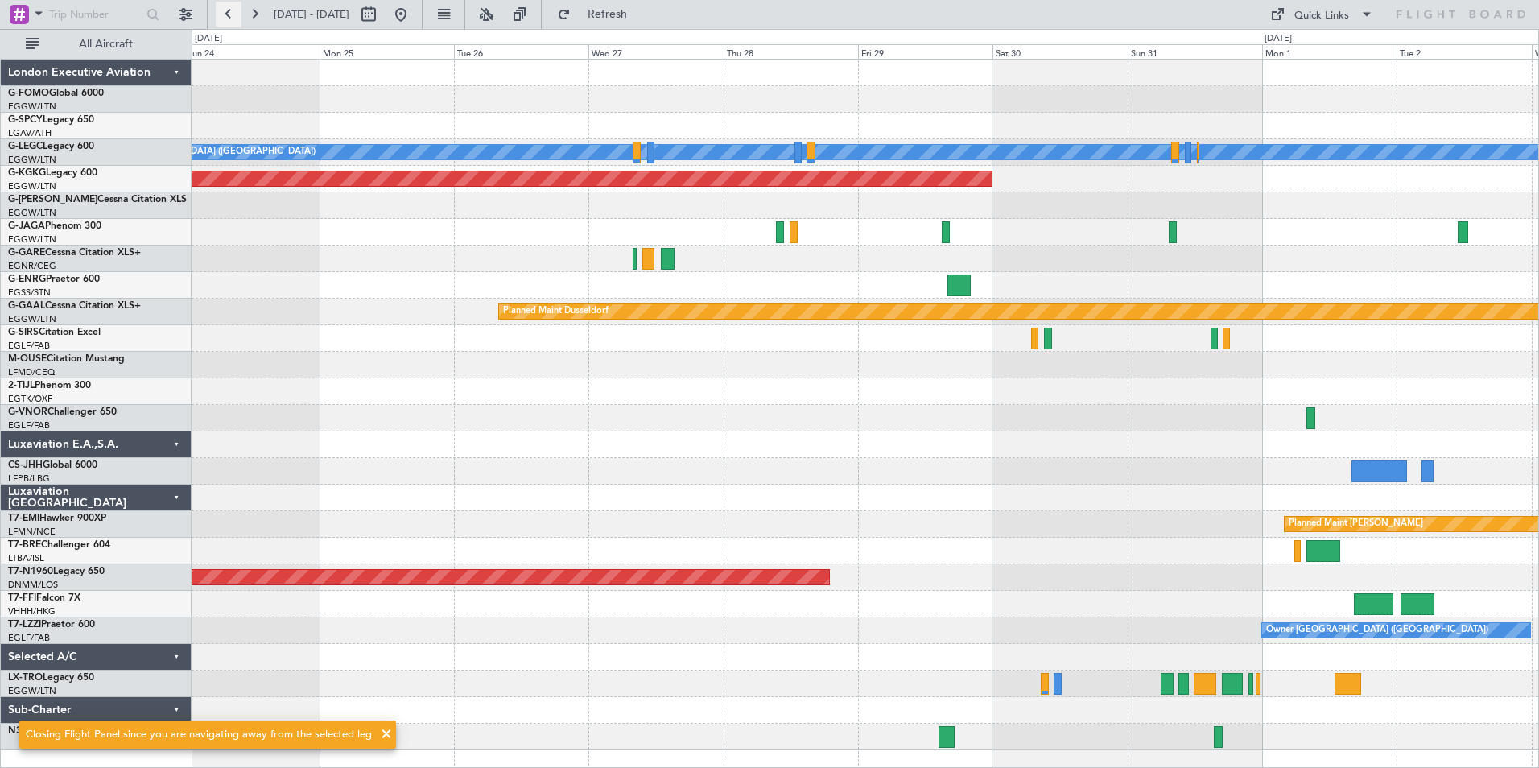
click at [230, 9] on button at bounding box center [229, 15] width 26 height 26
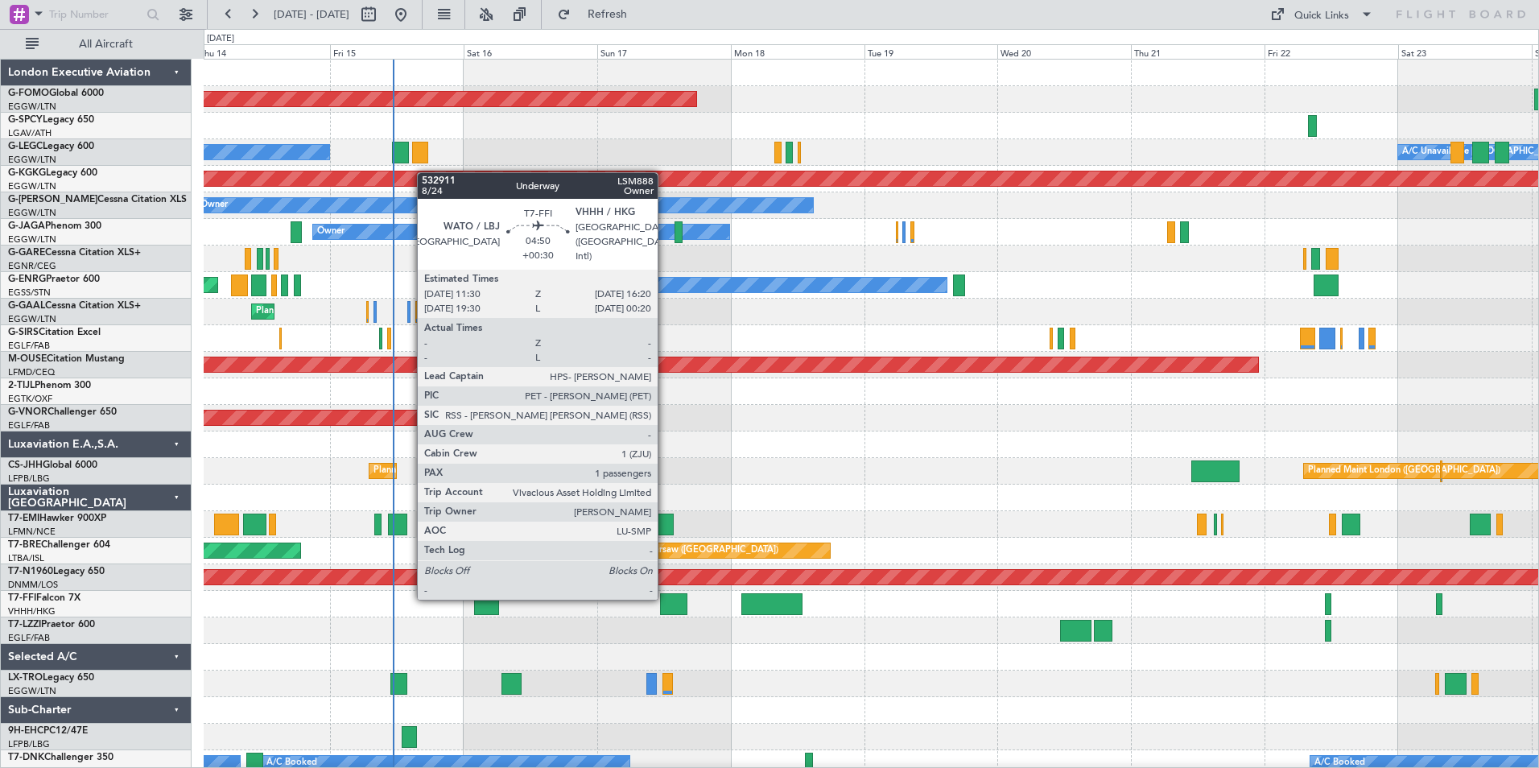
click at [665, 598] on div at bounding box center [673, 604] width 27 height 22
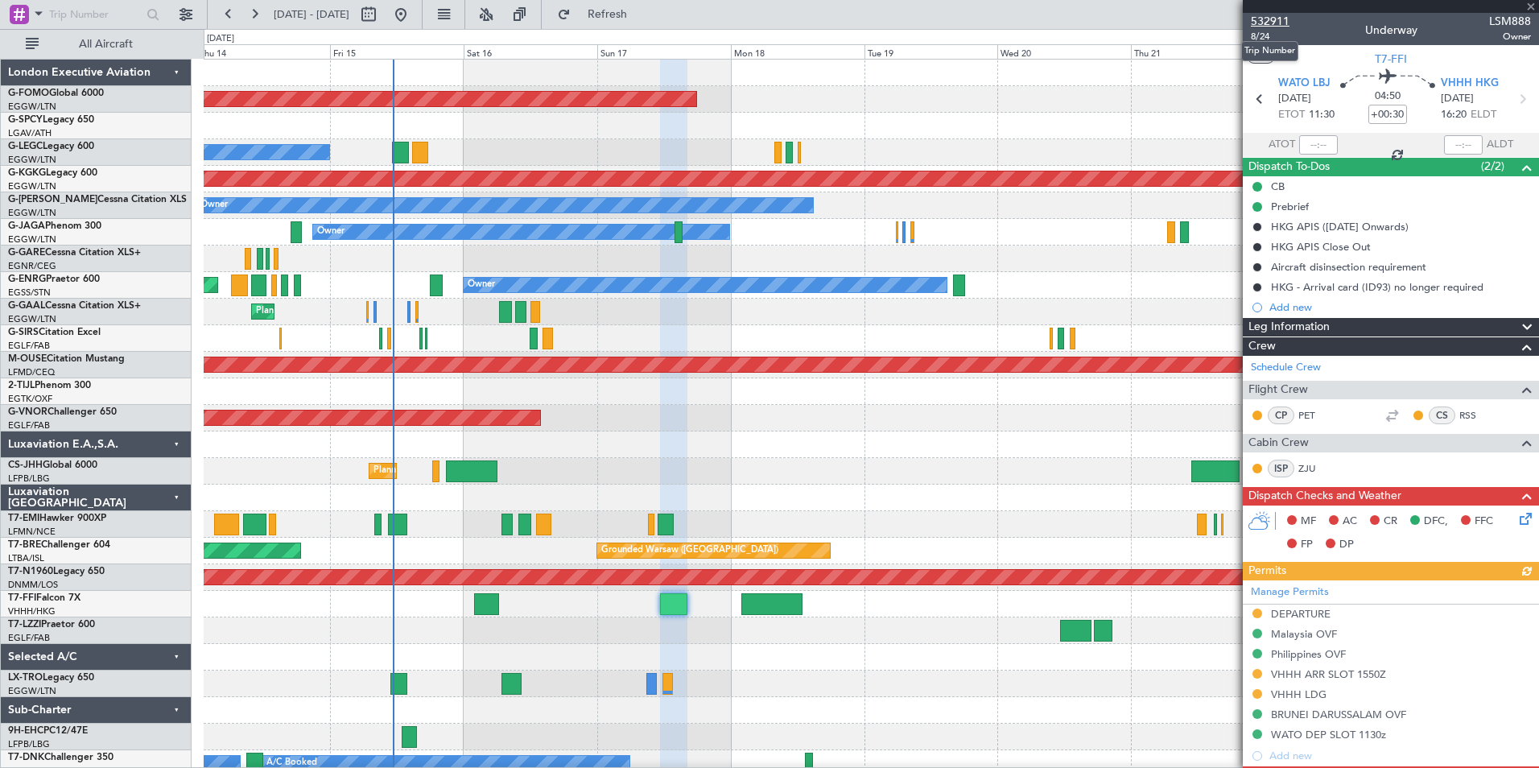
click at [1270, 19] on span "532911" at bounding box center [1270, 21] width 39 height 17
click at [641, 18] on span "Refresh" at bounding box center [608, 14] width 68 height 11
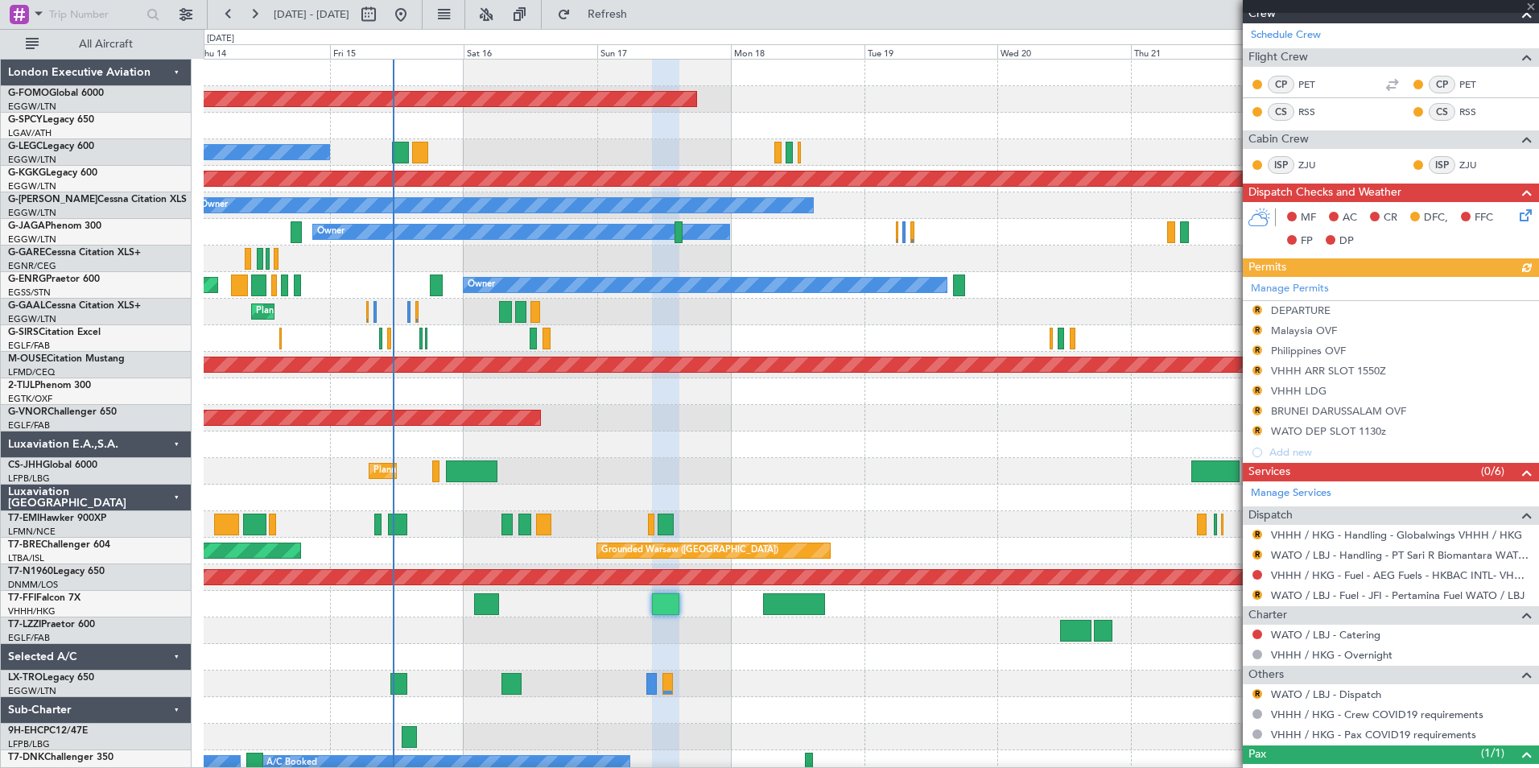
scroll to position [390, 0]
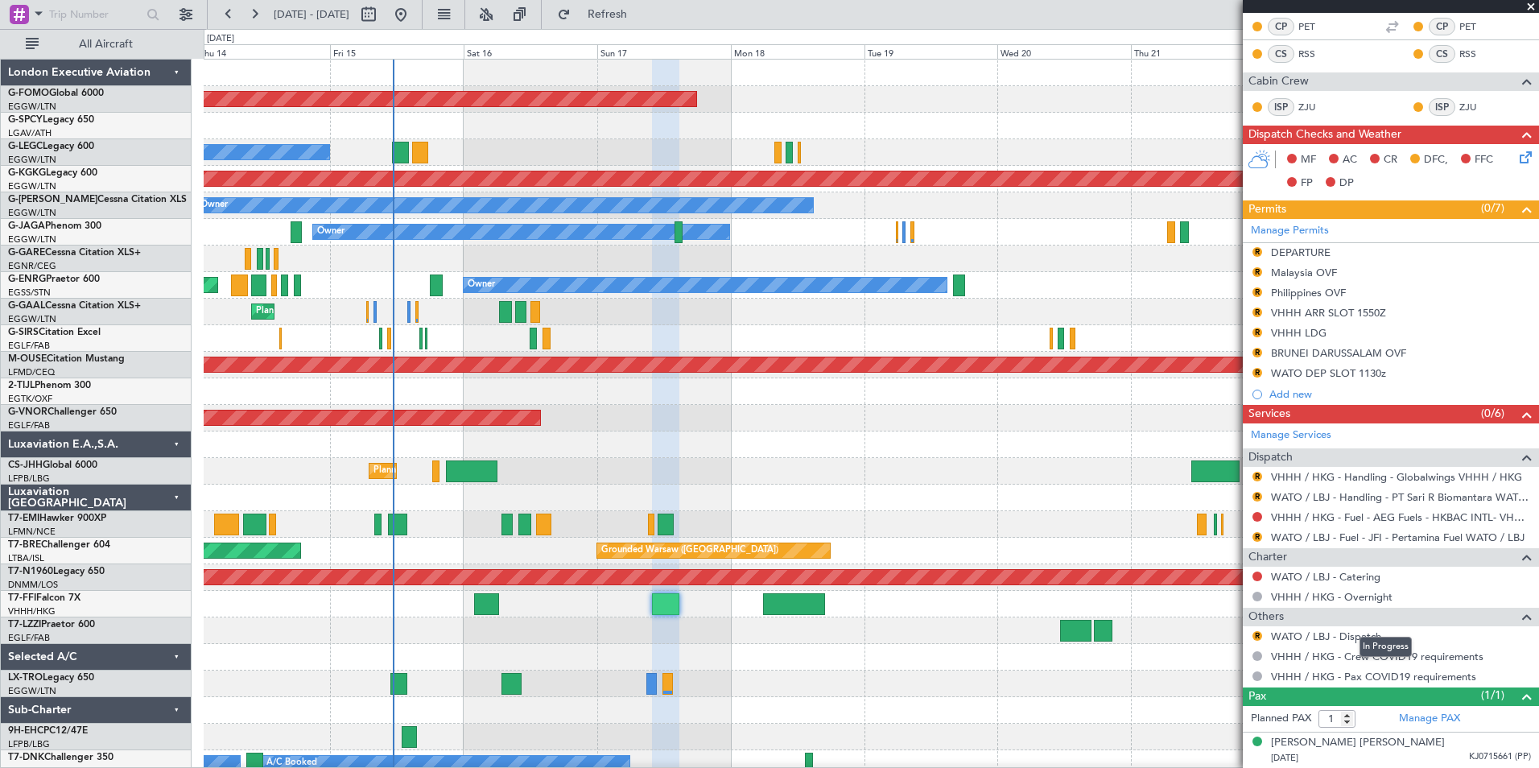
click at [1367, 637] on div "In Progress" at bounding box center [1385, 647] width 52 height 20
click at [1320, 637] on link "WATO / LBJ - Dispatch" at bounding box center [1326, 636] width 110 height 14
click at [261, 12] on button at bounding box center [254, 15] width 26 height 26
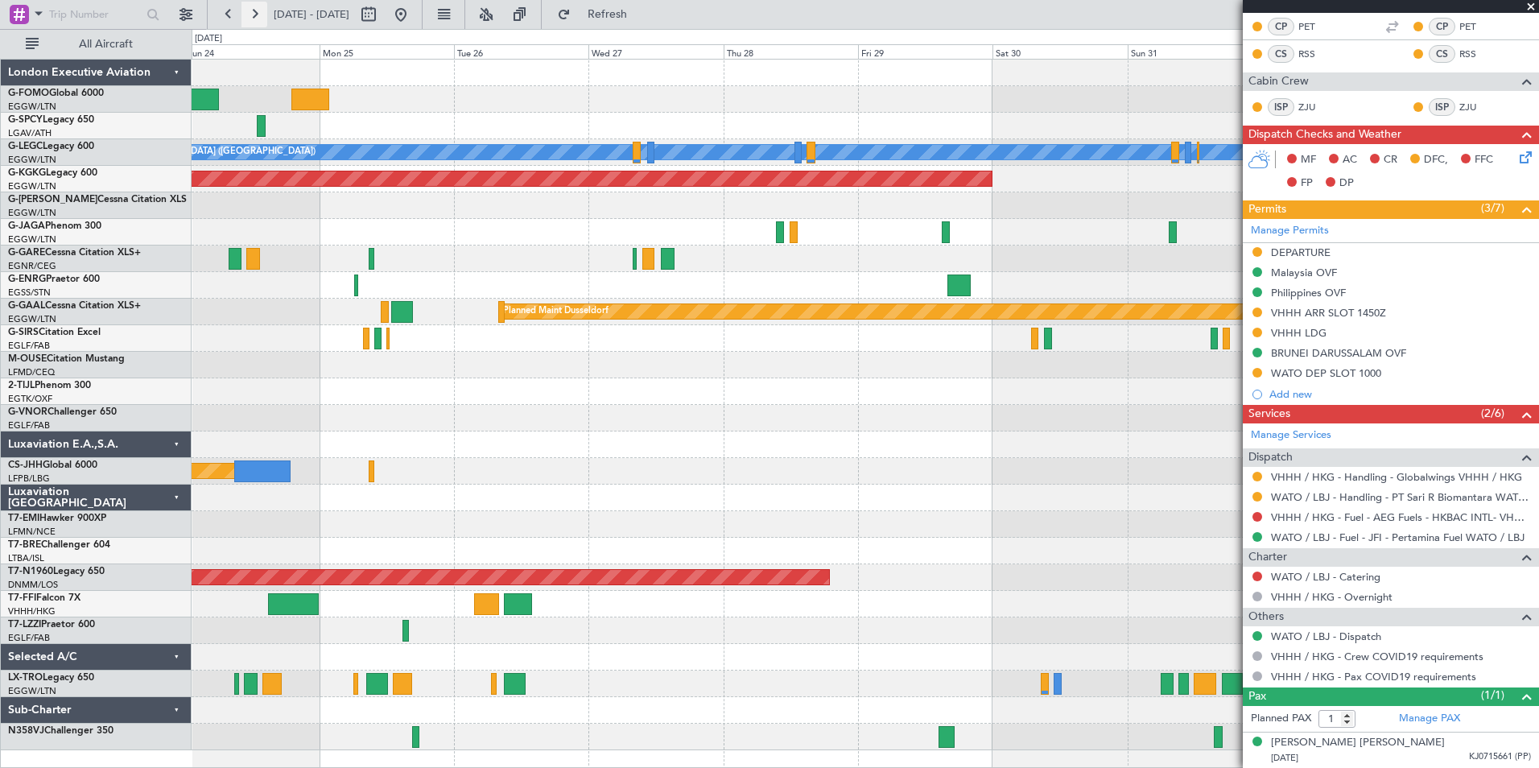
click at [261, 12] on button at bounding box center [254, 15] width 26 height 26
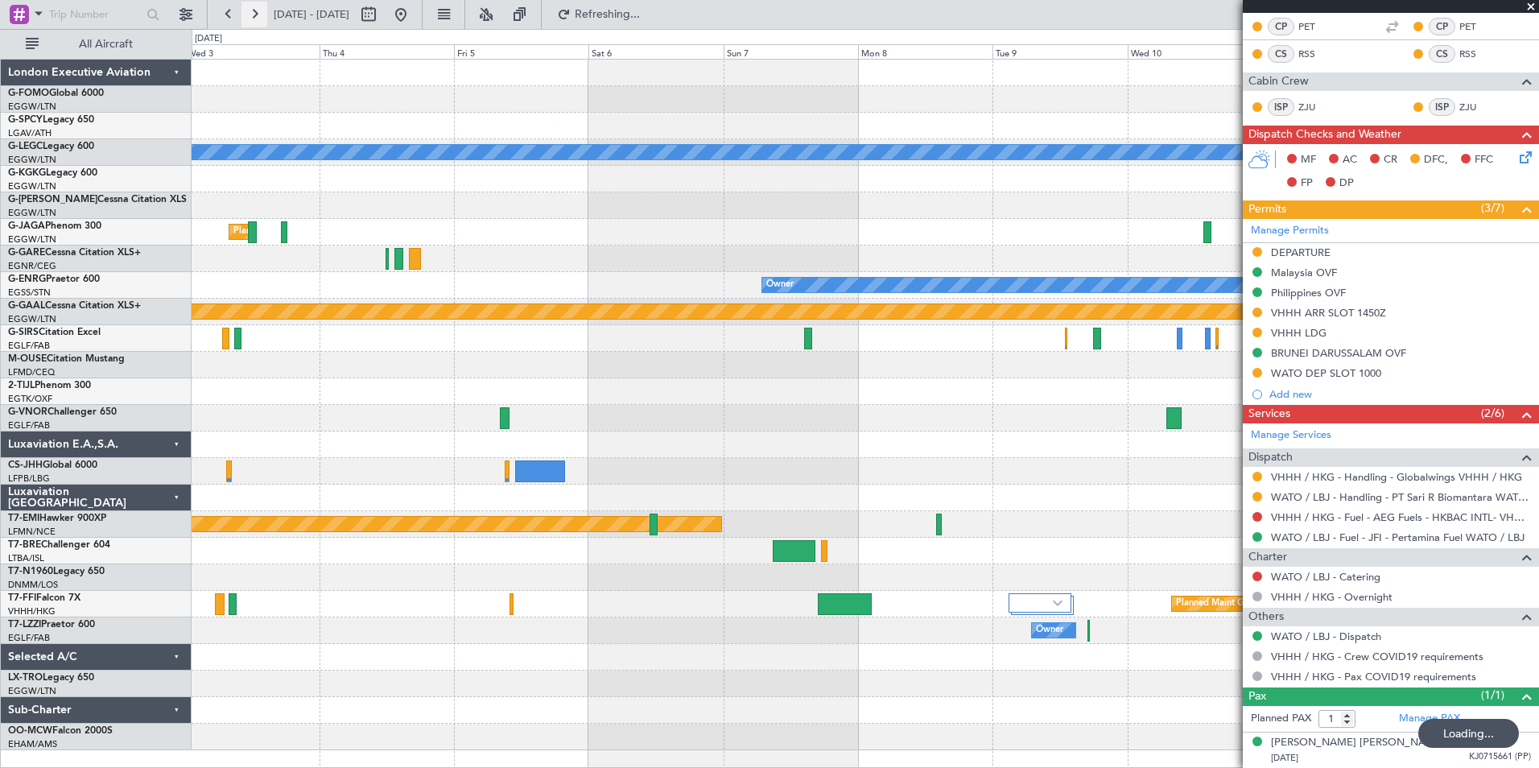
click at [261, 12] on button at bounding box center [254, 15] width 26 height 26
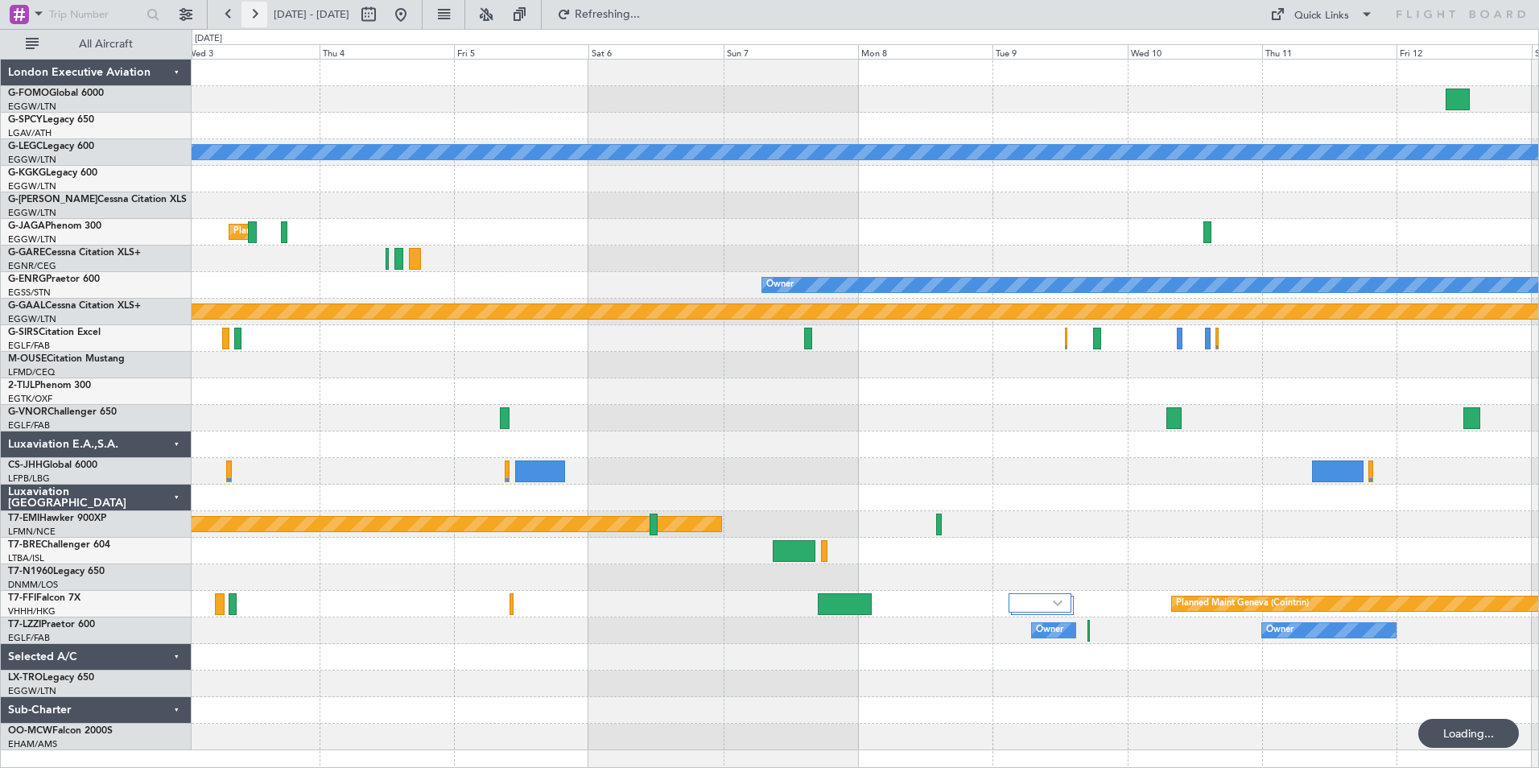
scroll to position [0, 0]
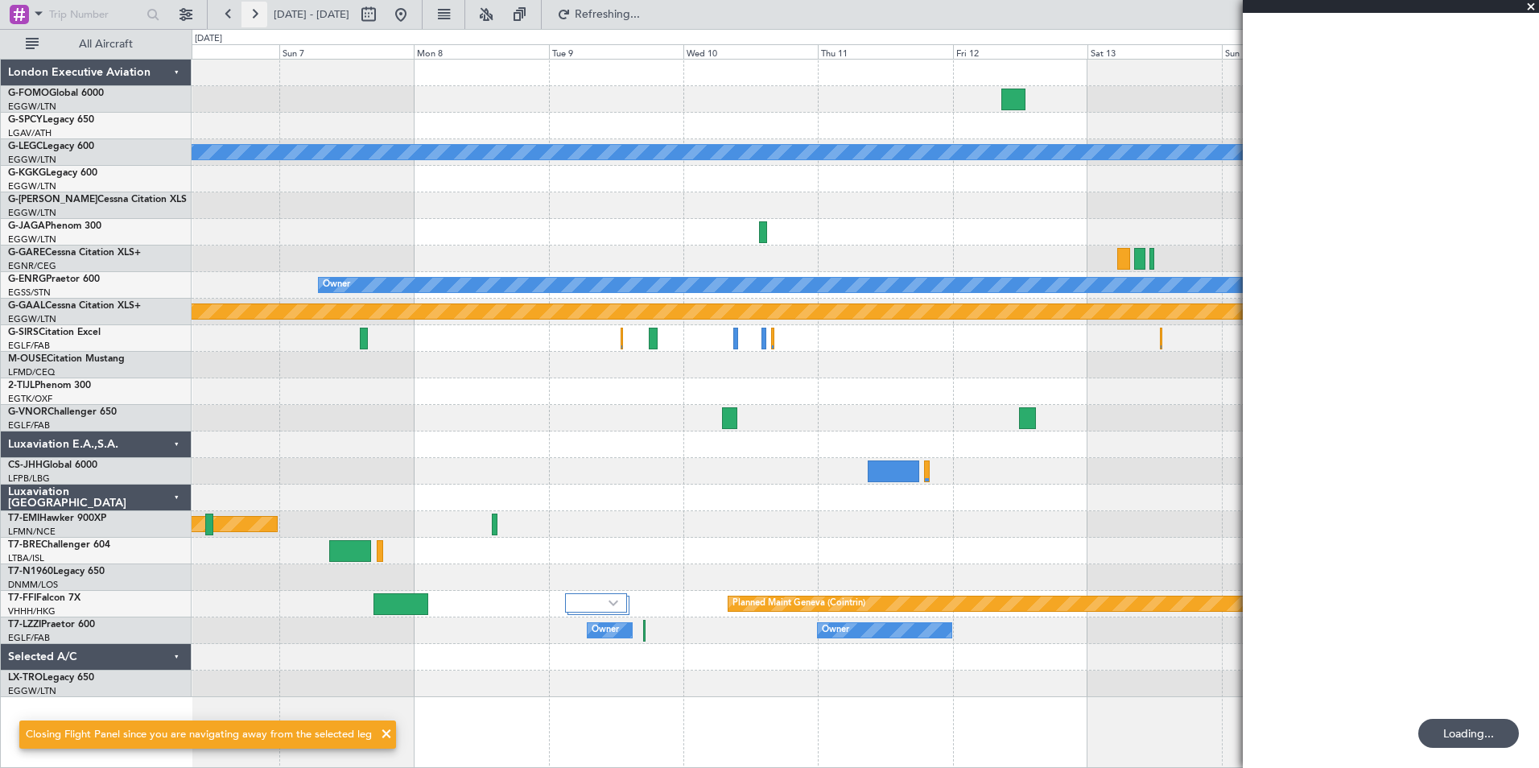
click at [261, 12] on button at bounding box center [254, 15] width 26 height 26
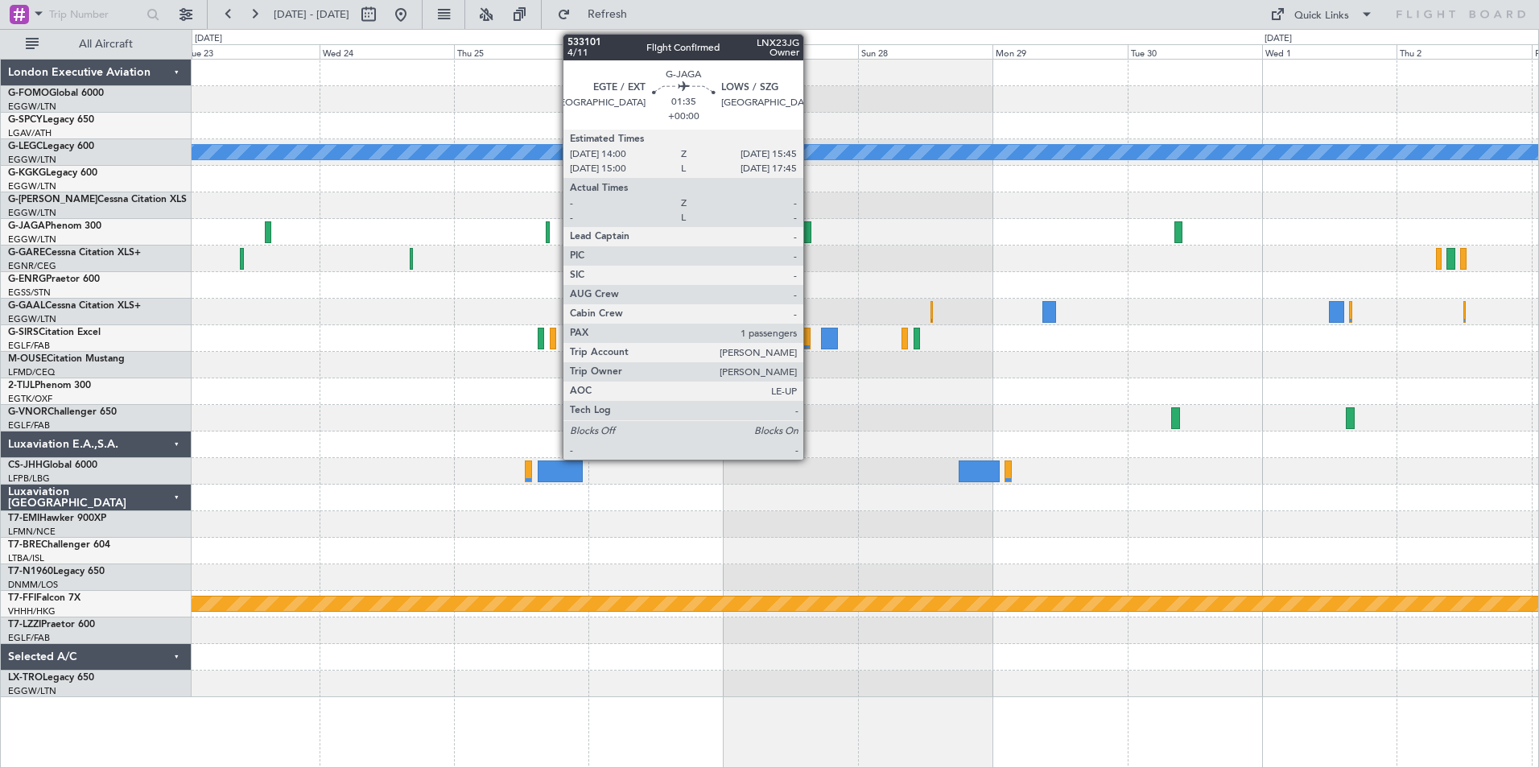
click at [810, 236] on div at bounding box center [806, 232] width 10 height 22
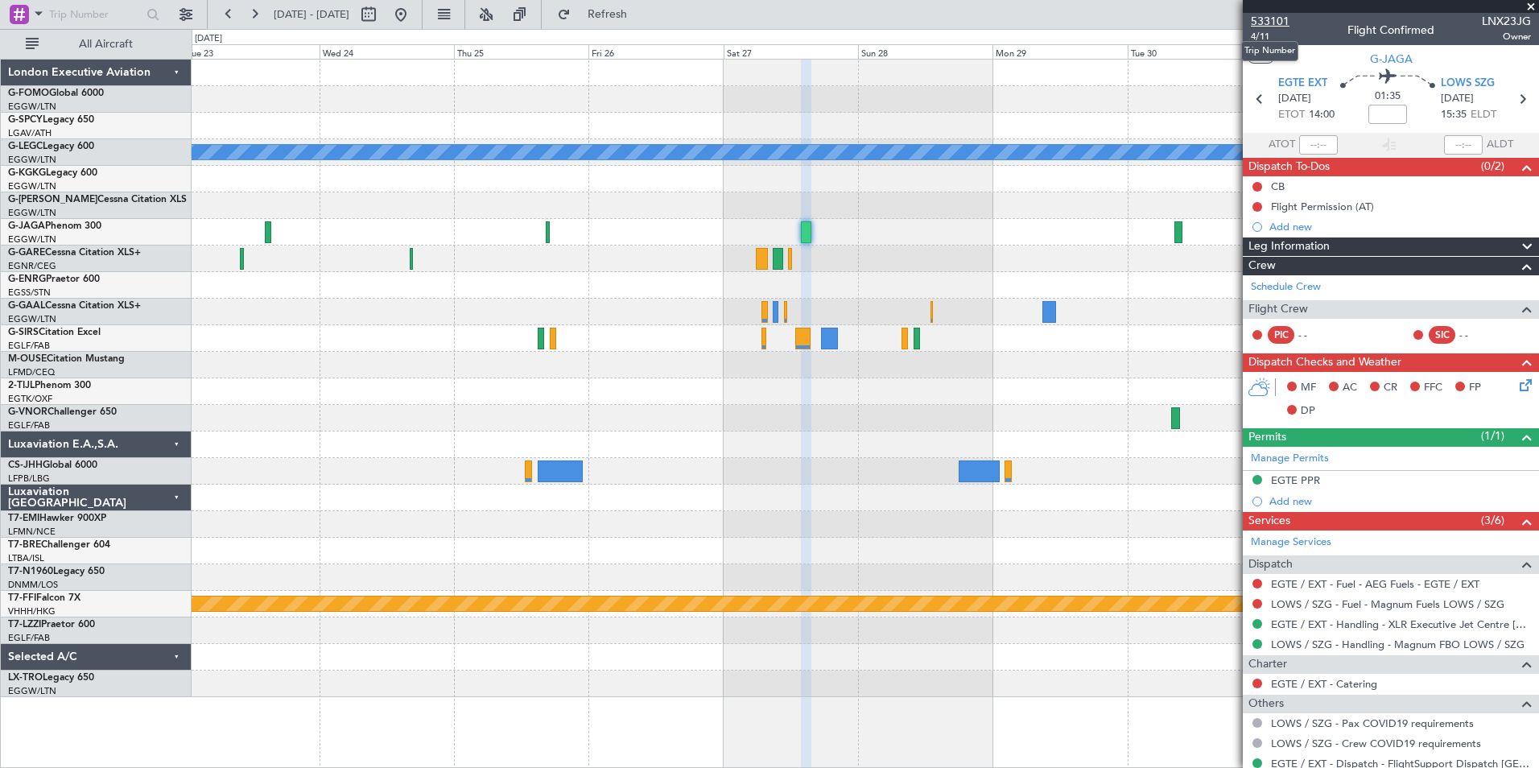
click at [1269, 23] on span "533101" at bounding box center [1270, 21] width 39 height 17
click at [641, 9] on span "Refresh" at bounding box center [608, 14] width 68 height 11
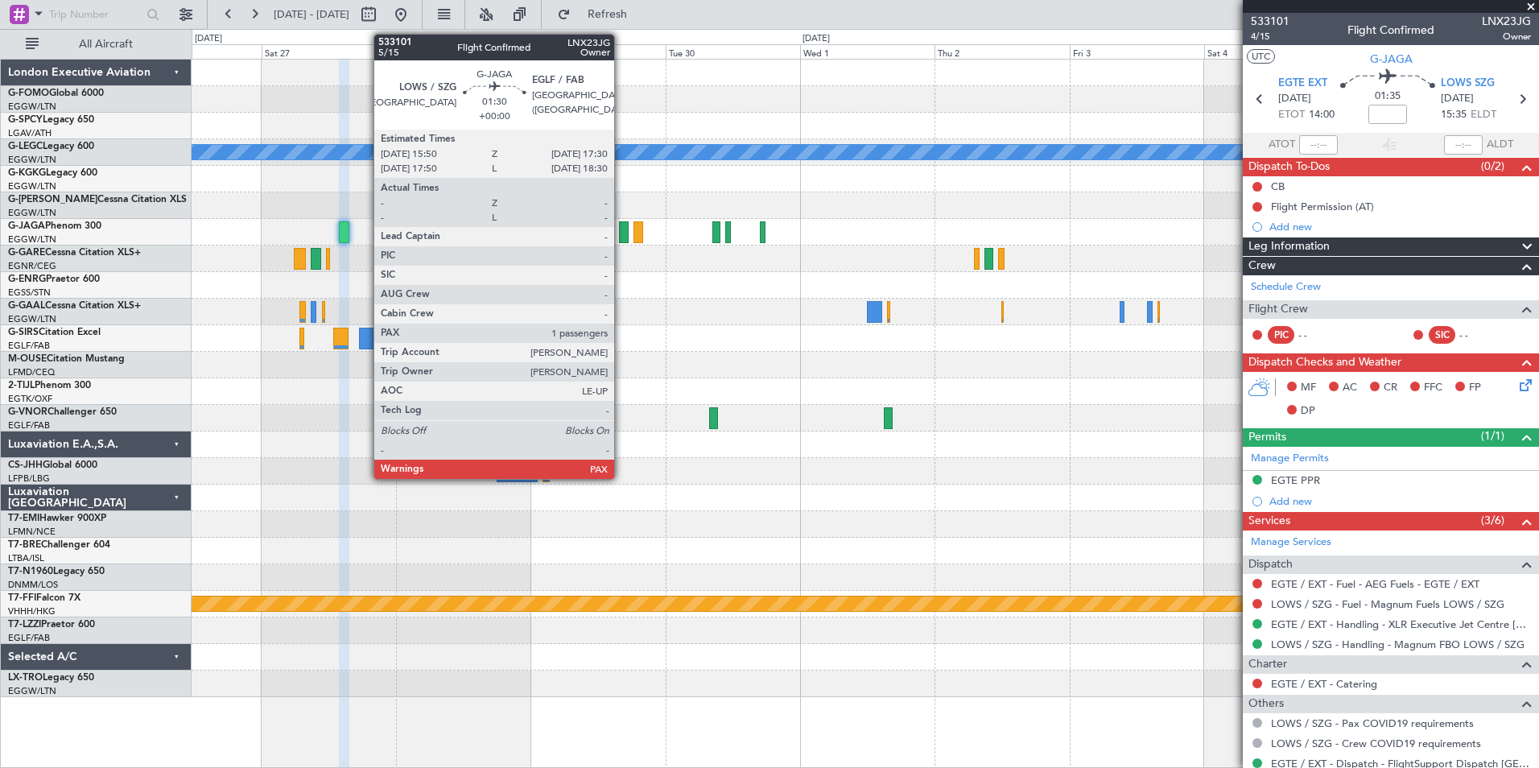
click at [621, 235] on div at bounding box center [624, 232] width 10 height 22
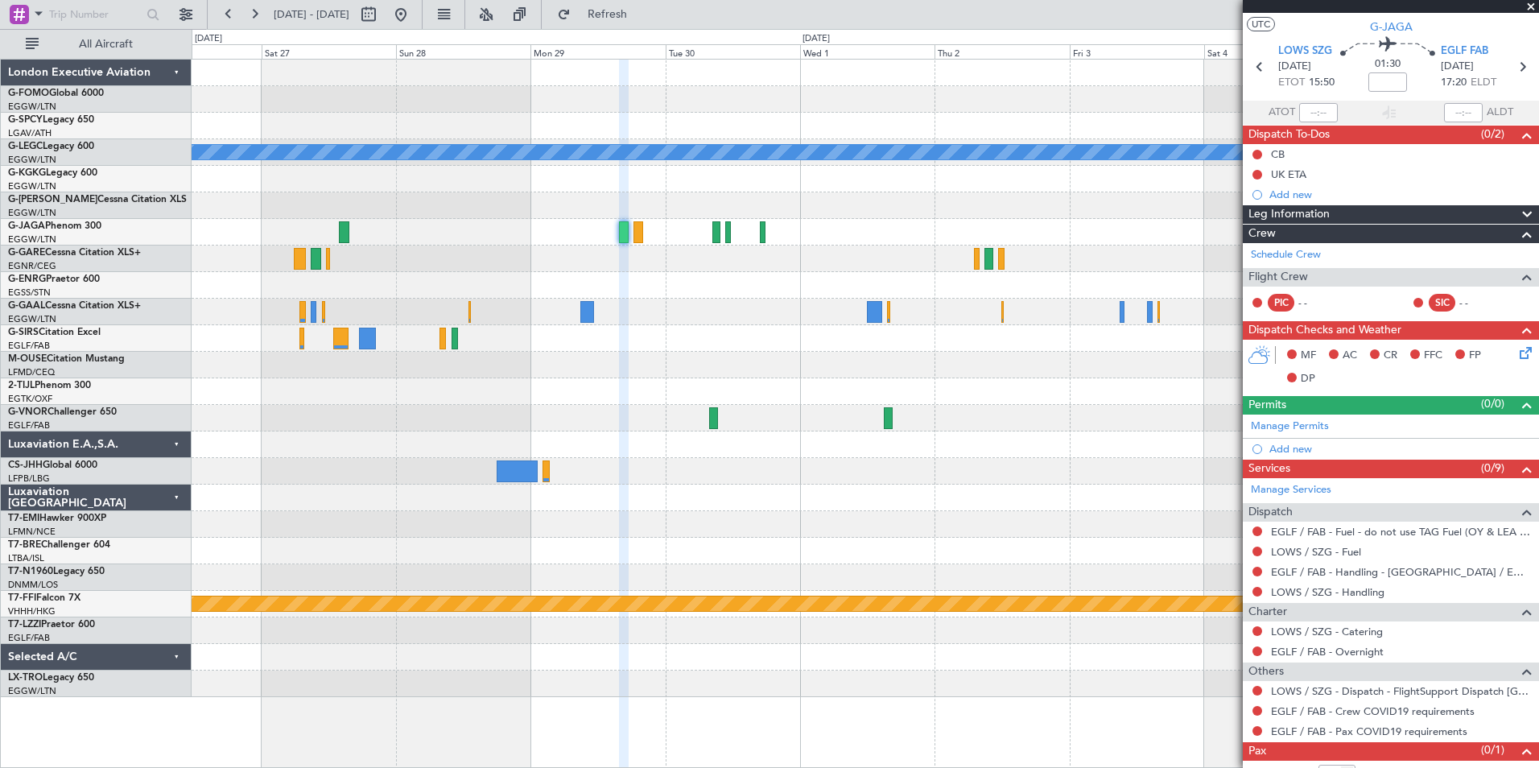
scroll to position [71, 0]
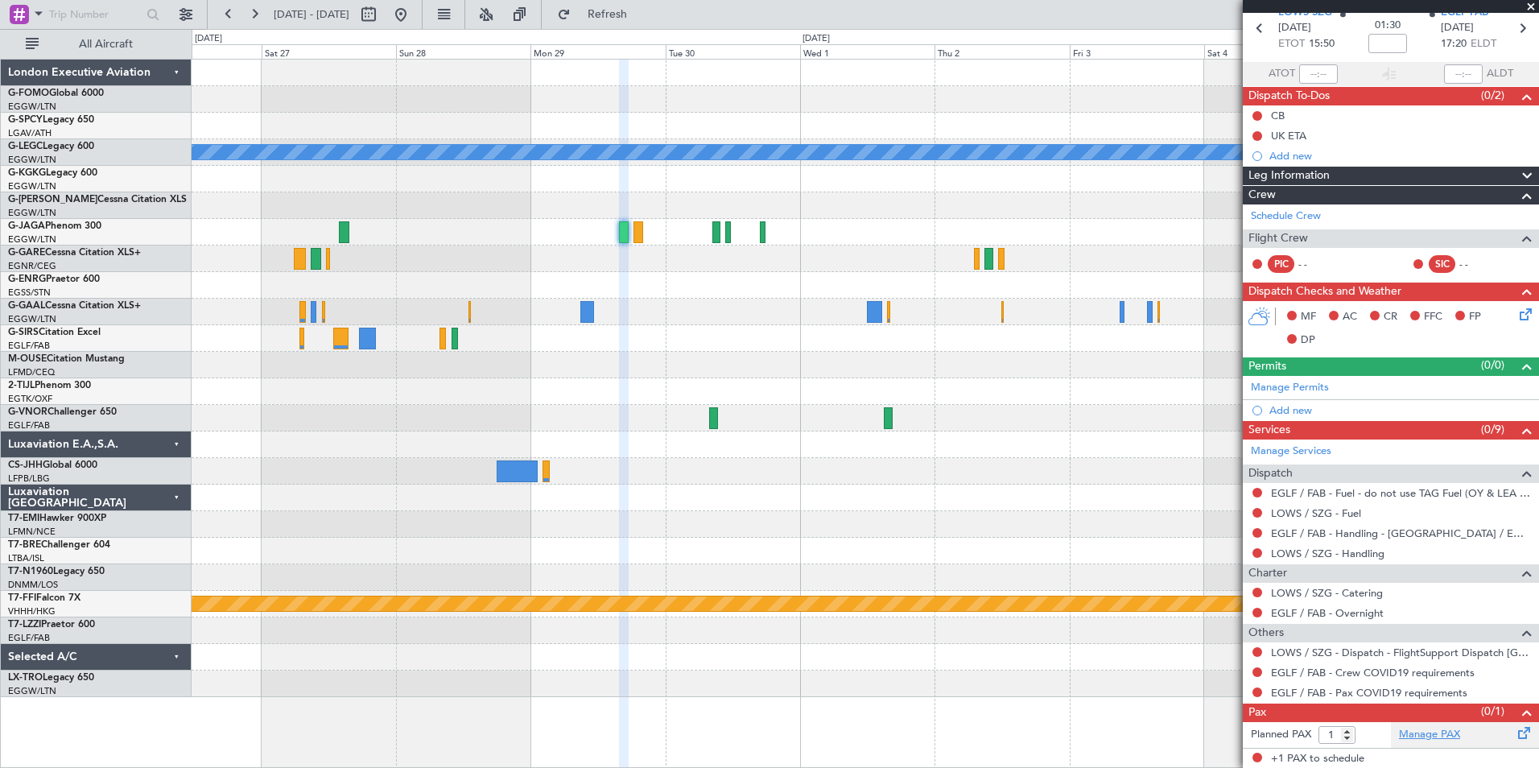
click at [1430, 736] on link "Manage PAX" at bounding box center [1429, 735] width 61 height 16
click at [1297, 220] on link "Schedule Crew" at bounding box center [1286, 216] width 70 height 16
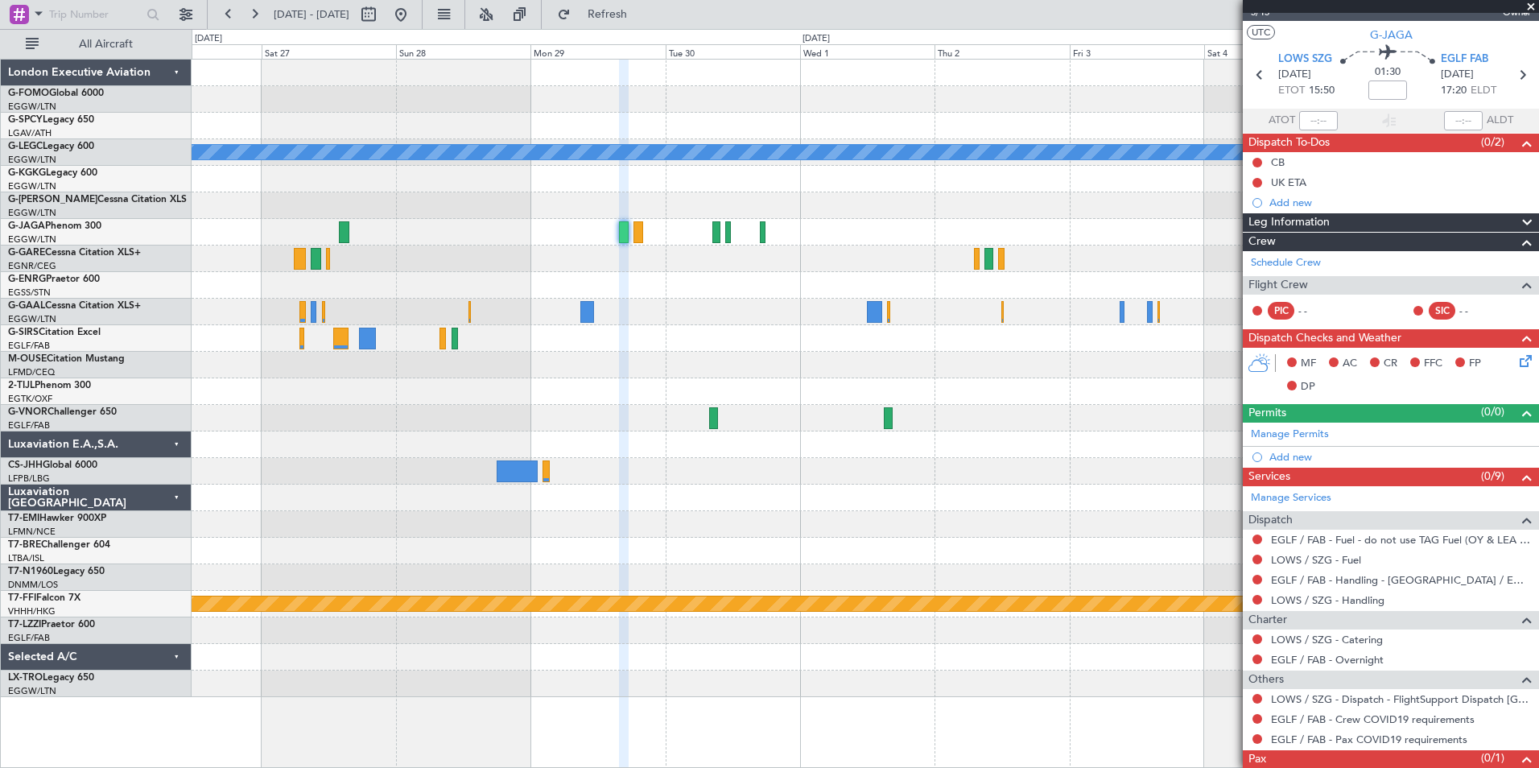
scroll to position [0, 0]
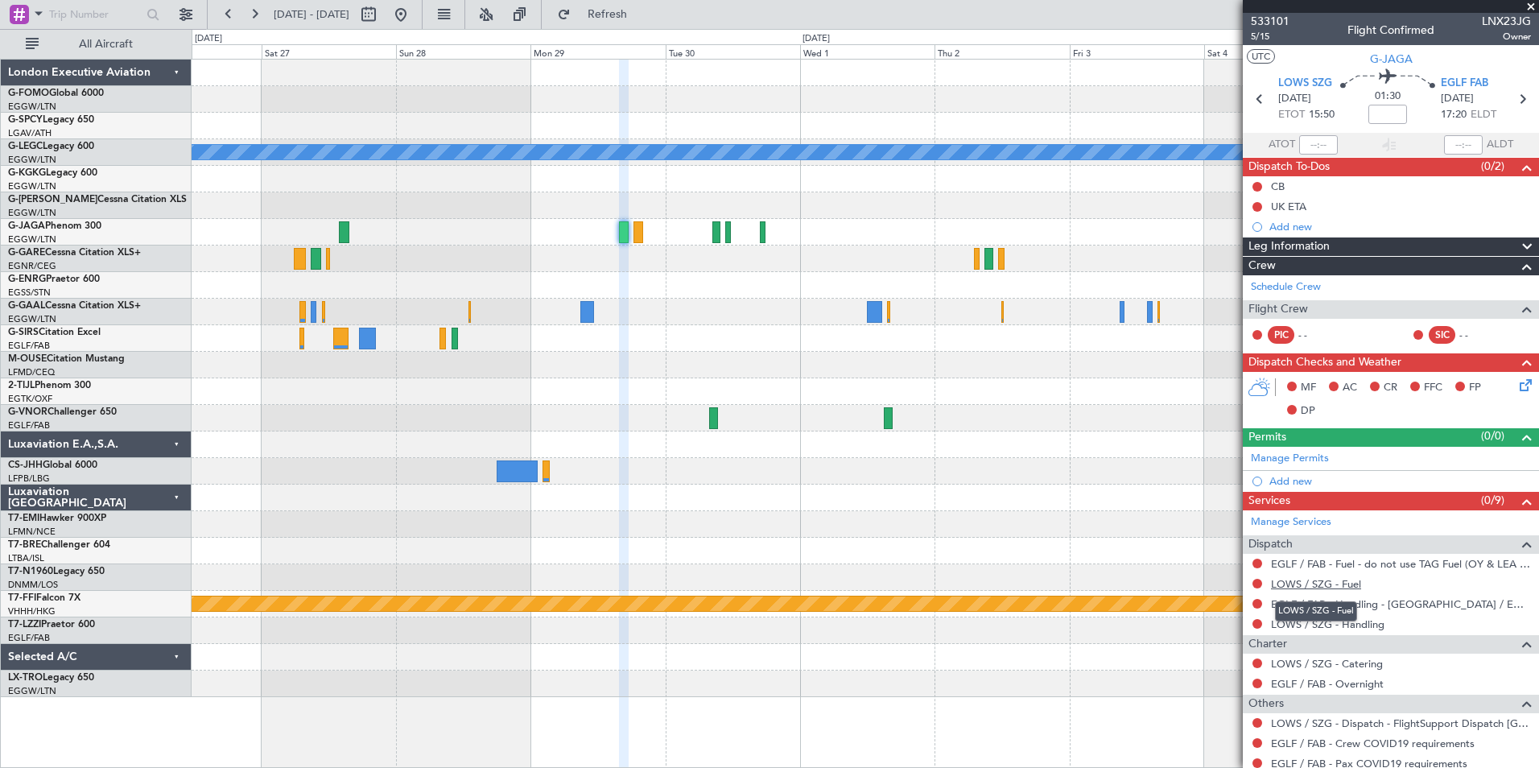
click at [1327, 583] on link "LOWS / SZG - Fuel" at bounding box center [1316, 584] width 90 height 14
click at [1346, 623] on link "LOWS / SZG - Handling" at bounding box center [1327, 624] width 113 height 14
click at [641, 16] on span "Refresh" at bounding box center [608, 14] width 68 height 11
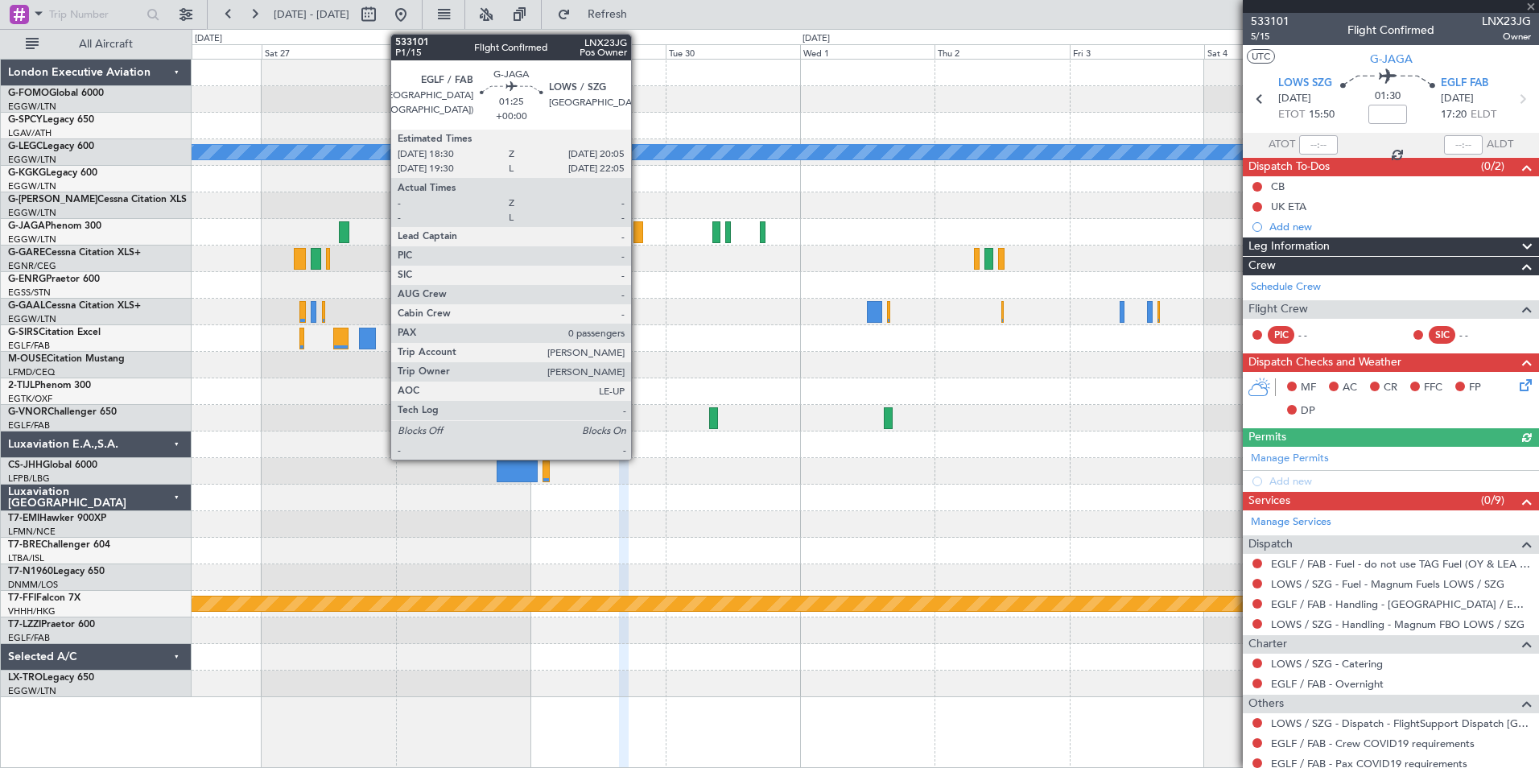
click at [638, 232] on div at bounding box center [638, 232] width 10 height 22
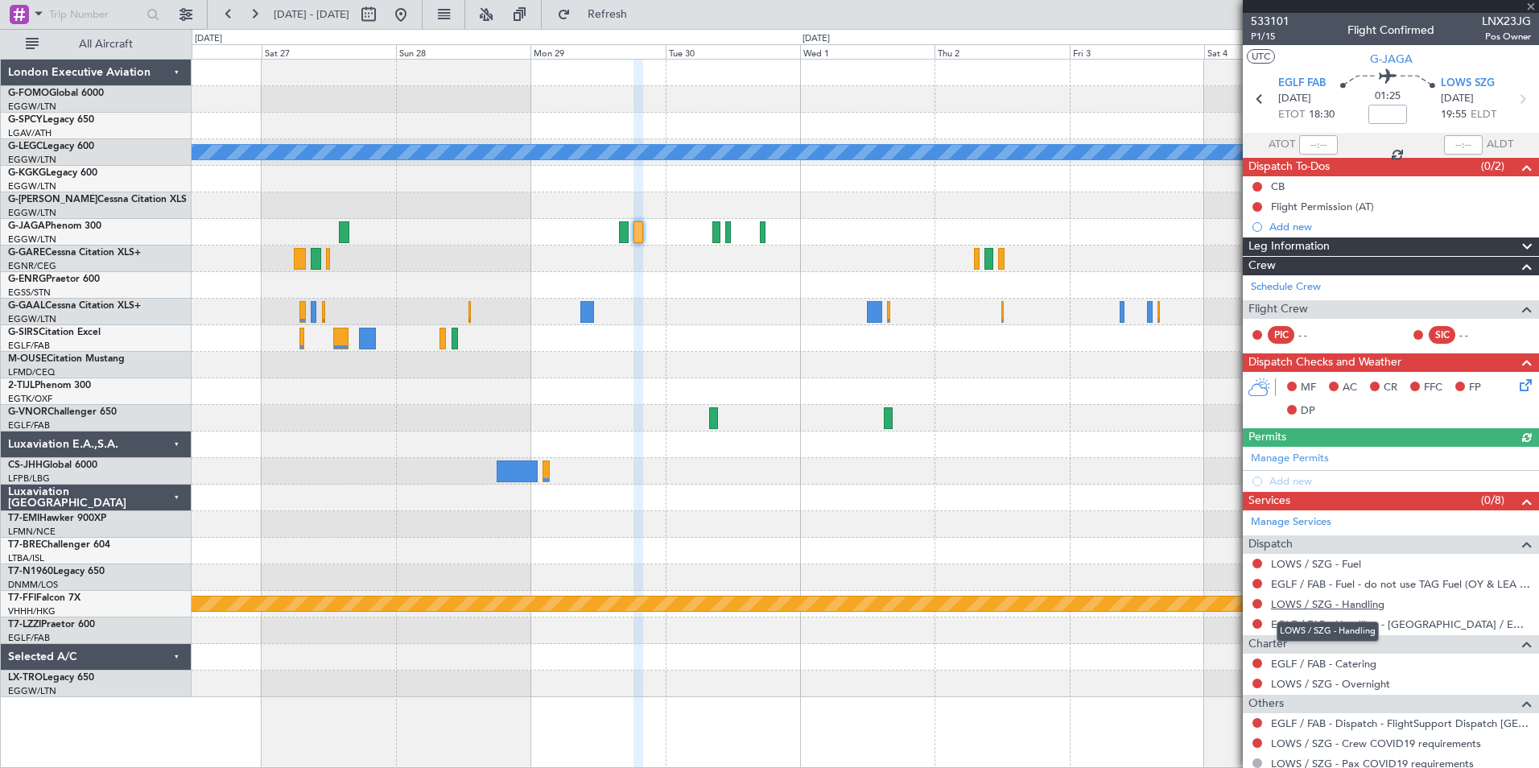
click at [1317, 599] on link "LOWS / SZG - Handling" at bounding box center [1327, 604] width 113 height 14
click at [1325, 565] on link "LOWS / SZG - Fuel" at bounding box center [1316, 564] width 90 height 14
click at [641, 20] on span "Refresh" at bounding box center [608, 14] width 68 height 11
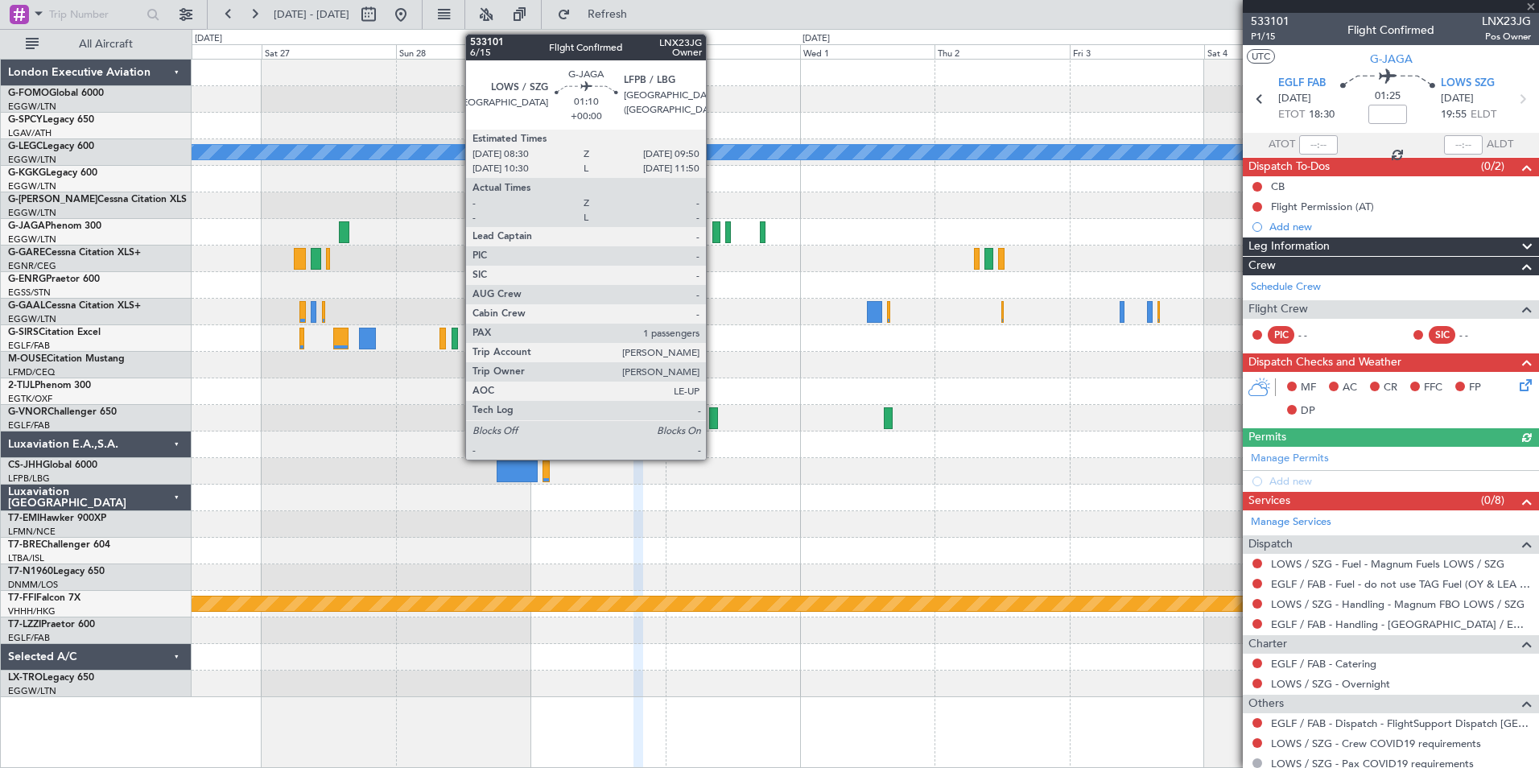
click at [713, 234] on div at bounding box center [716, 232] width 8 height 22
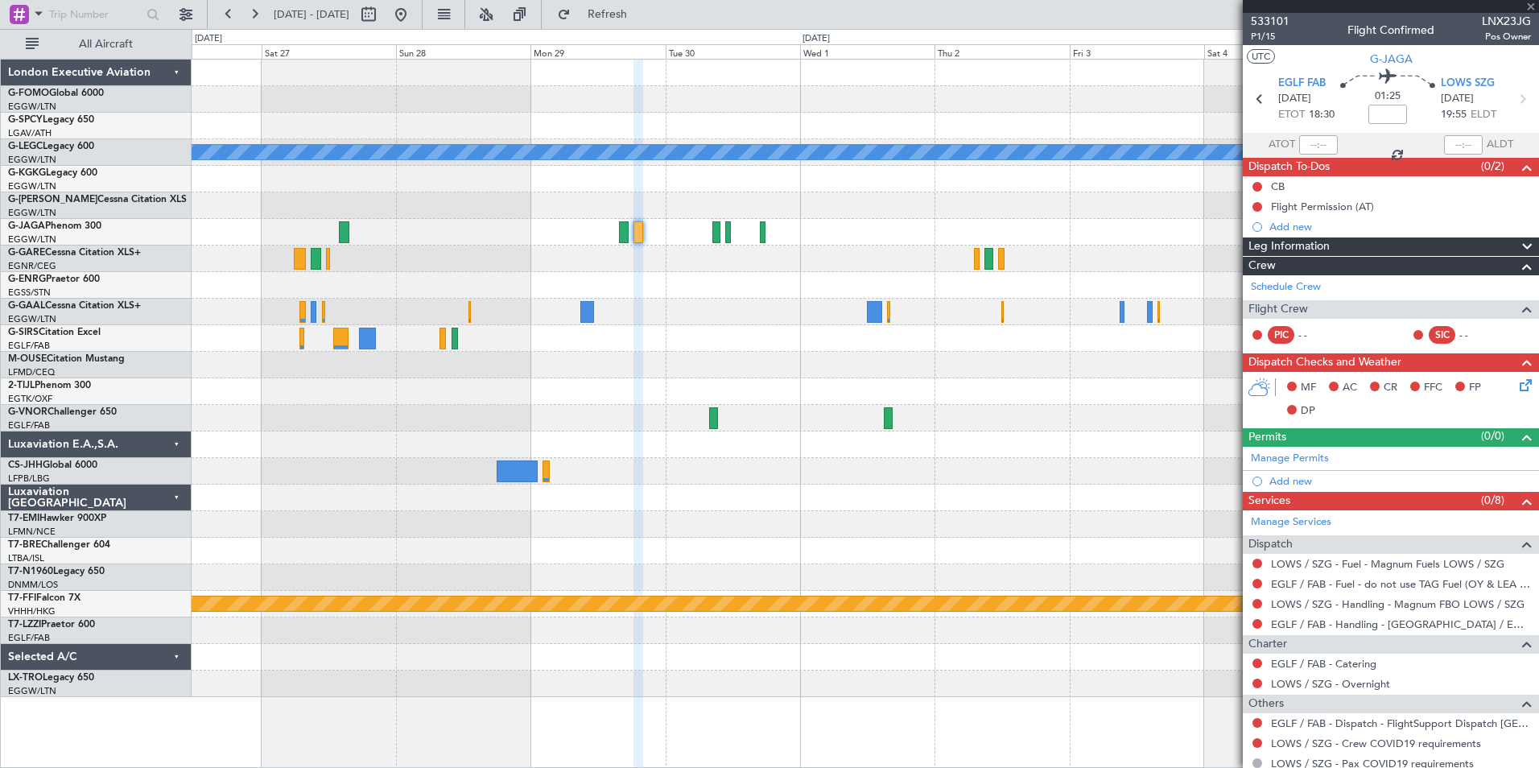
type input "1"
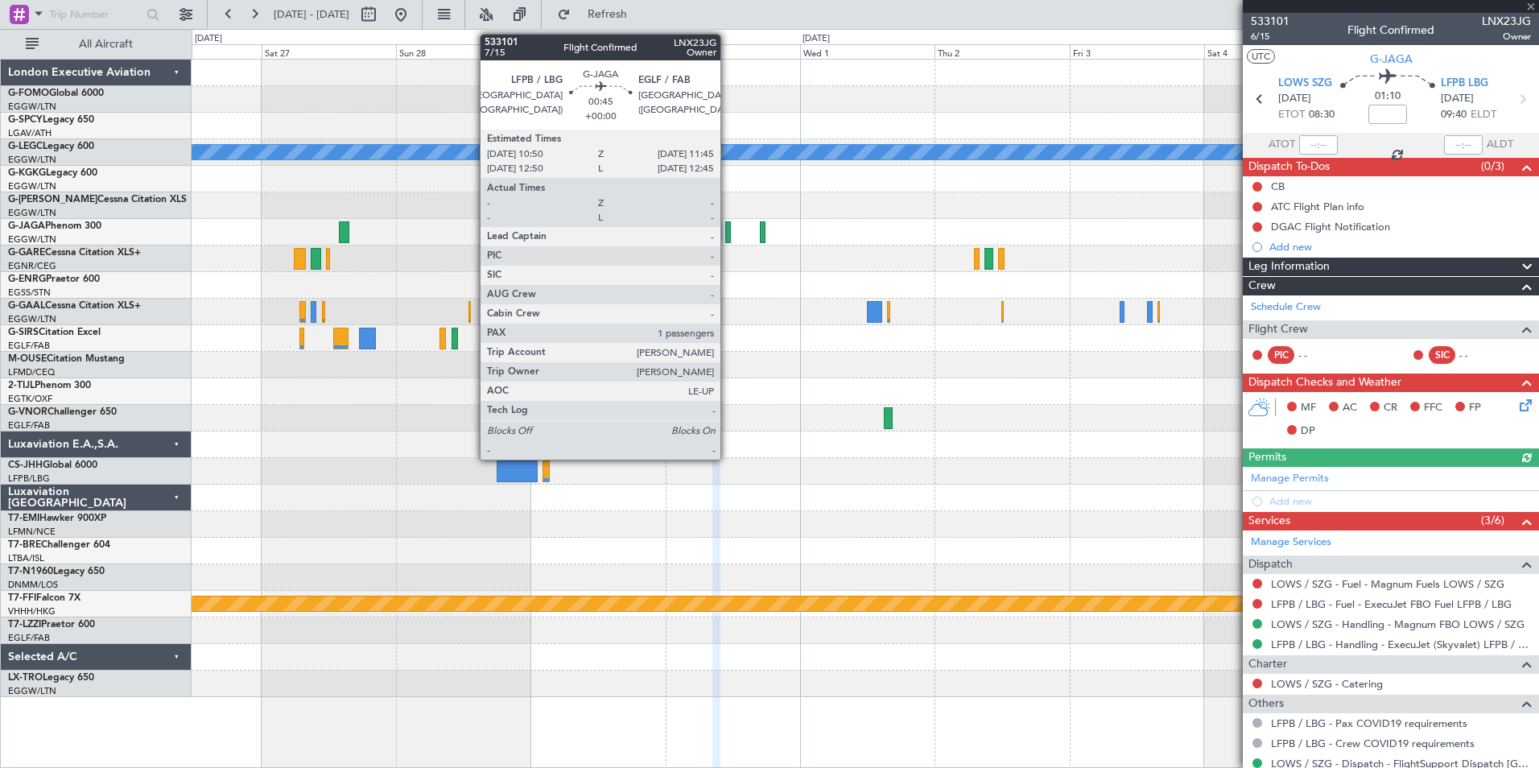
click at [728, 241] on div at bounding box center [728, 232] width 6 height 22
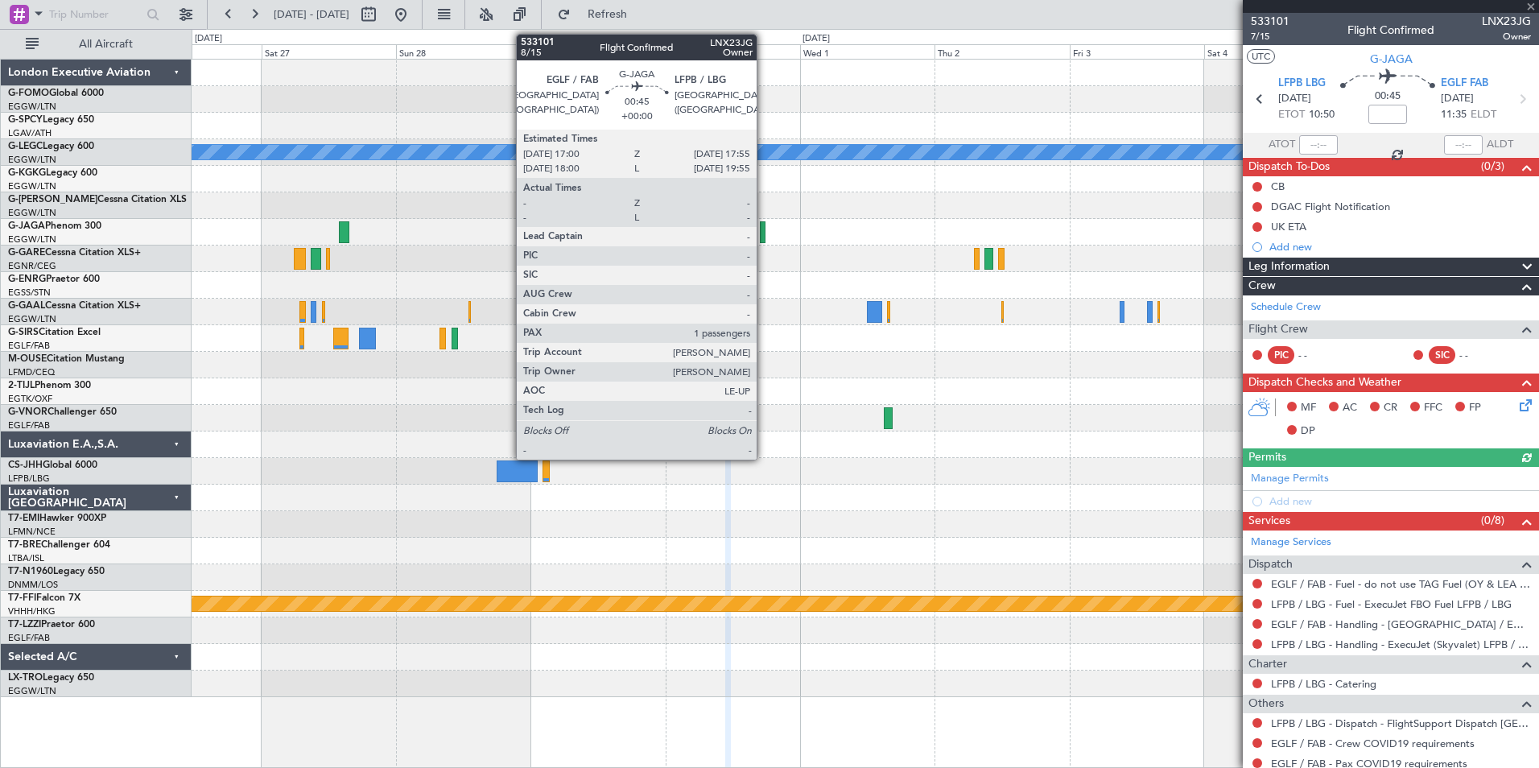
click at [764, 240] on div at bounding box center [763, 232] width 6 height 22
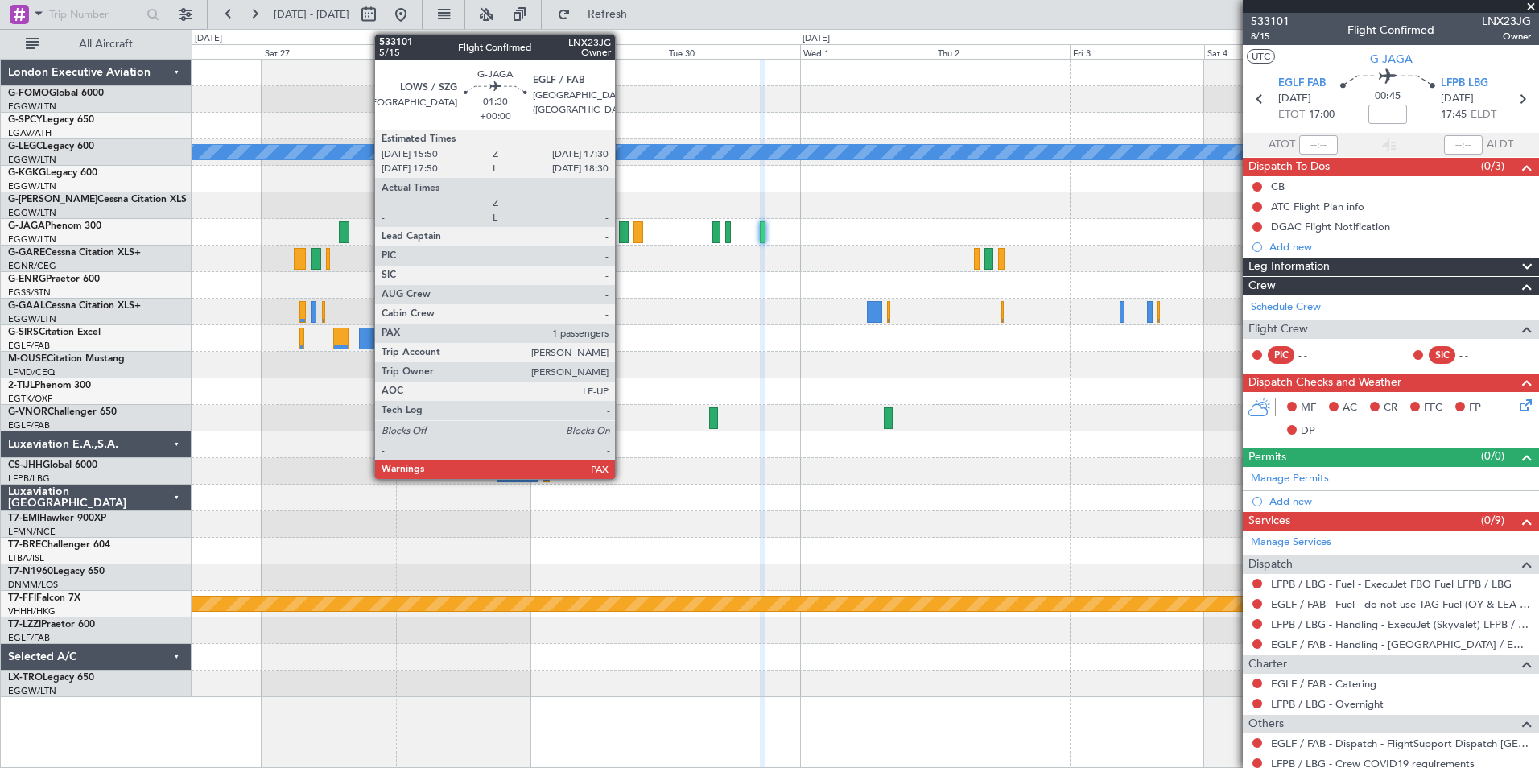
click at [622, 235] on div at bounding box center [624, 232] width 10 height 22
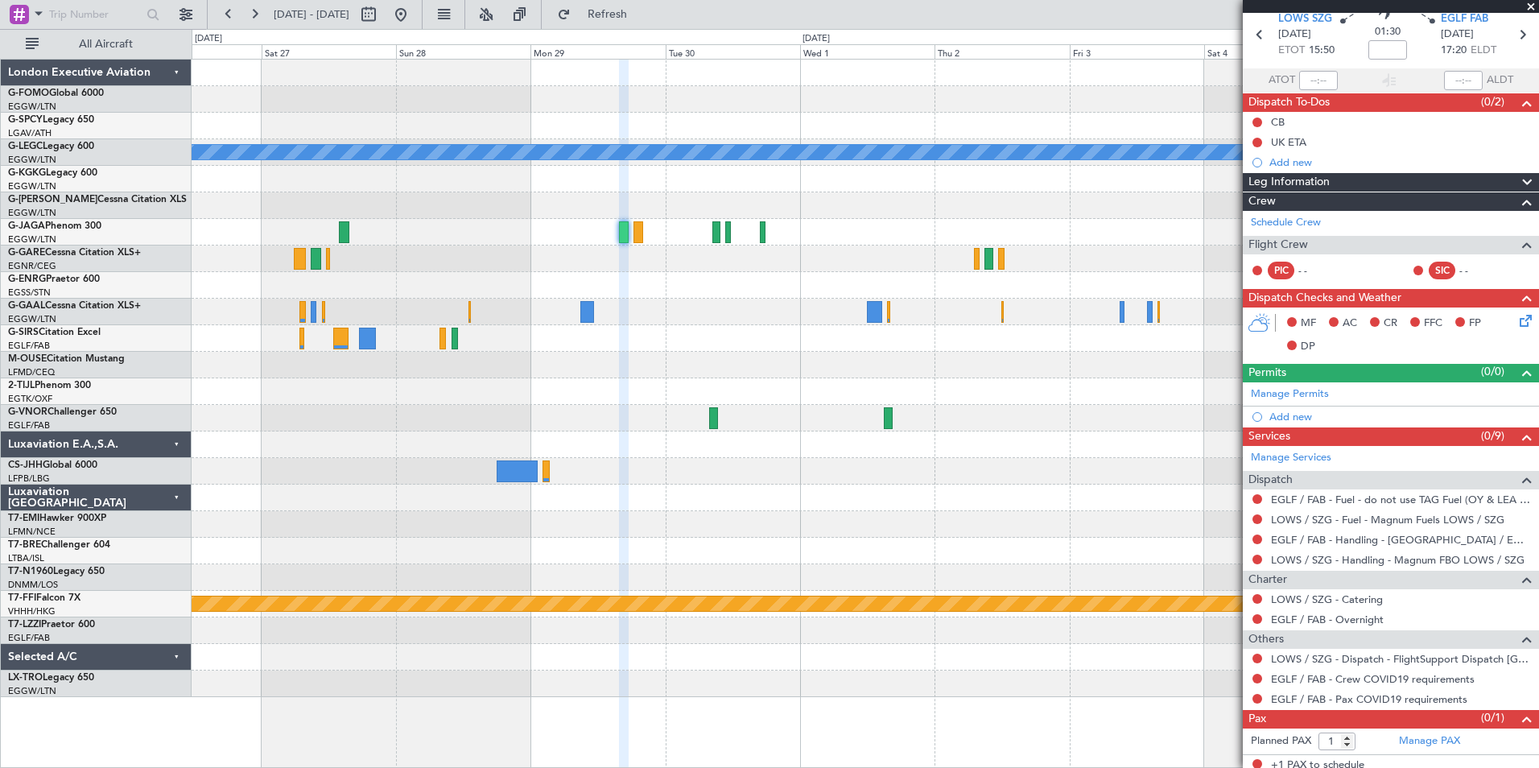
scroll to position [71, 0]
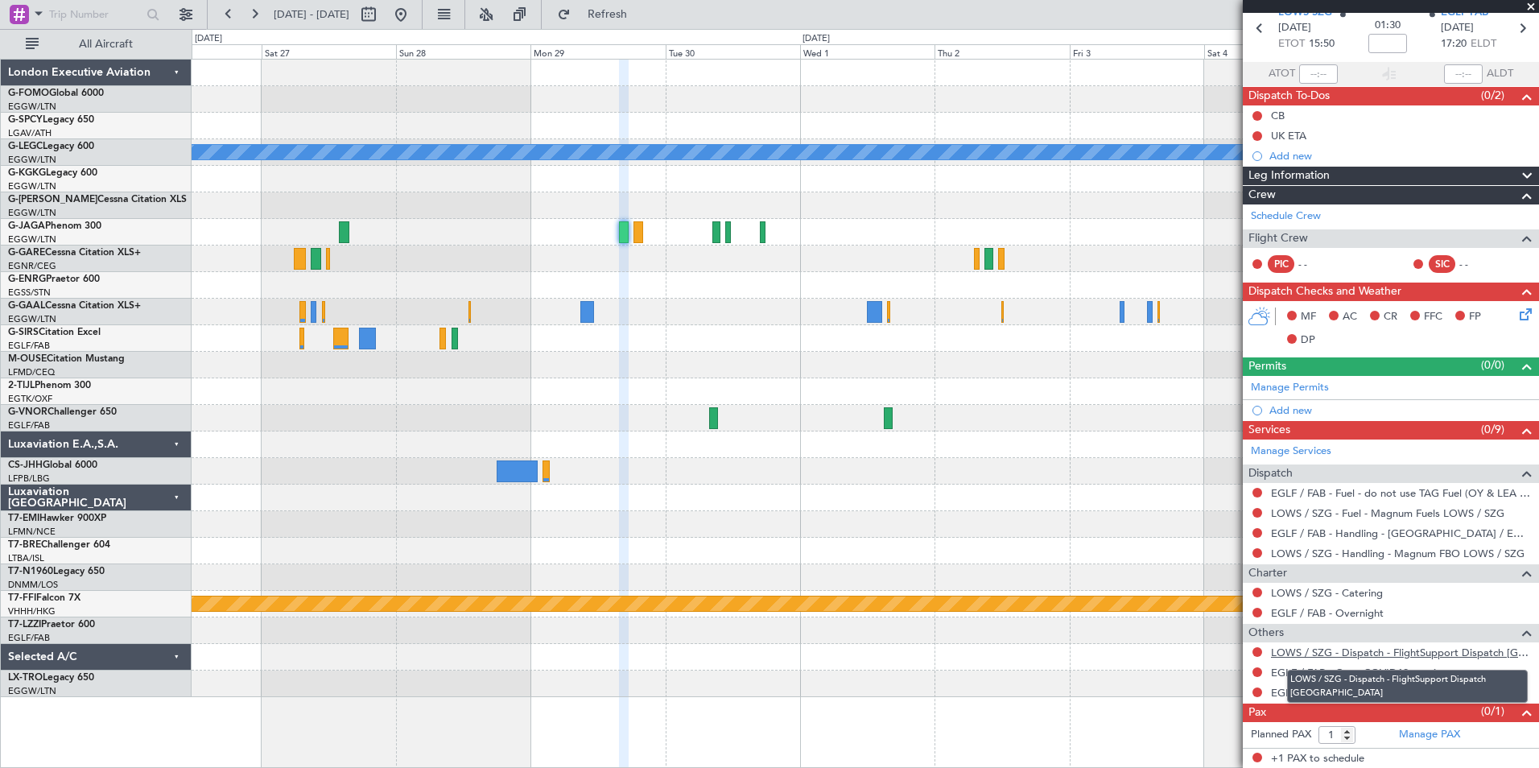
click at [1405, 647] on link "LOWS / SZG - Dispatch - FlightSupport Dispatch [GEOGRAPHIC_DATA]" at bounding box center [1401, 652] width 260 height 14
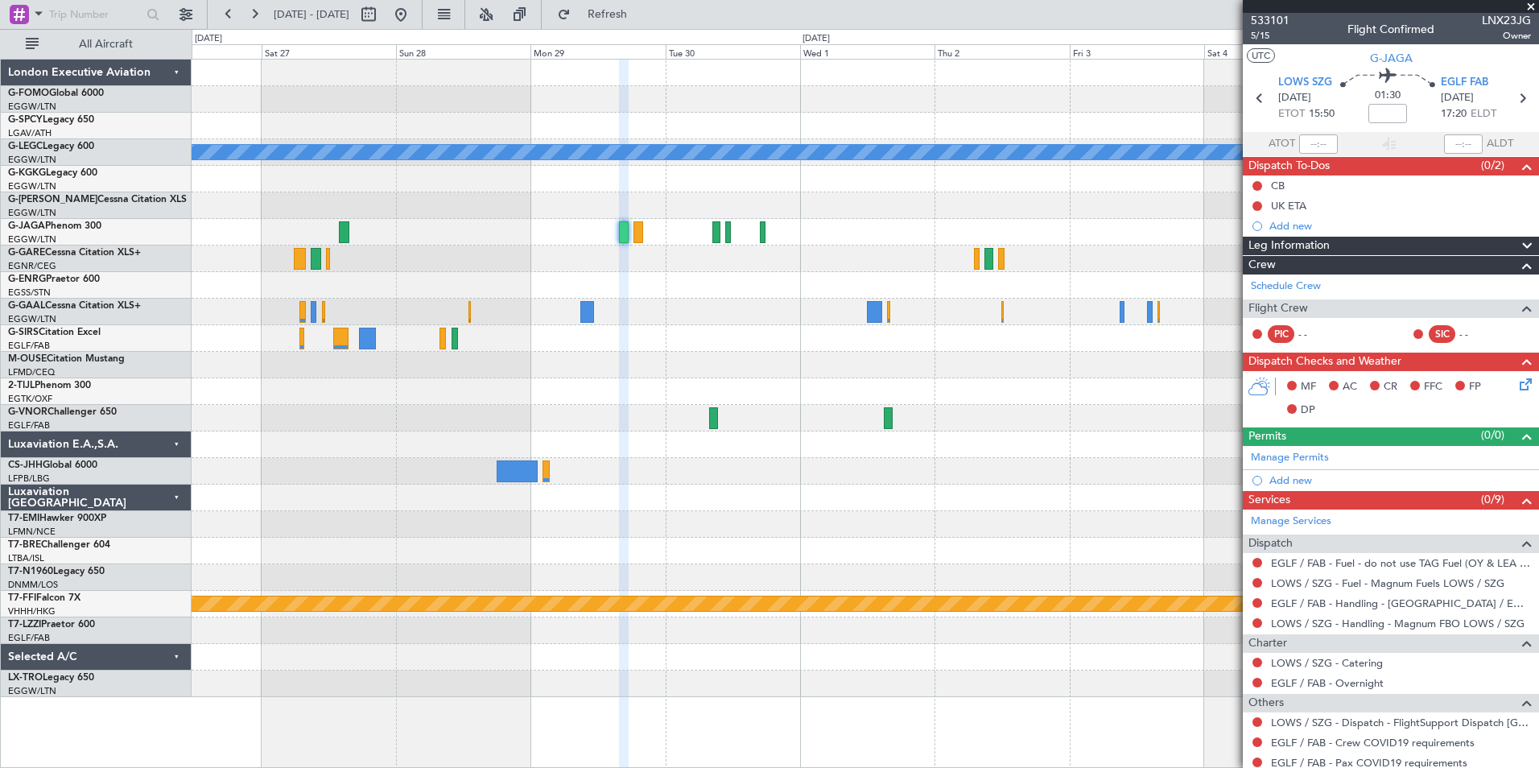
scroll to position [0, 0]
click at [1284, 23] on span "533101" at bounding box center [1270, 21] width 39 height 17
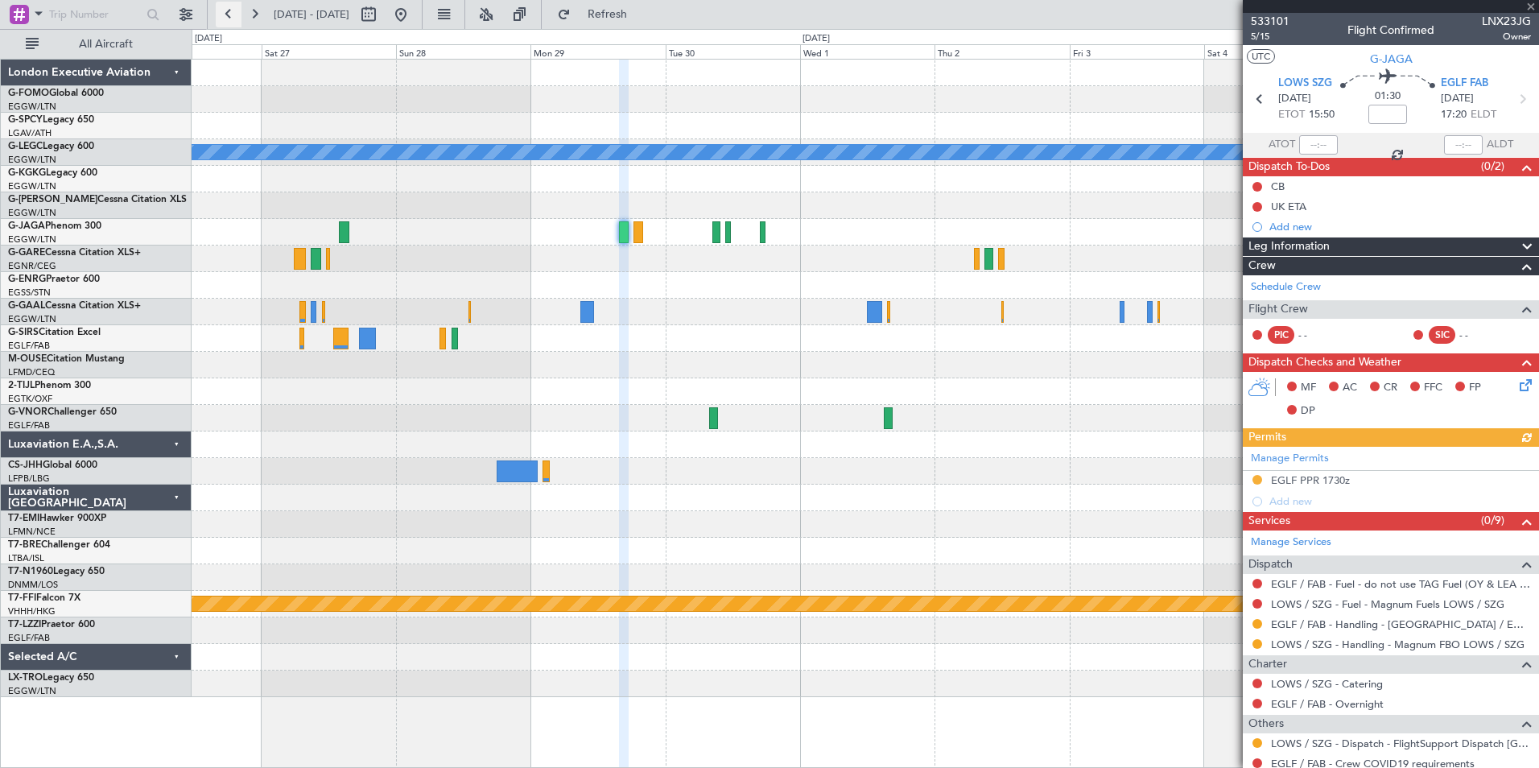
click at [233, 14] on button at bounding box center [229, 15] width 26 height 26
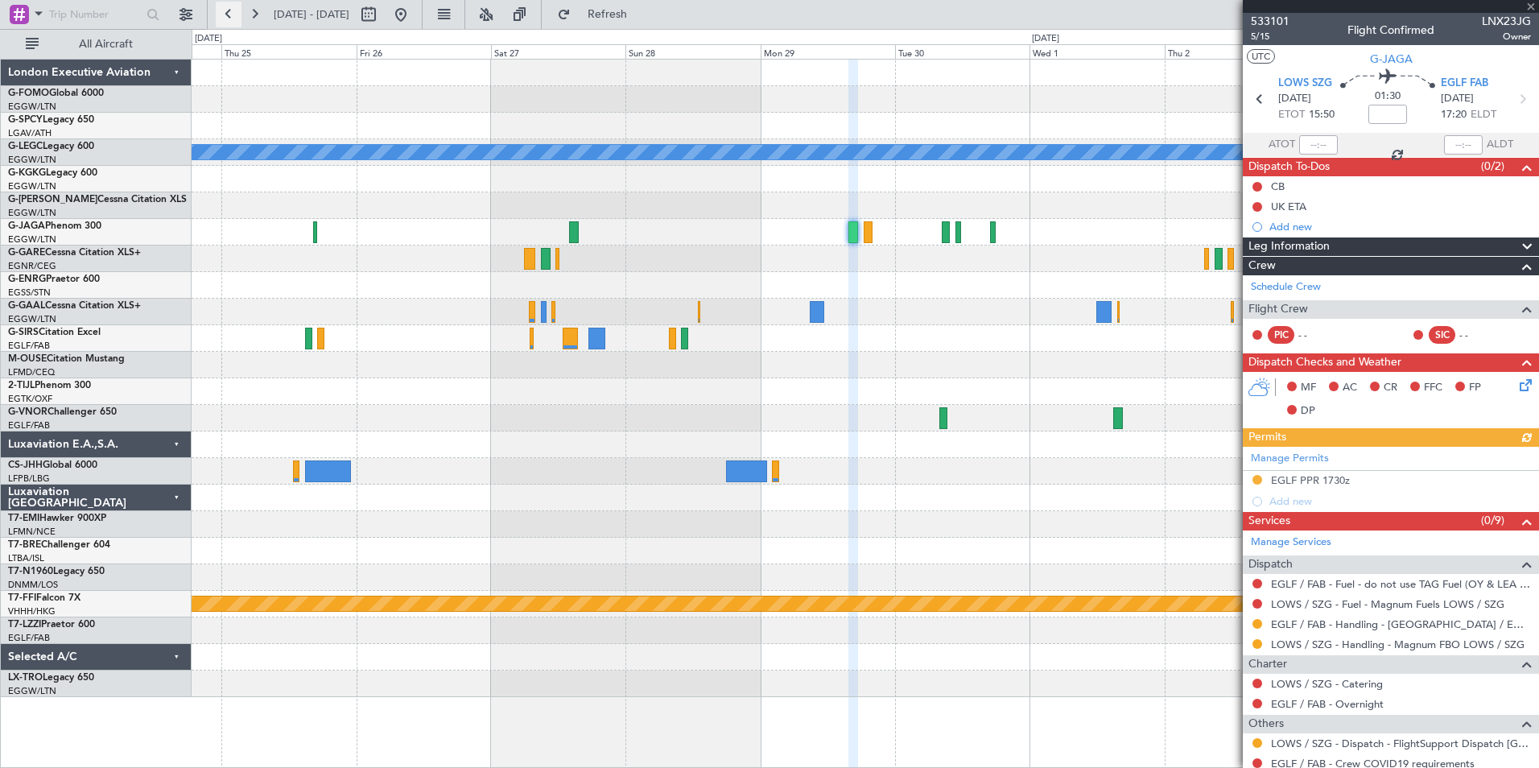
click at [233, 14] on button at bounding box center [229, 15] width 26 height 26
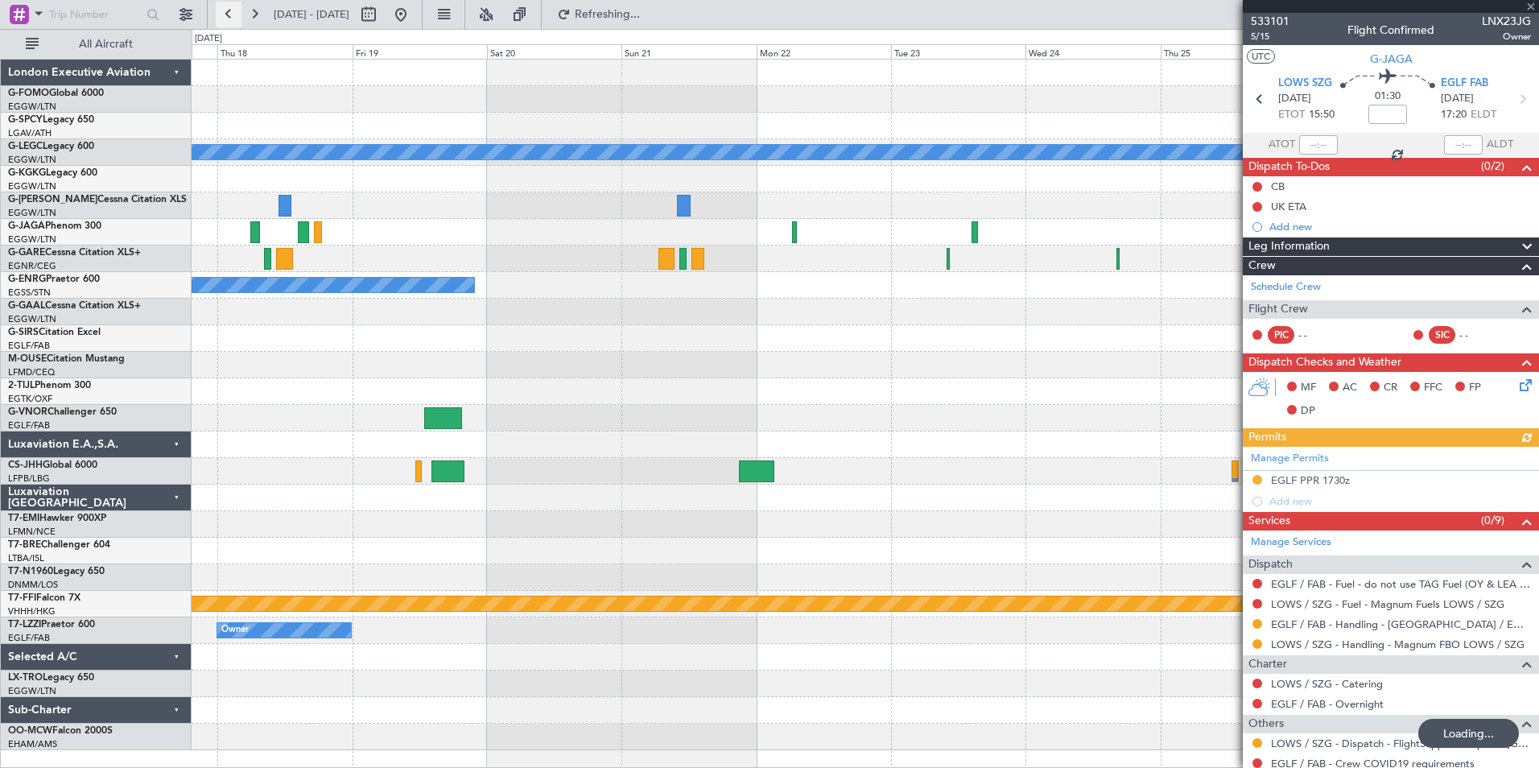
click at [233, 14] on button at bounding box center [229, 15] width 26 height 26
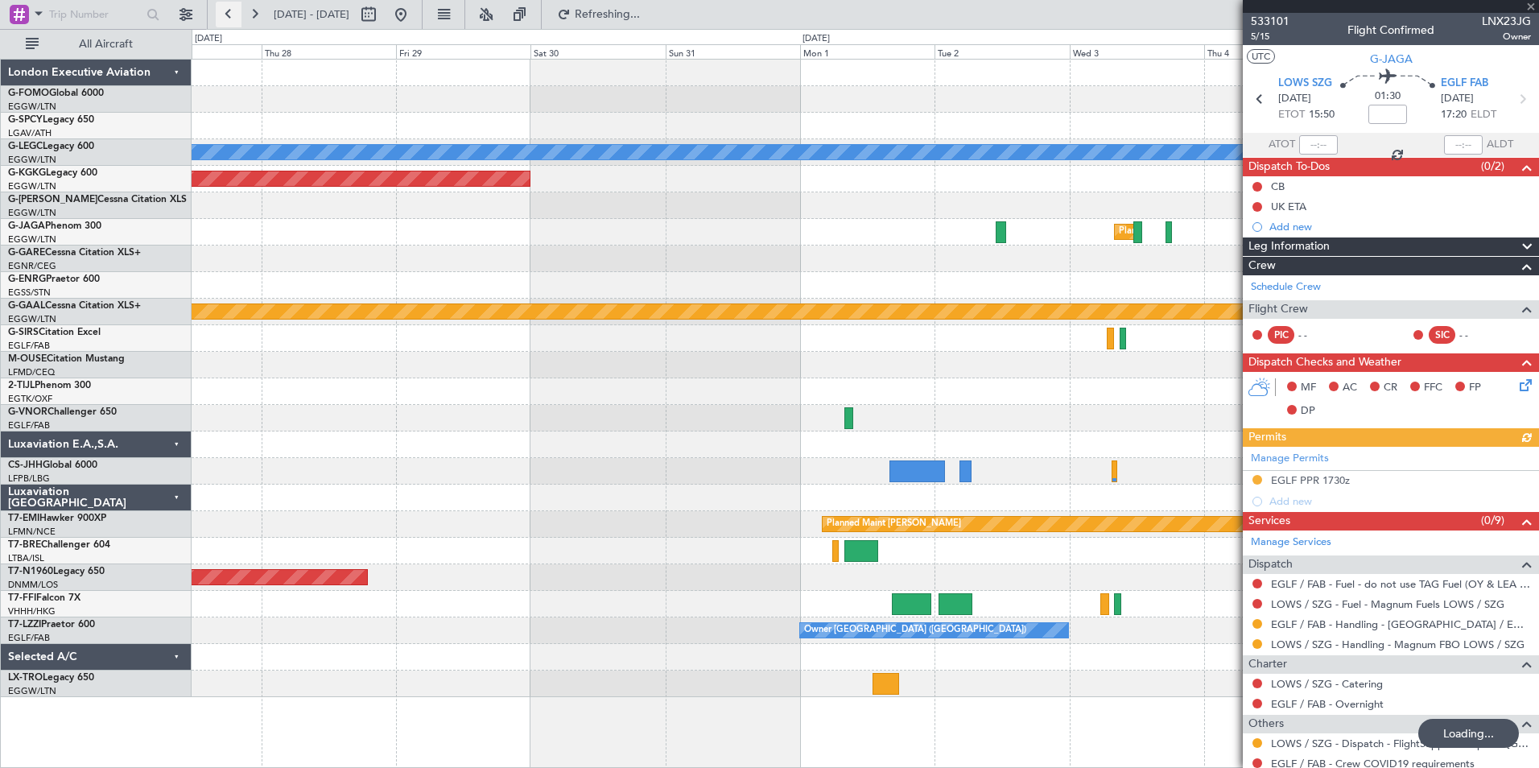
click at [233, 14] on button at bounding box center [229, 15] width 26 height 26
